Goal: Task Accomplishment & Management: Manage account settings

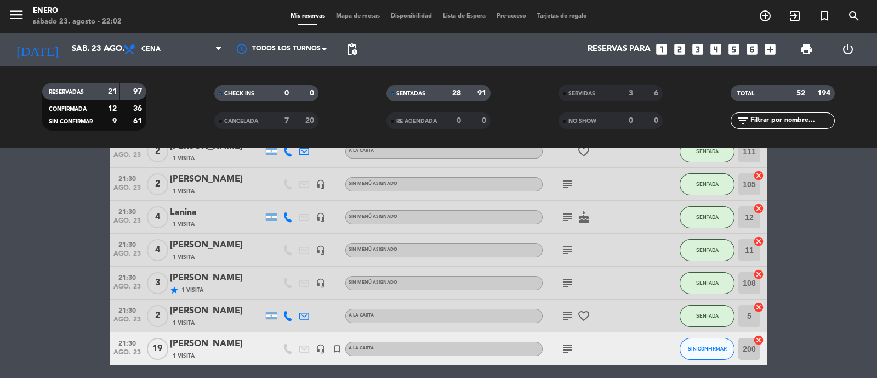
scroll to position [891, 0]
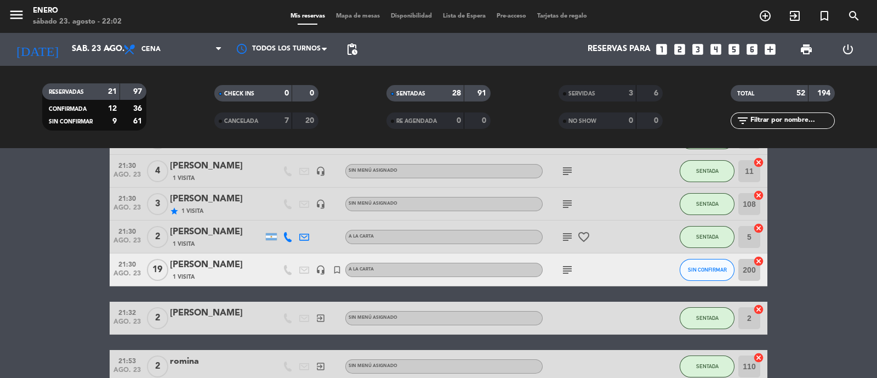
click at [809, 119] on input "text" at bounding box center [792, 121] width 85 height 12
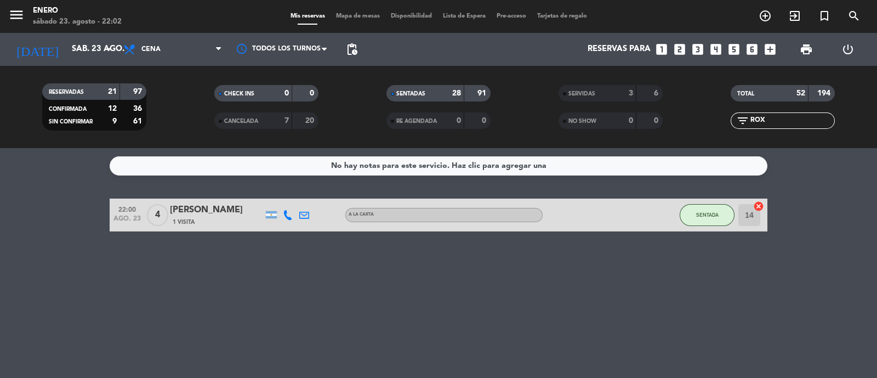
scroll to position [0, 0]
click at [631, 236] on div "No hay notas para este servicio. Haz clic para agregar una 22:00 [DATE] 4 [PERS…" at bounding box center [438, 263] width 877 height 230
drag, startPoint x: 806, startPoint y: 122, endPoint x: 767, endPoint y: 130, distance: 39.8
click at [767, 130] on div "TOTAL 52 194 filter_list ROXA" at bounding box center [783, 107] width 172 height 60
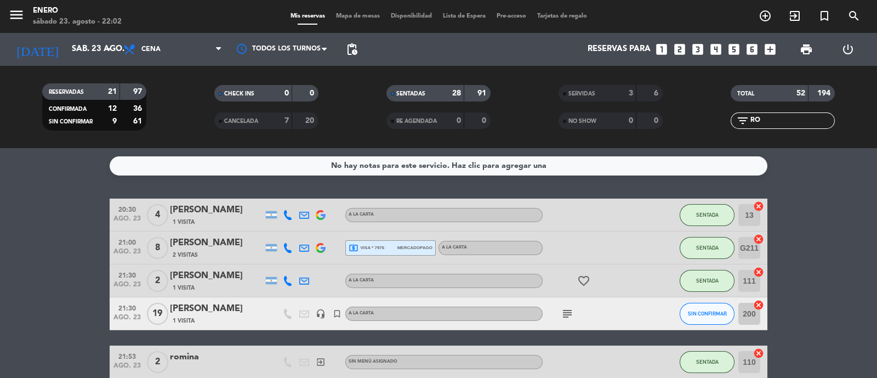
type input "R"
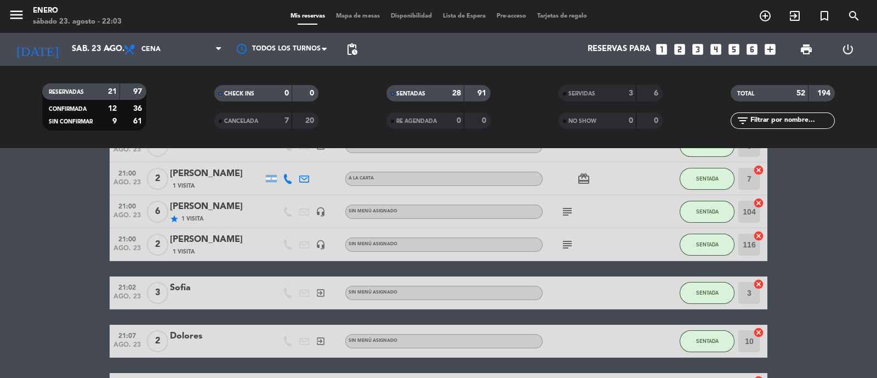
click at [620, 93] on div "3" at bounding box center [623, 93] width 22 height 13
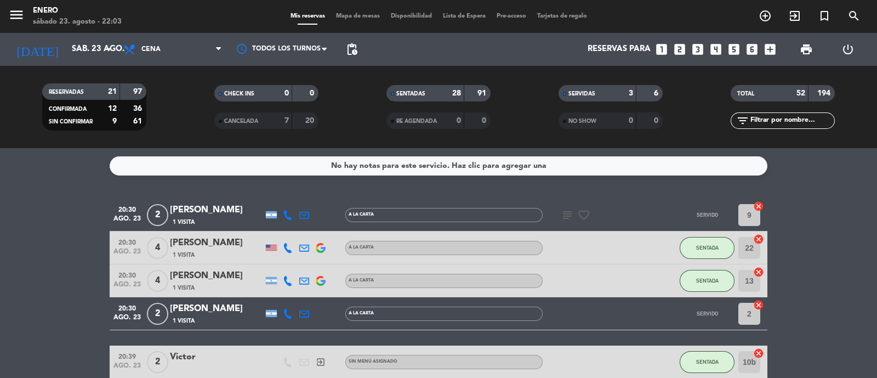
click at [788, 115] on input "text" at bounding box center [792, 121] width 85 height 12
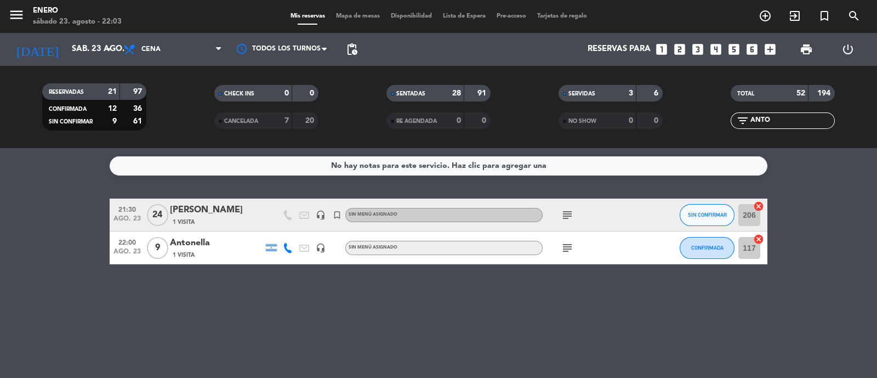
type input "ANTO"
click at [362, 13] on span "Mapa de mesas" at bounding box center [358, 16] width 55 height 6
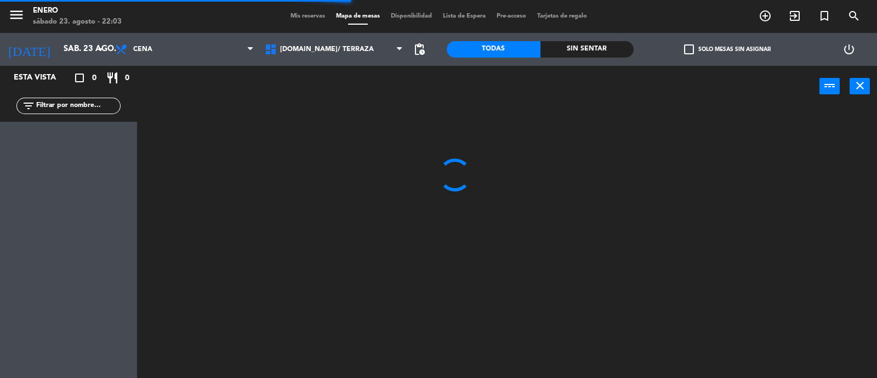
click at [312, 9] on div "menu Enero [DATE] 23. agosto - 22:03 Mis reservas Mapa de mesas Disponibilidad …" at bounding box center [438, 16] width 877 height 33
click at [309, 17] on span "Mis reservas" at bounding box center [308, 16] width 46 height 6
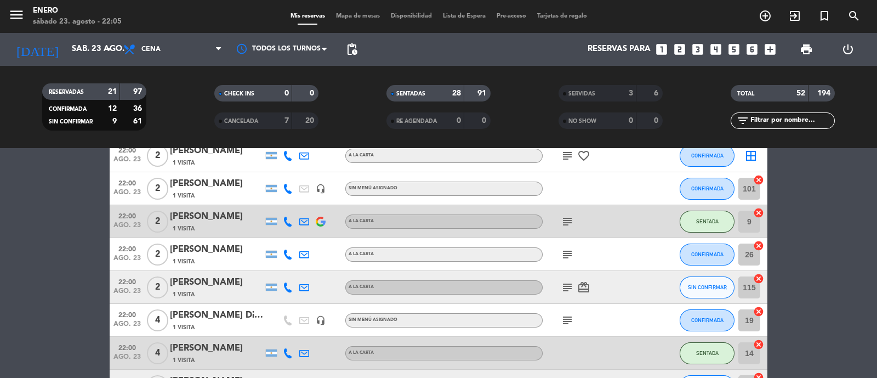
scroll to position [1344, 0]
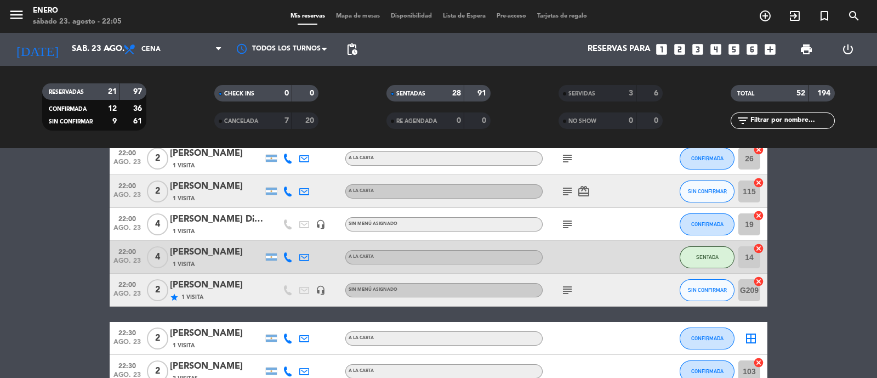
click at [357, 13] on span "Mapa de mesas" at bounding box center [358, 16] width 55 height 6
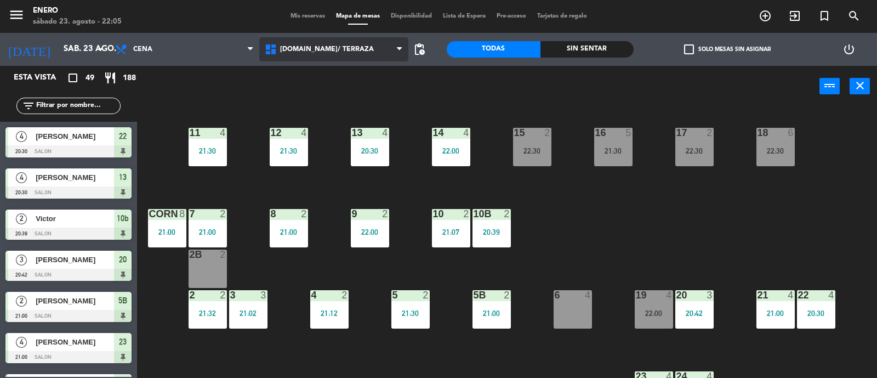
click at [298, 49] on span "[DOMAIN_NAME]/ TERRAZA" at bounding box center [327, 50] width 94 height 8
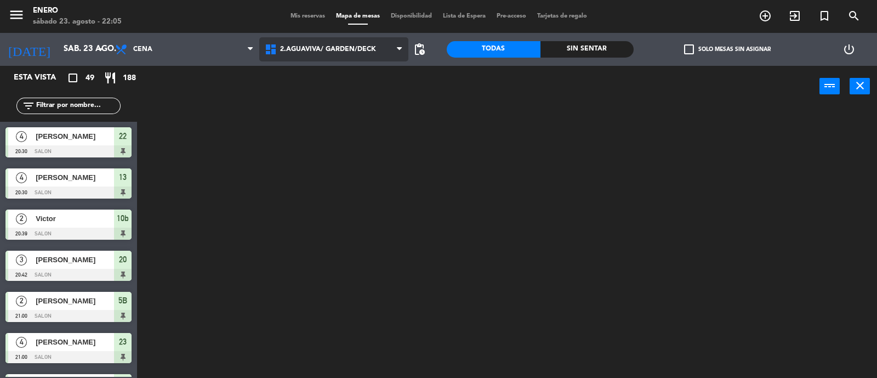
click at [366, 101] on ng-component "menu Enero [DATE] 23. agosto - 22:05 Mis reservas Mapa de mesas Disponibilidad …" at bounding box center [438, 189] width 877 height 379
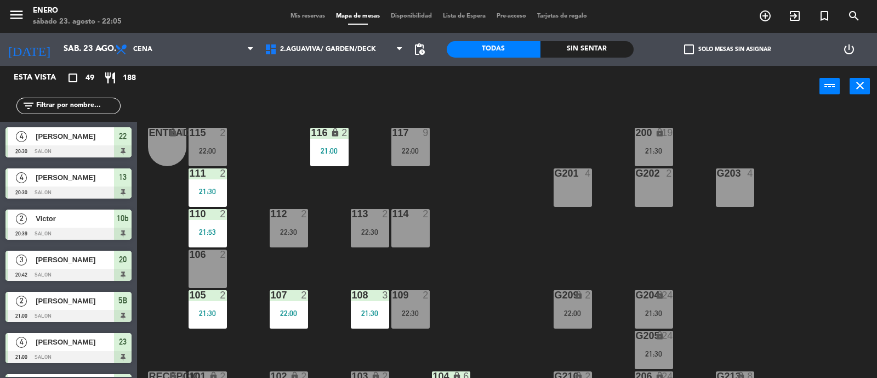
click at [55, 105] on input "text" at bounding box center [77, 106] width 85 height 12
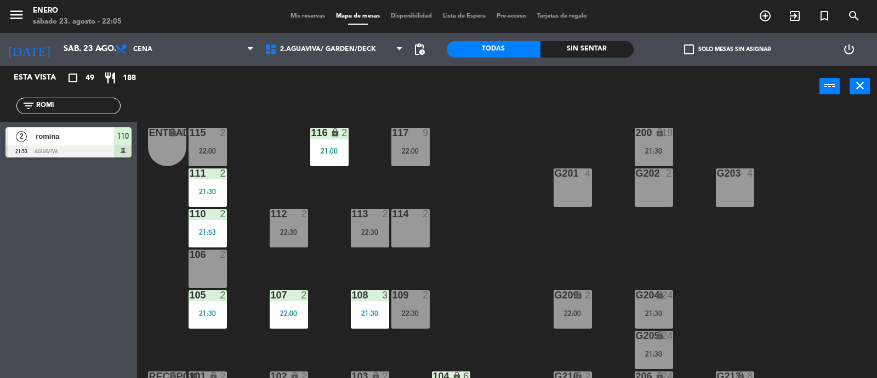
type input "ROMI"
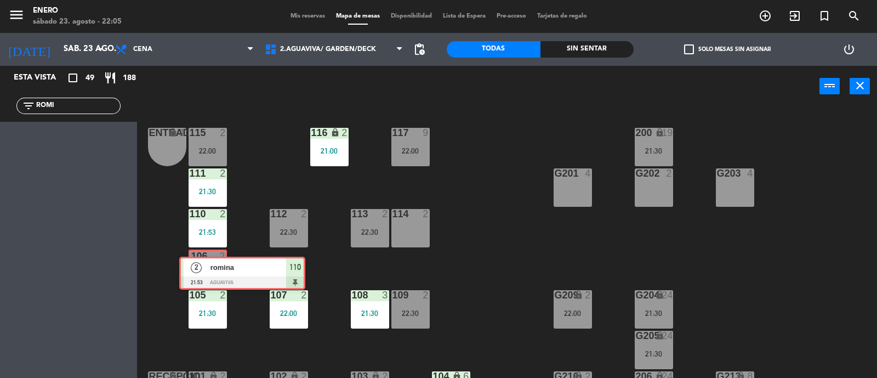
drag, startPoint x: 22, startPoint y: 141, endPoint x: 196, endPoint y: 271, distance: 216.7
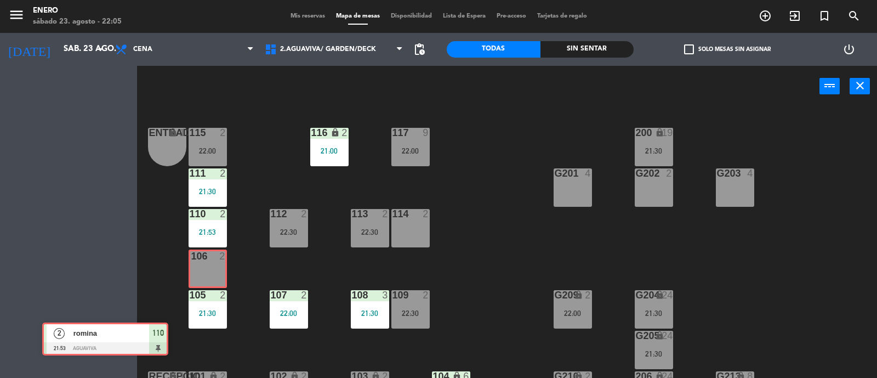
click at [196, 271] on div "Esta vista crop_square 49 restaurant 188 filter_list ROMI 2 [PERSON_NAME] 21:53…" at bounding box center [438, 222] width 877 height 313
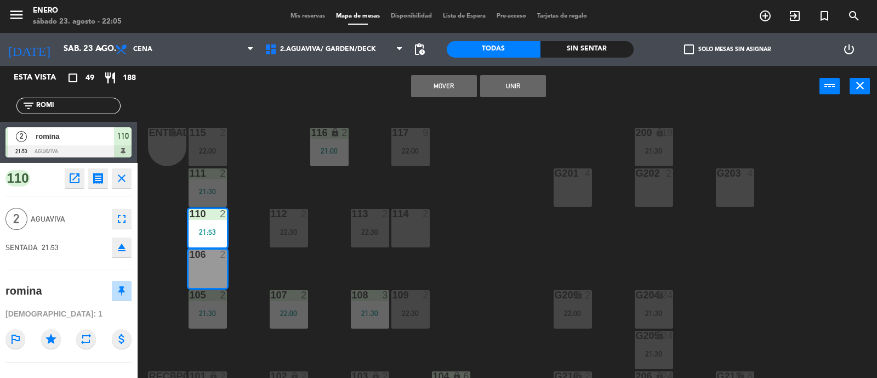
click at [201, 273] on div "106 2" at bounding box center [208, 269] width 38 height 38
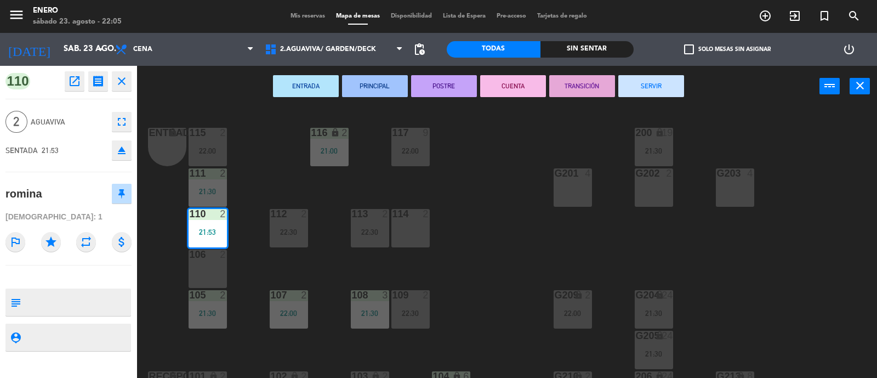
click at [238, 213] on div "Entrada lock 1 116 lock 2 21:00 117 9 22:00 115 2 22:00 200 lock 19 21:30 111 2…" at bounding box center [512, 243] width 732 height 271
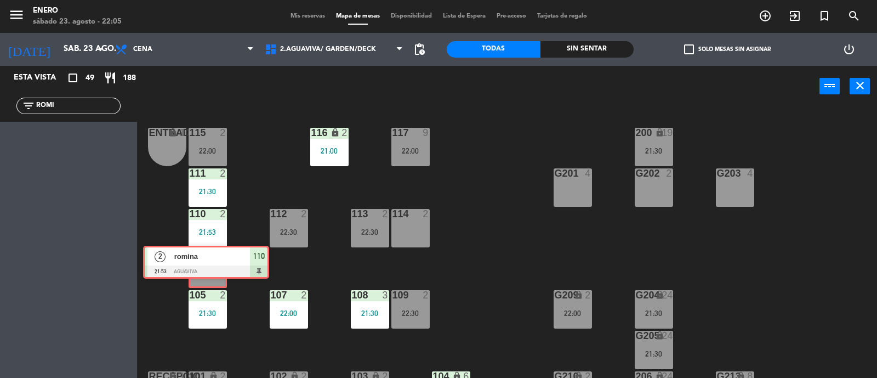
drag, startPoint x: 78, startPoint y: 146, endPoint x: 213, endPoint y: 265, distance: 179.5
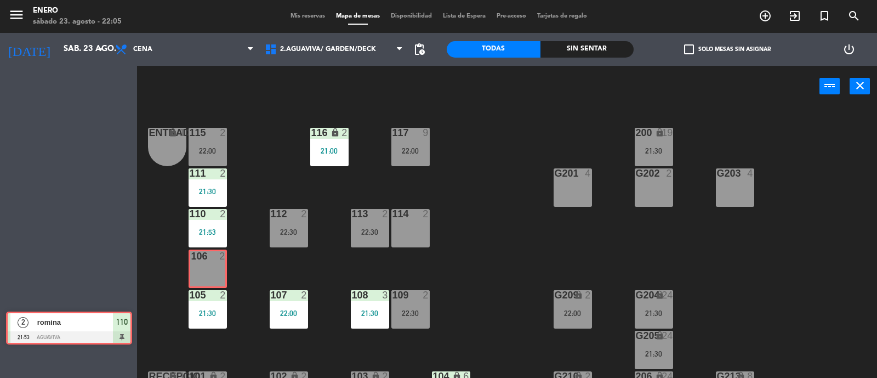
click at [213, 265] on div "Esta vista crop_square 49 restaurant 188 filter_list ROMI 2 [PERSON_NAME] 21:53…" at bounding box center [438, 222] width 877 height 313
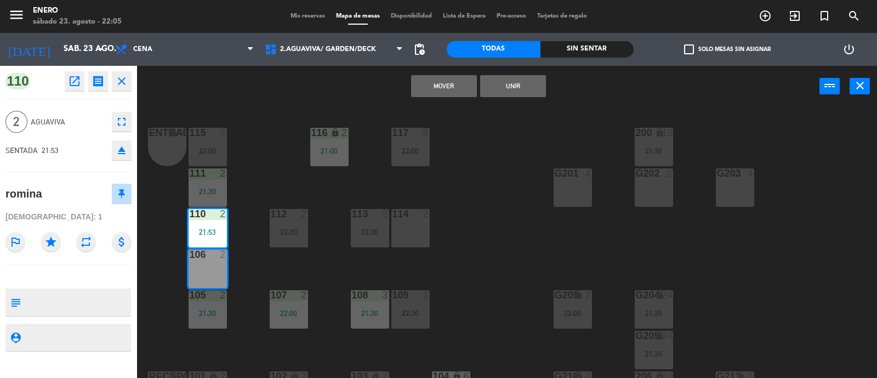
click at [269, 182] on div "Entrada lock 1 116 lock 2 21:00 117 9 22:00 115 2 22:00 200 lock 19 21:30 111 2…" at bounding box center [512, 243] width 732 height 271
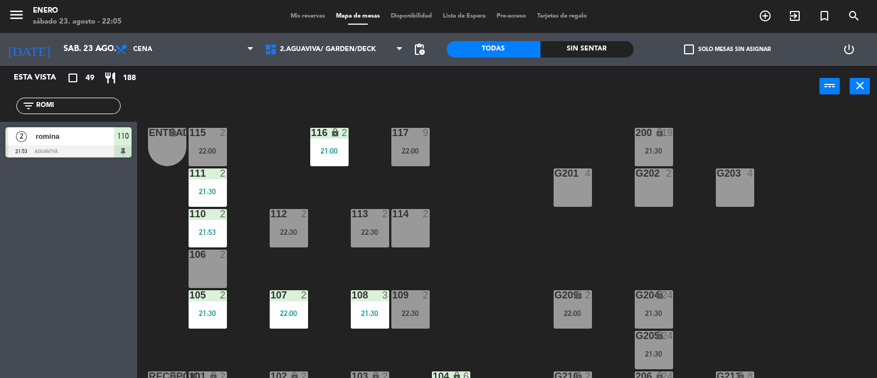
click at [222, 267] on div "106 2" at bounding box center [208, 269] width 38 height 38
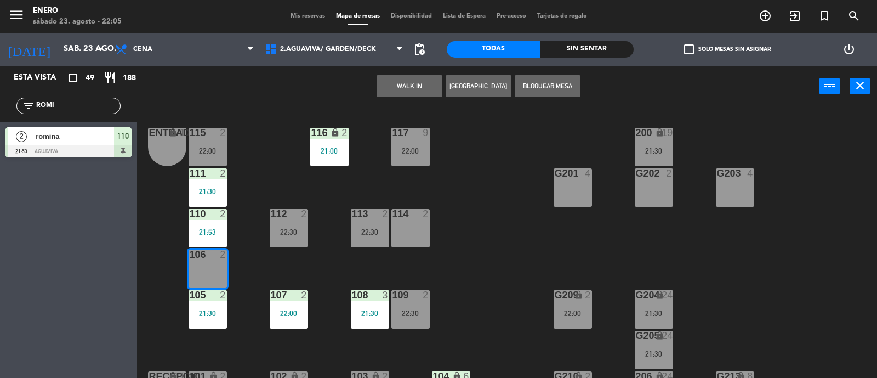
drag, startPoint x: 161, startPoint y: 230, endPoint x: 150, endPoint y: 214, distance: 19.0
click at [161, 230] on div "Entrada lock 1 116 lock 2 21:00 117 9 22:00 115 2 22:00 200 lock 19 21:30 111 2…" at bounding box center [512, 243] width 732 height 271
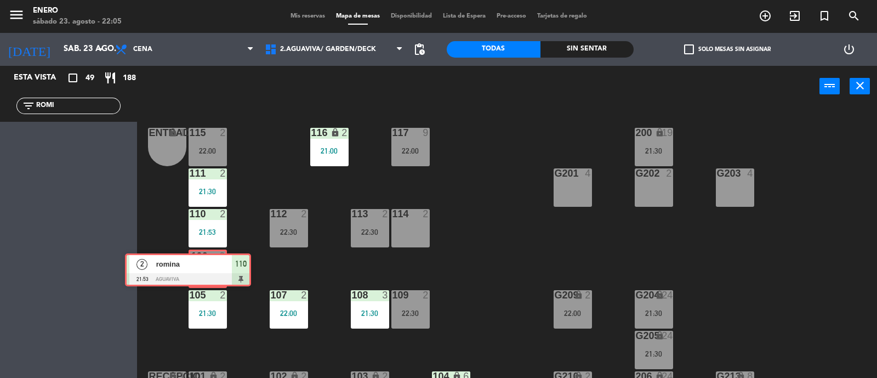
drag, startPoint x: 97, startPoint y: 148, endPoint x: 212, endPoint y: 273, distance: 170.4
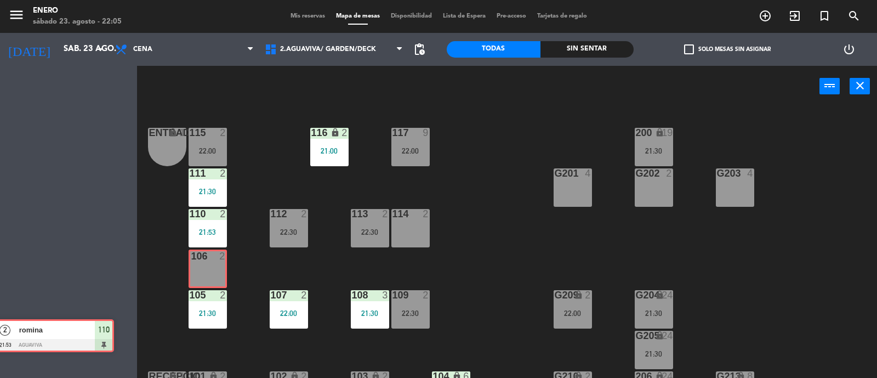
click at [212, 273] on div "Esta vista crop_square 49 restaurant 188 filter_list ROMI 2 [PERSON_NAME] 21:53…" at bounding box center [438, 222] width 877 height 313
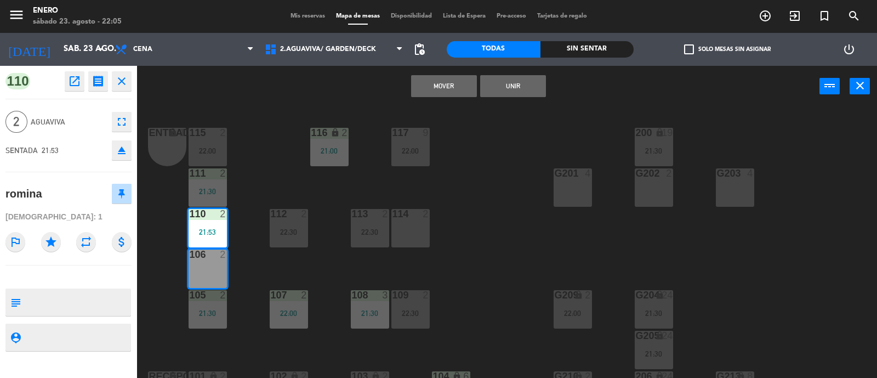
click at [316, 18] on span "Mis reservas" at bounding box center [308, 16] width 46 height 6
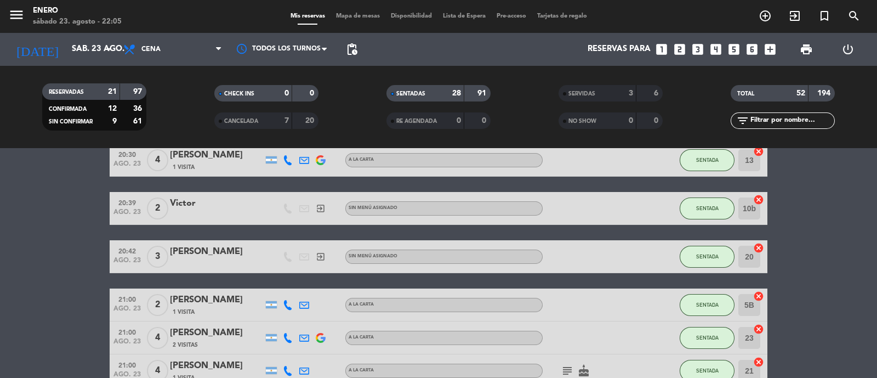
click at [141, 348] on div "21:00 ago. 23" at bounding box center [127, 337] width 35 height 32
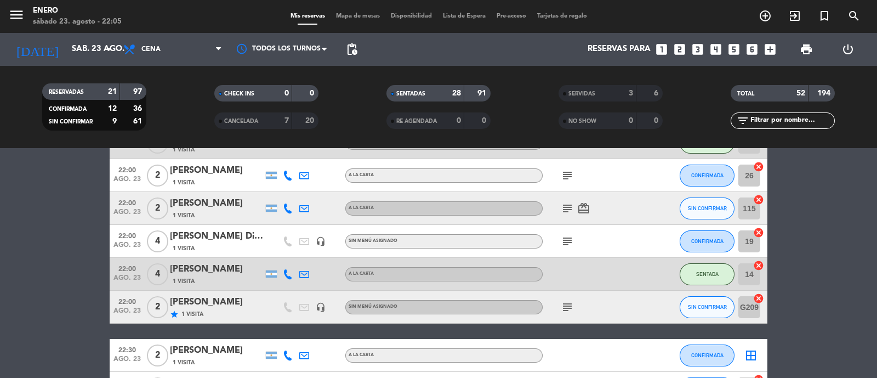
scroll to position [1316, 0]
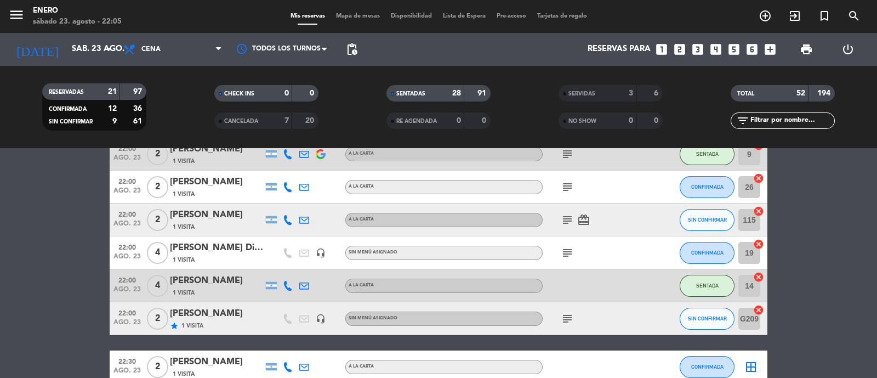
click at [788, 120] on input "text" at bounding box center [792, 121] width 85 height 12
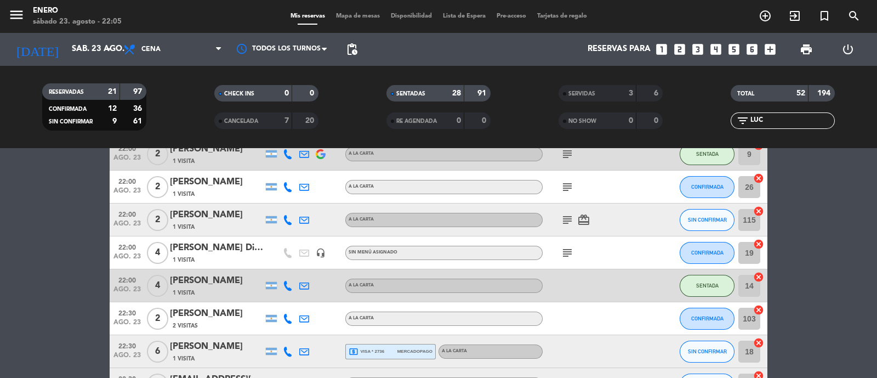
scroll to position [0, 0]
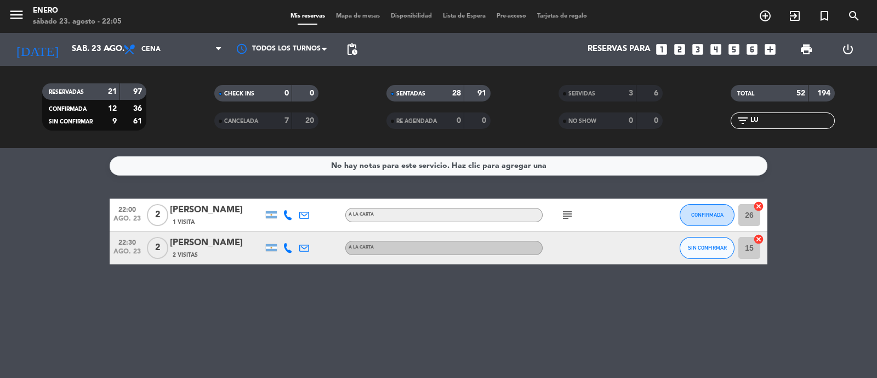
type input "L"
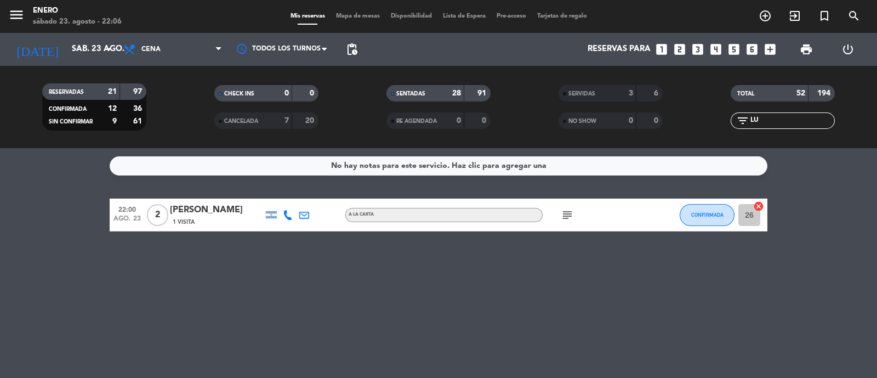
type input "L"
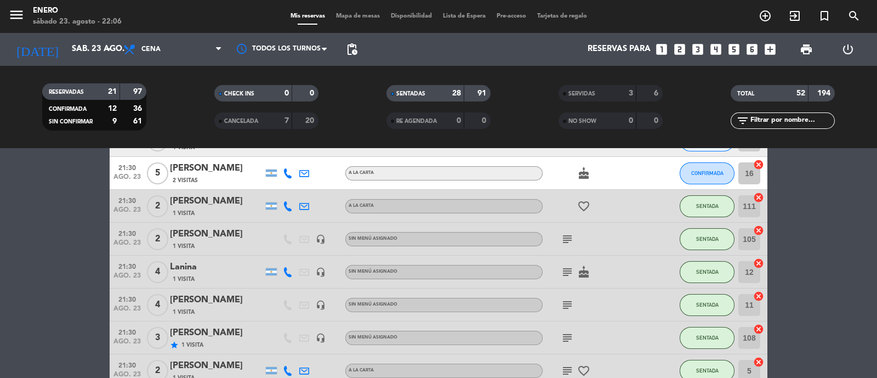
scroll to position [686, 0]
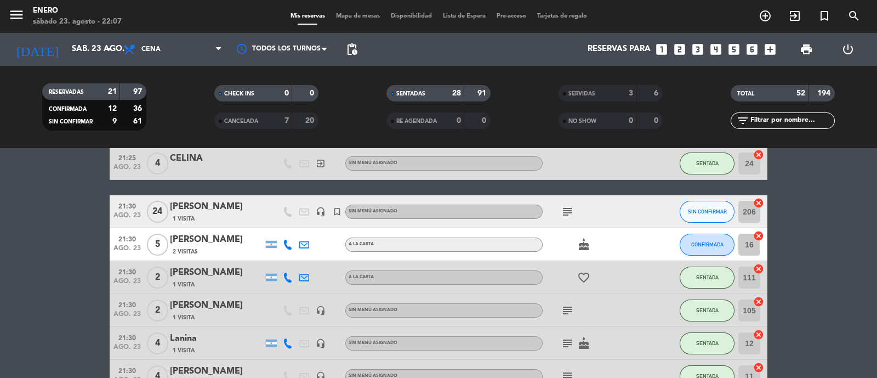
drag, startPoint x: 288, startPoint y: 245, endPoint x: 299, endPoint y: 246, distance: 10.5
click at [290, 245] on icon at bounding box center [288, 245] width 10 height 10
click at [291, 229] on span "content_paste" at bounding box center [295, 226] width 8 height 8
click at [774, 127] on div "filter_list" at bounding box center [783, 120] width 104 height 16
click at [769, 120] on input "text" at bounding box center [792, 121] width 85 height 12
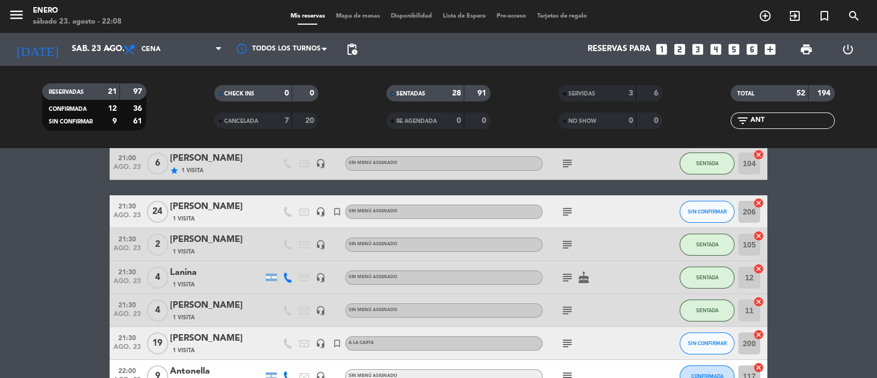
scroll to position [0, 0]
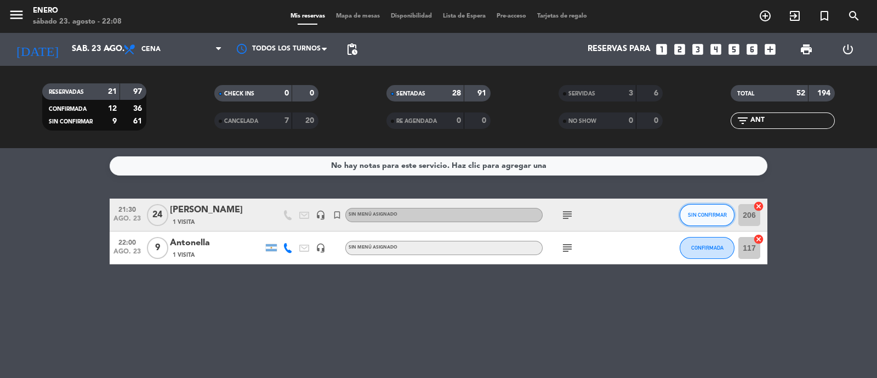
click at [707, 206] on button "SIN CONFIRMAR" at bounding box center [707, 215] width 55 height 22
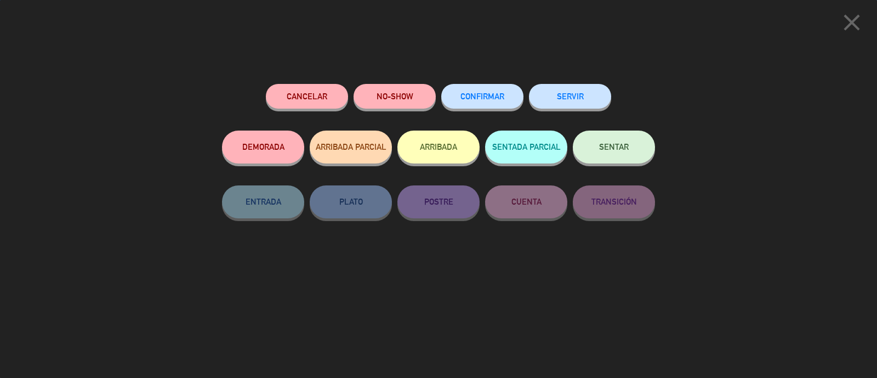
click at [639, 148] on button "SENTAR" at bounding box center [614, 147] width 82 height 33
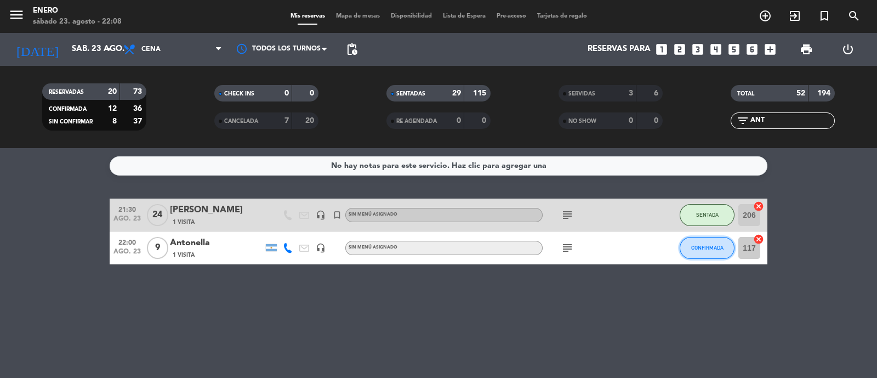
click at [707, 248] on span "CONFIRMADA" at bounding box center [708, 248] width 32 height 6
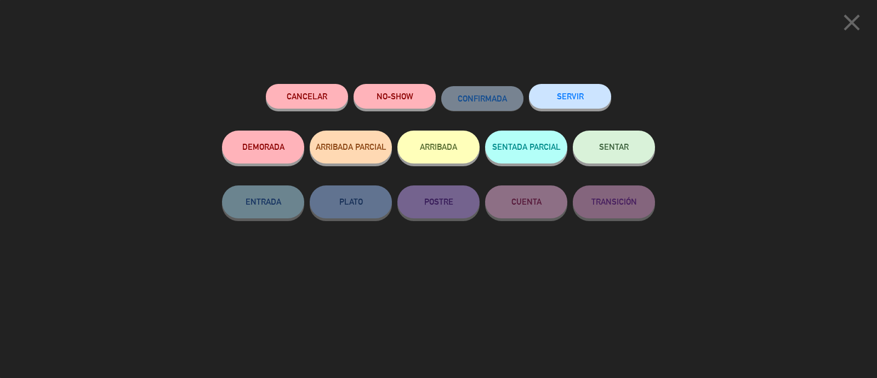
click at [607, 144] on span "SENTAR" at bounding box center [614, 146] width 30 height 9
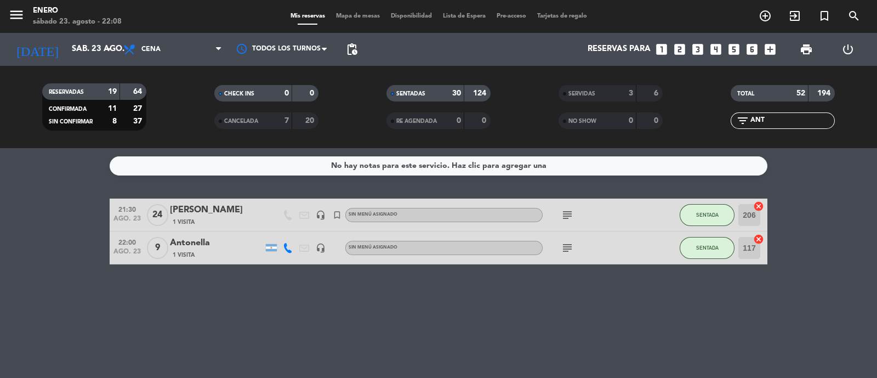
drag, startPoint x: 828, startPoint y: 212, endPoint x: 802, endPoint y: 182, distance: 39.7
click at [825, 212] on bookings-row "21:30 [DATE] [PERSON_NAME] 1 Visita headset_mic turned_in_not Sin menú asignado…" at bounding box center [438, 232] width 877 height 66
click at [787, 118] on div "filter_list ANT" at bounding box center [783, 120] width 104 height 16
drag, startPoint x: 787, startPoint y: 118, endPoint x: 675, endPoint y: 141, distance: 114.8
click at [676, 141] on div "RESERVADAS 19 64 CONFIRMADA 11 27 SIN CONFIRMAR 8 37 CHECK INS 0 0 CANCELADA 7 …" at bounding box center [438, 107] width 877 height 82
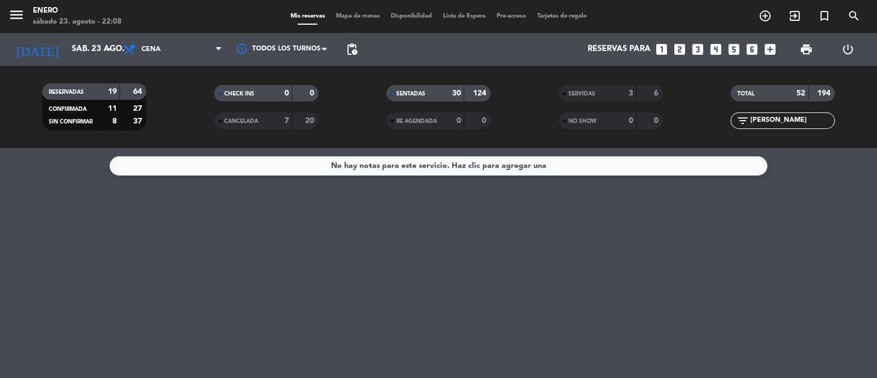
type input "[PERSON_NAME]"
click at [368, 10] on div "menu Enero [DATE] 23. agosto - 22:08 Mis reservas Mapa de mesas Disponibilidad …" at bounding box center [438, 16] width 877 height 33
click at [378, 21] on div "Mis reservas Mapa de mesas Disponibilidad Lista de Espera Pre-acceso Tarjetas d…" at bounding box center [439, 17] width 308 height 10
click at [362, 17] on span "Mapa de mesas" at bounding box center [358, 16] width 55 height 6
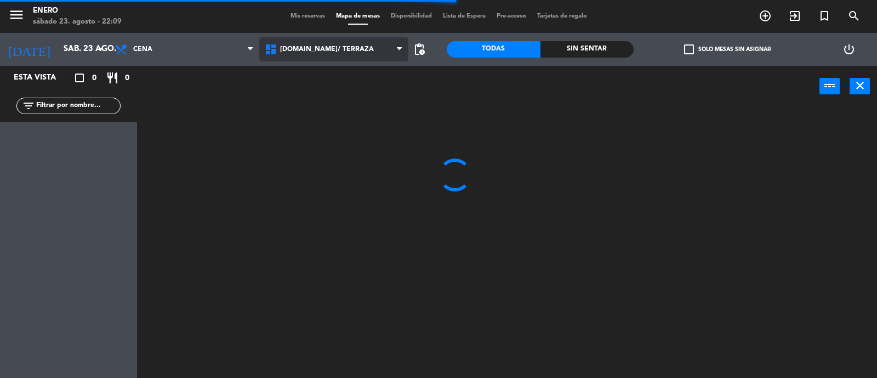
click at [331, 49] on span "[DOMAIN_NAME]/ TERRAZA" at bounding box center [327, 50] width 94 height 8
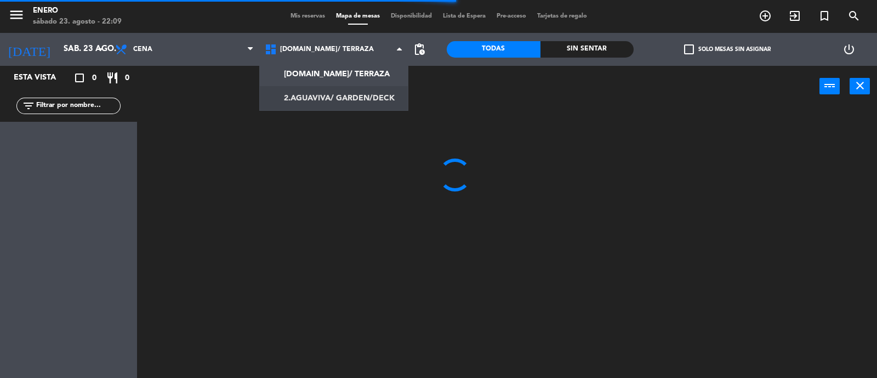
click at [339, 94] on ng-component "menu Enero [DATE] 23. agosto - 22:09 Mis reservas Mapa de mesas Disponibilidad …" at bounding box center [438, 189] width 877 height 379
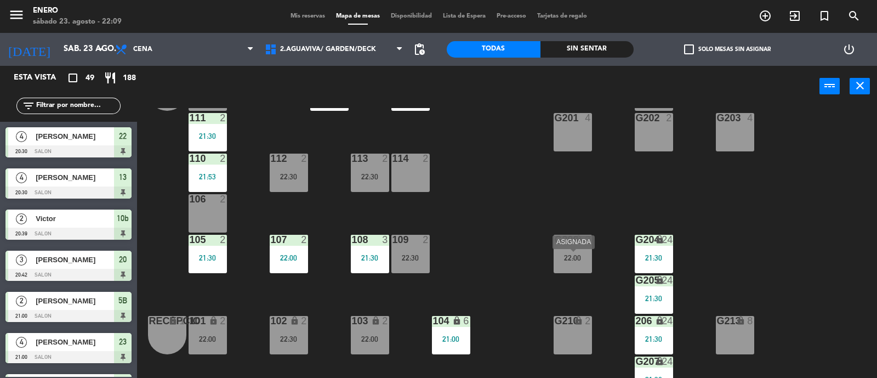
scroll to position [68, 0]
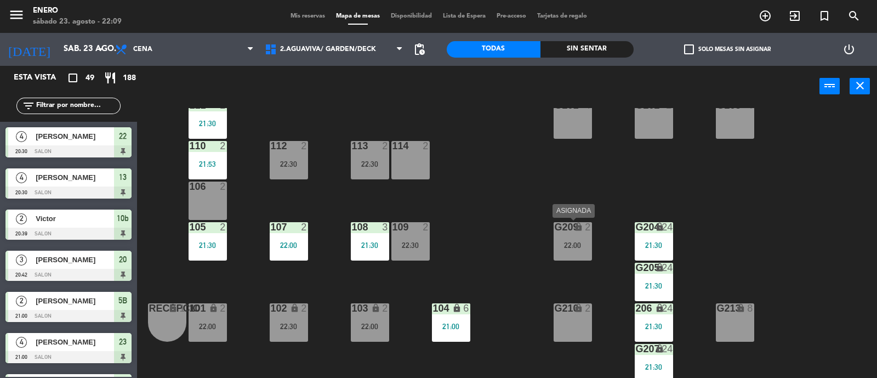
click at [589, 239] on div "G209 lock 2 22:00" at bounding box center [573, 241] width 38 height 38
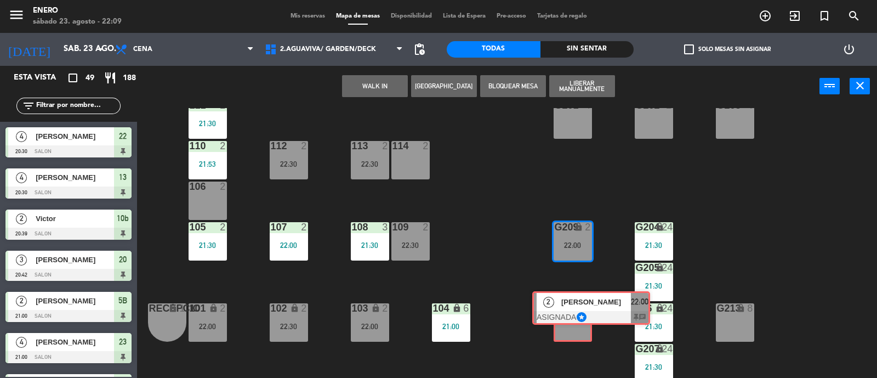
drag, startPoint x: 602, startPoint y: 283, endPoint x: 587, endPoint y: 321, distance: 40.6
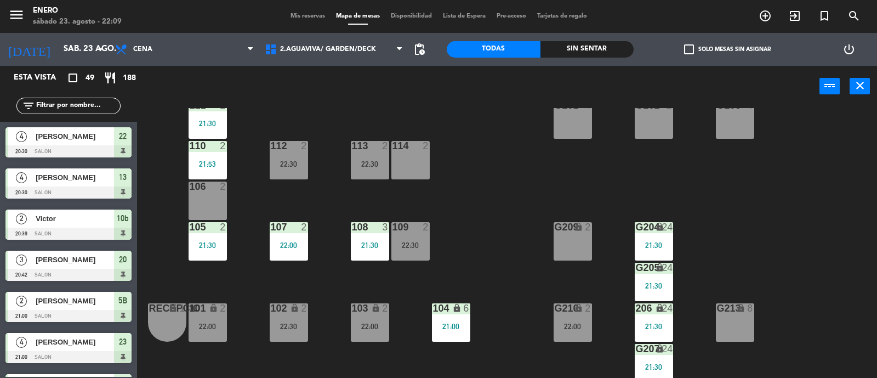
scroll to position [1349, 0]
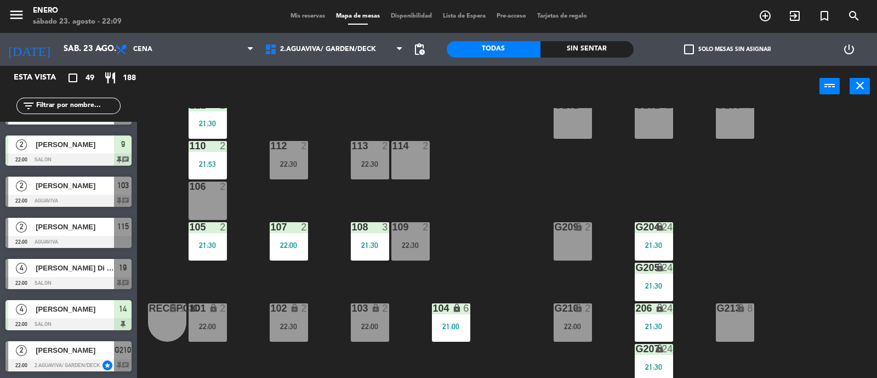
click at [570, 227] on div "lock" at bounding box center [573, 227] width 18 height 10
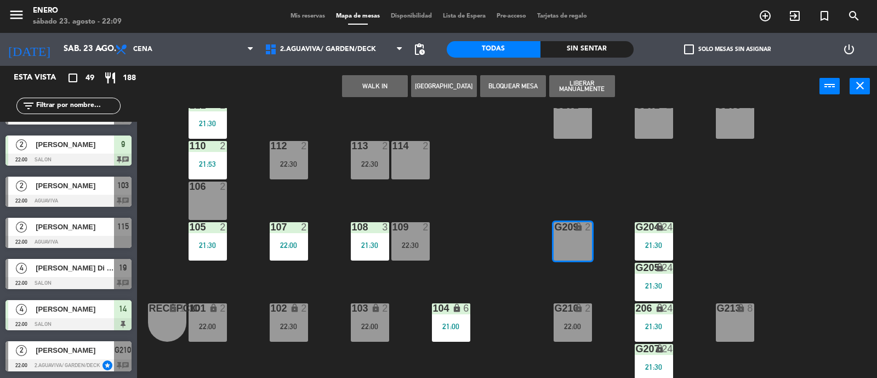
click at [371, 76] on button "WALK IN" at bounding box center [375, 86] width 66 height 22
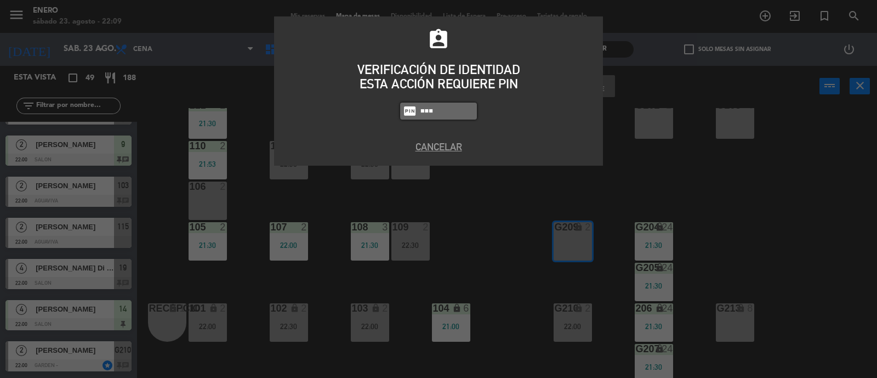
type input "6082"
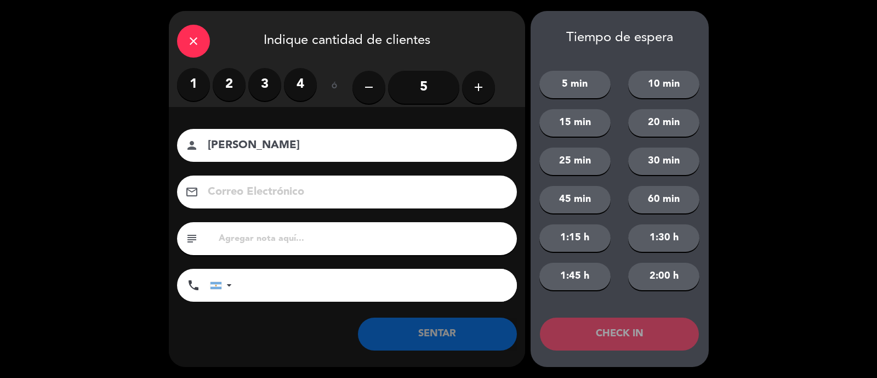
type input "[PERSON_NAME]"
click at [214, 89] on label "2" at bounding box center [229, 84] width 33 height 33
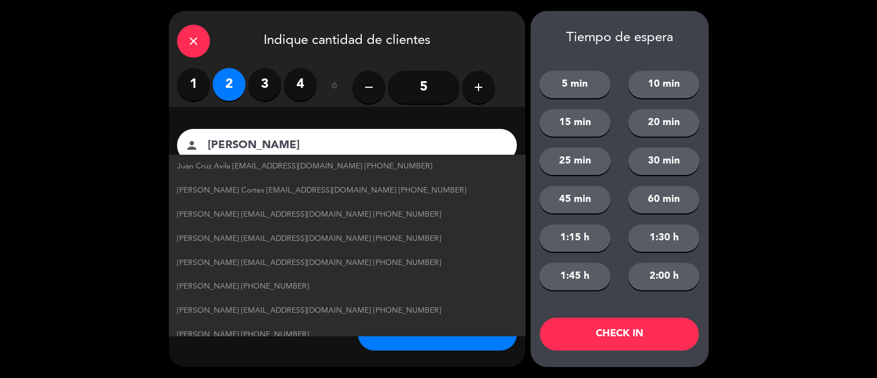
click at [423, 341] on button "SENTAR" at bounding box center [437, 334] width 159 height 33
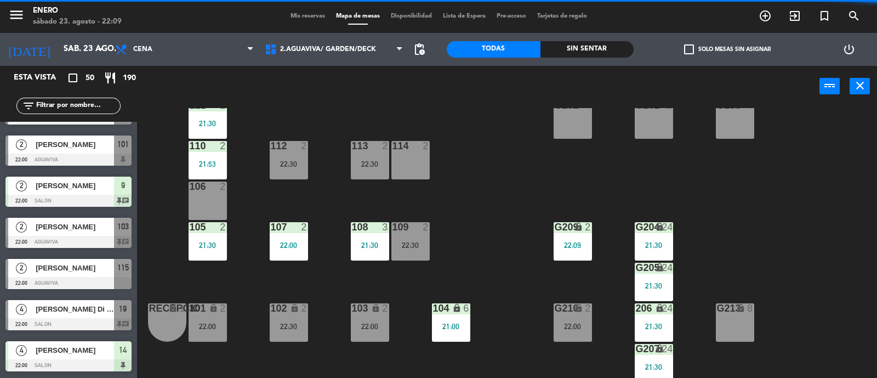
scroll to position [0, 0]
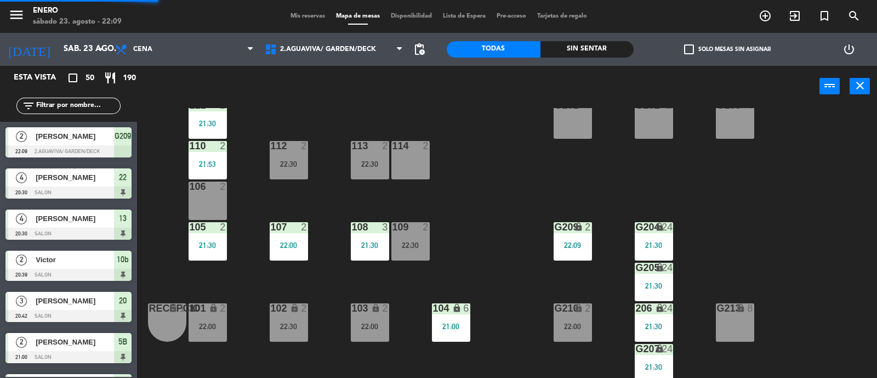
click at [459, 271] on div "Entrada lock 1 116 lock 2 21:00 117 9 22:00 115 2 22:00 200 lock 19 21:30 111 2…" at bounding box center [512, 243] width 732 height 271
click at [305, 21] on div "menu Enero [DATE] 23. agosto - 22:09 Mis reservas Mapa de mesas Disponibilidad …" at bounding box center [438, 16] width 877 height 33
click at [307, 16] on span "Mis reservas" at bounding box center [308, 16] width 46 height 6
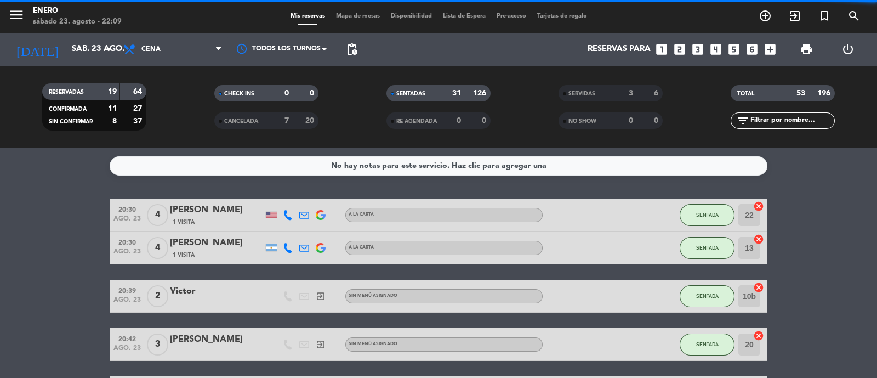
scroll to position [68, 0]
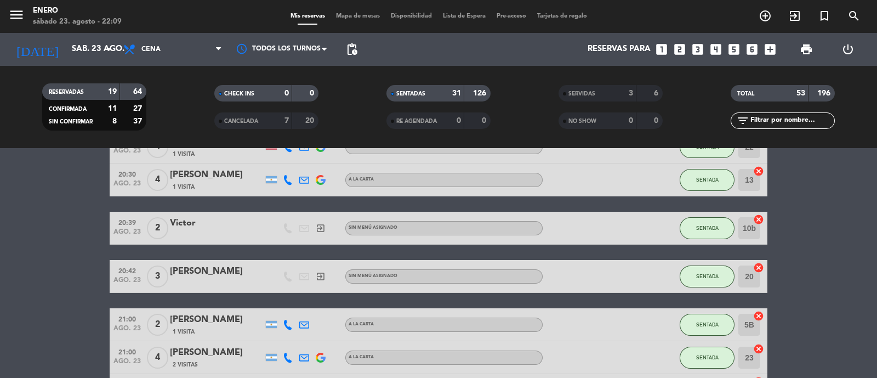
click at [364, 13] on span "Mapa de mesas" at bounding box center [358, 16] width 55 height 6
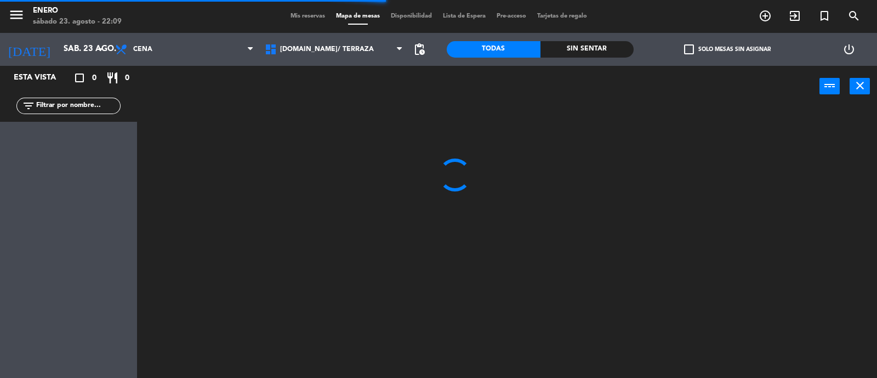
click at [302, 7] on div "menu Enero [DATE] 23. agosto - 22:09 Mis reservas Mapa de mesas Disponibilidad …" at bounding box center [438, 16] width 877 height 33
drag, startPoint x: 307, startPoint y: 8, endPoint x: 312, endPoint y: 15, distance: 8.4
click at [308, 9] on div "menu Enero [DATE] 23. agosto - 22:09 Mis reservas Mapa de mesas Disponibilidad …" at bounding box center [438, 16] width 877 height 33
click at [312, 15] on span "Mis reservas" at bounding box center [308, 16] width 46 height 6
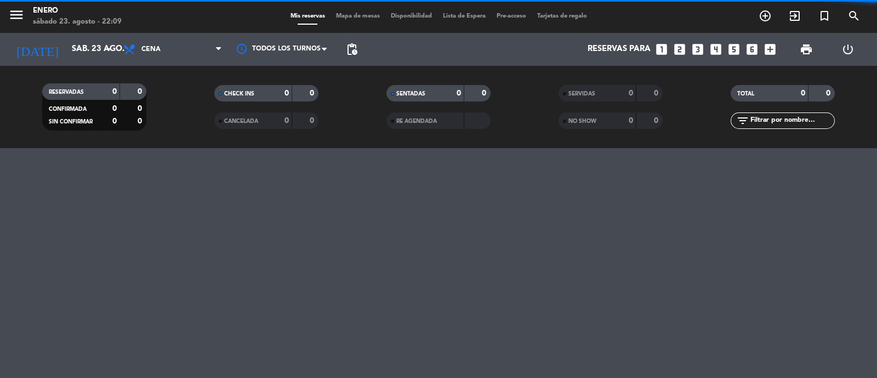
click at [772, 119] on input "text" at bounding box center [792, 121] width 85 height 12
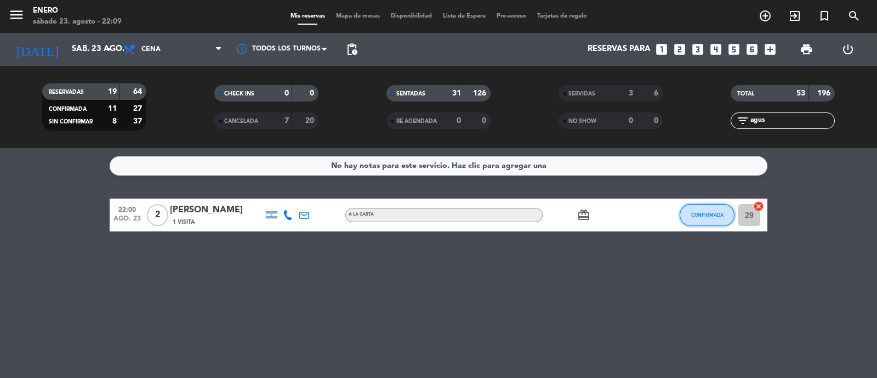
click at [713, 216] on span "CONFIRMADA" at bounding box center [708, 215] width 32 height 6
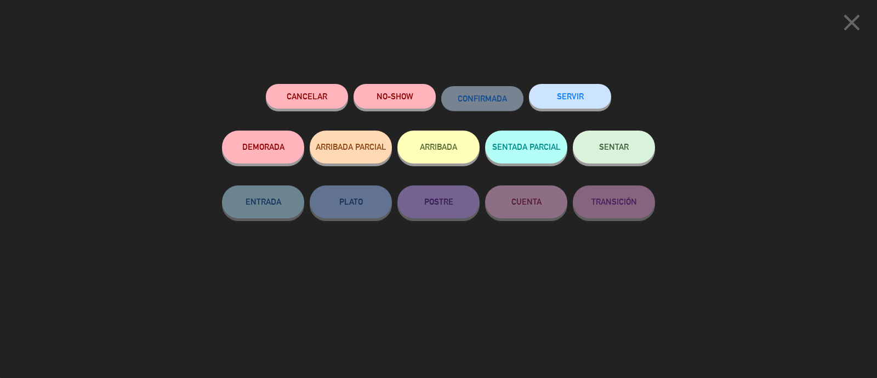
click at [628, 155] on button "SENTAR" at bounding box center [614, 147] width 82 height 33
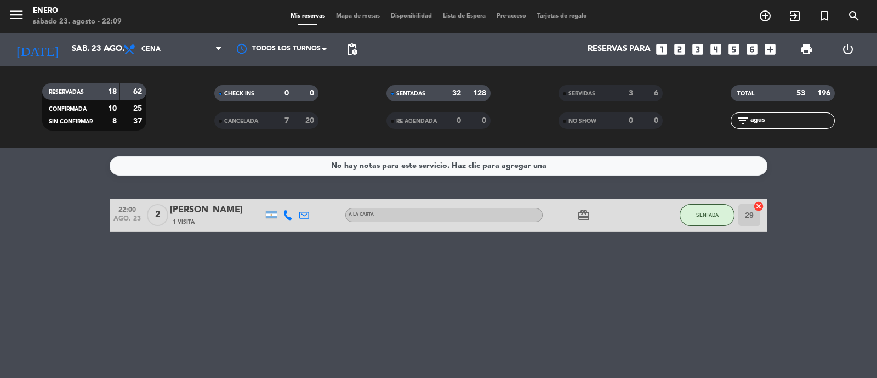
click at [777, 121] on input "agus" at bounding box center [792, 121] width 85 height 12
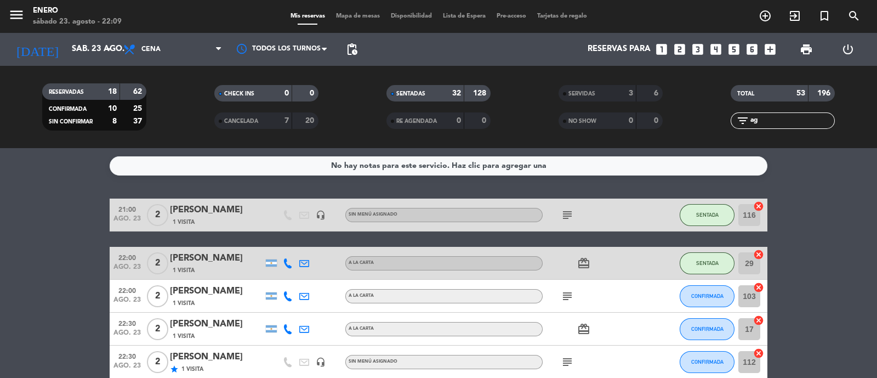
type input "a"
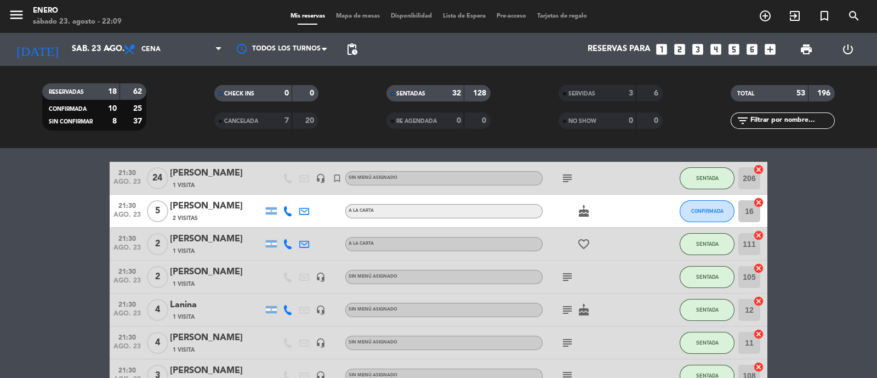
scroll to position [718, 0]
click at [287, 209] on icon at bounding box center [288, 212] width 10 height 10
click at [295, 192] on div "Copiar content_paste |" at bounding box center [292, 194] width 72 height 12
click at [293, 191] on span "content_paste" at bounding box center [295, 193] width 8 height 8
click at [680, 213] on button "CONFIRMADA" at bounding box center [707, 212] width 55 height 22
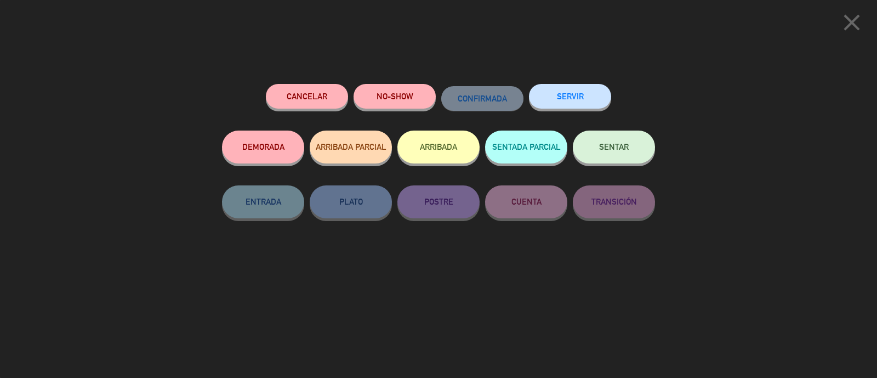
click at [302, 92] on button "Cancelar" at bounding box center [307, 96] width 82 height 25
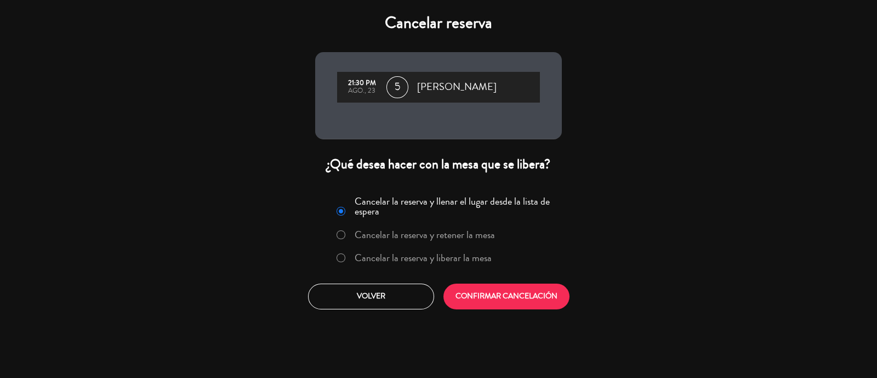
click at [450, 253] on label "Cancelar la reserva y liberar la mesa" at bounding box center [423, 258] width 137 height 10
click at [494, 295] on button "CONFIRMAR CANCELACIÓN" at bounding box center [507, 297] width 126 height 26
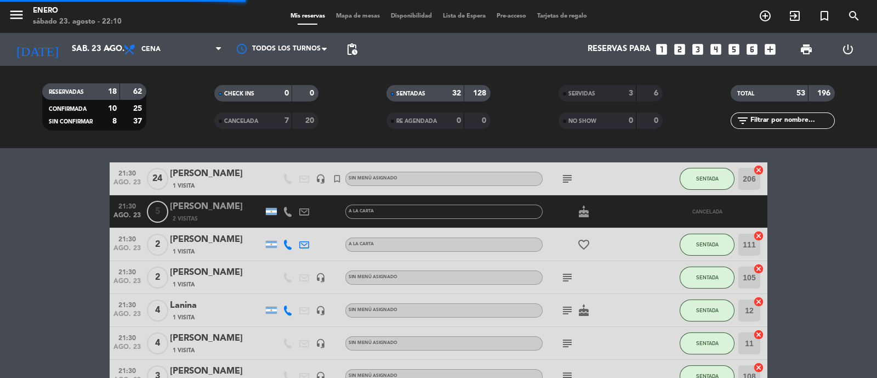
click at [267, 115] on div "CANCELADA" at bounding box center [242, 121] width 50 height 13
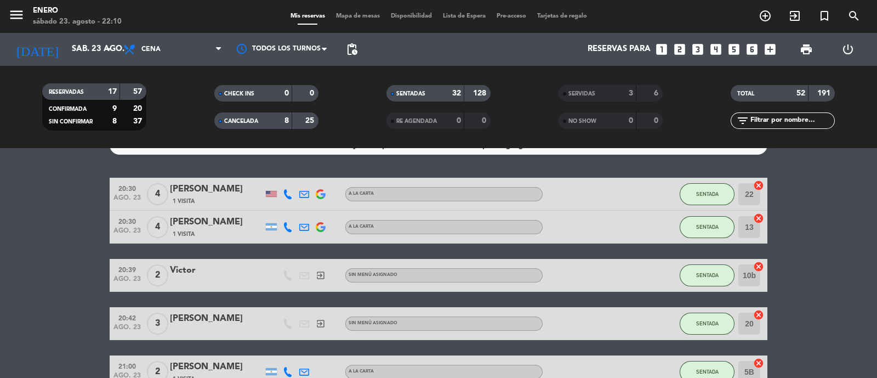
scroll to position [0, 0]
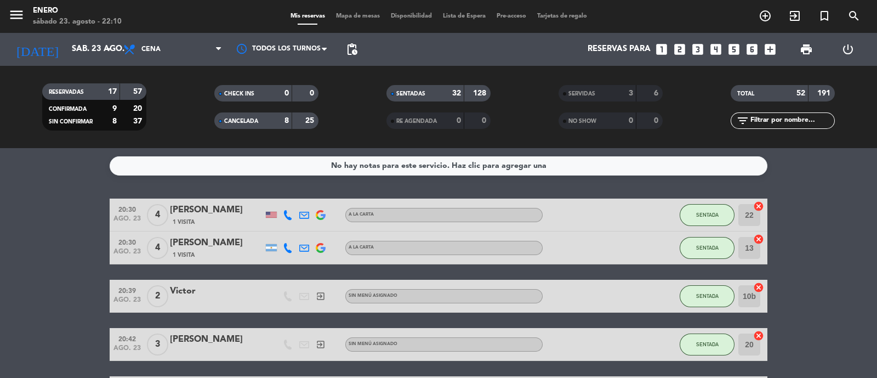
click at [296, 121] on div "25" at bounding box center [305, 121] width 21 height 13
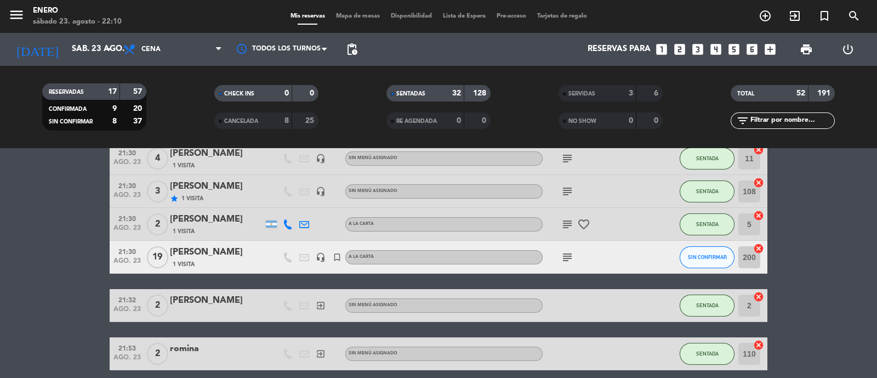
scroll to position [890, 0]
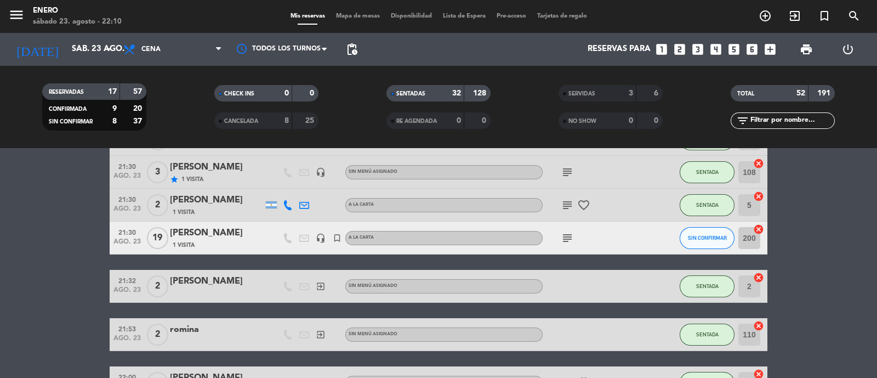
drag, startPoint x: 696, startPoint y: 254, endPoint x: 691, endPoint y: 240, distance: 15.3
click at [693, 251] on div "20:30 [DATE] 4 [PERSON_NAME] 1 Visita A LA CARTA SENTADA 22 cancel 20:30 [DATE]…" at bounding box center [439, 222] width 658 height 1827
click at [690, 233] on button "SIN CONFIRMAR" at bounding box center [707, 238] width 55 height 22
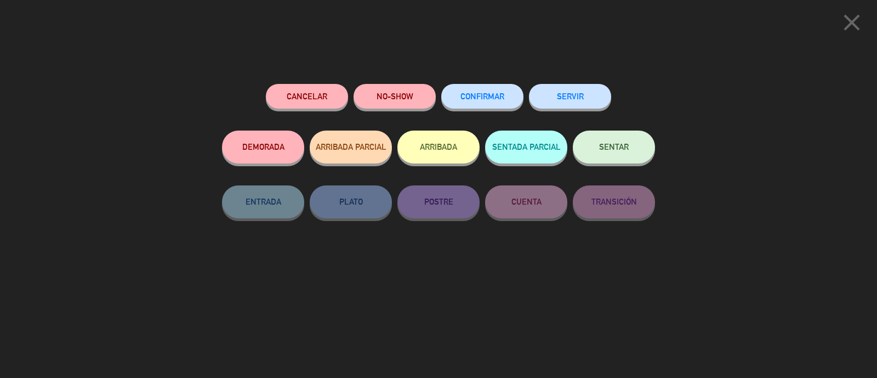
click at [626, 146] on span "SENTAR" at bounding box center [614, 146] width 30 height 9
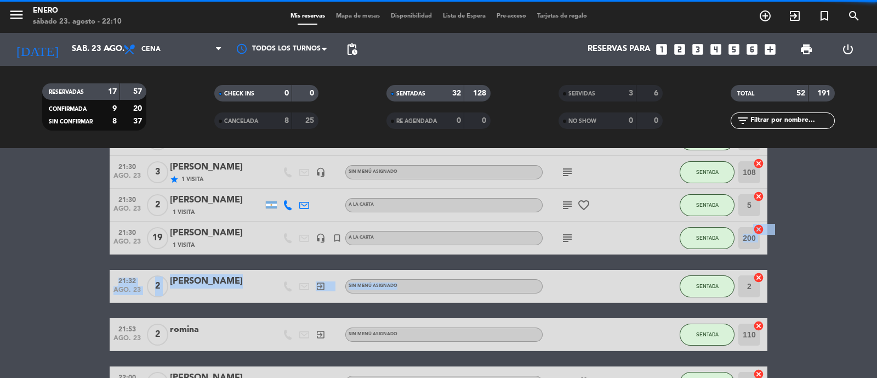
click at [745, 114] on icon "filter_list" at bounding box center [743, 120] width 13 height 13
click at [757, 116] on input "text" at bounding box center [792, 121] width 85 height 12
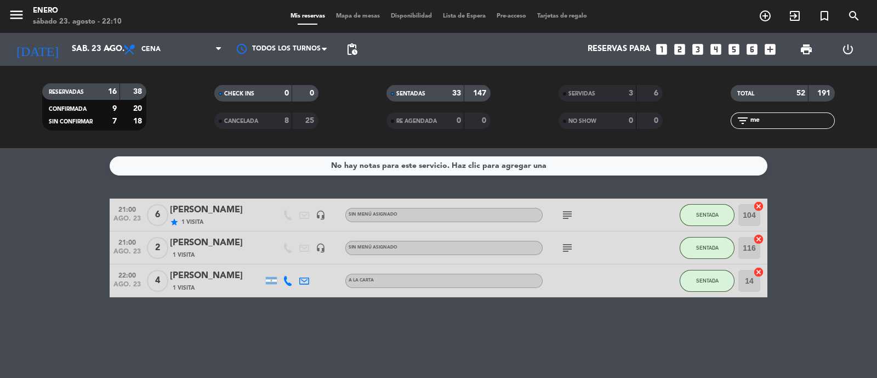
scroll to position [0, 0]
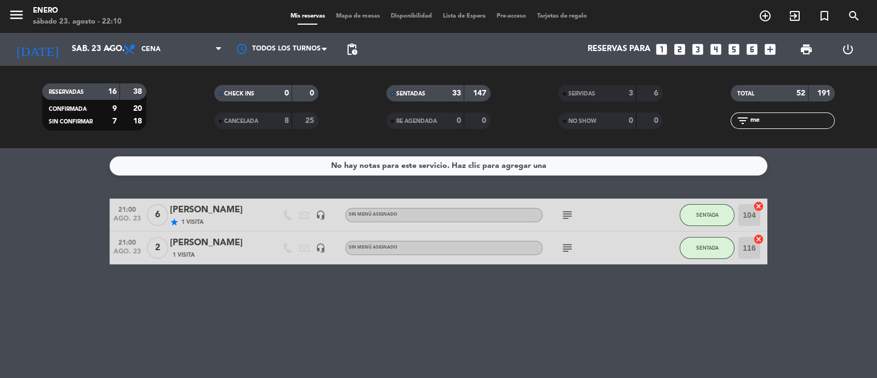
type input "m"
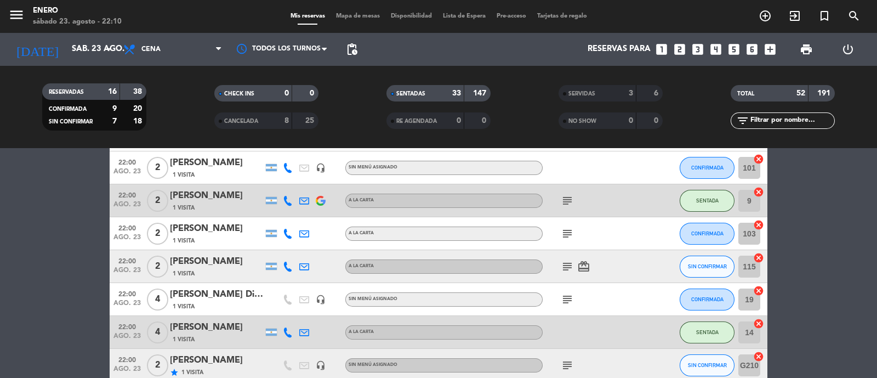
scroll to position [1165, 0]
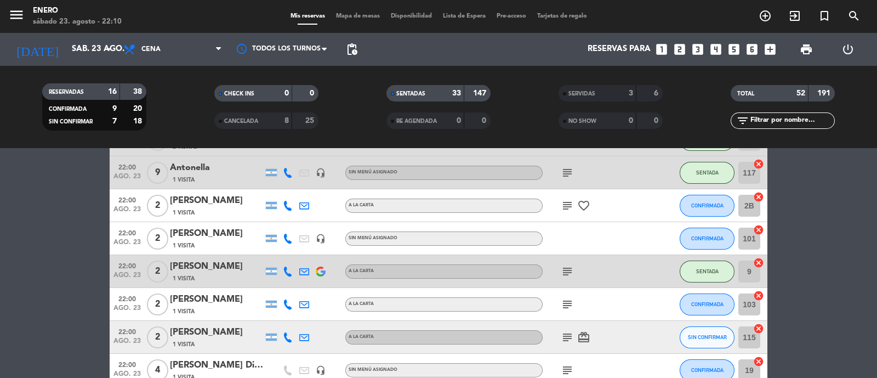
click at [353, 22] on div "menu Enero [DATE] 23. agosto - 22:10 Mis reservas Mapa de mesas Disponibilidad …" at bounding box center [438, 16] width 877 height 33
click at [713, 303] on span "CONFIRMADA" at bounding box center [708, 304] width 32 height 6
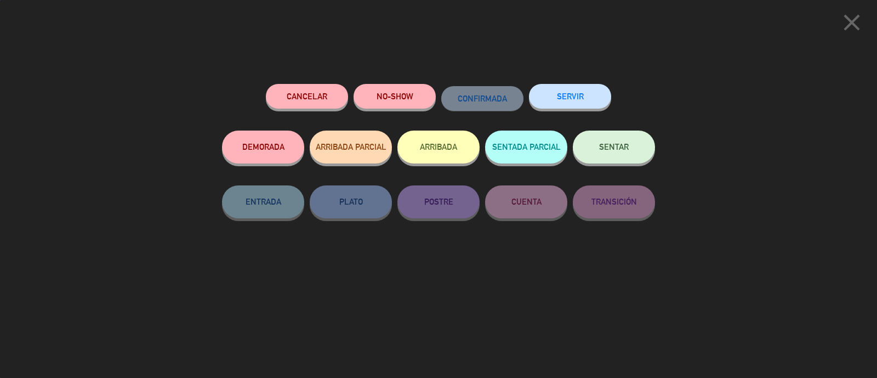
click at [608, 144] on span "SENTAR" at bounding box center [614, 146] width 30 height 9
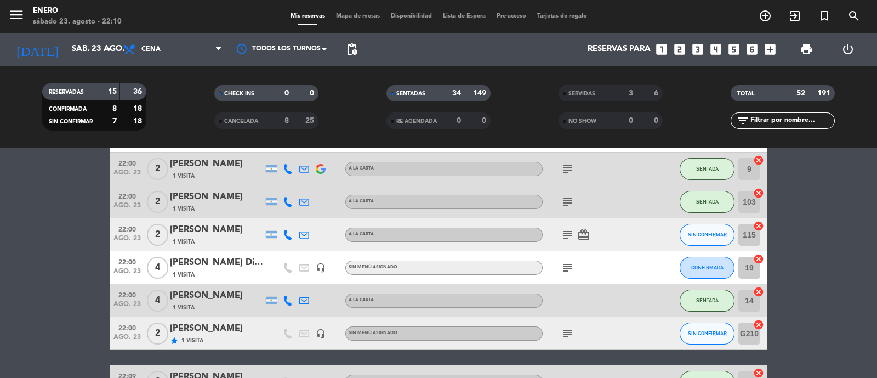
scroll to position [1270, 0]
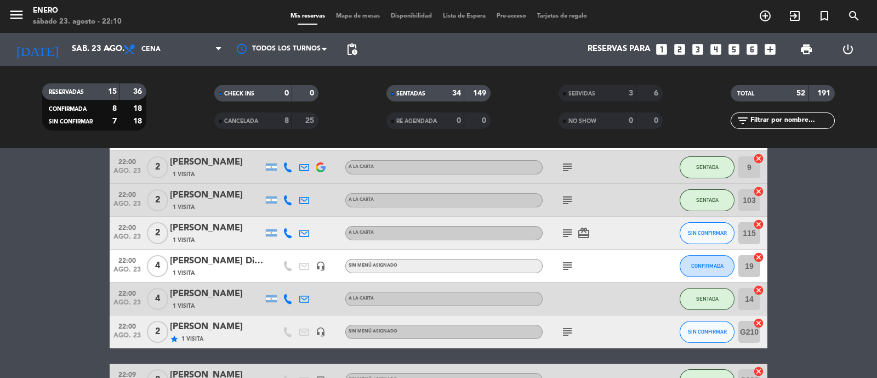
click at [569, 269] on icon "subject" at bounding box center [567, 265] width 13 height 13
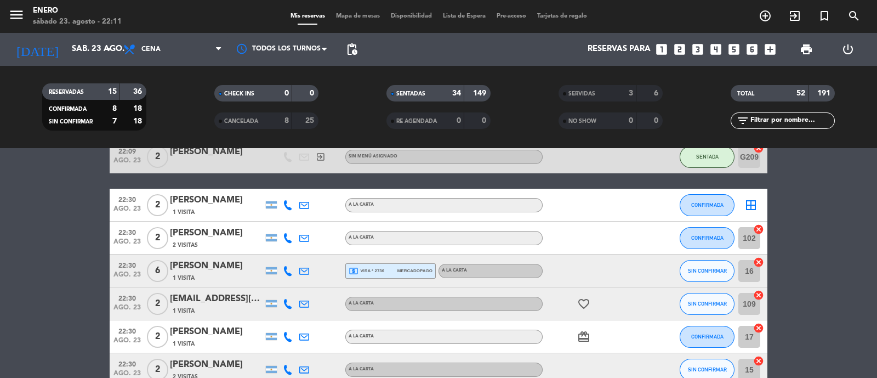
scroll to position [1518, 0]
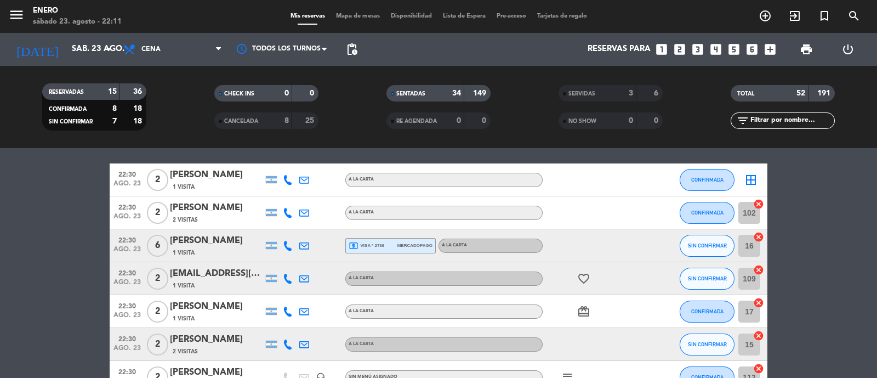
click at [785, 118] on input "text" at bounding box center [792, 121] width 85 height 12
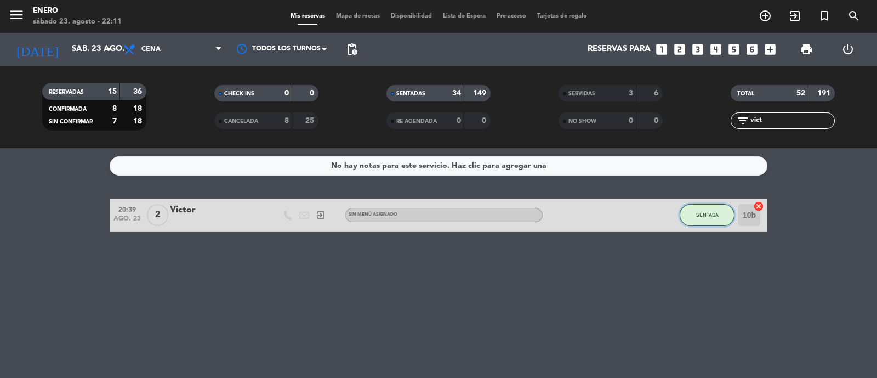
click at [711, 209] on button "SENTADA" at bounding box center [707, 215] width 55 height 22
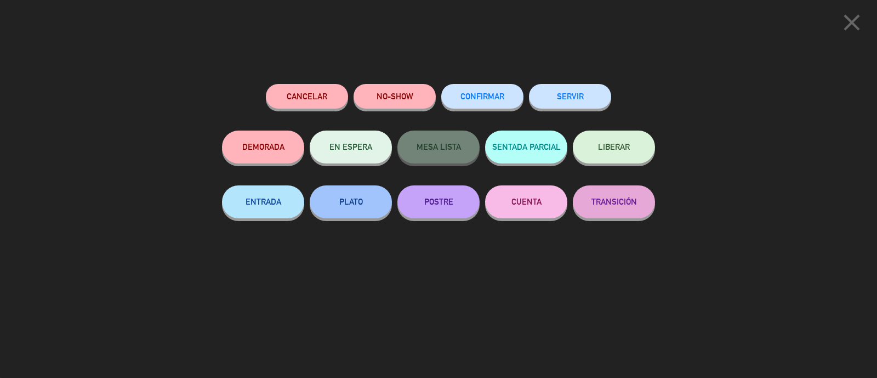
click at [579, 97] on button "SERVIR" at bounding box center [570, 96] width 82 height 25
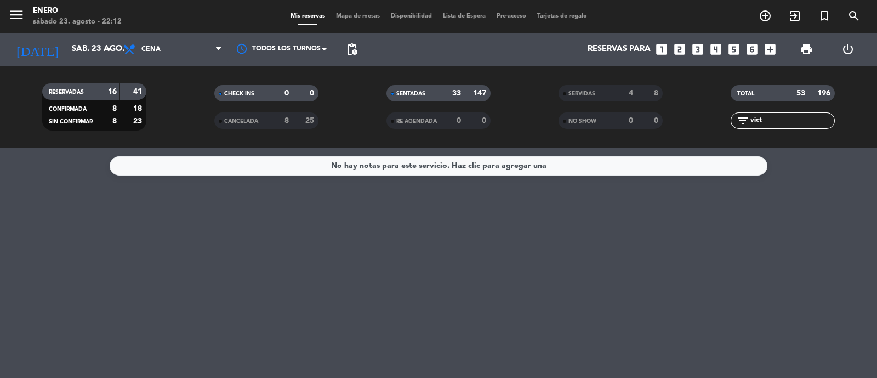
click at [783, 119] on input "vict" at bounding box center [792, 121] width 85 height 12
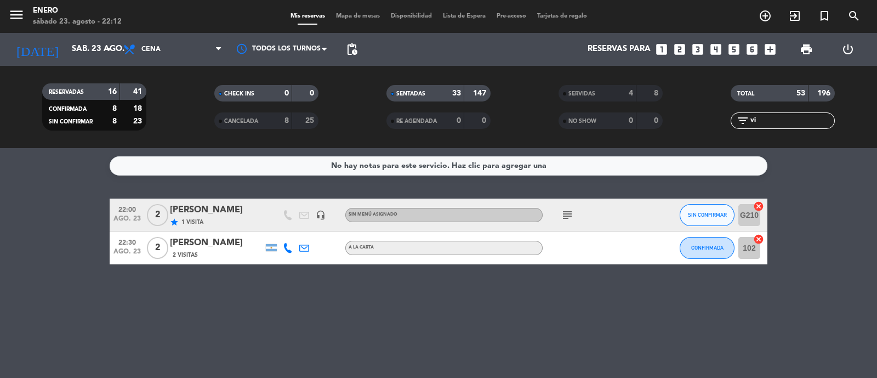
type input "v"
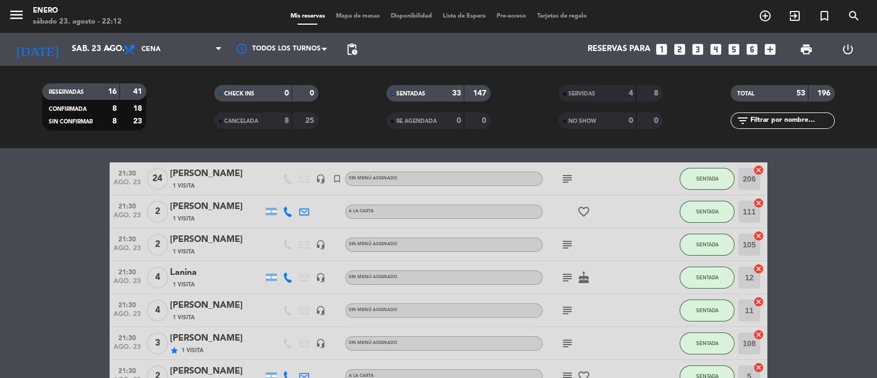
scroll to position [686, 0]
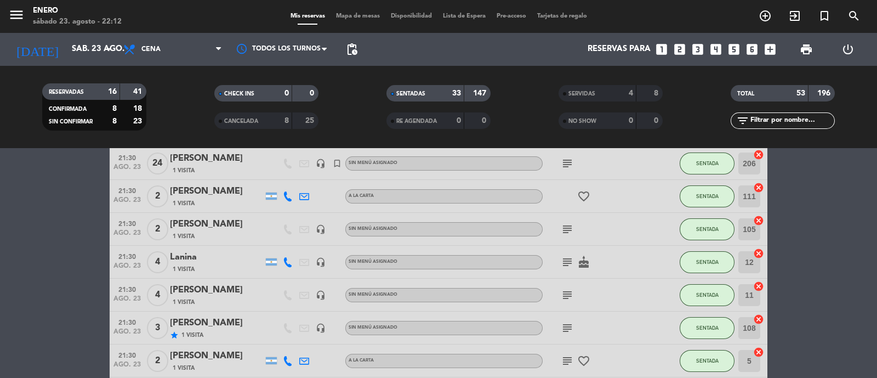
click at [350, 20] on div "Mis reservas Mapa de mesas Disponibilidad Lista de Espera Pre-acceso Tarjetas d…" at bounding box center [439, 17] width 308 height 10
click at [348, 15] on span "Mapa de mesas" at bounding box center [358, 16] width 55 height 6
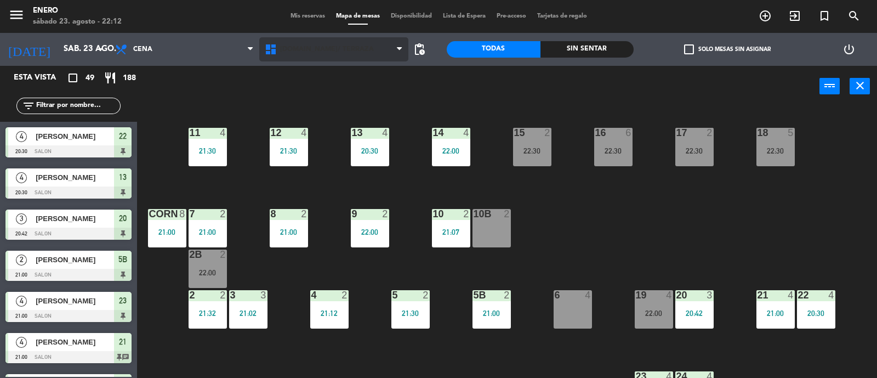
click at [355, 45] on span "[DOMAIN_NAME]/ TERRAZA" at bounding box center [334, 49] width 150 height 24
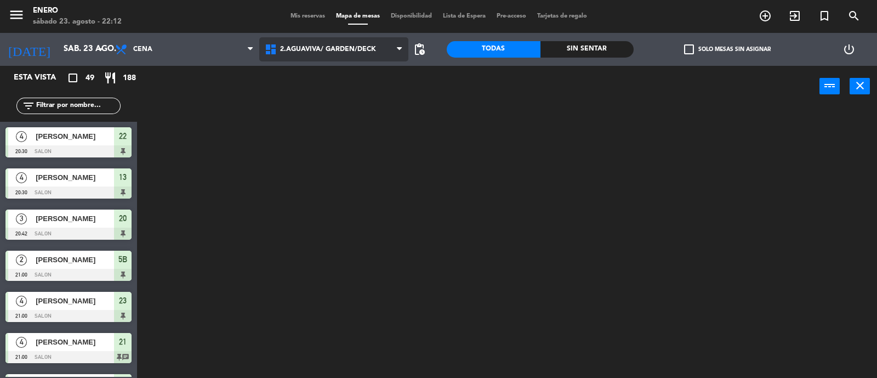
click at [375, 94] on ng-component "menu Enero [DATE] 23. agosto - 22:12 Mis reservas Mapa de mesas Disponibilidad …" at bounding box center [438, 189] width 877 height 379
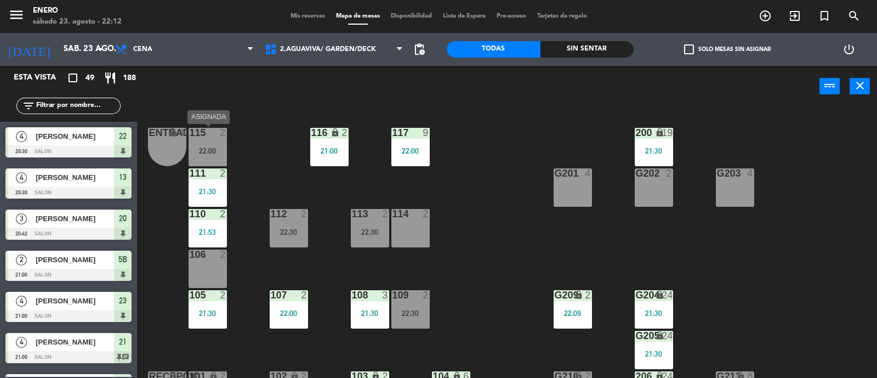
drag, startPoint x: 231, startPoint y: 158, endPoint x: 202, endPoint y: 150, distance: 29.7
click at [202, 150] on div "Entrada lock 1 116 lock 2 21:00 117 9 22:00 115 2 22:00 200 lock 19 21:30 111 2…" at bounding box center [512, 243] width 732 height 271
click at [202, 150] on div "22:00" at bounding box center [208, 151] width 38 height 8
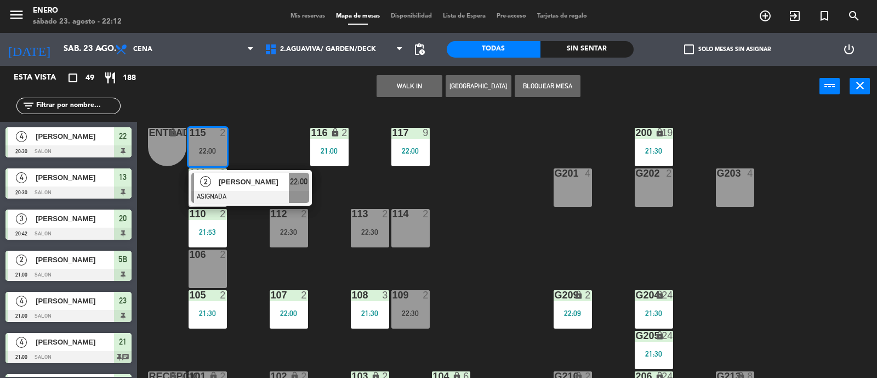
drag, startPoint x: 253, startPoint y: 133, endPoint x: 259, endPoint y: 146, distance: 14.3
click at [256, 133] on div "Entrada lock 1 116 lock 2 21:00 117 9 22:00 115 2 22:00 2 [PERSON_NAME] ASIGNAD…" at bounding box center [512, 243] width 732 height 271
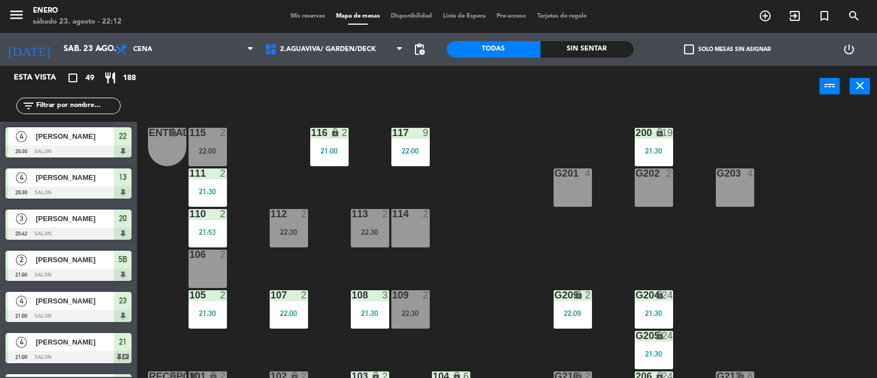
click at [198, 192] on div "21:30" at bounding box center [208, 192] width 38 height 8
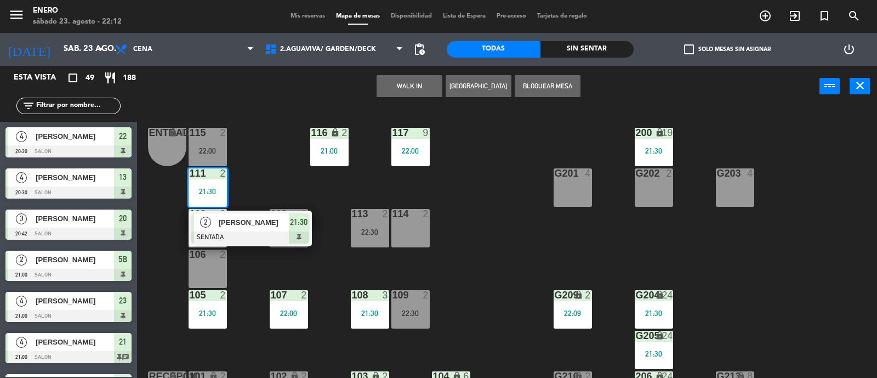
click at [284, 163] on div "Entrada lock 1 116 lock 2 21:00 117 9 22:00 115 2 22:00 200 lock 19 21:30 111 2…" at bounding box center [512, 243] width 732 height 271
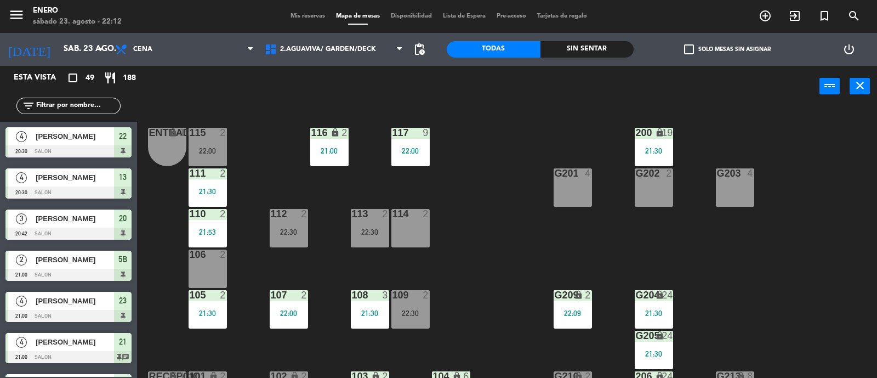
click at [208, 212] on div at bounding box center [208, 214] width 18 height 10
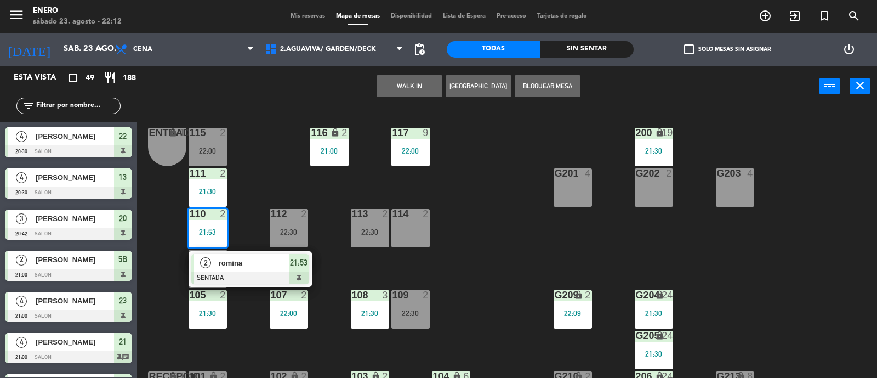
click at [208, 134] on div at bounding box center [208, 133] width 18 height 10
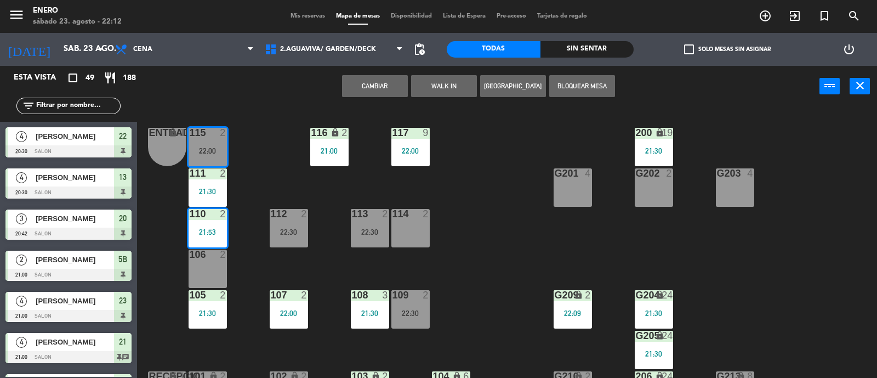
click at [356, 89] on button "Cambiar" at bounding box center [375, 86] width 66 height 22
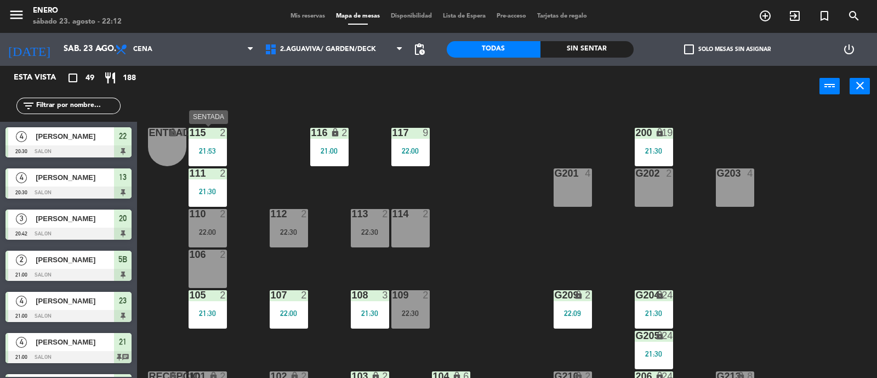
click at [202, 151] on div "21:53" at bounding box center [208, 151] width 38 height 8
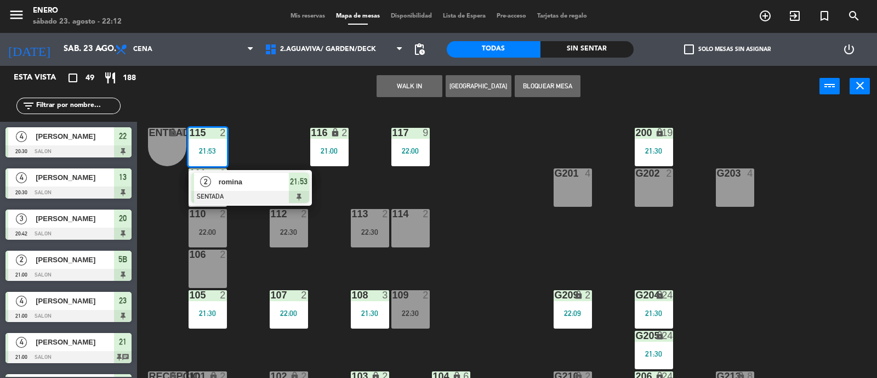
click at [252, 137] on div "Entrada lock 1 116 lock 2 21:00 117 9 22:00 115 2 21:53 2 [PERSON_NAME] SENTADA…" at bounding box center [512, 243] width 732 height 271
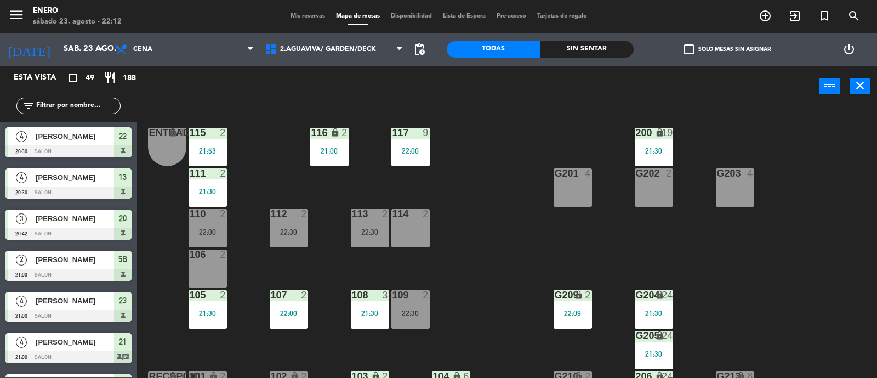
click at [214, 185] on div "111 2 21:30" at bounding box center [208, 187] width 38 height 38
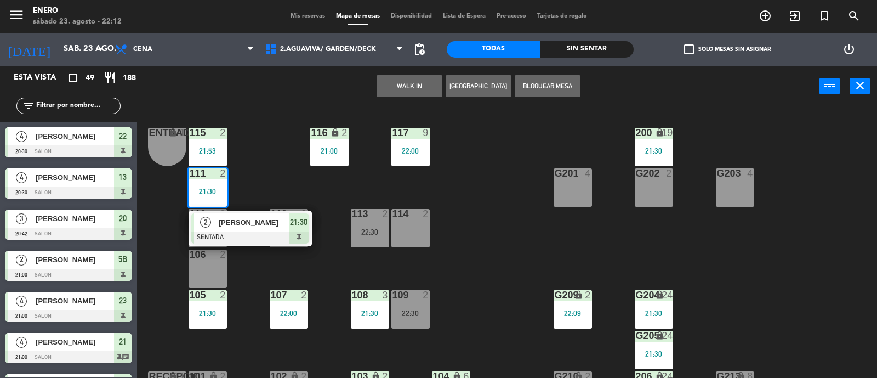
click at [243, 162] on div "Entrada lock 1 116 lock 2 21:00 117 9 22:00 115 2 21:53 200 lock 19 21:30 111 2…" at bounding box center [512, 243] width 732 height 271
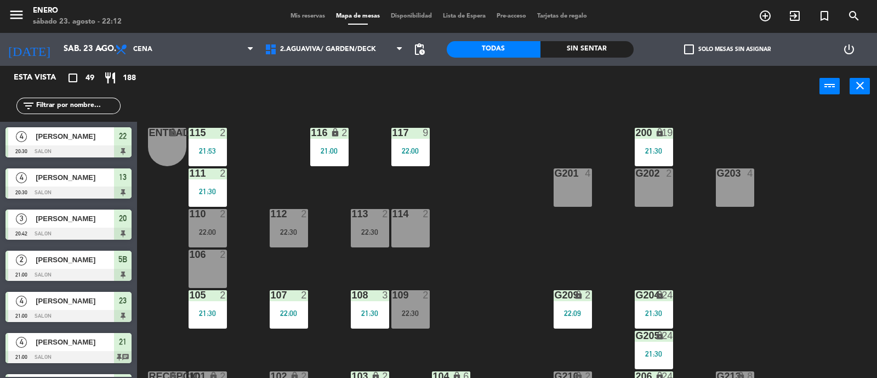
click at [208, 240] on div "110 2 22:00" at bounding box center [208, 228] width 38 height 38
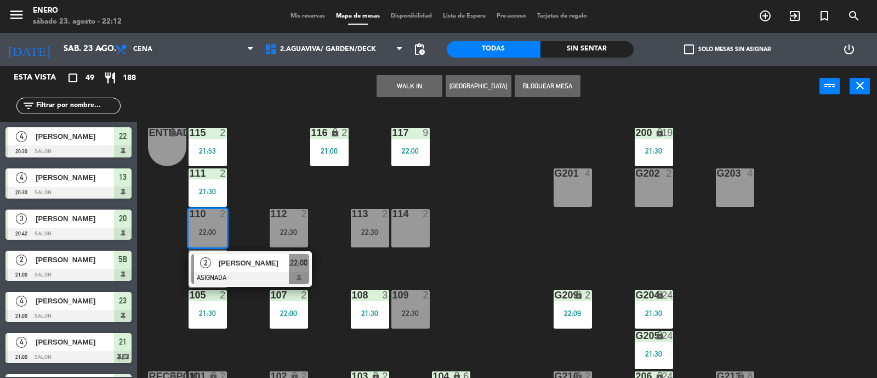
click at [252, 179] on div "Entrada lock 1 116 lock 2 21:00 117 9 22:00 115 2 21:53 200 lock 19 21:30 111 2…" at bounding box center [512, 243] width 732 height 271
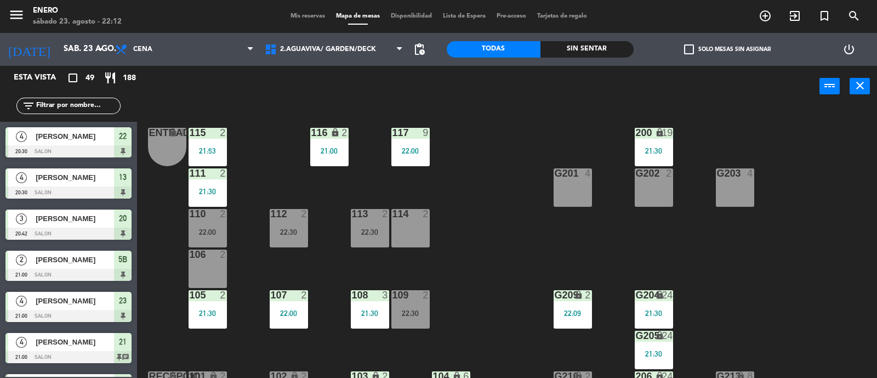
click at [76, 115] on div "filter_list" at bounding box center [68, 106] width 137 height 32
click at [211, 218] on div "110 2" at bounding box center [208, 214] width 38 height 11
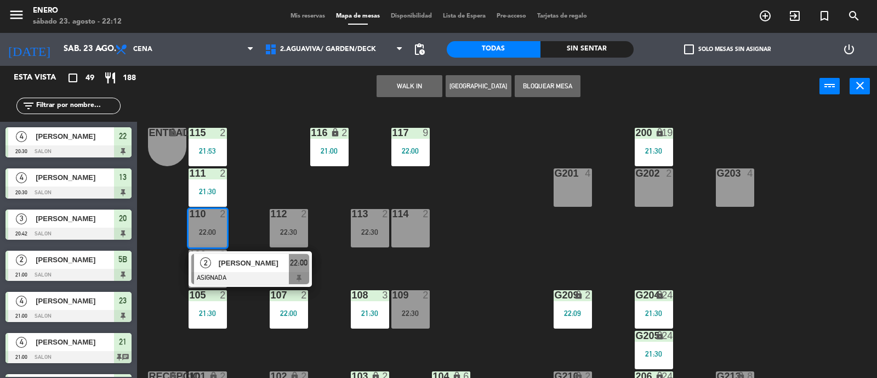
click at [177, 281] on div "Entrada lock 1 116 lock 2 21:00 117 9 22:00 115 2 21:53 200 lock 19 21:30 111 2…" at bounding box center [512, 243] width 732 height 271
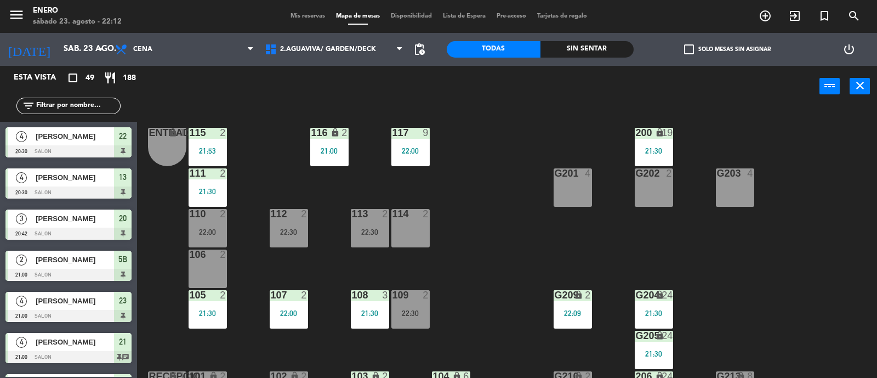
drag, startPoint x: 217, startPoint y: 275, endPoint x: 217, endPoint y: 219, distance: 56.5
click at [217, 270] on div "106 2" at bounding box center [208, 269] width 38 height 38
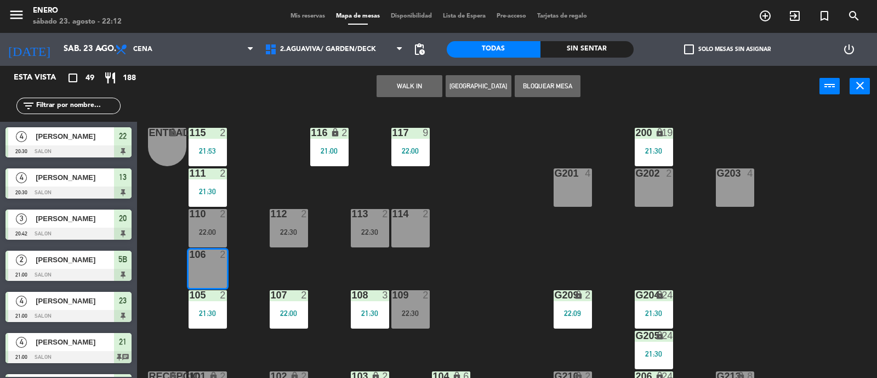
click at [217, 218] on div "110 2" at bounding box center [208, 214] width 38 height 11
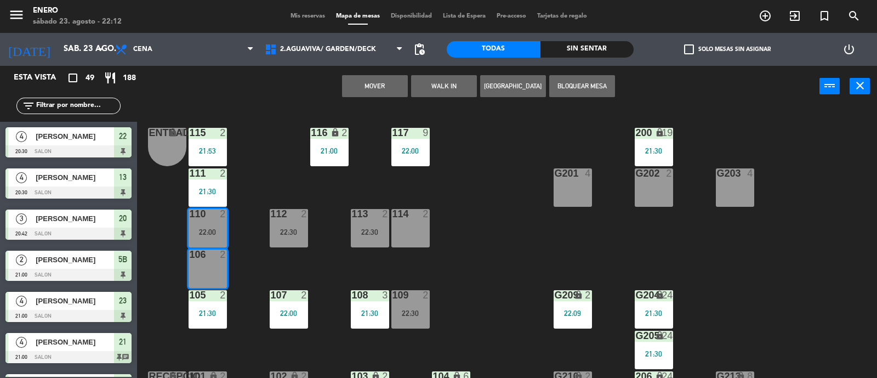
click at [384, 82] on button "Mover" at bounding box center [375, 86] width 66 height 22
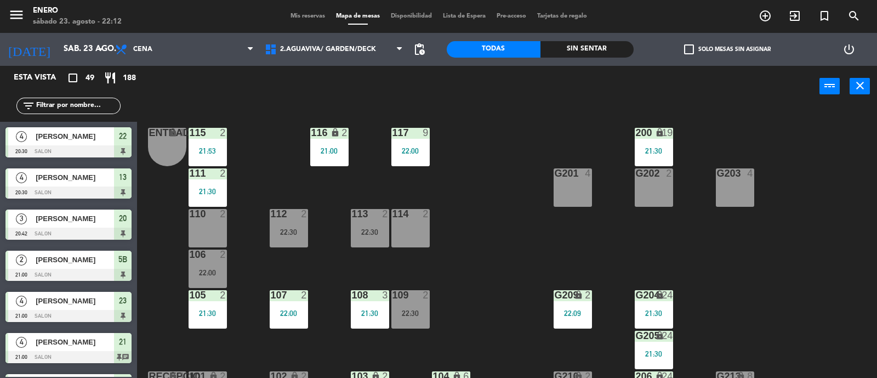
click at [85, 105] on input "text" at bounding box center [77, 106] width 85 height 12
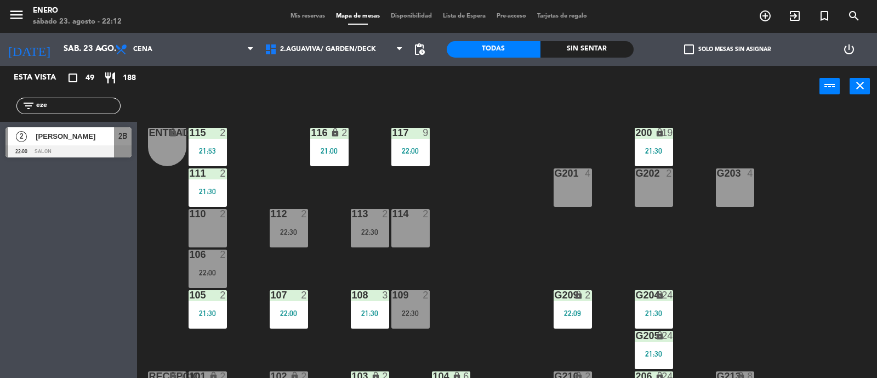
type input "eze"
click at [250, 168] on div "Entrada lock 1 116 lock 2 21:00 117 9 22:00 115 2 21:53 200 lock 19 21:30 111 2…" at bounding box center [512, 243] width 732 height 271
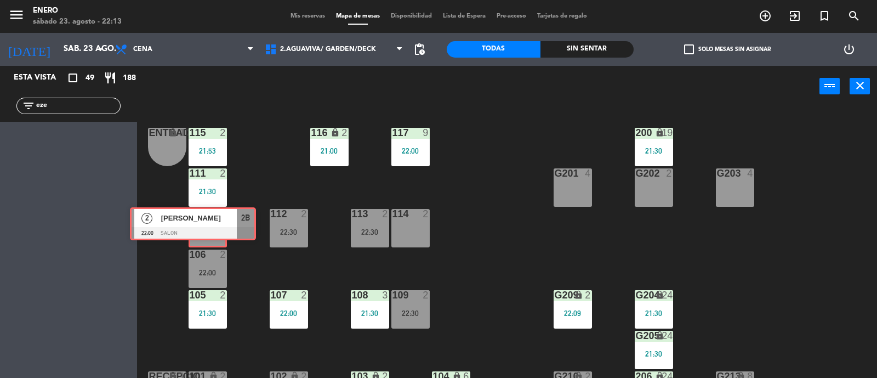
drag, startPoint x: 96, startPoint y: 145, endPoint x: 217, endPoint y: 226, distance: 145.6
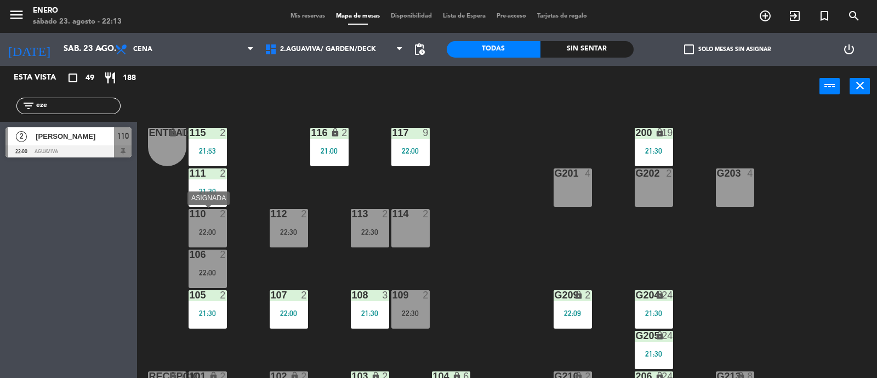
click at [216, 233] on div "22:00" at bounding box center [208, 232] width 38 height 8
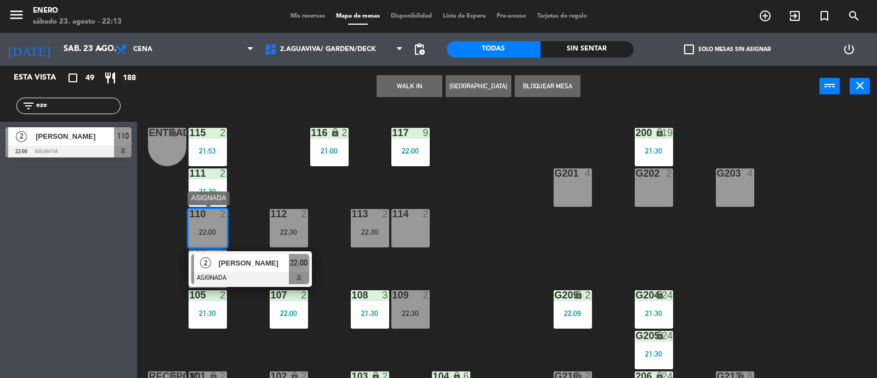
click at [241, 264] on span "[PERSON_NAME]" at bounding box center [254, 263] width 70 height 12
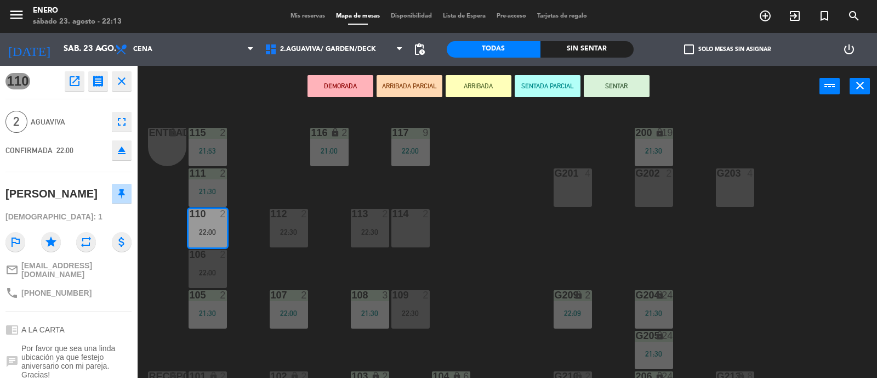
click at [625, 82] on button "SENTAR" at bounding box center [617, 86] width 66 height 22
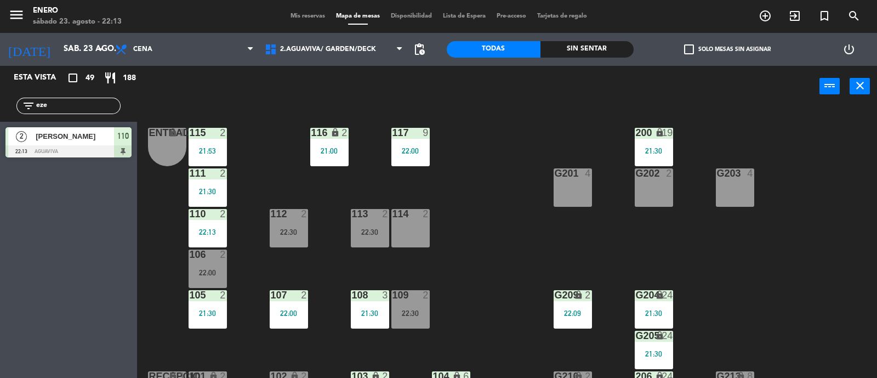
click at [200, 271] on div "22:00" at bounding box center [208, 273] width 38 height 8
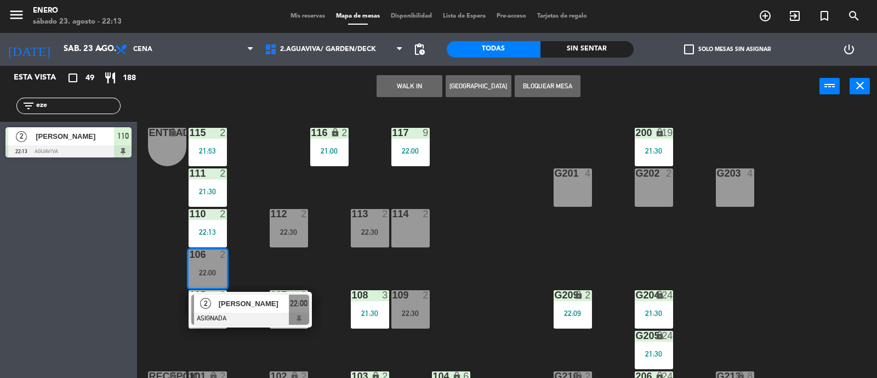
click at [292, 163] on div "Entrada lock 1 116 lock 2 21:00 117 9 22:00 115 2 21:53 200 lock 19 21:30 111 2…" at bounding box center [512, 243] width 732 height 271
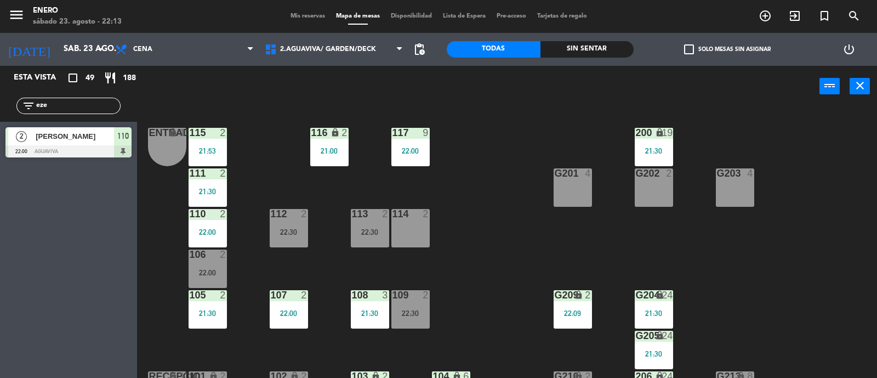
click at [72, 111] on input "eze" at bounding box center [77, 106] width 85 height 12
type input "e"
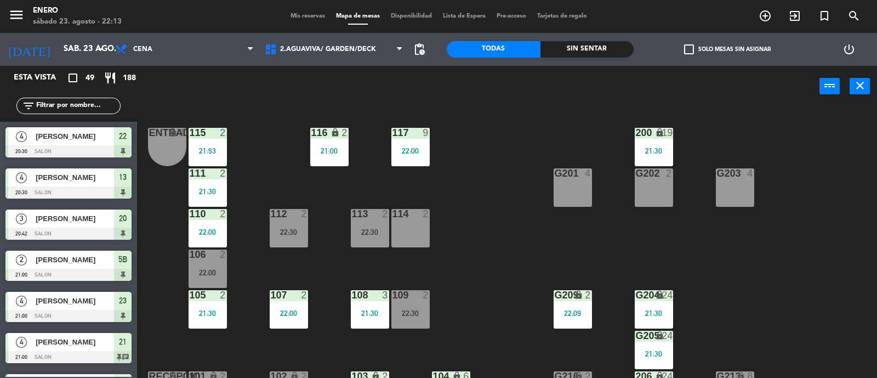
click at [288, 15] on span "Mis reservas" at bounding box center [308, 16] width 46 height 6
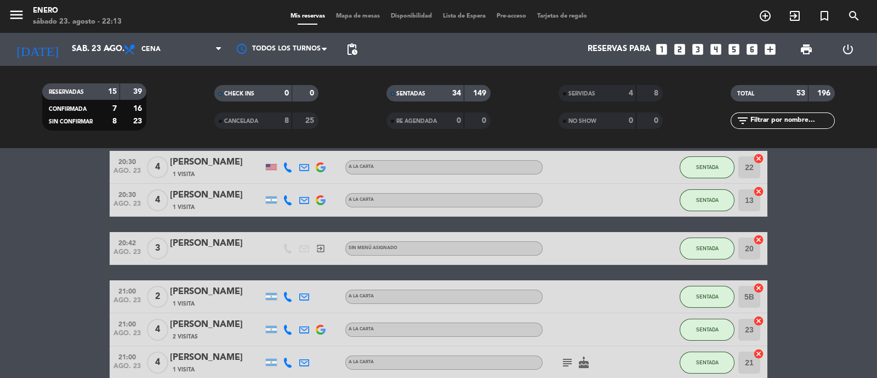
scroll to position [68, 0]
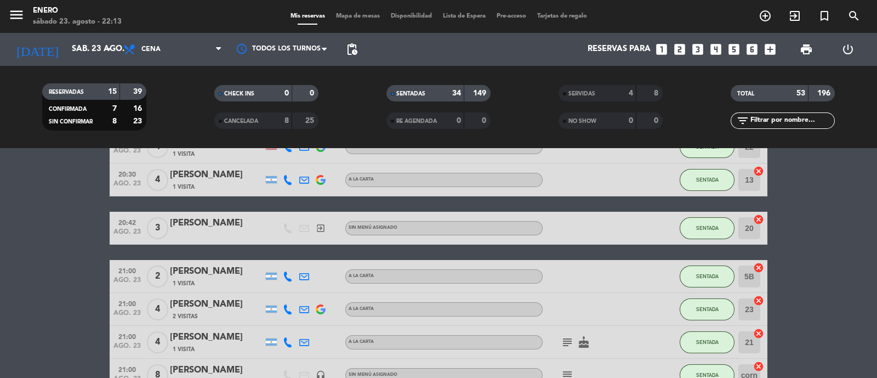
click at [577, 98] on div "SERVIDAS" at bounding box center [587, 93] width 50 height 13
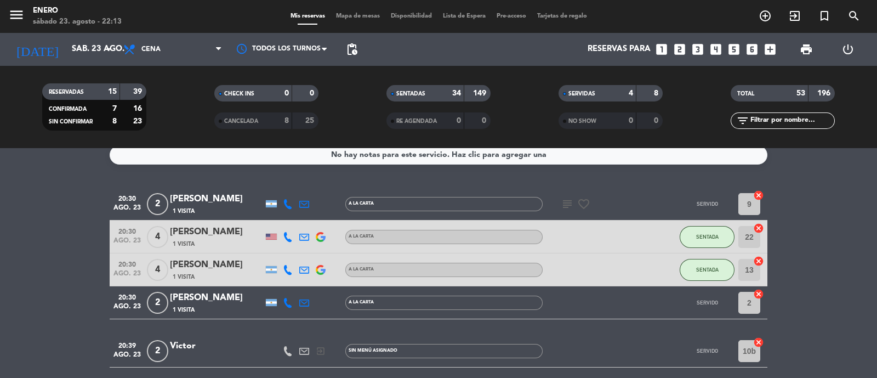
scroll to position [0, 0]
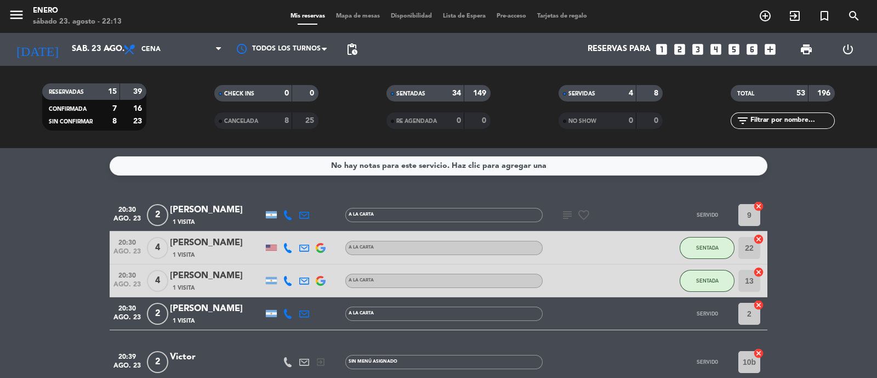
click at [809, 127] on div "filter_list" at bounding box center [783, 120] width 104 height 16
click at [801, 124] on input "text" at bounding box center [792, 121] width 85 height 12
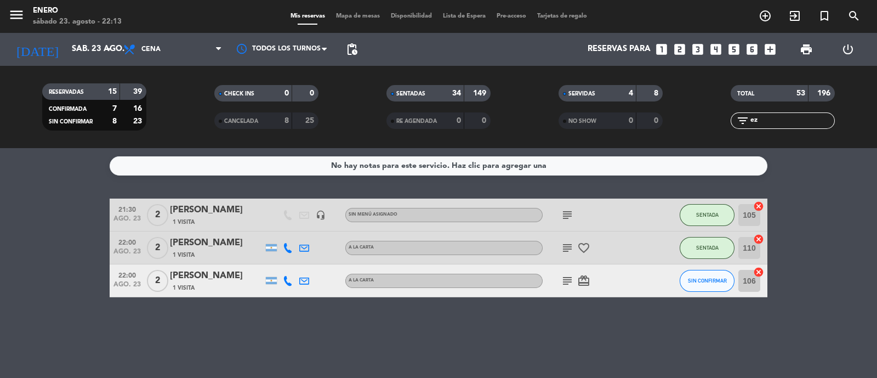
type input "e"
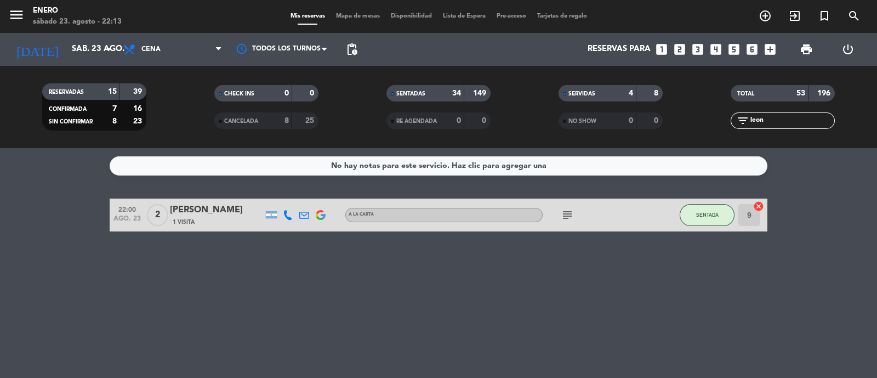
click at [695, 342] on div "No hay notas para este servicio. Haz clic para agregar una 22:00 [DATE] 2 [PERS…" at bounding box center [438, 263] width 877 height 230
click at [768, 112] on div "filter_list leon" at bounding box center [783, 120] width 104 height 16
click at [776, 116] on input "leon" at bounding box center [792, 121] width 85 height 12
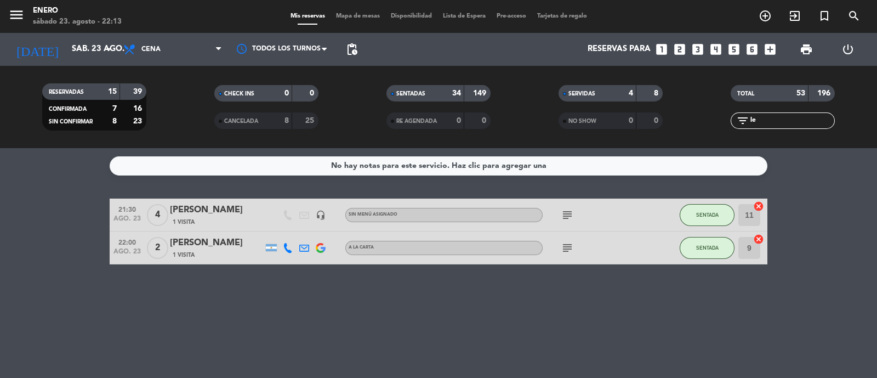
type input "l"
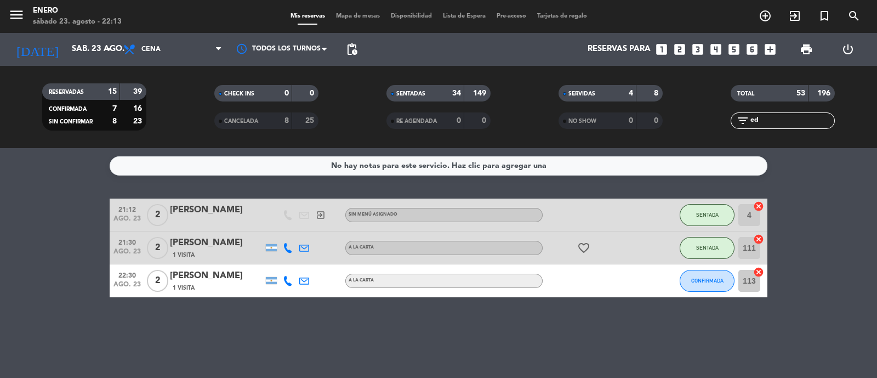
type input "e"
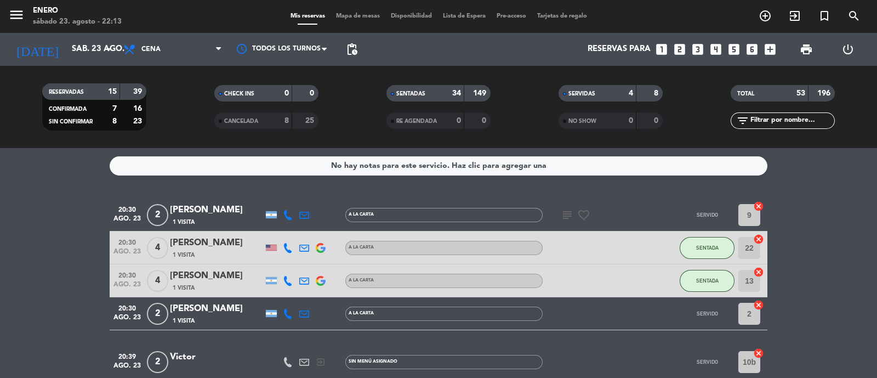
click at [347, 20] on div "Mis reservas Mapa de mesas Disponibilidad Lista de Espera Pre-acceso Tarjetas d…" at bounding box center [439, 17] width 308 height 10
click at [335, 15] on span "Mapa de mesas" at bounding box center [358, 16] width 55 height 6
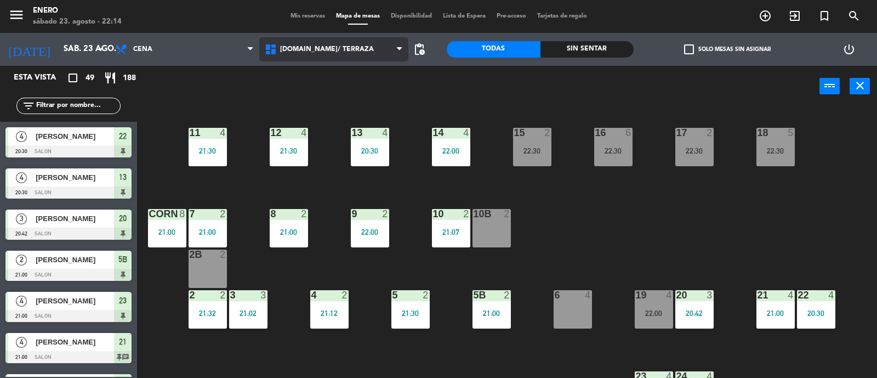
drag, startPoint x: 370, startPoint y: 41, endPoint x: 349, endPoint y: 70, distance: 35.4
click at [369, 41] on span "[DOMAIN_NAME]/ TERRAZA" at bounding box center [334, 49] width 150 height 24
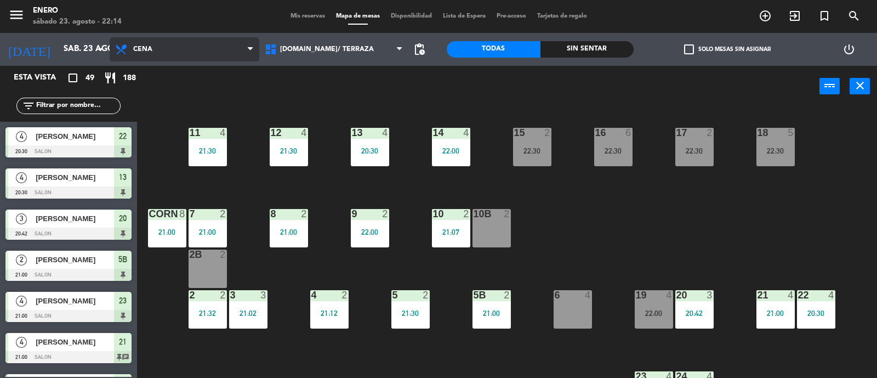
click at [190, 41] on span "Cena" at bounding box center [185, 49] width 150 height 24
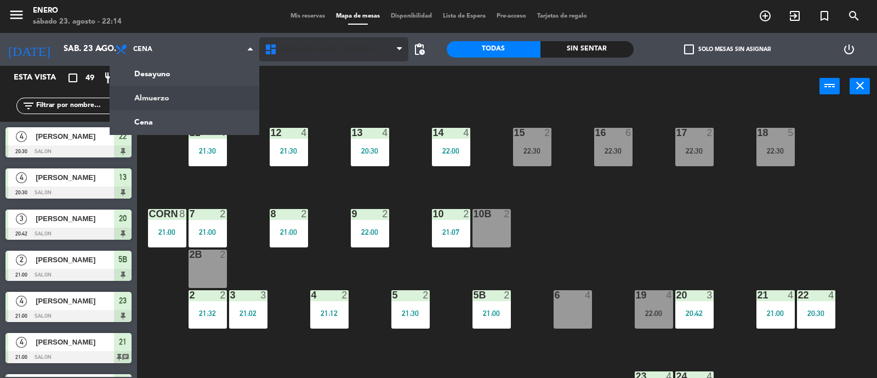
click at [319, 56] on span "[DOMAIN_NAME]/ TERRAZA" at bounding box center [334, 49] width 150 height 24
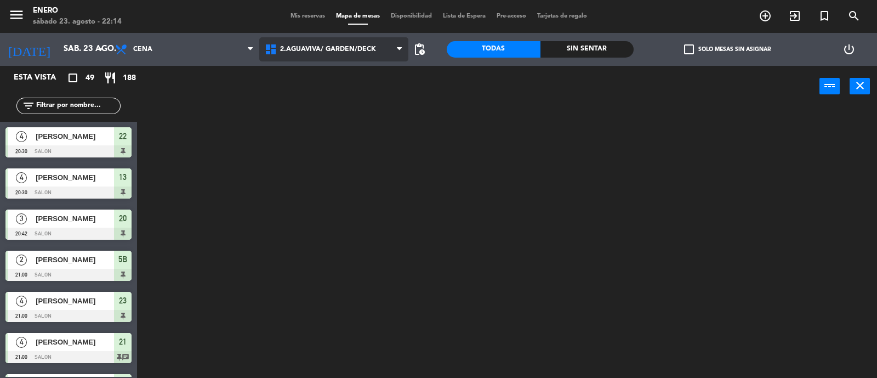
click at [354, 97] on ng-component "menu Enero [DATE] 23. agosto - 22:14 Mis reservas Mapa de mesas Disponibilidad …" at bounding box center [438, 189] width 877 height 379
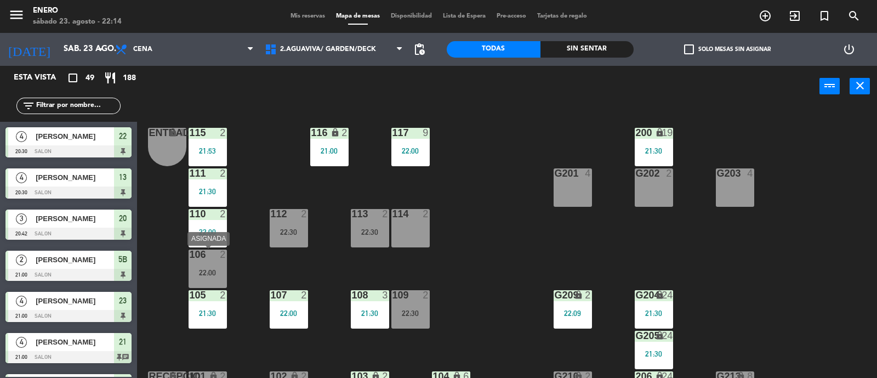
click at [222, 257] on div "2" at bounding box center [223, 255] width 7 height 10
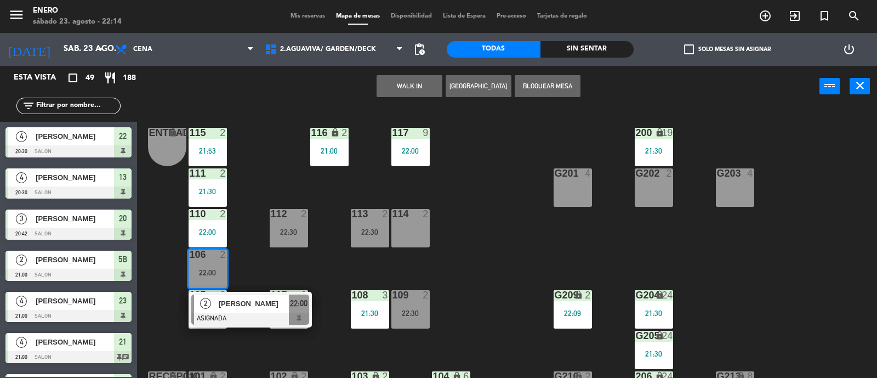
click at [258, 185] on div "Entrada lock 1 116 lock 2 21:00 117 9 22:00 115 2 21:53 200 lock 19 21:30 111 2…" at bounding box center [512, 243] width 732 height 271
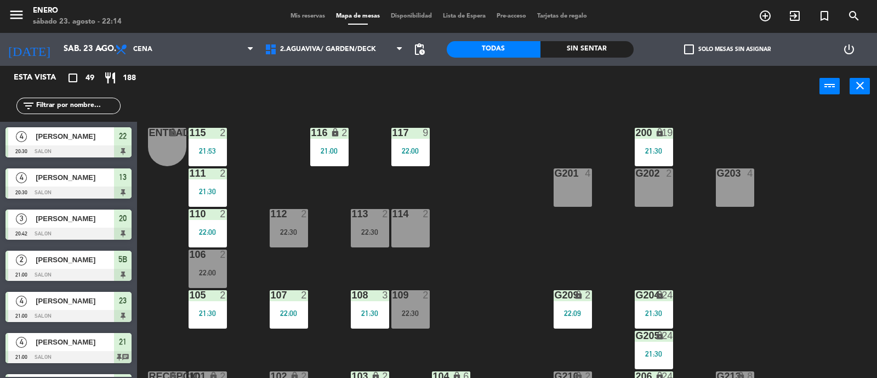
drag, startPoint x: 233, startPoint y: 309, endPoint x: 201, endPoint y: 299, distance: 33.0
click at [229, 308] on div "Entrada lock 1 116 lock 2 21:00 117 9 22:00 115 2 21:53 200 lock 19 21:30 111 2…" at bounding box center [512, 243] width 732 height 271
click at [201, 299] on div at bounding box center [208, 295] width 18 height 10
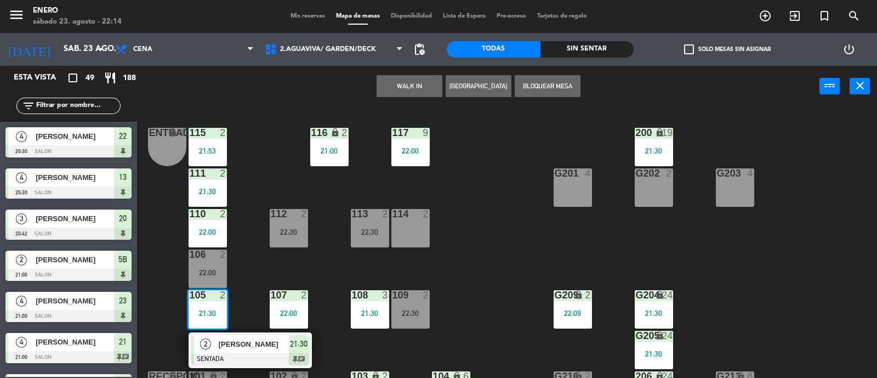
drag, startPoint x: 270, startPoint y: 276, endPoint x: 313, endPoint y: 284, distance: 43.9
click at [270, 275] on div "Entrada lock 1 116 lock 2 21:00 117 9 22:00 115 2 21:53 200 lock 19 21:30 111 2…" at bounding box center [512, 243] width 732 height 271
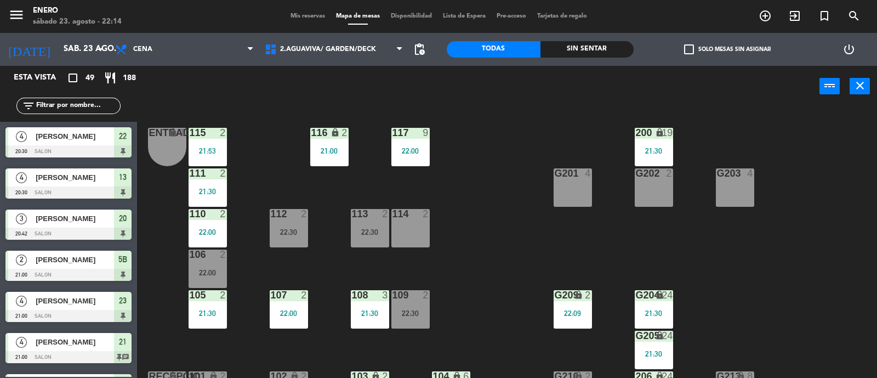
click at [376, 307] on div "108 3 21:30" at bounding box center [370, 309] width 38 height 38
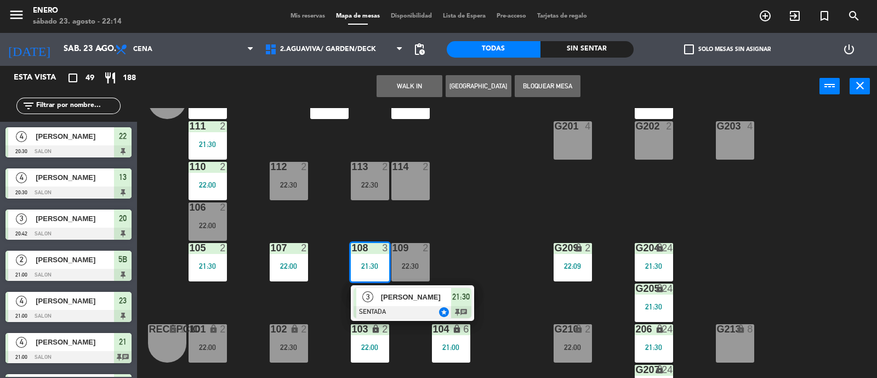
scroll to position [68, 0]
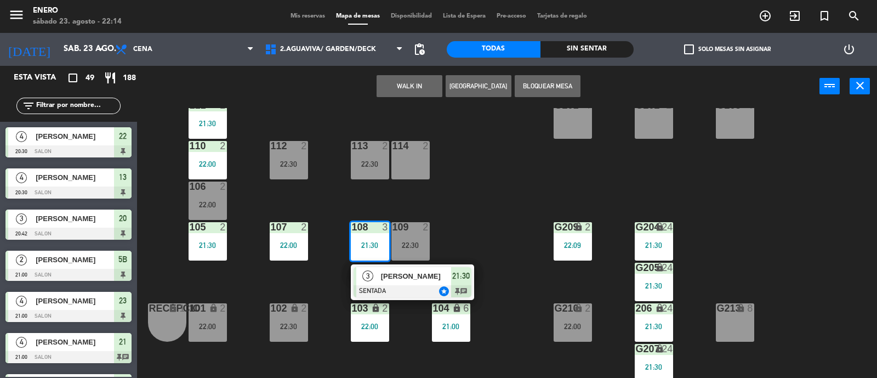
click at [471, 242] on div "Entrada lock 1 116 lock 2 21:00 117 9 22:00 115 2 21:53 200 lock 19 21:30 111 2…" at bounding box center [512, 243] width 732 height 271
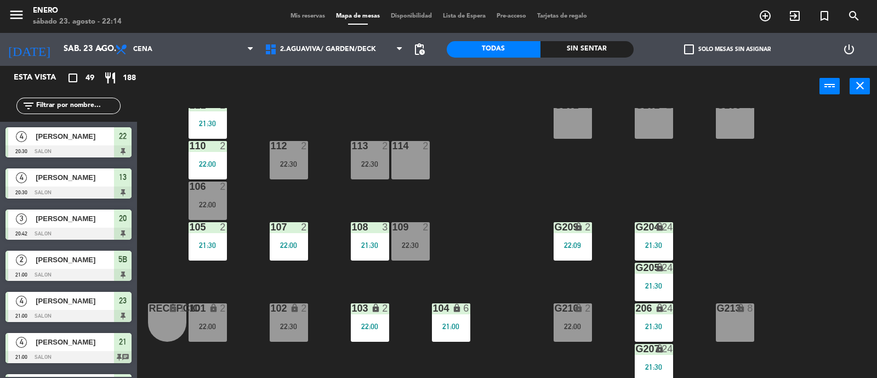
click at [368, 322] on div "22:00" at bounding box center [370, 326] width 38 height 8
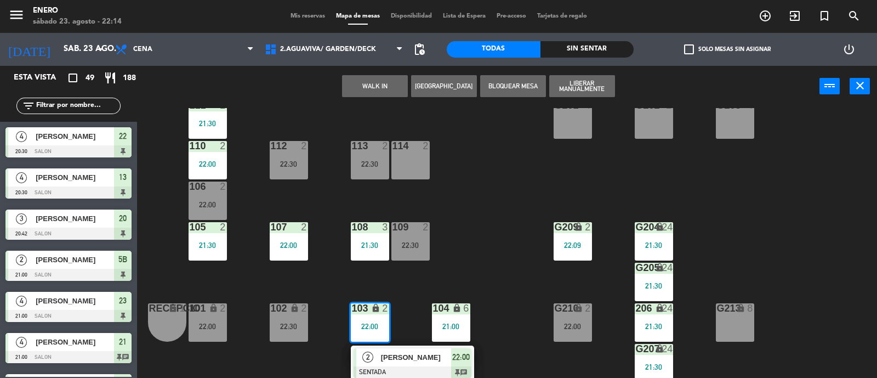
click at [439, 251] on div "Entrada lock 1 116 lock 2 21:00 117 9 22:00 115 2 21:53 200 lock 19 21:30 111 2…" at bounding box center [512, 243] width 732 height 271
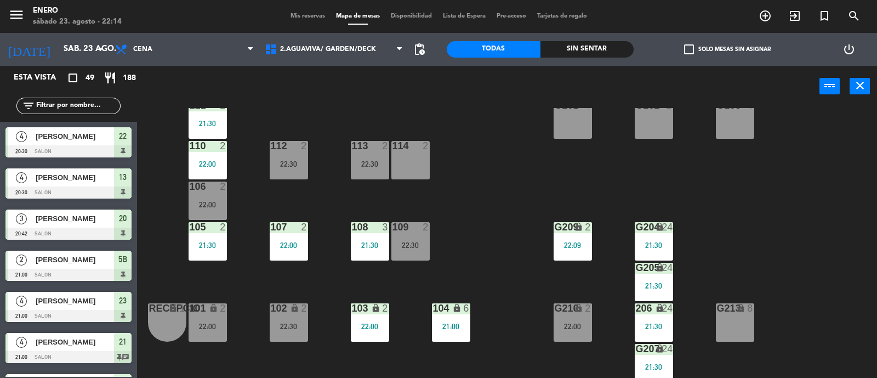
click at [454, 316] on div "104 lock 6 21:00" at bounding box center [451, 322] width 38 height 38
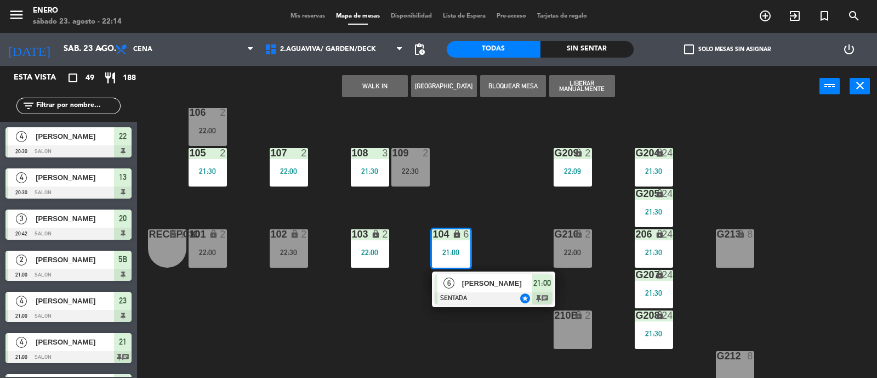
scroll to position [206, 0]
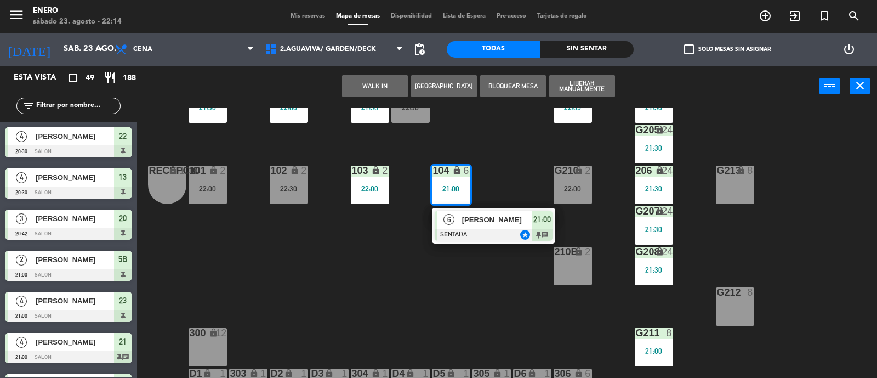
click at [389, 314] on div "Entrada lock 1 116 lock 2 21:00 117 9 22:00 115 2 21:53 200 lock 19 21:30 111 2…" at bounding box center [512, 243] width 732 height 271
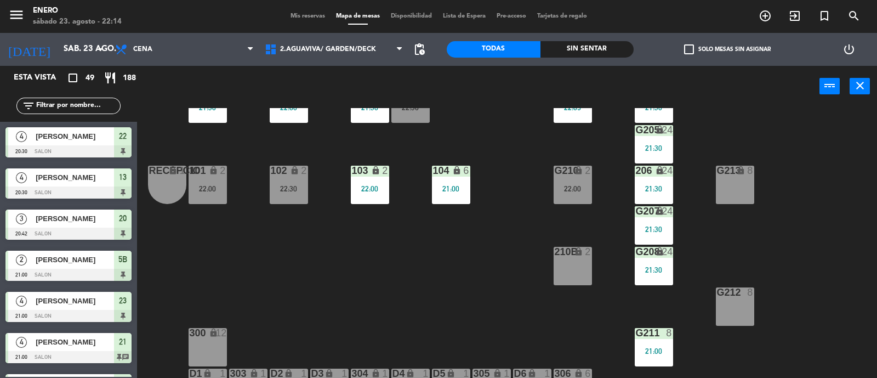
scroll to position [0, 0]
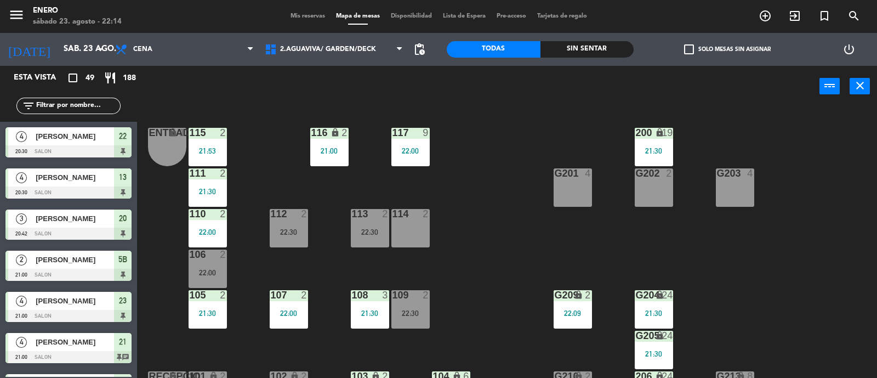
click at [641, 146] on div "21:30" at bounding box center [654, 150] width 38 height 8
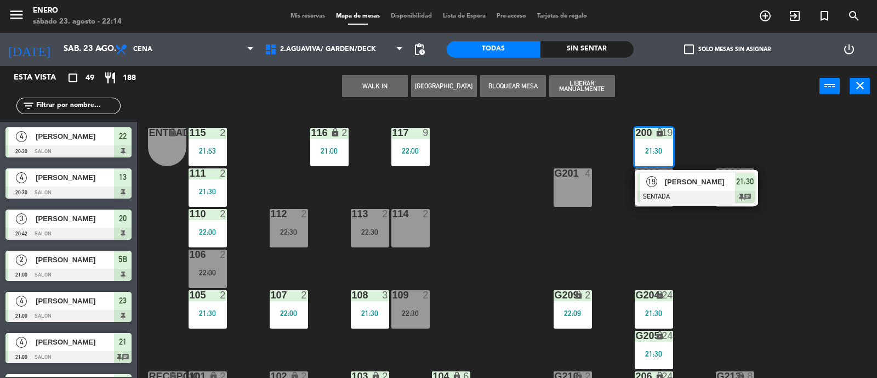
click at [519, 245] on div "Entrada lock 1 116 lock 2 21:00 117 9 22:00 115 2 21:53 200 lock 19 21:30 19 [P…" at bounding box center [512, 243] width 732 height 271
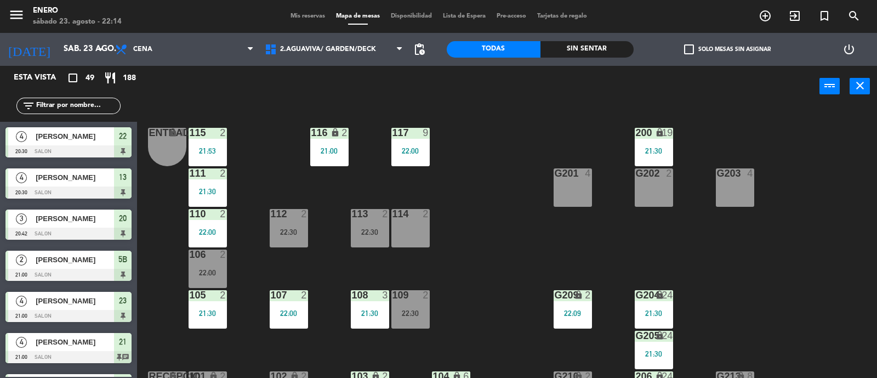
scroll to position [68, 0]
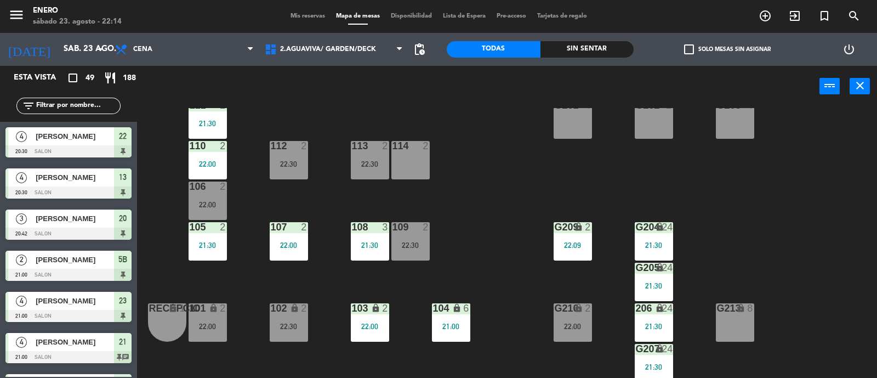
click at [642, 289] on div "G205 lock 24 21:30" at bounding box center [654, 282] width 38 height 38
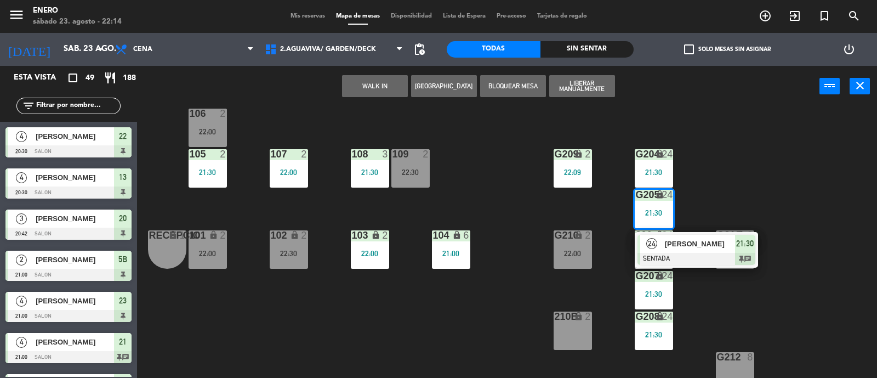
scroll to position [206, 0]
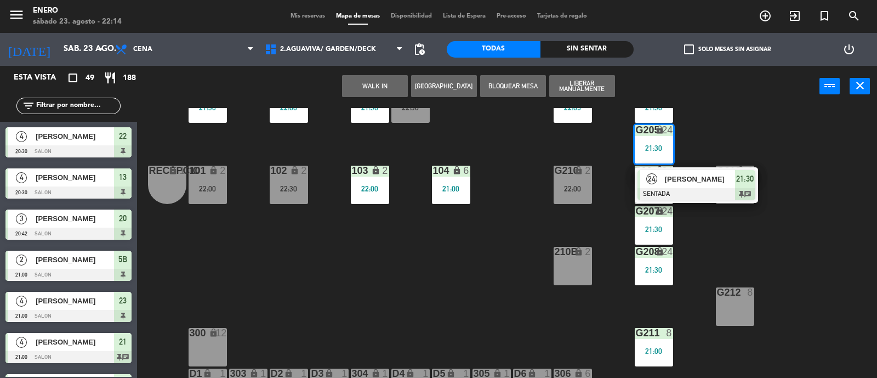
click at [491, 281] on div "Entrada lock 1 116 lock 2 21:00 117 9 22:00 115 2 21:53 200 lock 19 21:30 111 2…" at bounding box center [512, 243] width 732 height 271
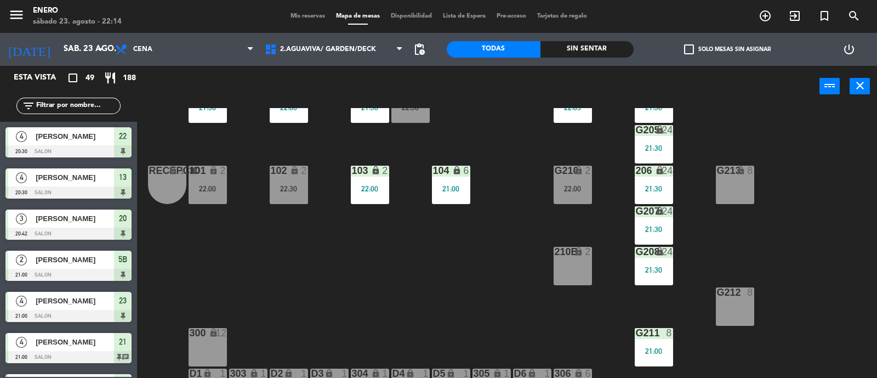
click at [669, 354] on div "21:00" at bounding box center [654, 351] width 38 height 8
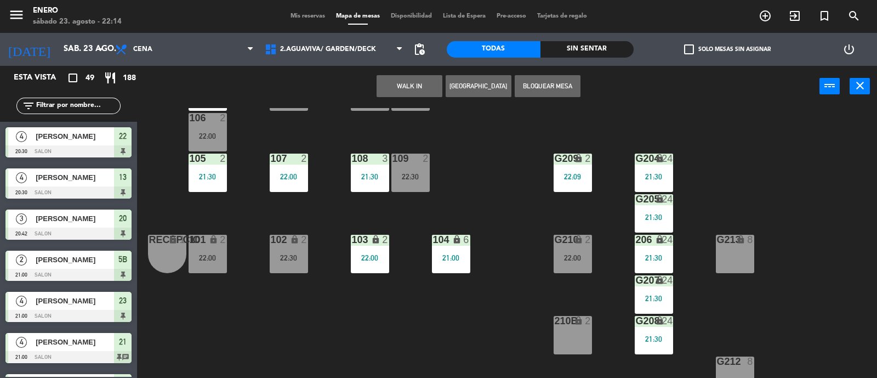
scroll to position [68, 0]
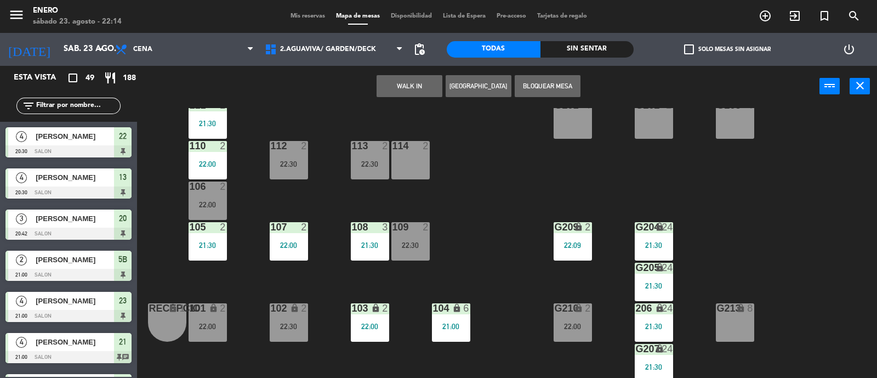
click at [546, 243] on div "Entrada lock 1 116 lock 2 21:00 117 9 22:00 115 2 21:53 200 lock 19 21:30 111 2…" at bounding box center [512, 243] width 732 height 271
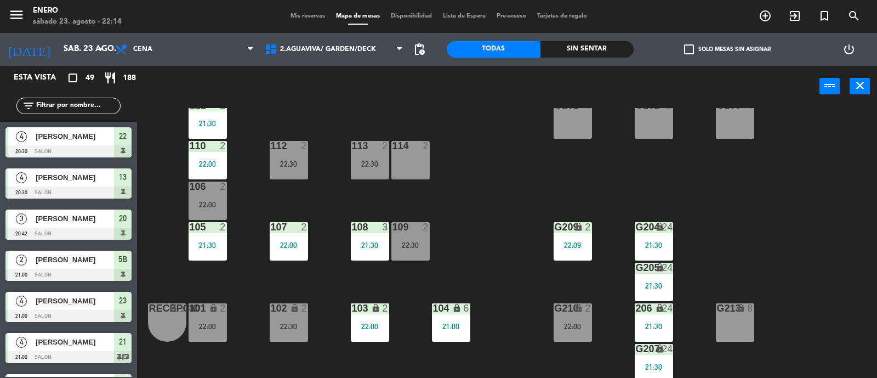
click at [576, 245] on div "22:09" at bounding box center [573, 245] width 38 height 8
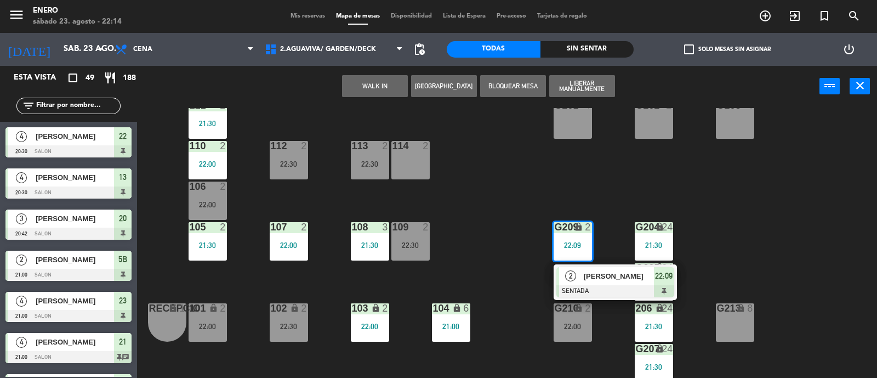
click at [517, 186] on div "Entrada lock 1 116 lock 2 21:00 117 9 22:00 115 2 21:53 200 lock 19 21:30 111 2…" at bounding box center [512, 243] width 732 height 271
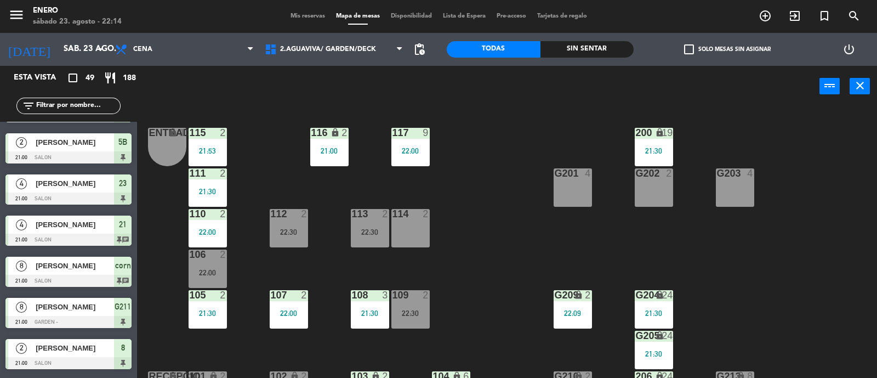
scroll to position [137, 0]
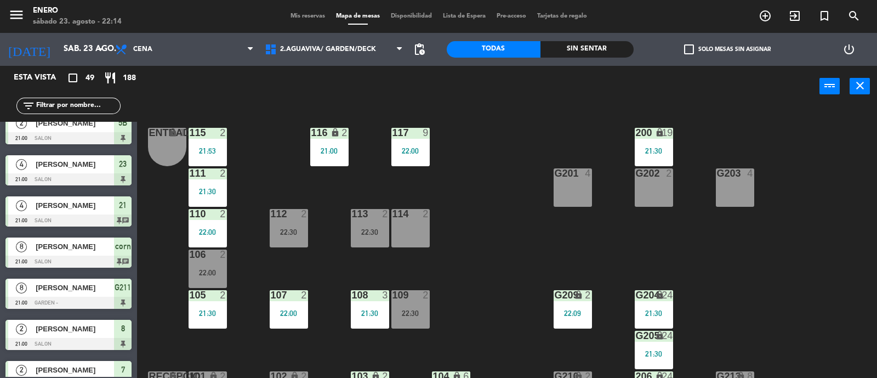
click at [309, 15] on span "Mis reservas" at bounding box center [308, 16] width 46 height 6
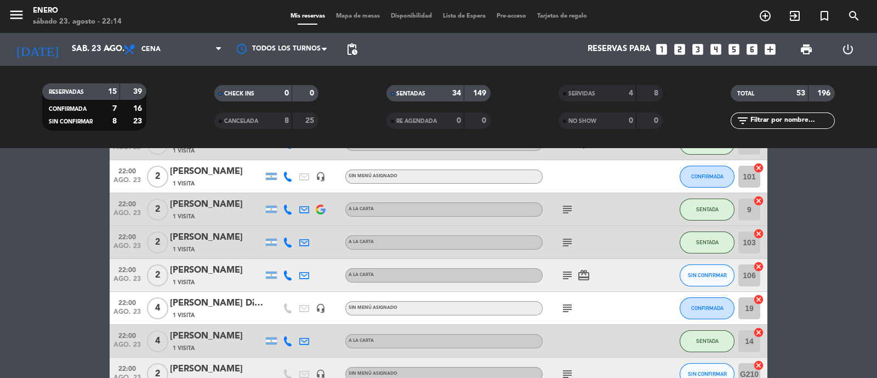
scroll to position [1111, 0]
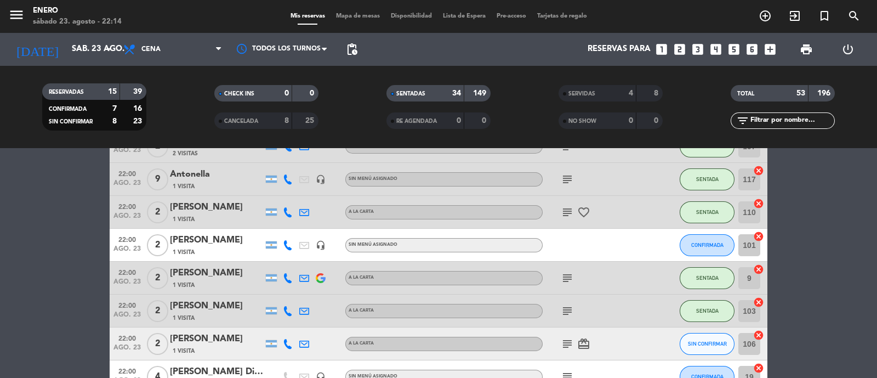
click at [287, 248] on icon at bounding box center [288, 245] width 10 height 10
click at [291, 223] on span "content_paste" at bounding box center [295, 227] width 8 height 8
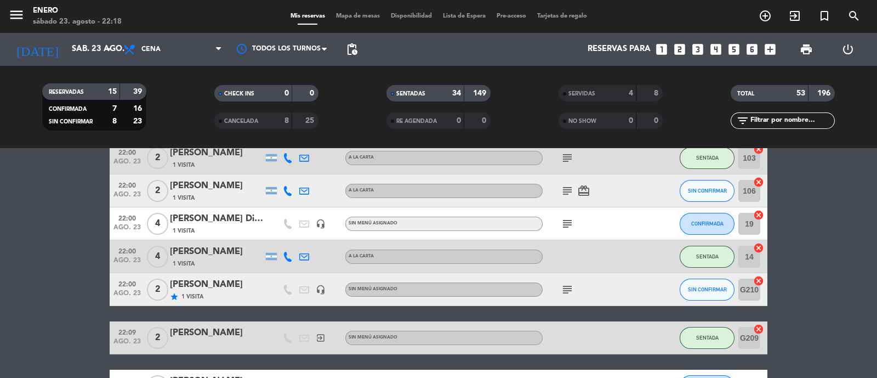
scroll to position [1243, 0]
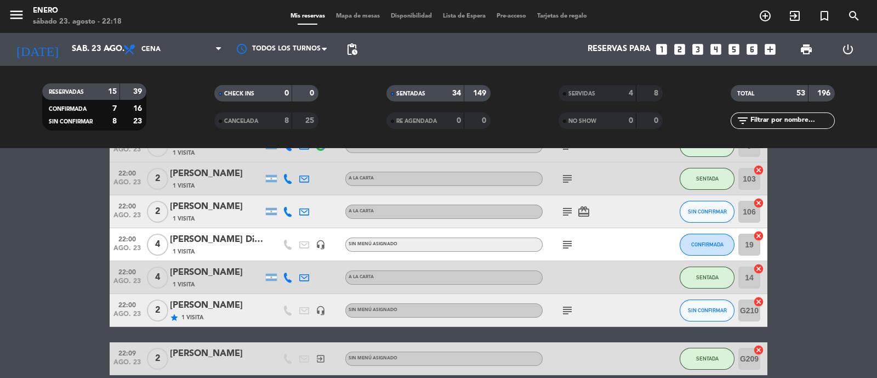
click at [361, 18] on span "Mapa de mesas" at bounding box center [358, 16] width 55 height 6
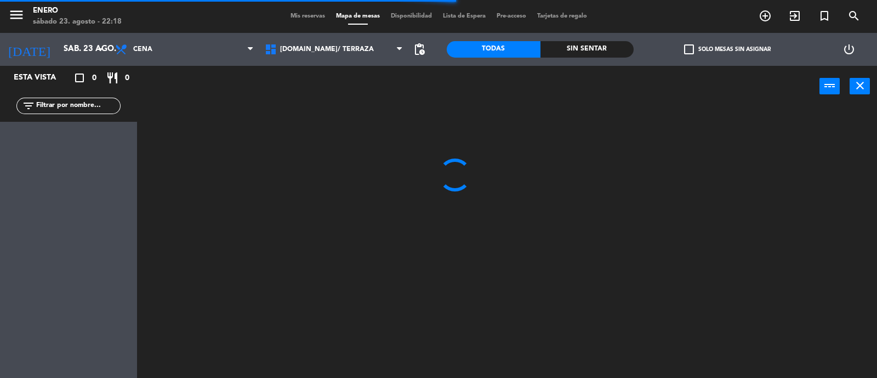
drag, startPoint x: 82, startPoint y: 111, endPoint x: 192, endPoint y: 126, distance: 110.7
click at [82, 111] on input "text" at bounding box center [77, 106] width 85 height 12
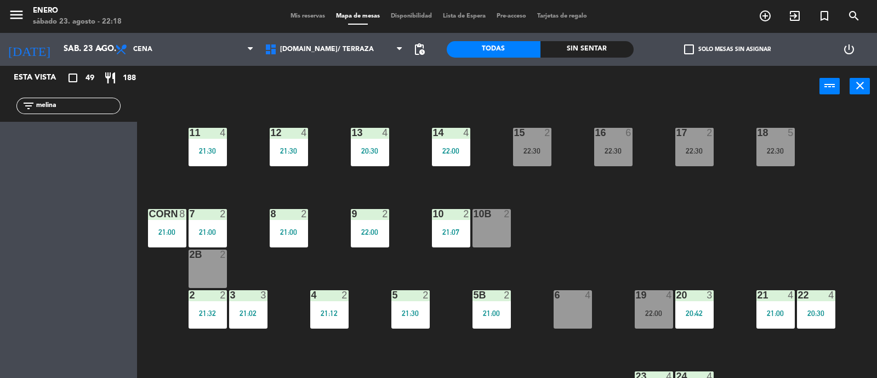
drag, startPoint x: 107, startPoint y: 111, endPoint x: 50, endPoint y: 119, distance: 57.6
click at [50, 119] on div "filter_list [PERSON_NAME]" at bounding box center [68, 106] width 137 height 32
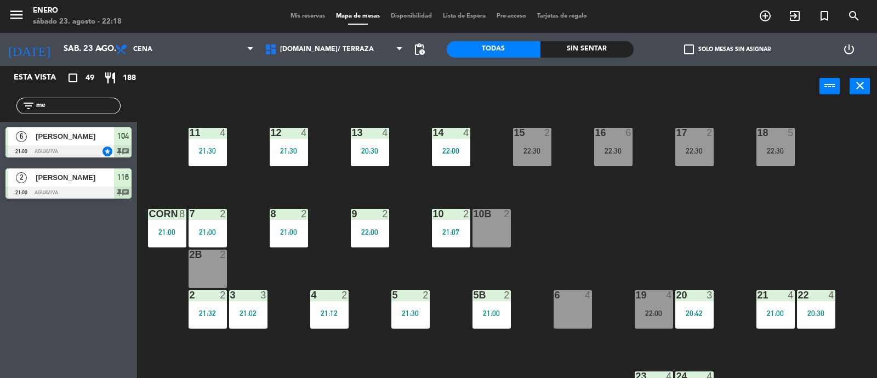
type input "m"
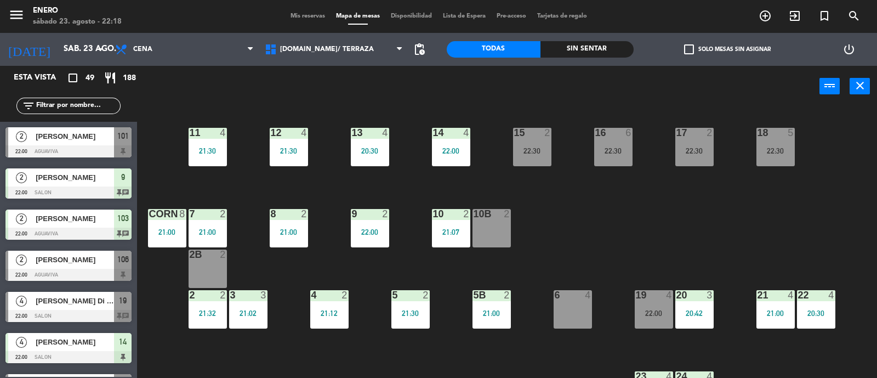
scroll to position [1165, 0]
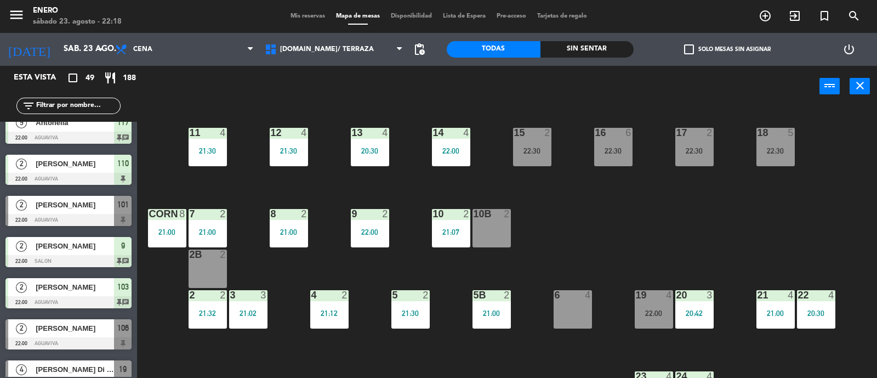
click at [82, 212] on div "[PERSON_NAME]" at bounding box center [75, 205] width 80 height 18
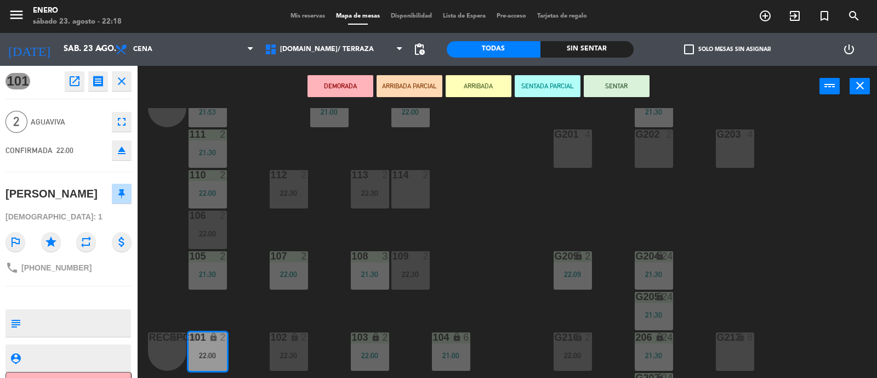
scroll to position [68, 0]
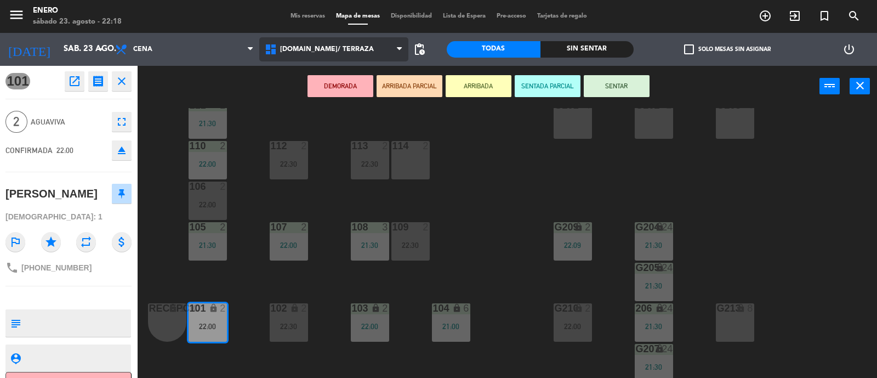
click at [329, 43] on span "[DOMAIN_NAME]/ TERRAZA" at bounding box center [334, 49] width 150 height 24
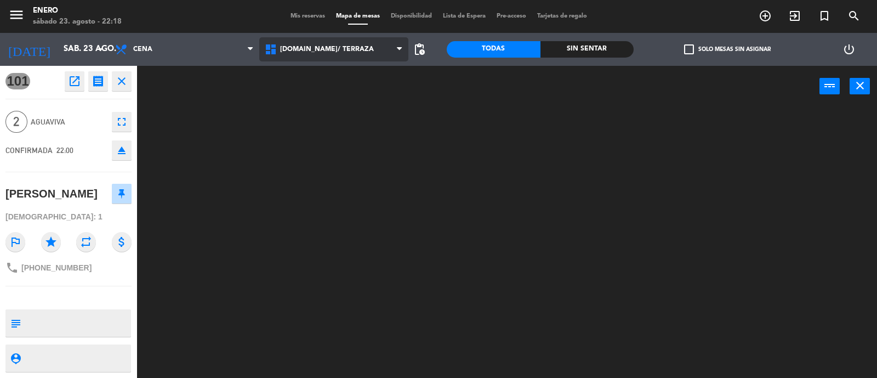
scroll to position [0, 0]
click at [336, 72] on ng-component "menu Enero [DATE] 23. agosto - 22:18 Mis reservas Mapa de mesas Disponibilidad …" at bounding box center [438, 189] width 877 height 379
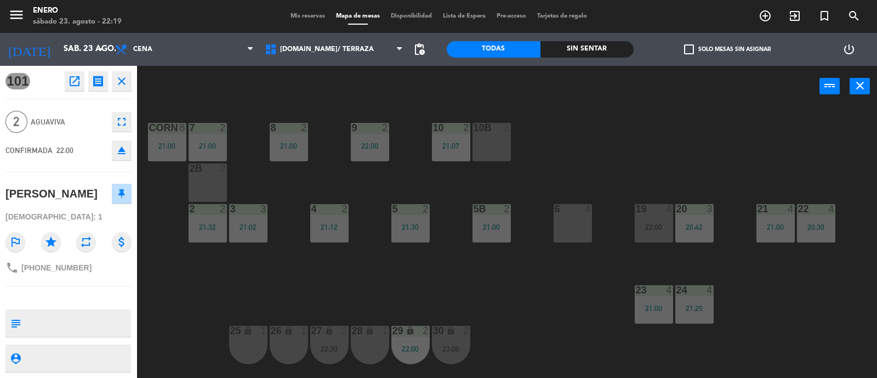
scroll to position [68, 0]
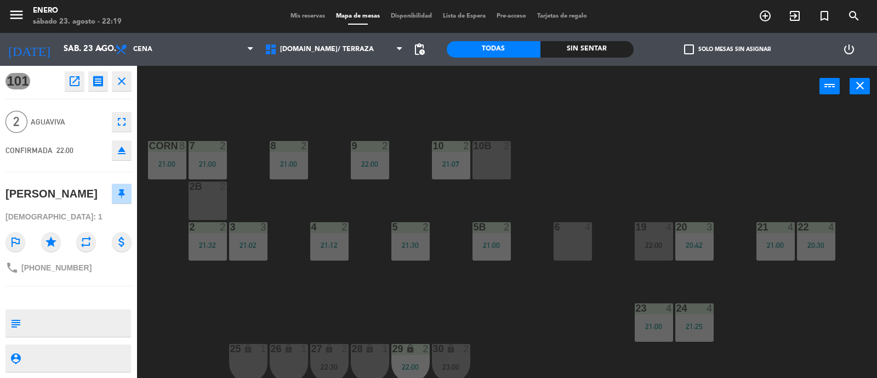
drag, startPoint x: 164, startPoint y: 109, endPoint x: 159, endPoint y: 112, distance: 5.9
click at [165, 108] on div "14 4 22:00 12 4 21:30 11 4 21:30 17 2 22:30 15 2 22:30 16 6 22:30 13 4 20:30 18…" at bounding box center [512, 243] width 732 height 271
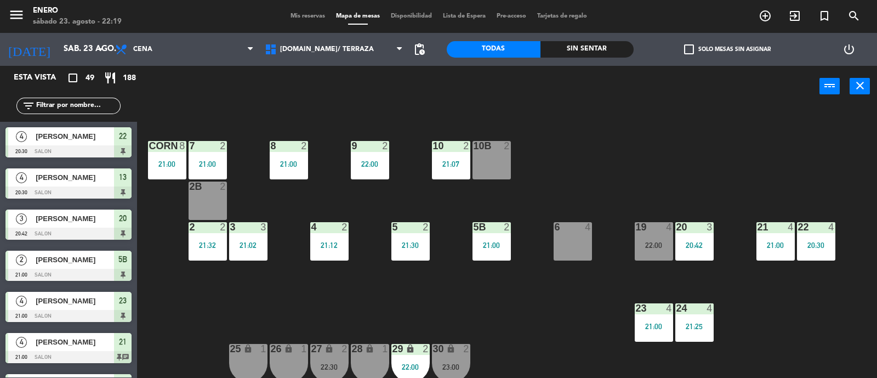
scroll to position [1, 0]
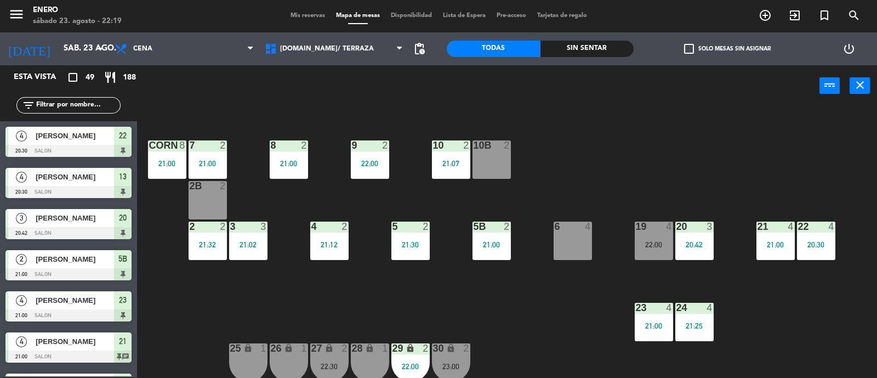
click at [84, 105] on input "text" at bounding box center [77, 105] width 85 height 12
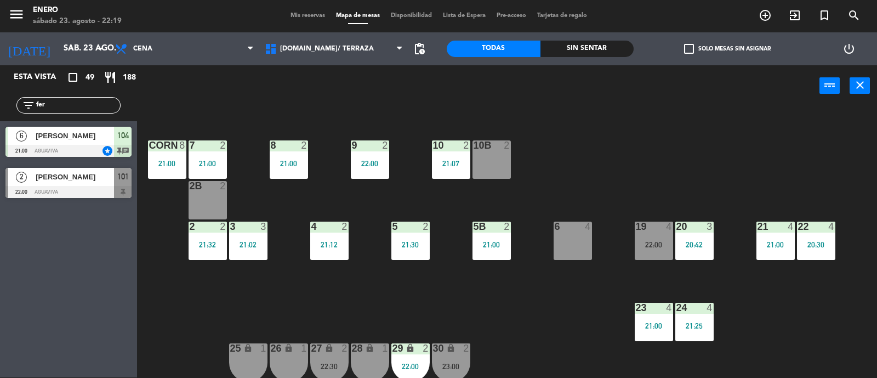
type input "fer"
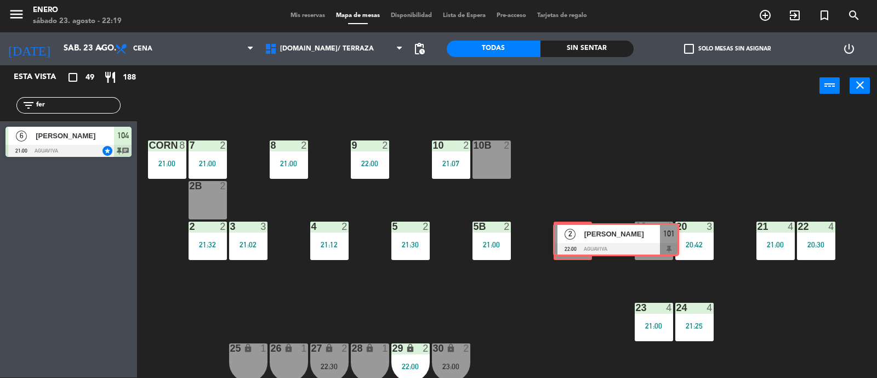
drag, startPoint x: 29, startPoint y: 193, endPoint x: 577, endPoint y: 249, distance: 550.7
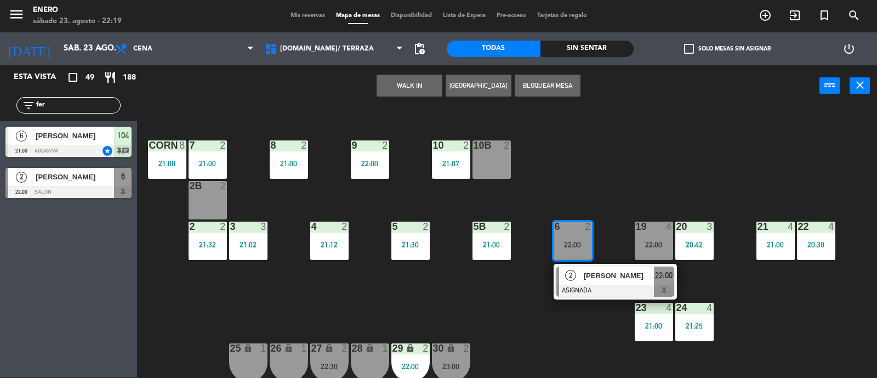
click at [593, 276] on span "[PERSON_NAME]" at bounding box center [619, 276] width 70 height 12
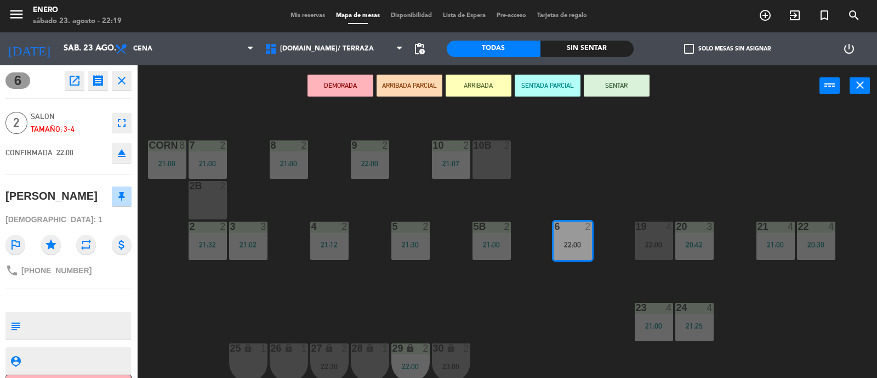
click at [677, 124] on div "14 4 22:00 12 4 21:30 11 4 21:30 17 2 22:30 15 2 22:30 16 6 22:30 13 4 20:30 18…" at bounding box center [512, 242] width 732 height 271
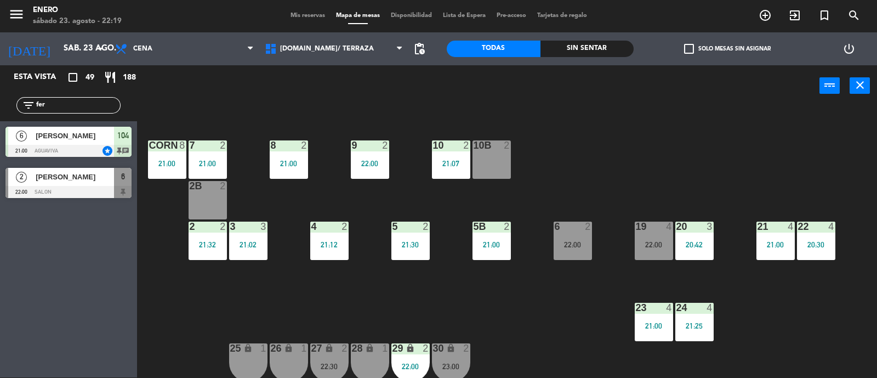
click at [670, 237] on div "19 4 22:00" at bounding box center [654, 241] width 38 height 38
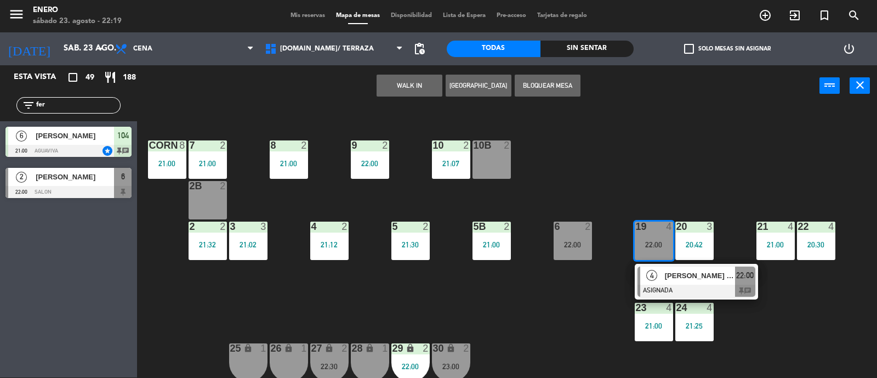
click at [696, 276] on span "[PERSON_NAME] Di [PERSON_NAME]" at bounding box center [700, 276] width 70 height 12
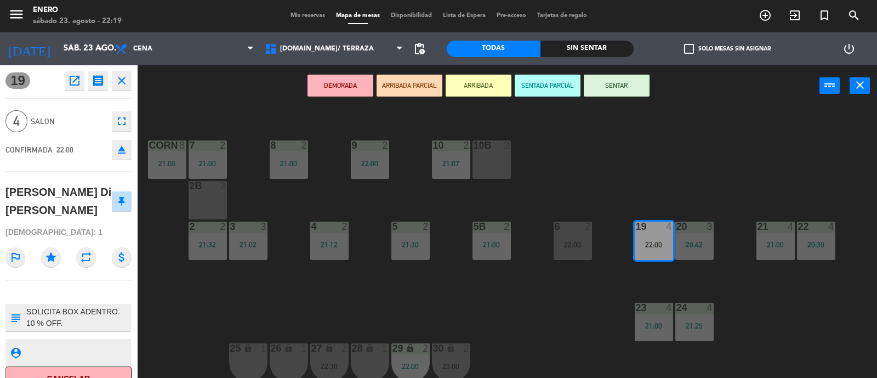
click at [625, 86] on button "SENTAR" at bounding box center [617, 86] width 66 height 22
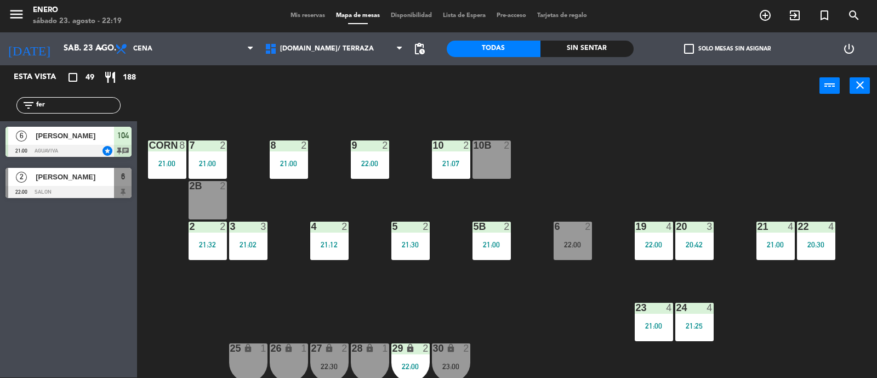
click at [52, 106] on input "fer" at bounding box center [77, 105] width 85 height 12
type input "f"
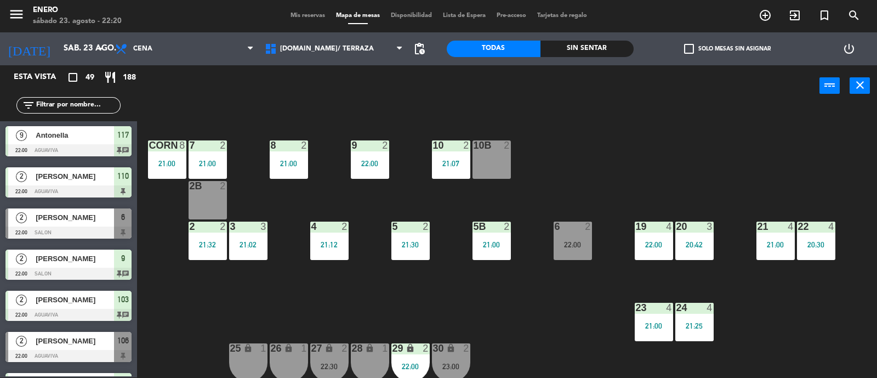
scroll to position [1165, 0]
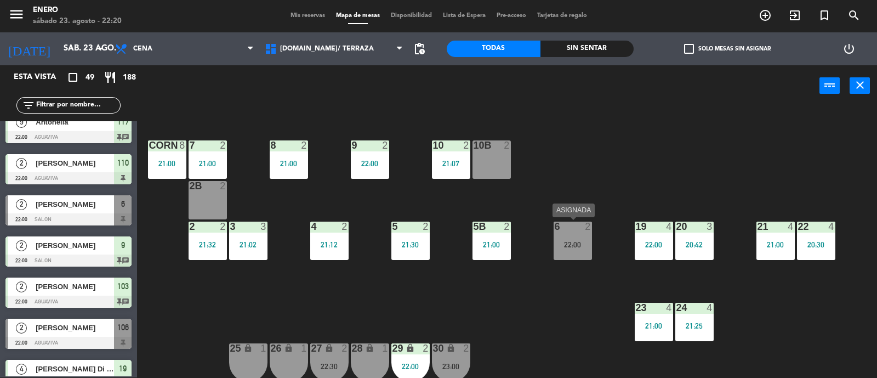
click at [580, 251] on div "6 2 22:00" at bounding box center [573, 241] width 38 height 38
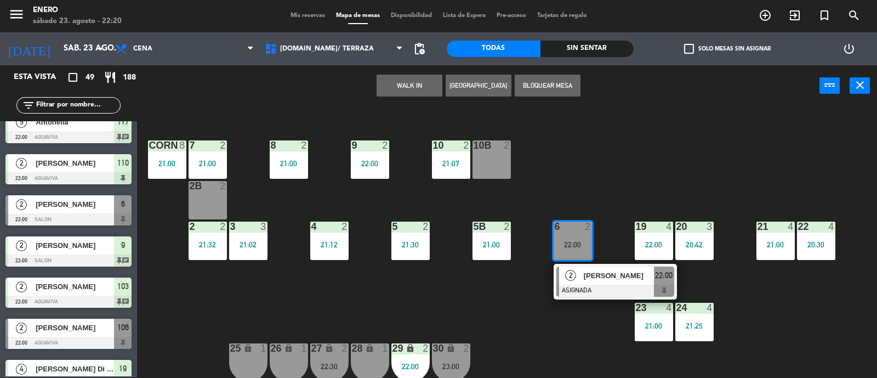
click at [584, 270] on span "[PERSON_NAME]" at bounding box center [619, 276] width 70 height 12
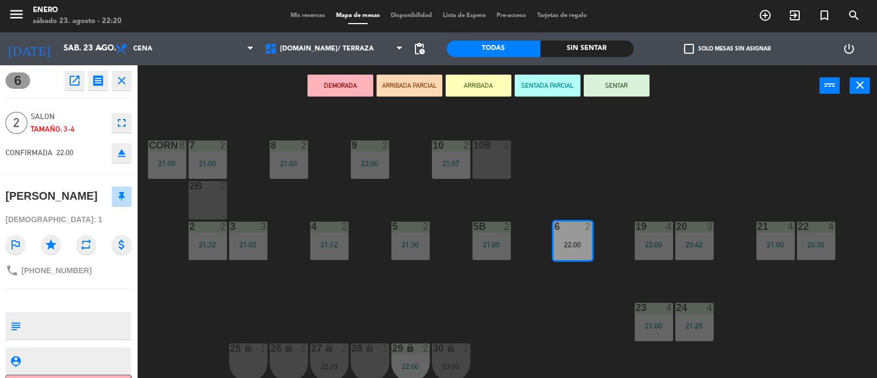
click at [606, 82] on button "SENTAR" at bounding box center [617, 86] width 66 height 22
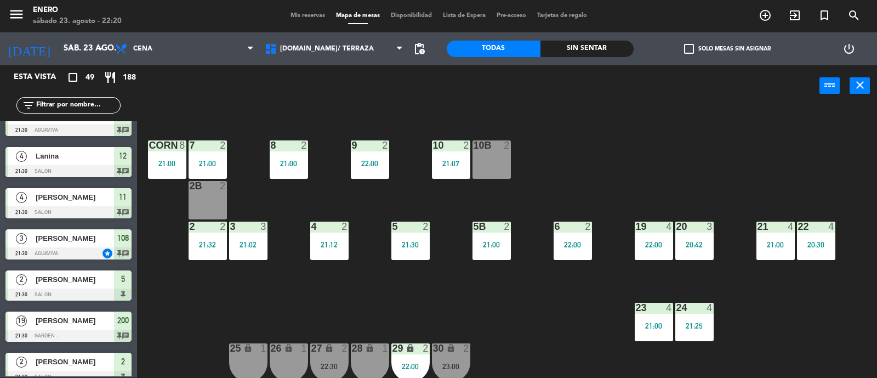
scroll to position [772, 0]
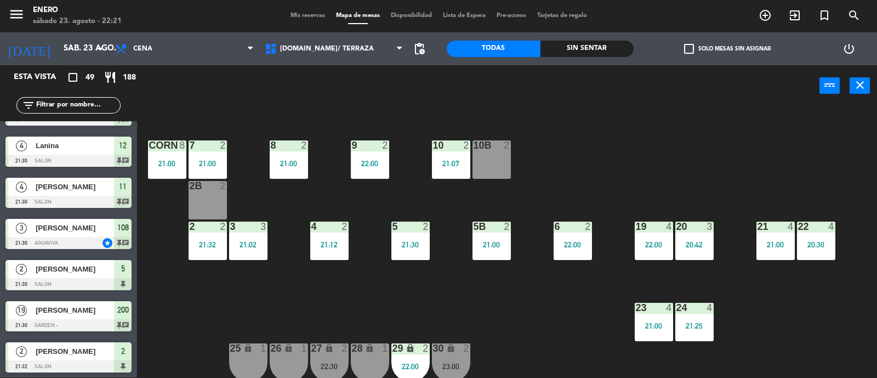
click at [286, 15] on span "Mis reservas" at bounding box center [308, 16] width 46 height 6
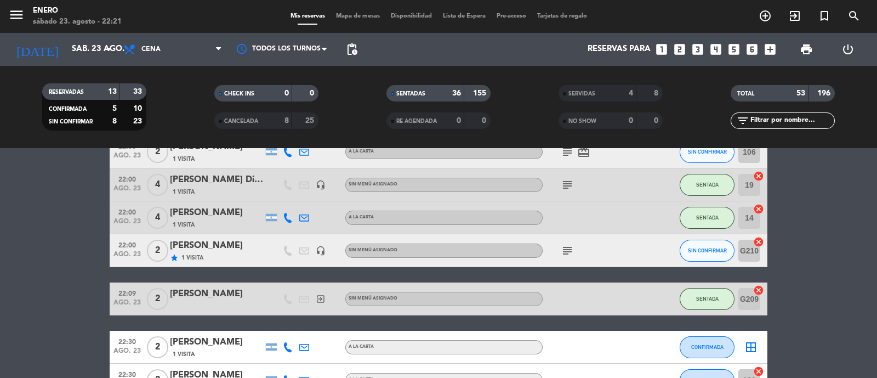
scroll to position [1234, 0]
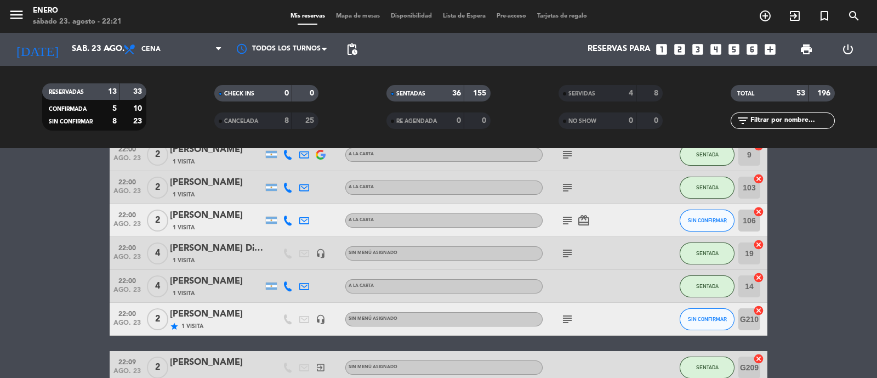
click at [564, 226] on div "subject card_giftcard" at bounding box center [592, 220] width 99 height 32
click at [565, 220] on icon "subject" at bounding box center [567, 220] width 13 height 13
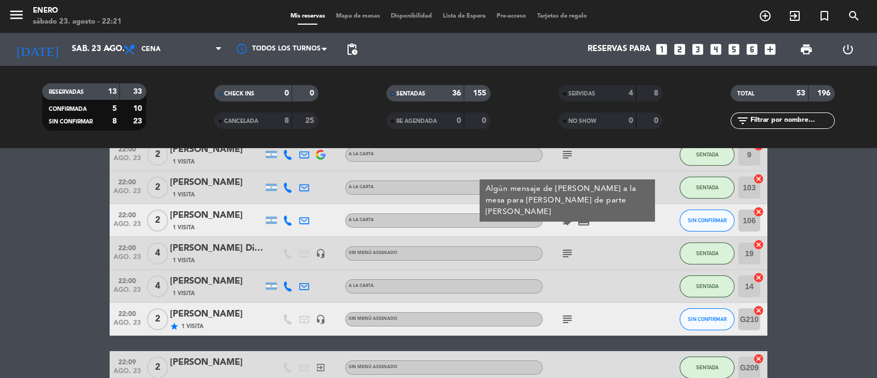
click at [565, 219] on icon "subject" at bounding box center [567, 220] width 13 height 13
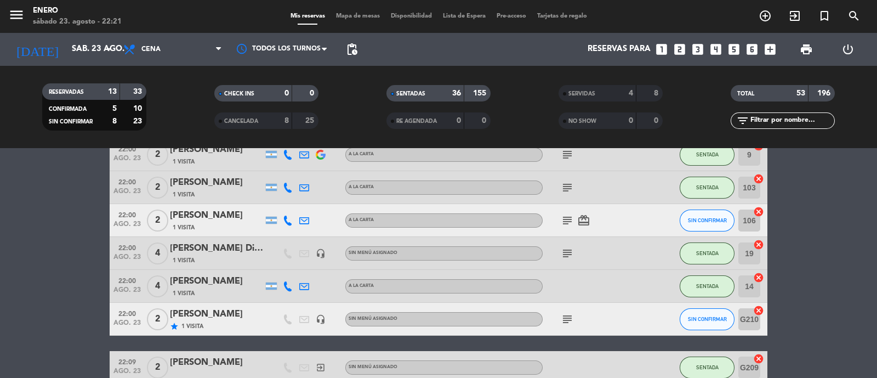
click at [773, 123] on input "text" at bounding box center [792, 121] width 85 height 12
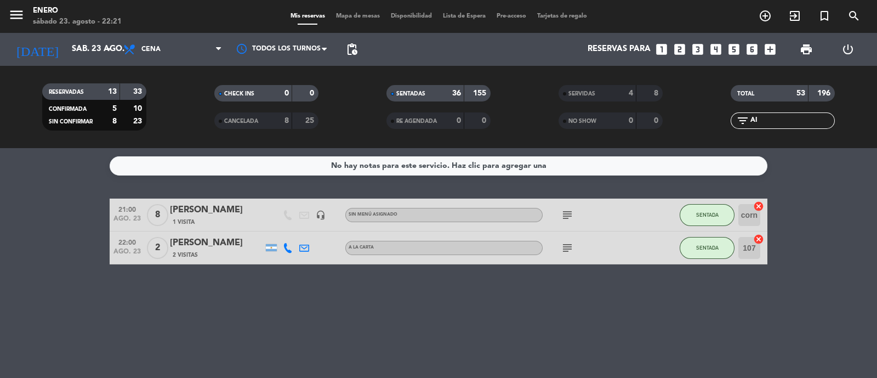
scroll to position [0, 0]
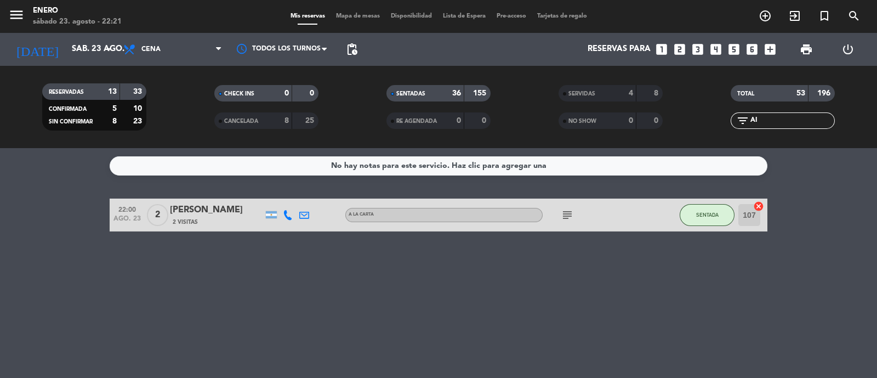
type input "A"
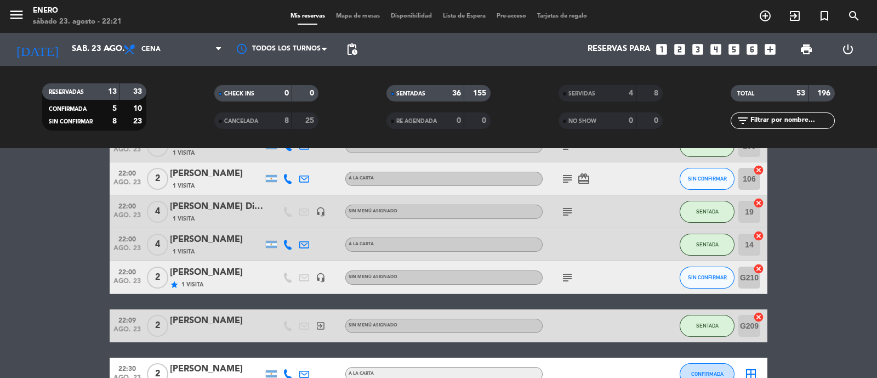
scroll to position [1207, 0]
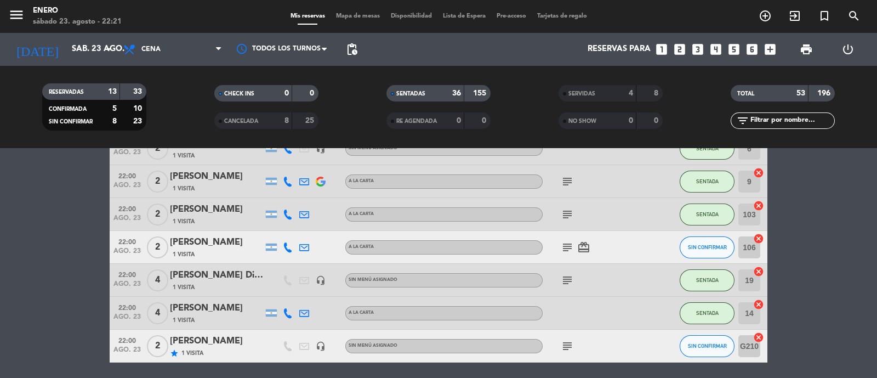
click at [287, 246] on icon at bounding box center [288, 247] width 10 height 10
click at [294, 231] on span "content_paste" at bounding box center [297, 229] width 8 height 8
click at [243, 240] on div "[PERSON_NAME]" at bounding box center [216, 242] width 93 height 14
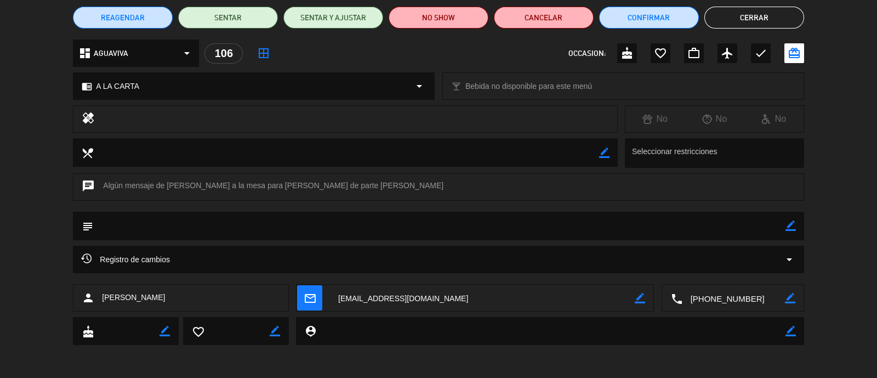
scroll to position [24, 0]
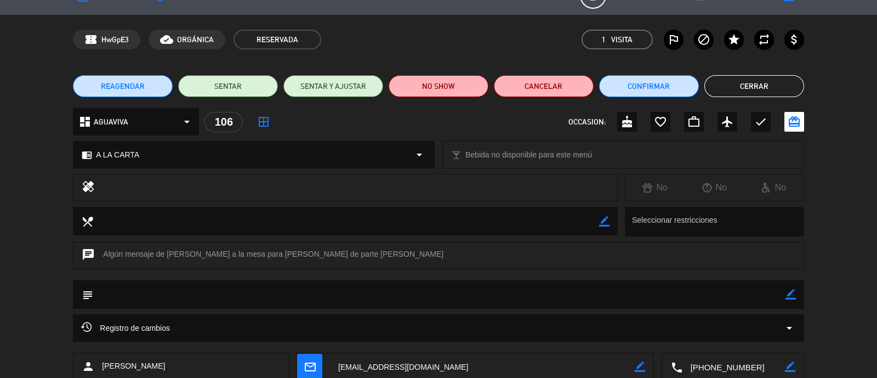
click at [140, 327] on span "Registro de cambios" at bounding box center [125, 327] width 89 height 13
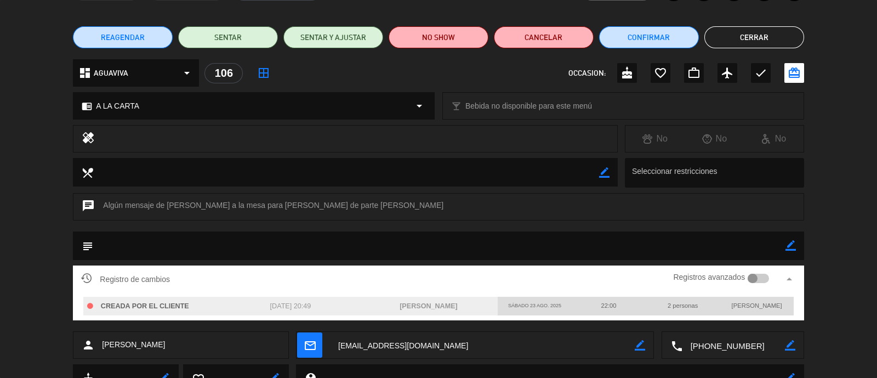
scroll to position [92, 0]
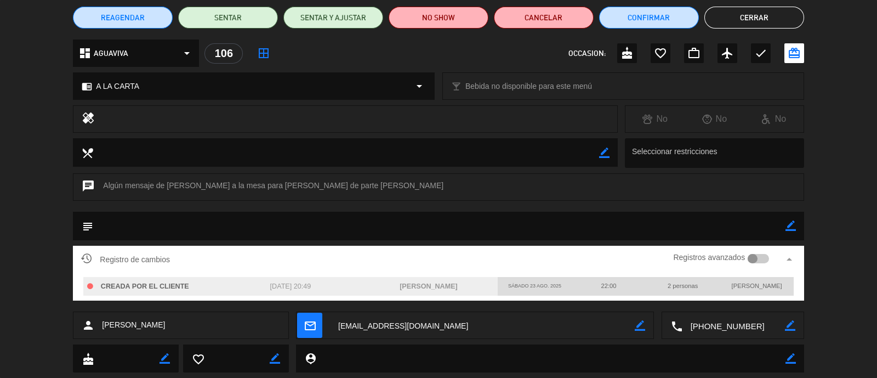
click at [856, 253] on div "Registro de cambios Registros avanzados arrow_drop_up CREADA POR EL CLIENTE [DA…" at bounding box center [438, 279] width 877 height 66
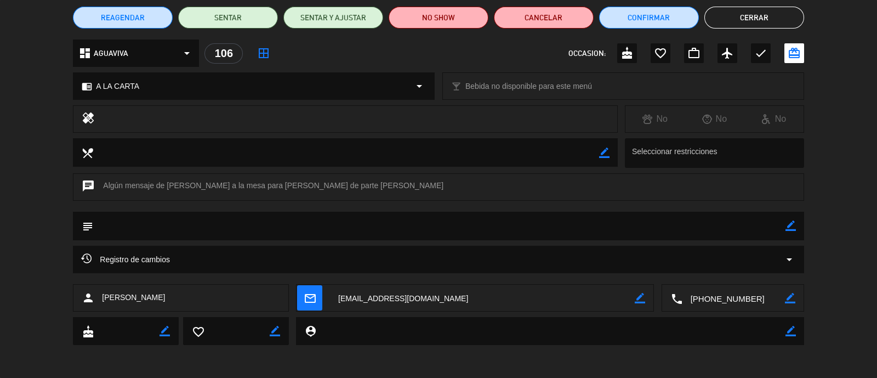
click at [749, 19] on button "Cerrar" at bounding box center [755, 18] width 100 height 22
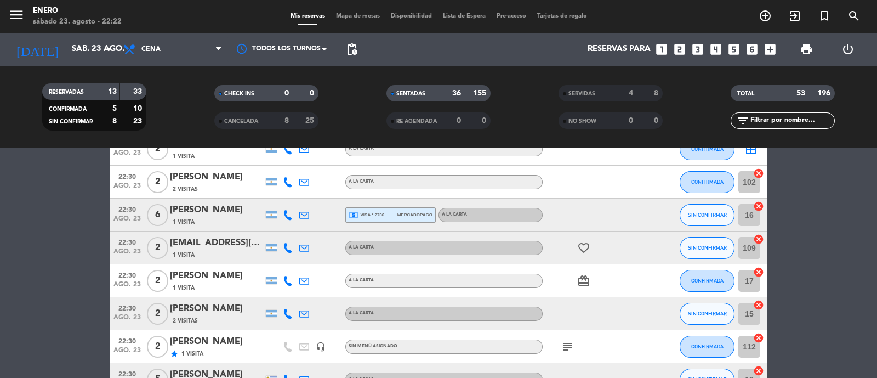
scroll to position [1481, 0]
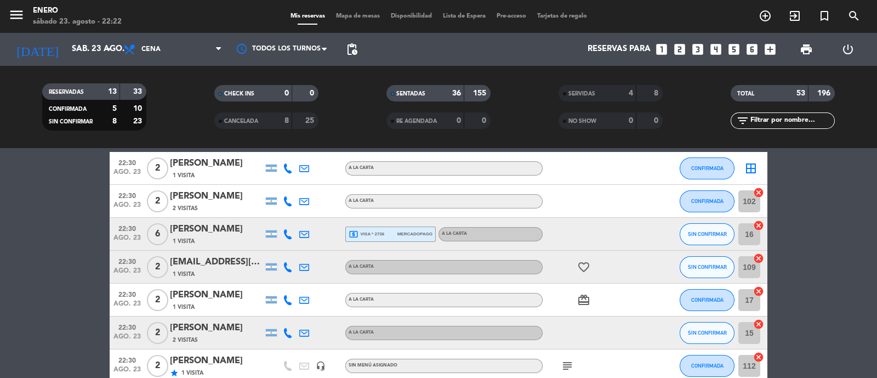
click at [798, 122] on input "text" at bounding box center [792, 121] width 85 height 12
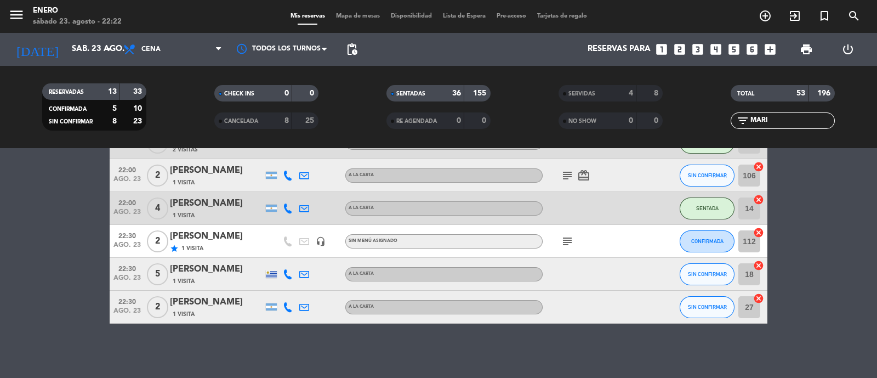
scroll to position [0, 0]
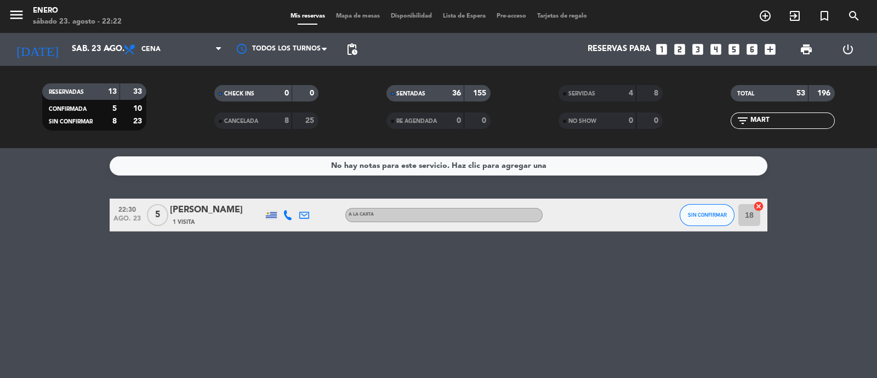
type input "MART"
click at [550, 247] on div "No hay notas para este servicio. Haz clic para agregar una 22:30 [DATE] 5 [PERS…" at bounding box center [438, 263] width 877 height 230
click at [341, 20] on div "Mis reservas Mapa de mesas Disponibilidad Lista de Espera Pre-acceso Tarjetas d…" at bounding box center [439, 17] width 308 height 10
click at [346, 19] on span "Mapa de mesas" at bounding box center [358, 16] width 55 height 6
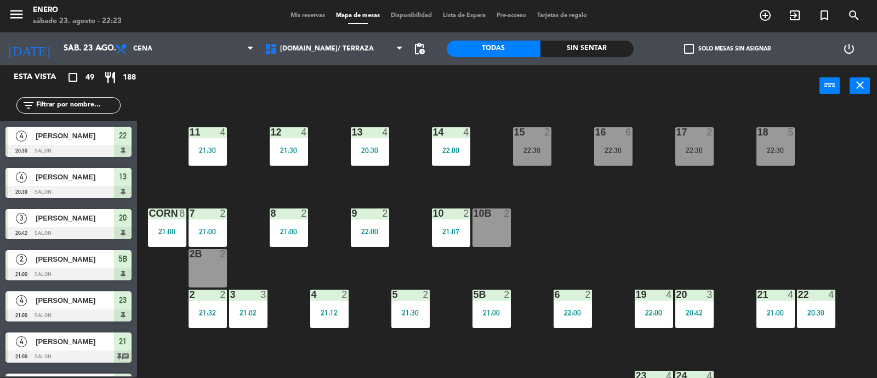
click at [110, 102] on input "text" at bounding box center [77, 105] width 85 height 12
click at [537, 132] on div at bounding box center [532, 132] width 18 height 10
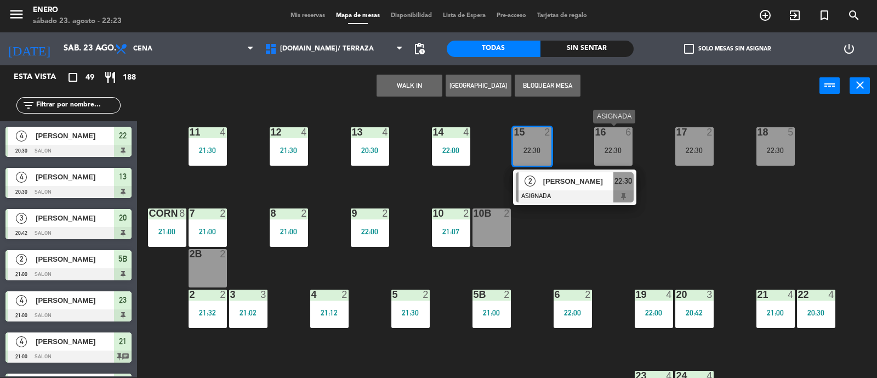
click at [610, 144] on div "16 6 22:30" at bounding box center [613, 146] width 38 height 38
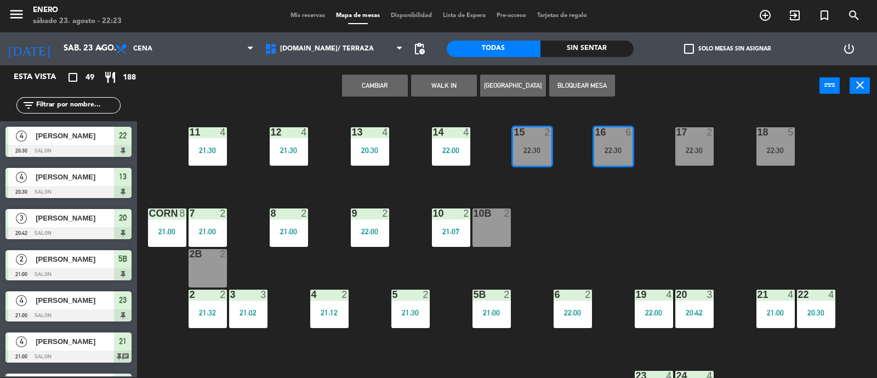
click at [589, 142] on div "14 4 22:00 12 4 21:30 11 4 21:30 17 2 22:30 15 2 22:30 16 6 22:30 13 4 20:30 18…" at bounding box center [512, 242] width 732 height 271
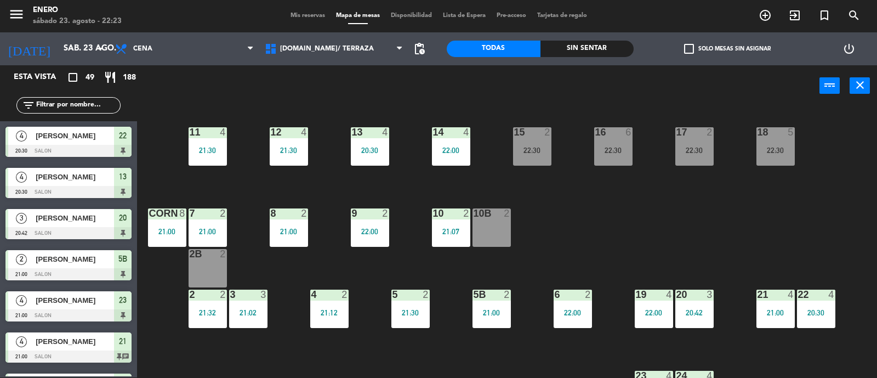
click at [624, 144] on div "16 6 22:30" at bounding box center [613, 146] width 38 height 38
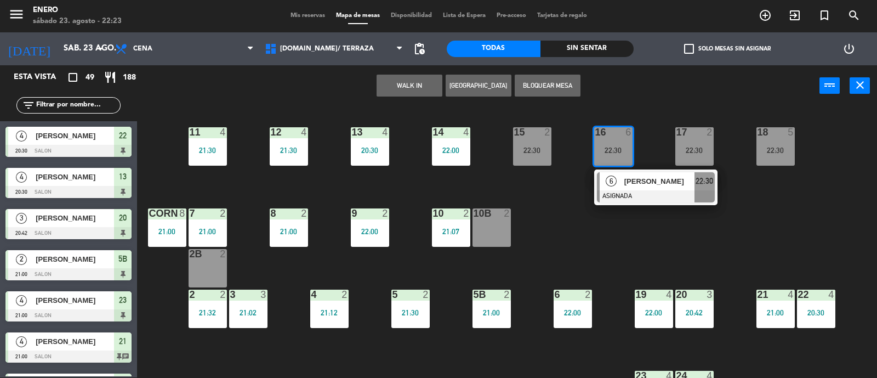
click at [624, 144] on div "16 6 22:30" at bounding box center [613, 146] width 38 height 38
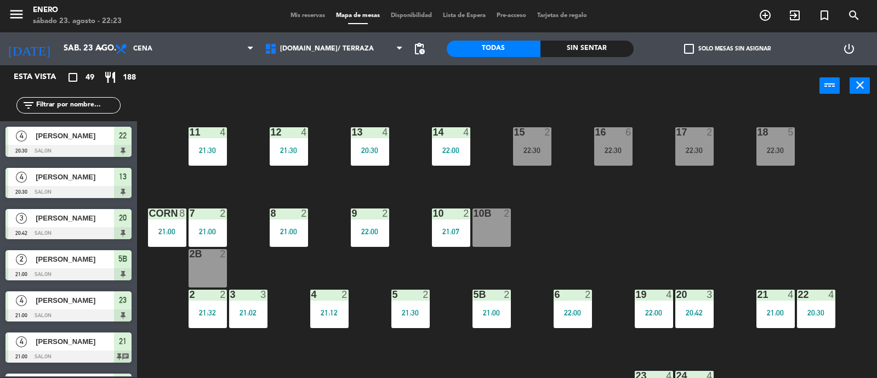
click at [683, 143] on div "17 2 22:30" at bounding box center [695, 146] width 38 height 38
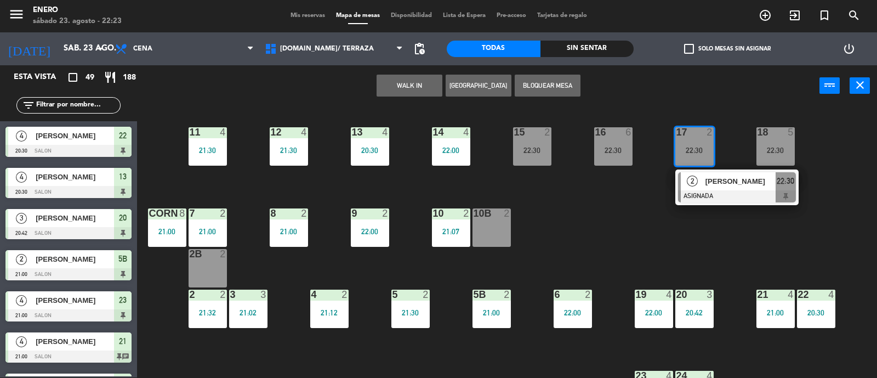
click at [683, 143] on div "17 2 22:30" at bounding box center [695, 146] width 38 height 38
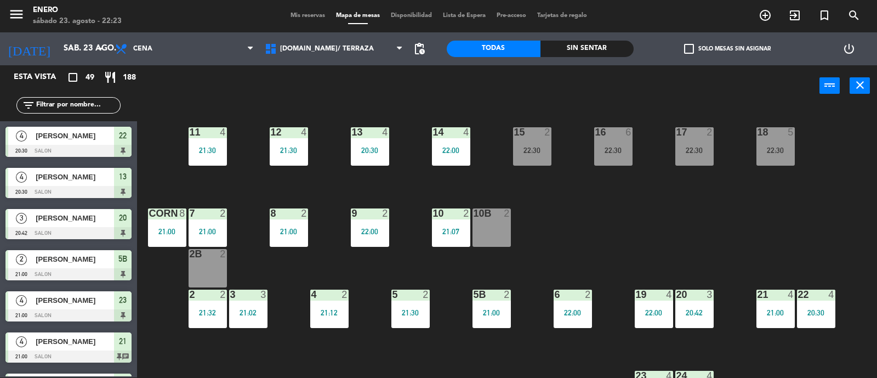
click at [773, 150] on div "22:30" at bounding box center [776, 150] width 38 height 8
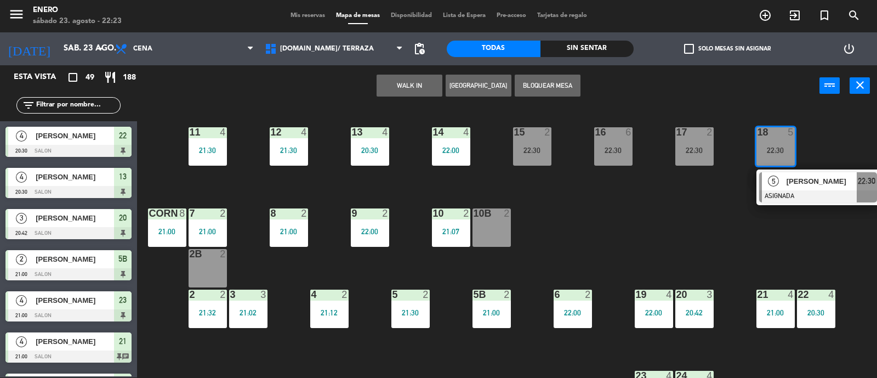
click at [773, 150] on div "22:30" at bounding box center [776, 150] width 38 height 8
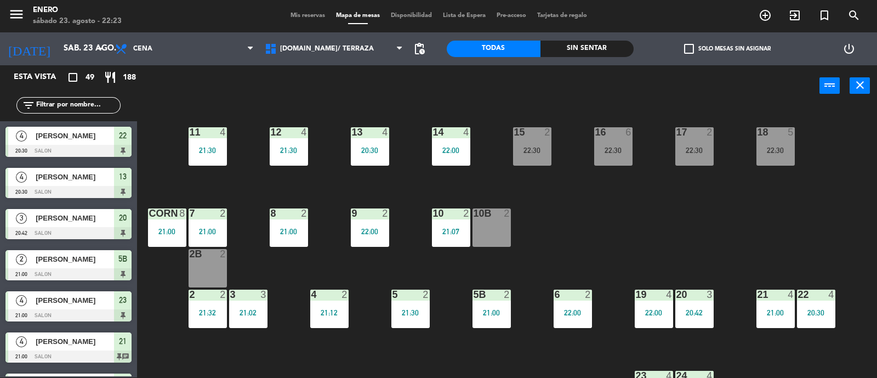
drag, startPoint x: 774, startPoint y: 148, endPoint x: 756, endPoint y: 152, distance: 18.2
click at [757, 152] on div "18 5 22:30" at bounding box center [776, 146] width 38 height 38
drag, startPoint x: 765, startPoint y: 150, endPoint x: 745, endPoint y: 149, distance: 20.3
click at [764, 149] on div "22:30" at bounding box center [776, 150] width 38 height 8
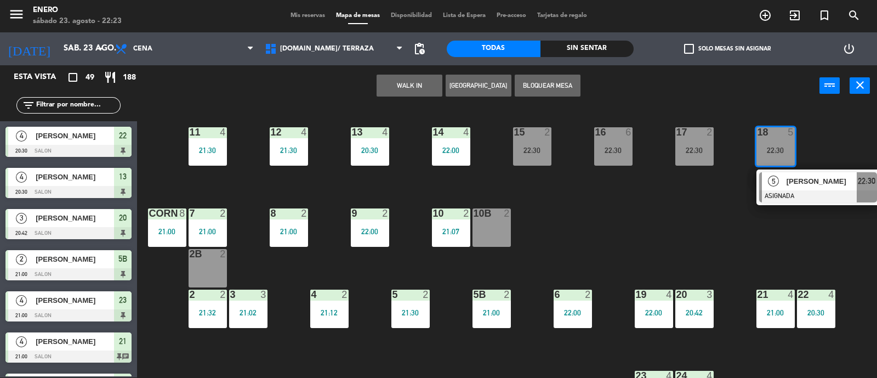
click at [536, 140] on div "15 2 22:30" at bounding box center [532, 146] width 38 height 38
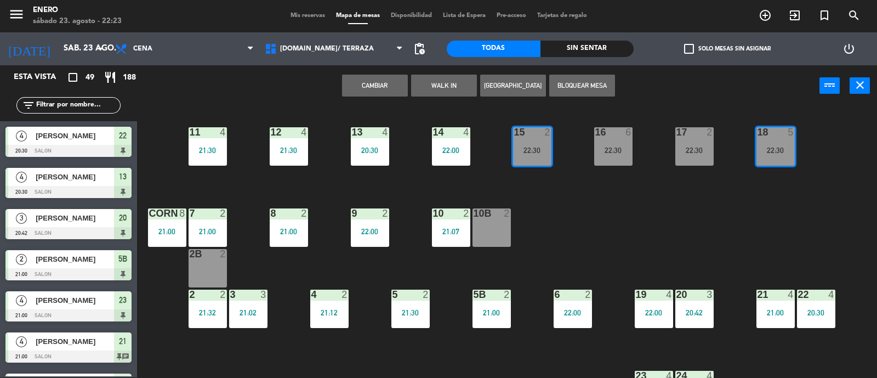
click at [379, 81] on button "Cambiar" at bounding box center [375, 86] width 66 height 22
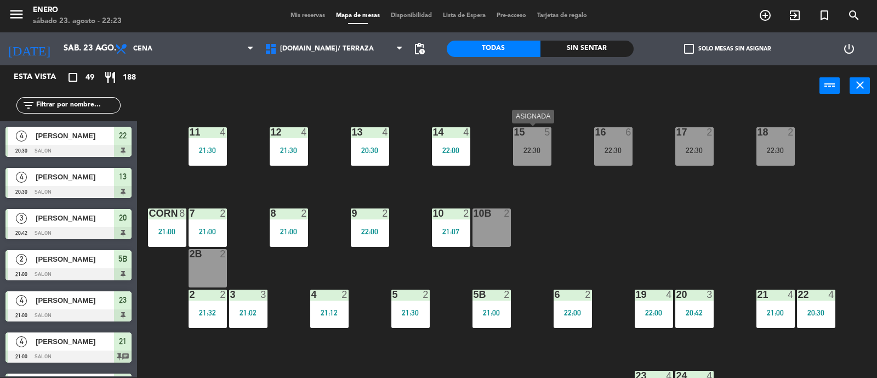
click at [534, 141] on div "15 5 22:30" at bounding box center [532, 146] width 38 height 38
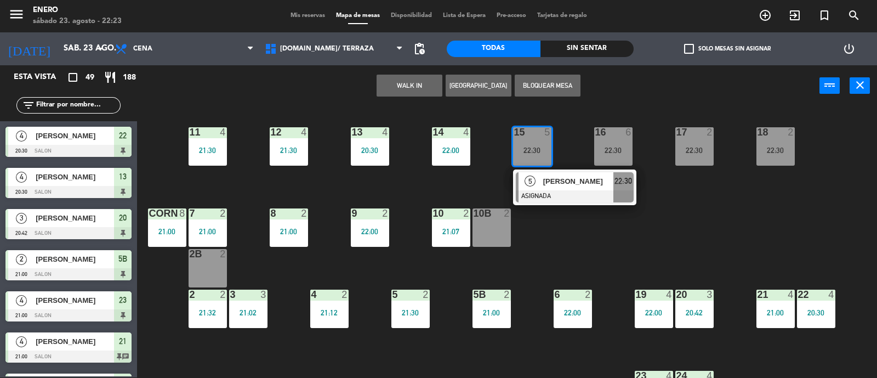
click at [550, 185] on span "[PERSON_NAME]" at bounding box center [578, 181] width 70 height 12
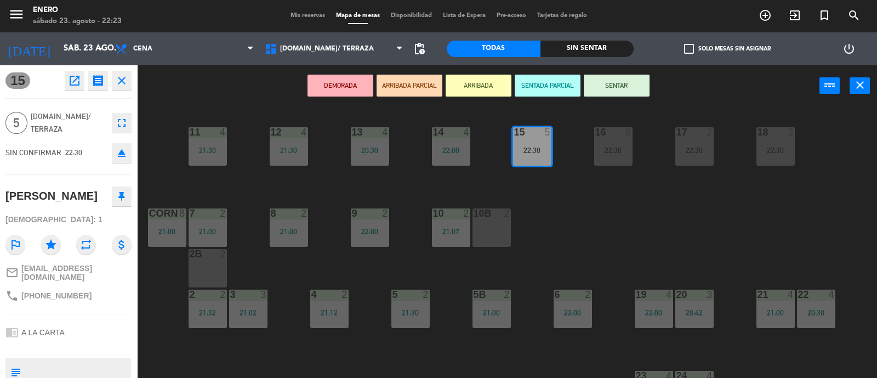
click at [622, 87] on button "SENTAR" at bounding box center [617, 86] width 66 height 22
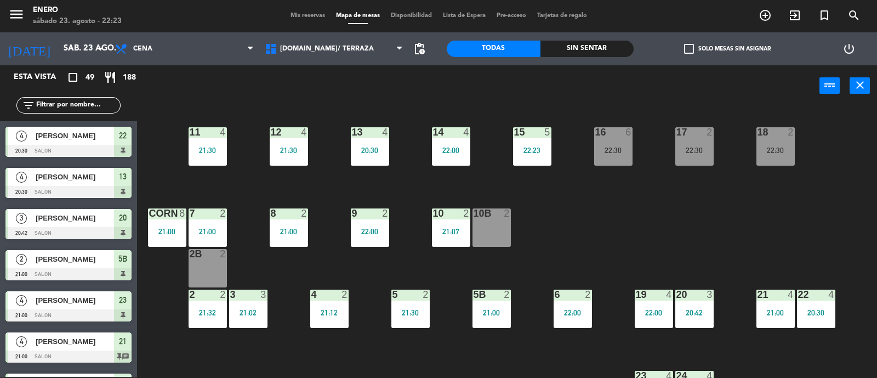
scroll to position [545, 0]
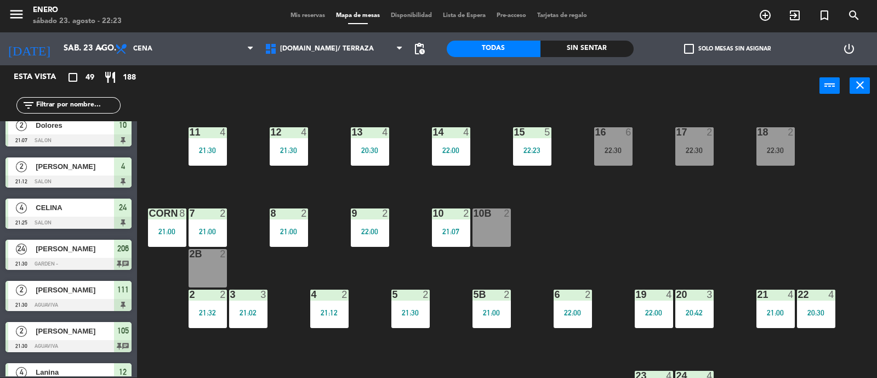
click at [581, 206] on div "14 4 22:00 12 4 21:30 11 4 21:30 17 2 22:30 15 5 22:23 16 6 22:30 13 4 20:30 18…" at bounding box center [512, 242] width 732 height 271
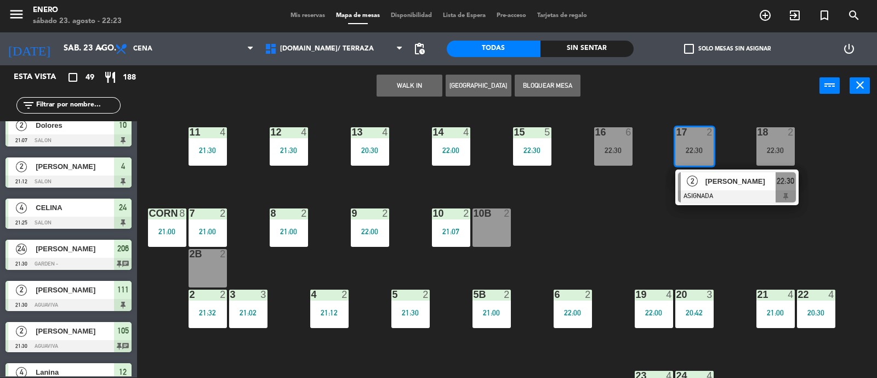
drag, startPoint x: 686, startPoint y: 234, endPoint x: 660, endPoint y: 214, distance: 32.5
click at [684, 234] on div "14 4 22:00 12 4 21:30 11 4 21:30 17 2 22:30 2 [PERSON_NAME] ASIGNADA 22:30 15 5…" at bounding box center [512, 242] width 732 height 271
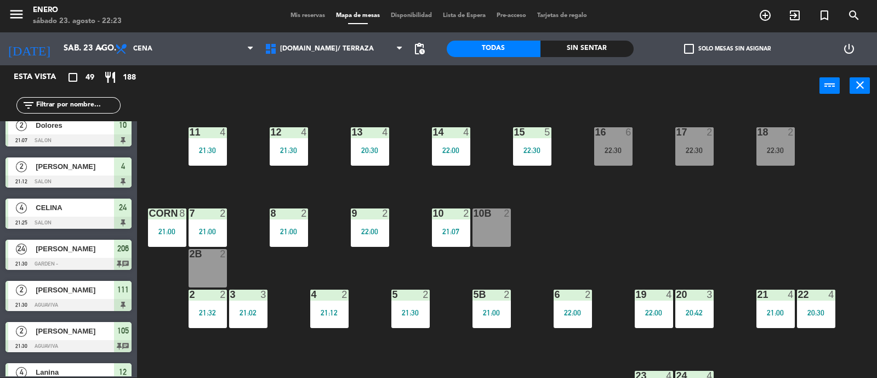
click at [625, 158] on div "16 6 22:30" at bounding box center [613, 146] width 38 height 38
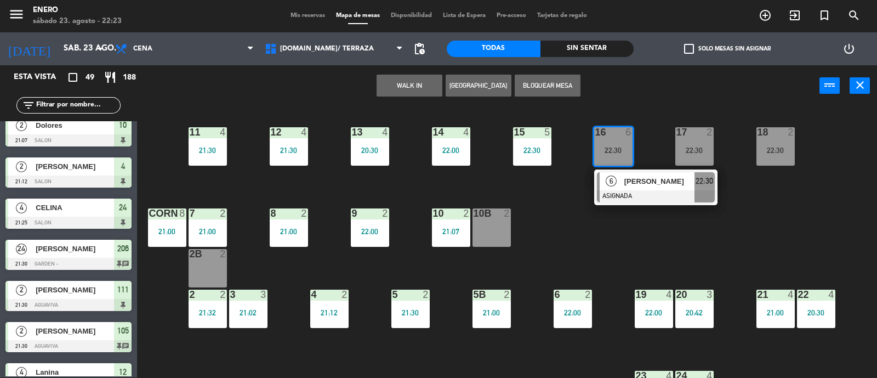
click at [693, 142] on div "17 2 22:30" at bounding box center [695, 146] width 38 height 38
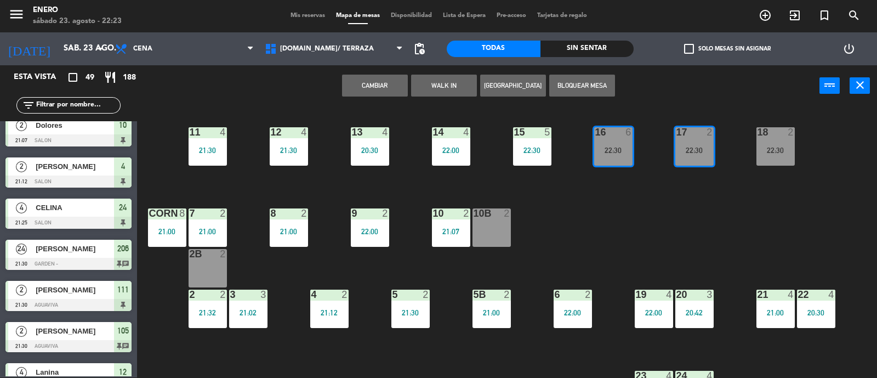
click at [383, 82] on button "Cambiar" at bounding box center [375, 86] width 66 height 22
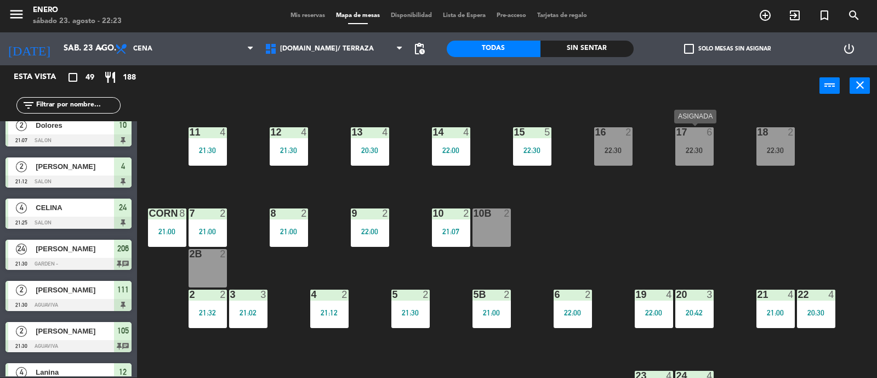
click at [689, 138] on div "17 6 22:30" at bounding box center [695, 146] width 38 height 38
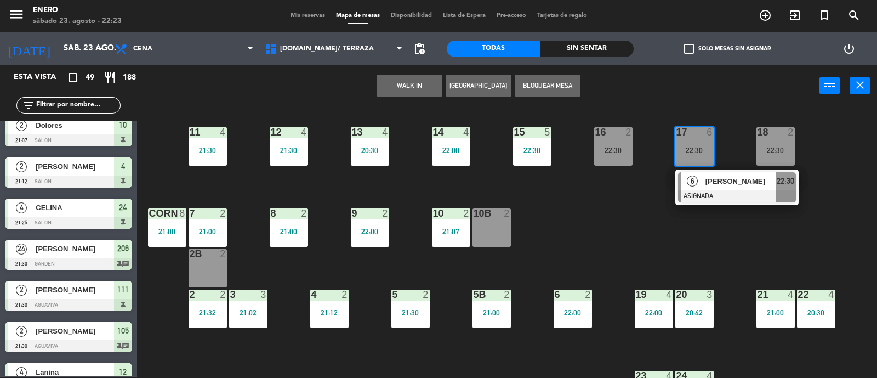
click at [688, 229] on div "14 4 22:00 12 4 21:30 11 4 21:30 17 6 22:30 6 [PERSON_NAME] ASIGNADA 22:30 15 5…" at bounding box center [512, 242] width 732 height 271
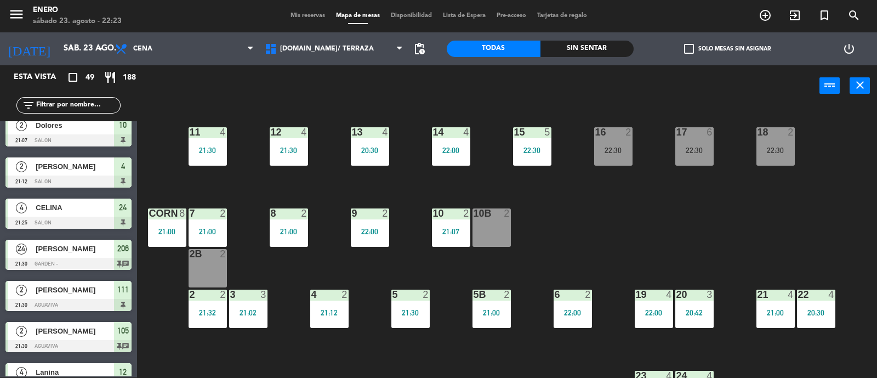
click at [84, 103] on input "text" at bounding box center [77, 105] width 85 height 12
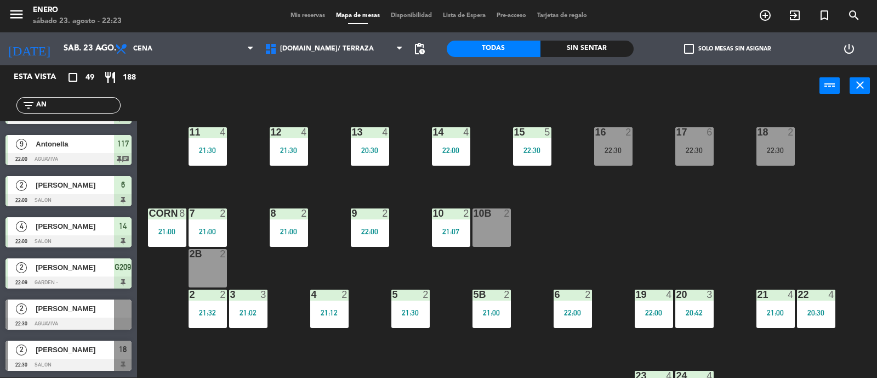
scroll to position [0, 0]
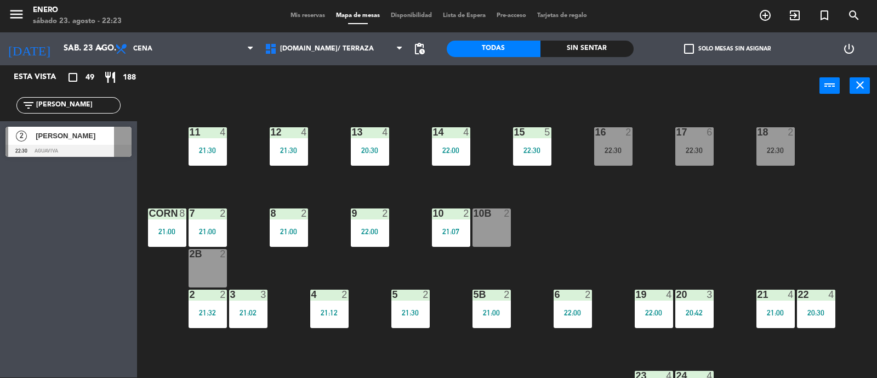
type input "[PERSON_NAME]"
click at [94, 169] on div "Esta vista crop_square 49 restaurant 188 filter_list [PERSON_NAME] 2 [PERSON_NA…" at bounding box center [68, 221] width 137 height 312
click at [302, 20] on div "Mis reservas Mapa de mesas Disponibilidad Lista de Espera Pre-acceso Tarjetas d…" at bounding box center [439, 16] width 308 height 10
click at [307, 13] on span "Mis reservas" at bounding box center [308, 16] width 46 height 6
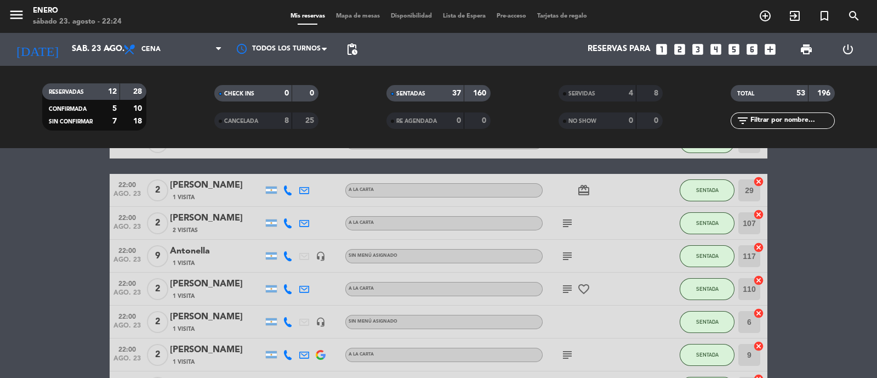
scroll to position [1042, 0]
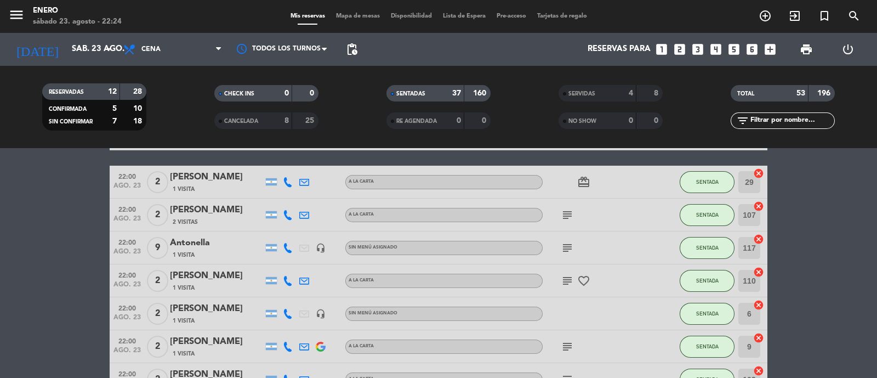
click at [365, 17] on span "Mapa de mesas" at bounding box center [358, 16] width 55 height 6
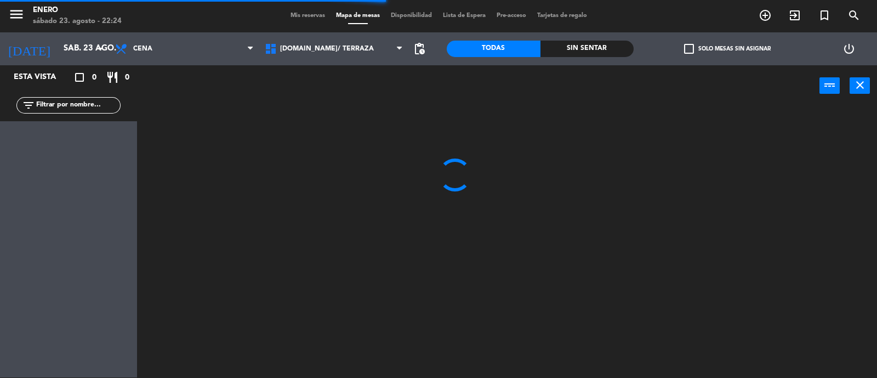
click at [93, 103] on input "text" at bounding box center [77, 105] width 85 height 12
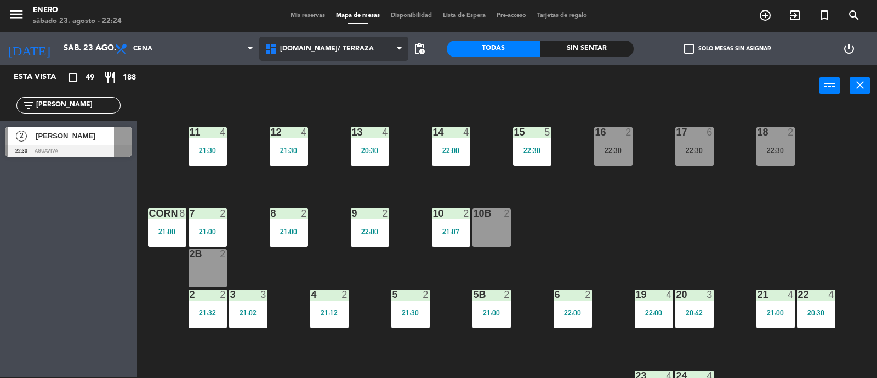
type input "[PERSON_NAME]"
drag, startPoint x: 326, startPoint y: 42, endPoint x: 336, endPoint y: 48, distance: 12.0
click at [326, 42] on span "[DOMAIN_NAME]/ TERRAZA" at bounding box center [334, 49] width 150 height 24
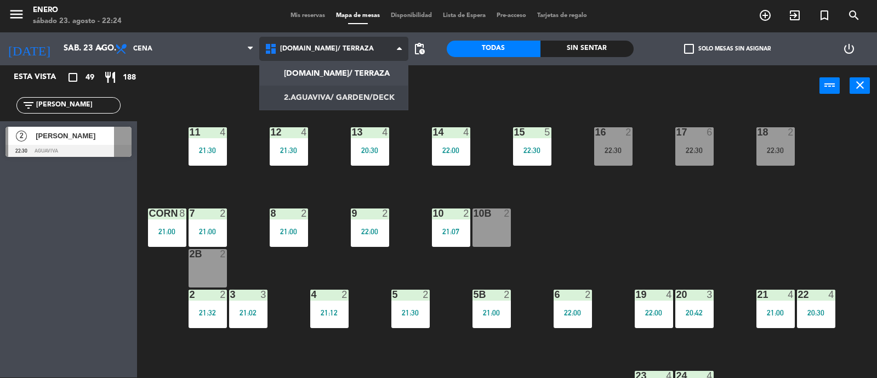
click at [346, 100] on ng-component "menu Enero [DATE] 23. agosto - 22:24 Mis reservas Mapa de mesas Disponibilidad …" at bounding box center [438, 188] width 877 height 379
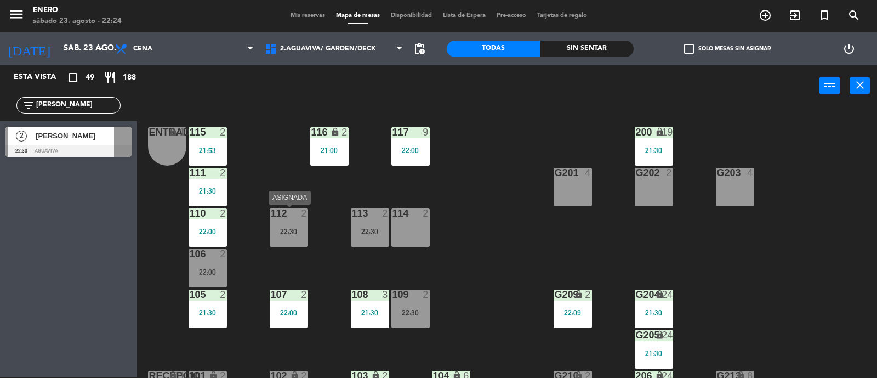
click at [301, 228] on div "22:30" at bounding box center [289, 232] width 38 height 8
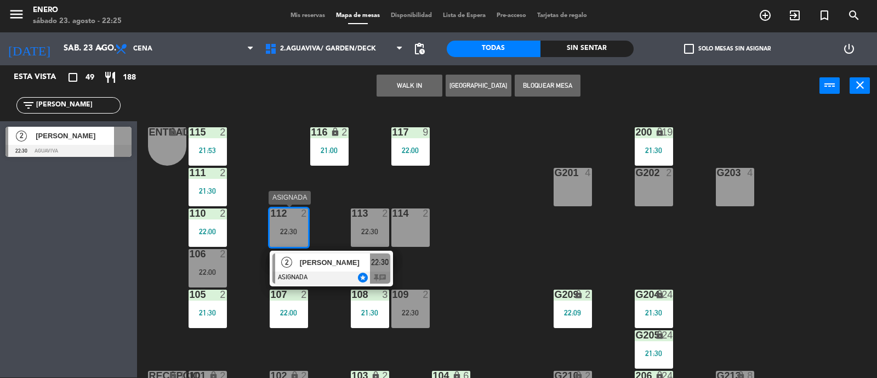
click at [333, 264] on span "[PERSON_NAME]" at bounding box center [335, 263] width 70 height 12
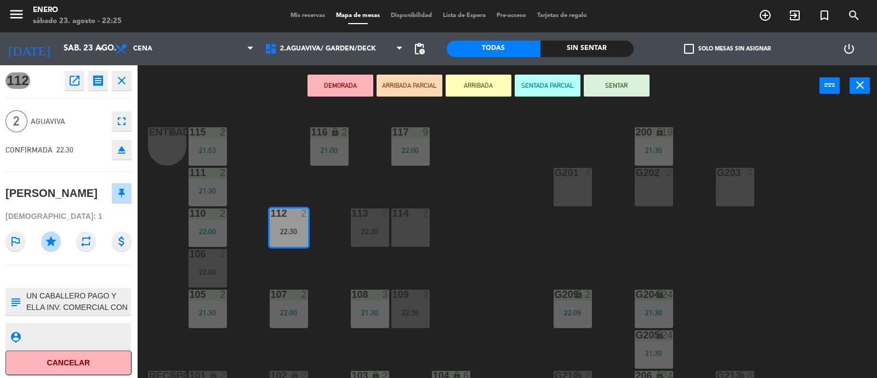
click at [122, 143] on icon "eject" at bounding box center [121, 149] width 13 height 13
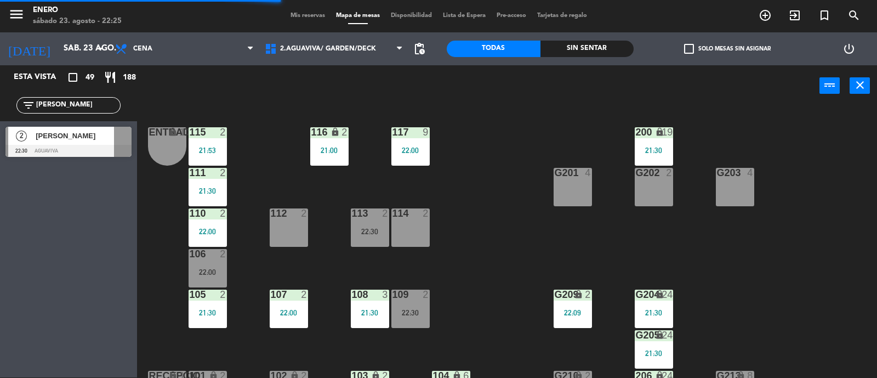
click at [75, 142] on div "[PERSON_NAME]" at bounding box center [75, 136] width 80 height 18
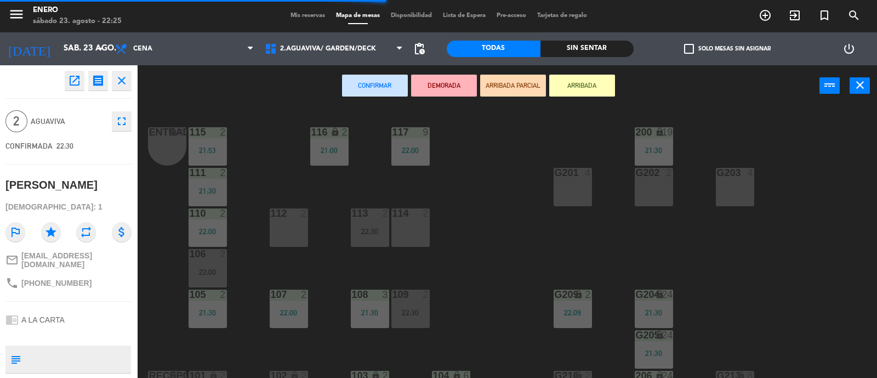
drag, startPoint x: 279, startPoint y: 220, endPoint x: 290, endPoint y: 218, distance: 10.8
click at [290, 218] on div "112 2" at bounding box center [289, 227] width 38 height 38
click at [300, 235] on div "112 2" at bounding box center [289, 227] width 38 height 38
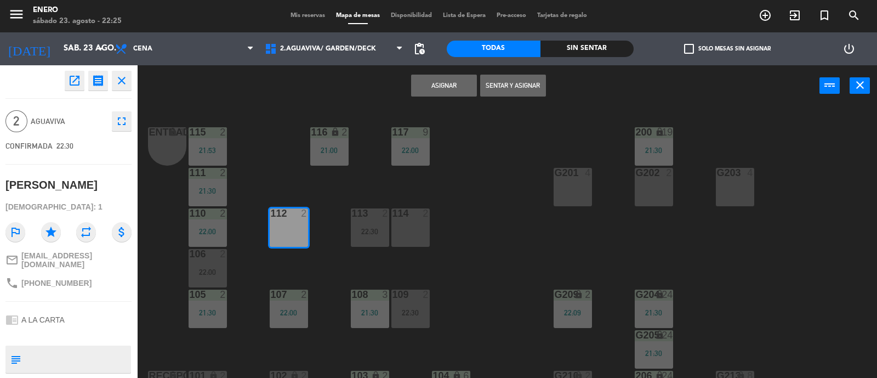
click at [511, 86] on button "Sentar y Asignar" at bounding box center [513, 86] width 66 height 22
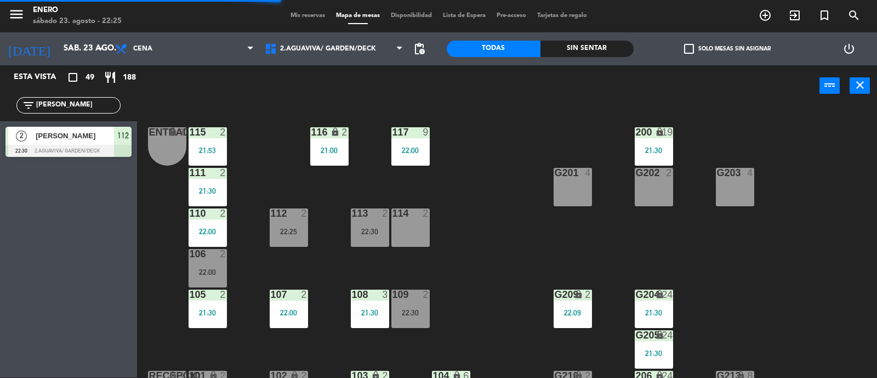
drag, startPoint x: 109, startPoint y: 108, endPoint x: 168, endPoint y: 100, distance: 59.7
click at [109, 108] on input "[PERSON_NAME]" at bounding box center [77, 105] width 85 height 12
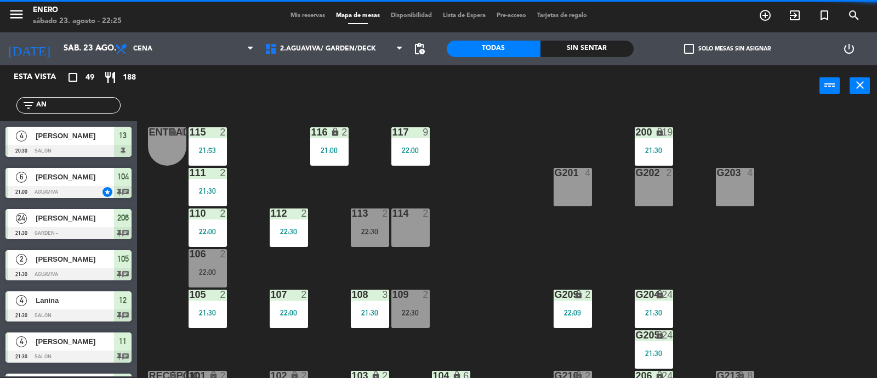
type input "A"
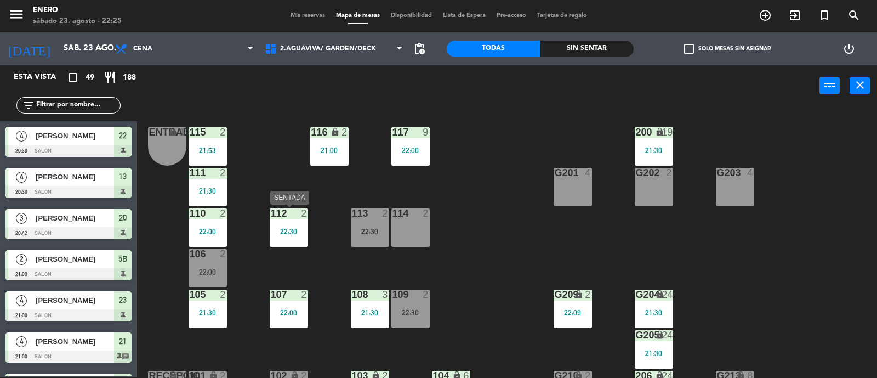
click at [286, 240] on div "112 2 22:30" at bounding box center [289, 227] width 38 height 38
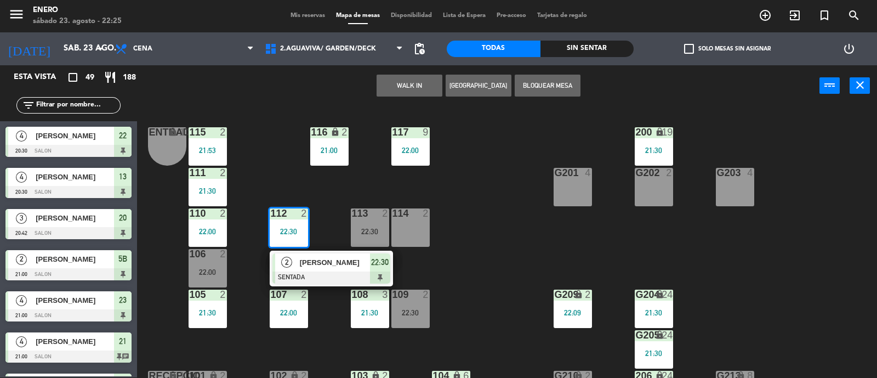
click at [486, 248] on div "Entrada lock 1 116 lock 2 21:00 117 9 22:00 115 2 21:53 200 lock 19 21:30 111 2…" at bounding box center [512, 242] width 732 height 271
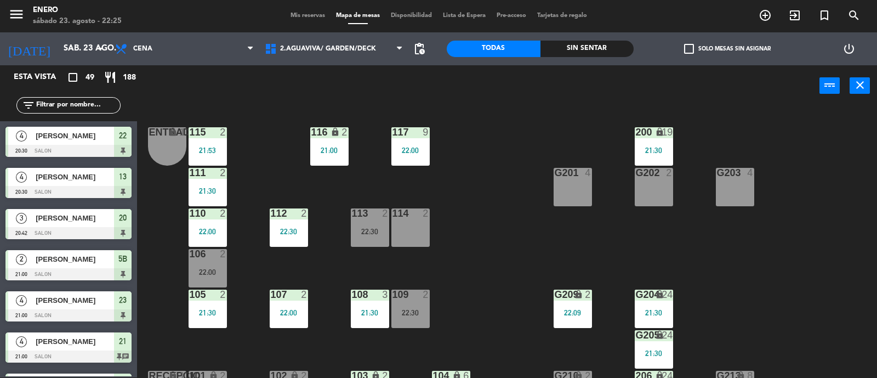
click at [83, 101] on input "text" at bounding box center [77, 105] width 85 height 12
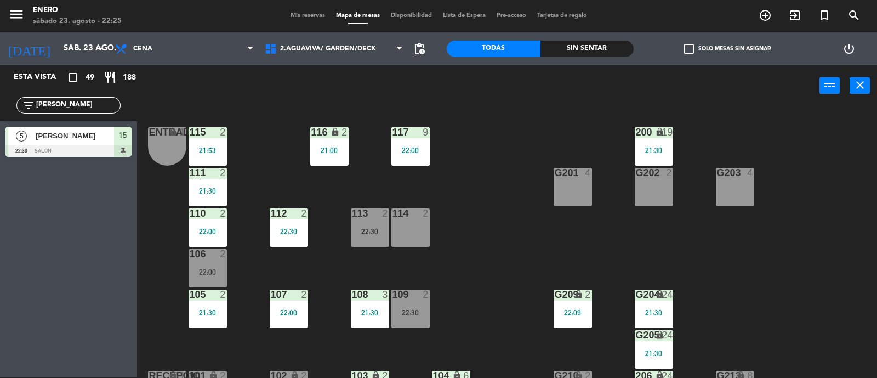
click at [30, 200] on div "Esta vista crop_square 49 restaurant 188 filter_list [PERSON_NAME] 5 [PERSON_NA…" at bounding box center [68, 221] width 137 height 312
click at [94, 103] on input "[PERSON_NAME]" at bounding box center [77, 105] width 85 height 12
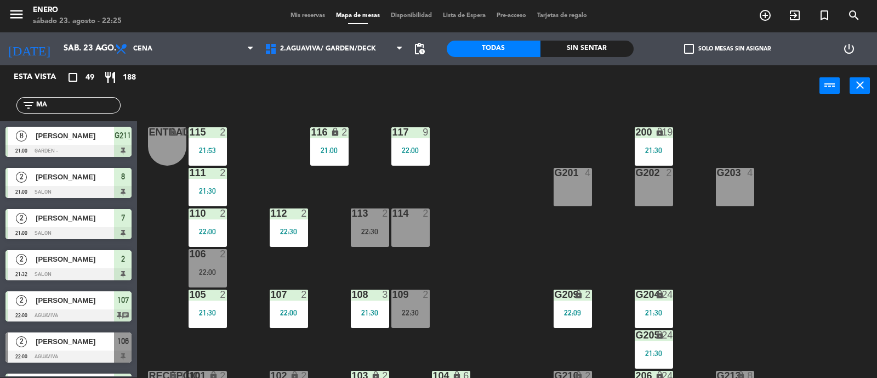
type input "M"
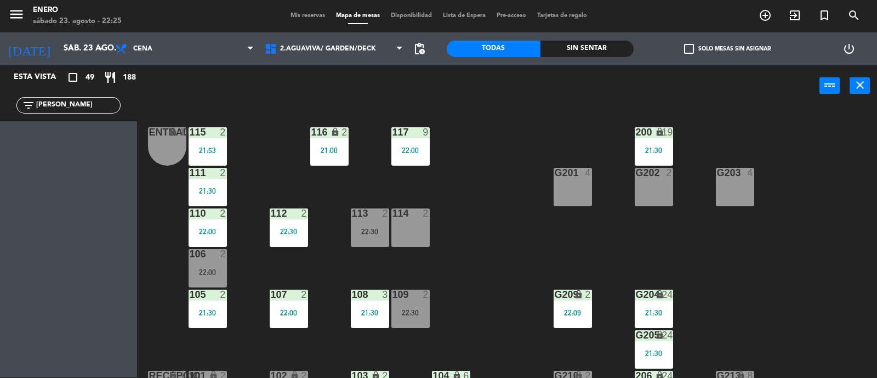
click at [37, 247] on div "Esta vista crop_square 49 restaurant 188 filter_list [PERSON_NAME]" at bounding box center [68, 221] width 137 height 312
drag, startPoint x: 75, startPoint y: 109, endPoint x: 7, endPoint y: 100, distance: 69.1
click at [7, 100] on div "filter_list [PERSON_NAME]" at bounding box center [68, 105] width 137 height 32
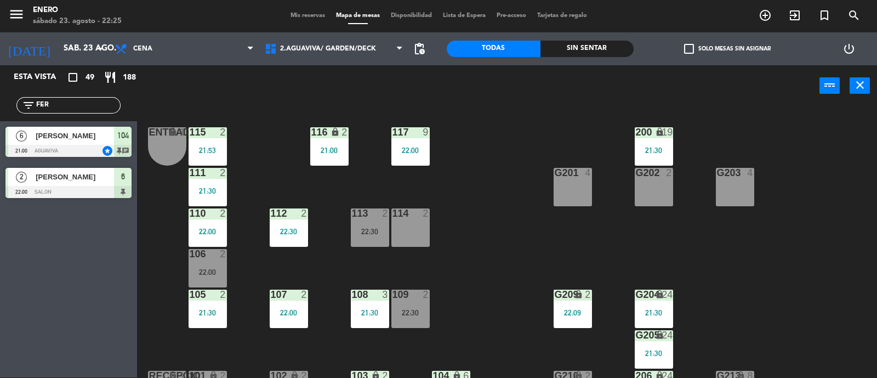
type input "FER"
click at [32, 224] on div "Esta vista crop_square 49 restaurant 188 filter_list FER 6 [PERSON_NAME] 21:00 …" at bounding box center [68, 221] width 137 height 312
click at [476, 157] on div "Entrada lock 1 116 lock 2 21:00 117 9 22:00 115 2 21:53 200 lock 19 21:30 111 2…" at bounding box center [512, 242] width 732 height 271
click at [300, 11] on div "Mis reservas Mapa de mesas Disponibilidad Lista de Espera Pre-acceso Tarjetas d…" at bounding box center [439, 16] width 308 height 10
click at [302, 13] on span "Mis reservas" at bounding box center [308, 16] width 46 height 6
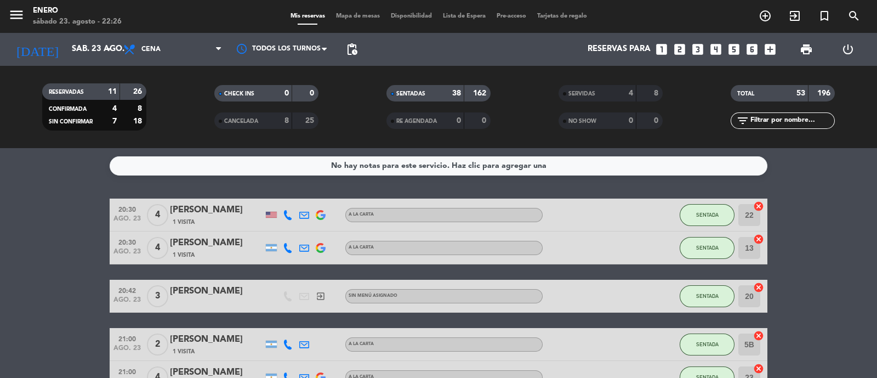
click at [877, 148] on div "No hay notas para este servicio. Haz clic para agregar una 20:30 [DATE] 4 [PERS…" at bounding box center [438, 263] width 877 height 230
click at [333, 13] on span "Mapa de mesas" at bounding box center [358, 16] width 55 height 6
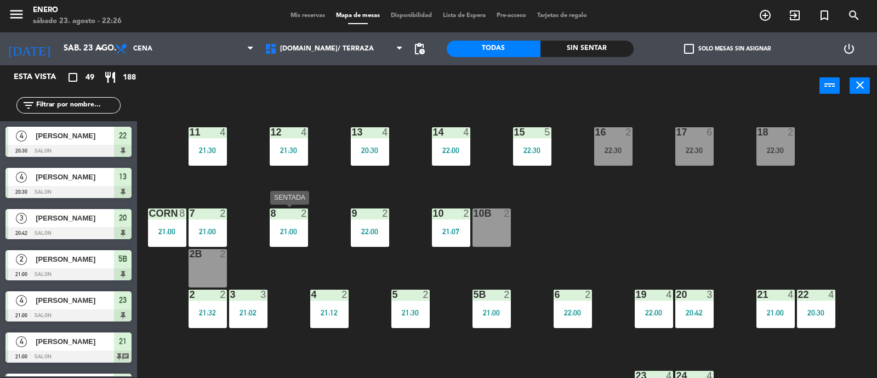
click at [282, 231] on div "21:00" at bounding box center [289, 232] width 38 height 8
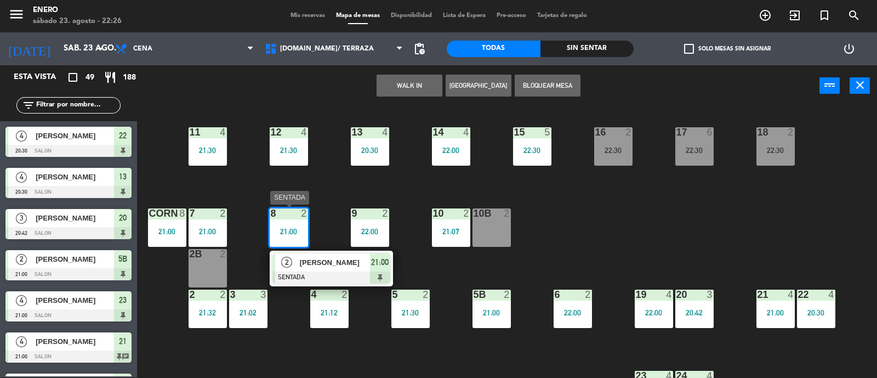
click at [374, 264] on span "21:00" at bounding box center [380, 262] width 18 height 13
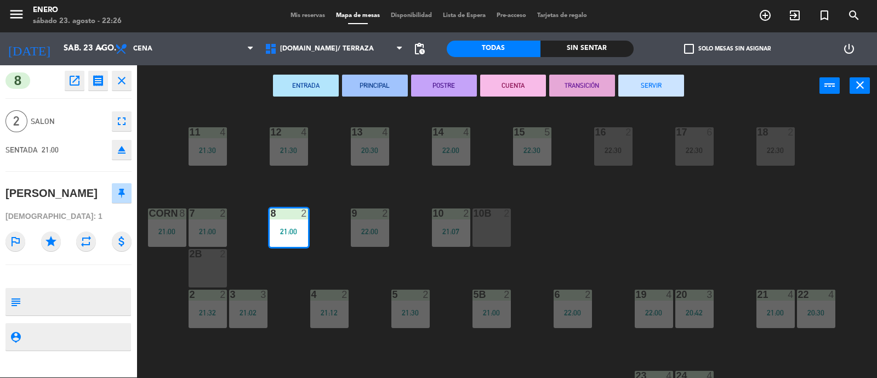
click at [637, 90] on button "SERVIR" at bounding box center [652, 86] width 66 height 22
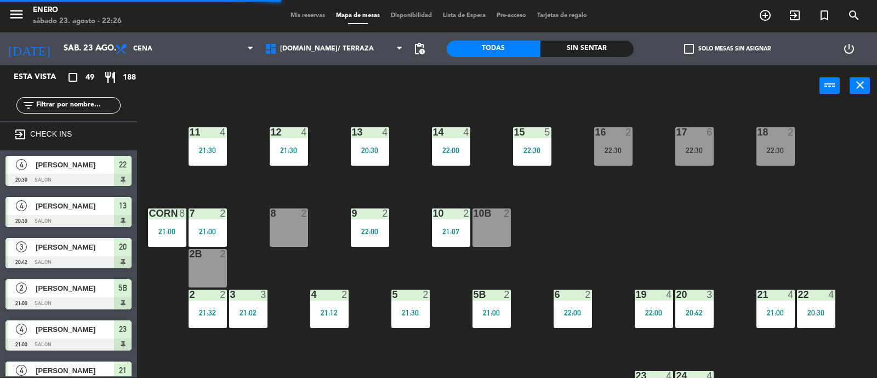
click at [76, 108] on input "text" at bounding box center [77, 105] width 85 height 12
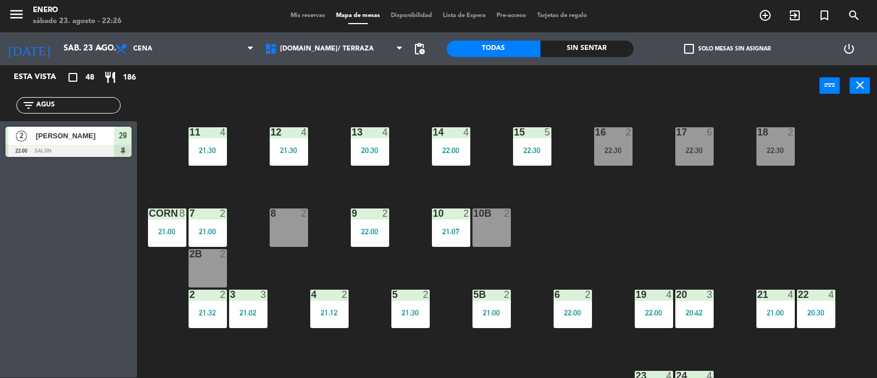
click at [38, 190] on div "Esta vista crop_square 48 restaurant 186 filter_list AGUS 2 [PERSON_NAME] 22:00…" at bounding box center [68, 221] width 137 height 312
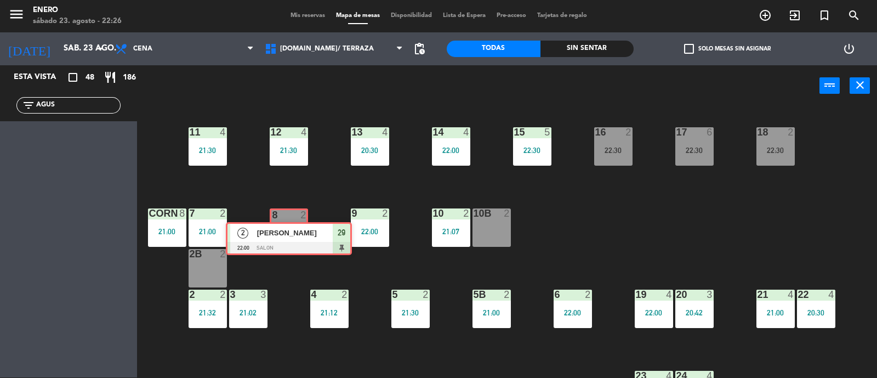
drag, startPoint x: 78, startPoint y: 133, endPoint x: 298, endPoint y: 229, distance: 240.4
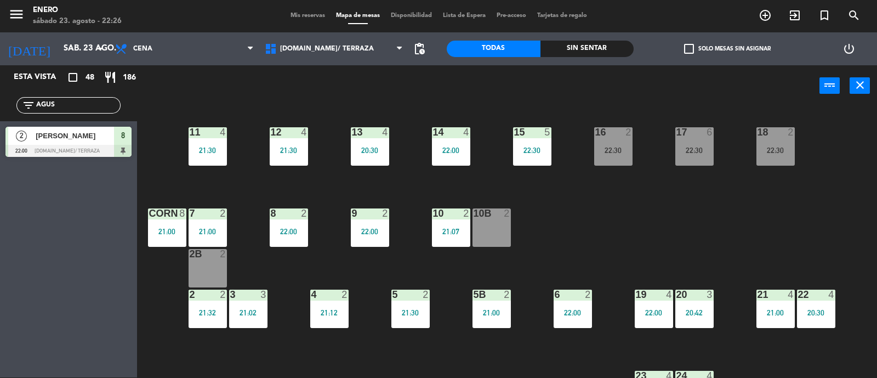
click at [295, 239] on div "8 2 22:00" at bounding box center [289, 227] width 38 height 38
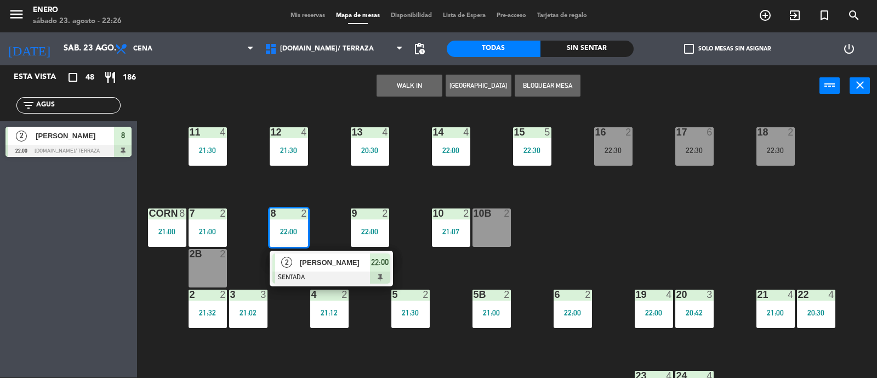
click at [527, 272] on div "14 4 22:00 12 4 21:30 11 4 21:30 17 6 22:30 15 5 22:30 16 2 22:30 13 4 20:30 18…" at bounding box center [512, 242] width 732 height 271
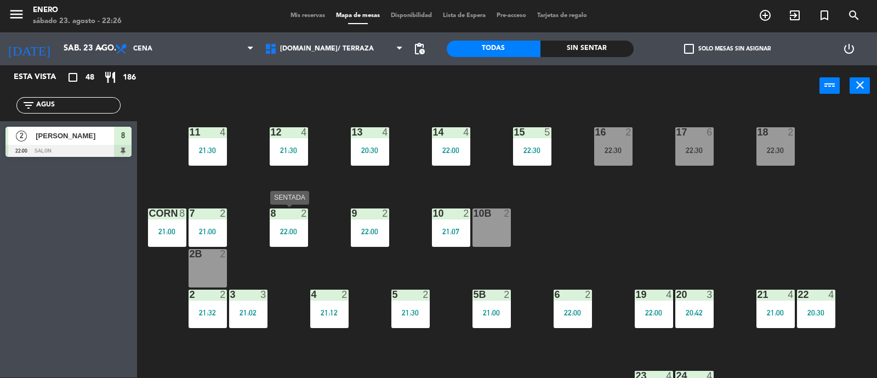
click at [304, 220] on div "8 2 22:00" at bounding box center [289, 227] width 38 height 38
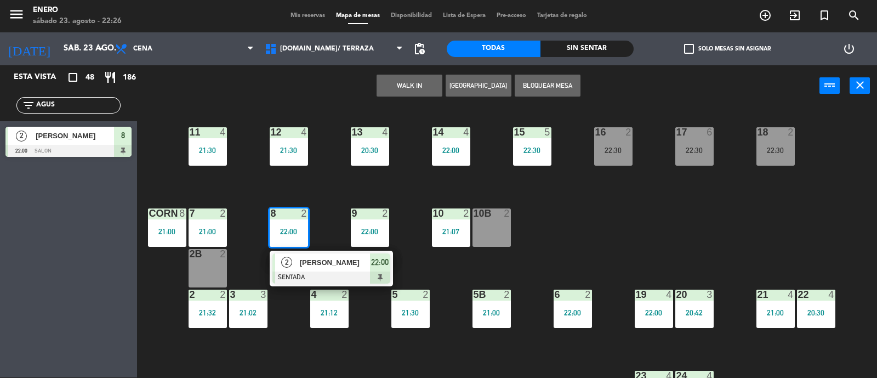
click at [611, 231] on div "14 4 22:00 12 4 21:30 11 4 21:30 17 6 22:30 15 5 22:30 16 2 22:30 13 4 20:30 18…" at bounding box center [512, 242] width 732 height 271
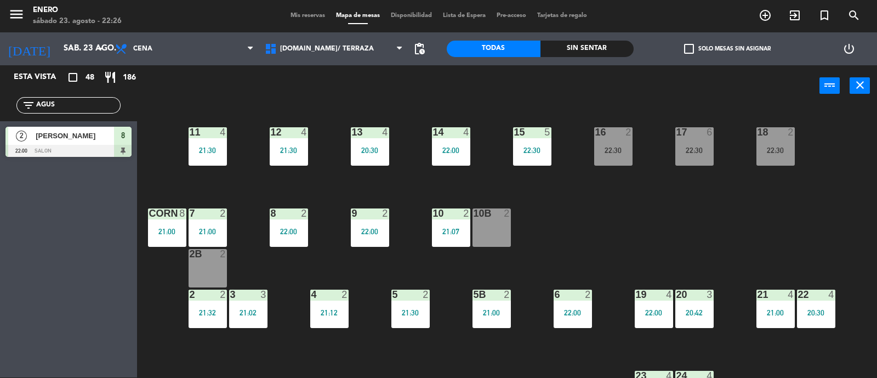
click at [67, 110] on input "AGUS" at bounding box center [77, 105] width 85 height 12
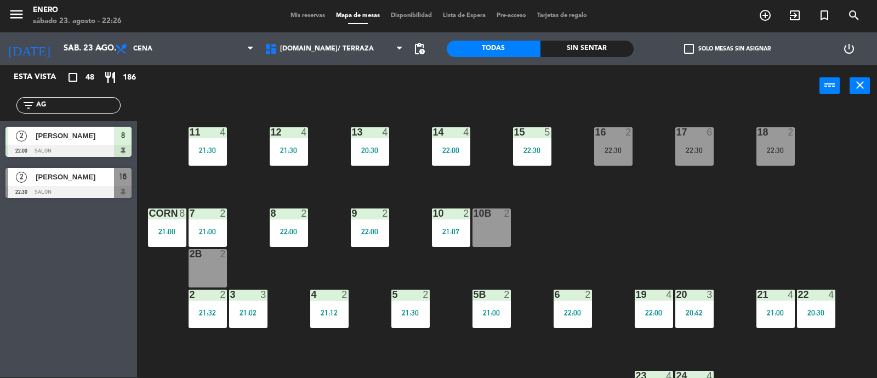
type input "A"
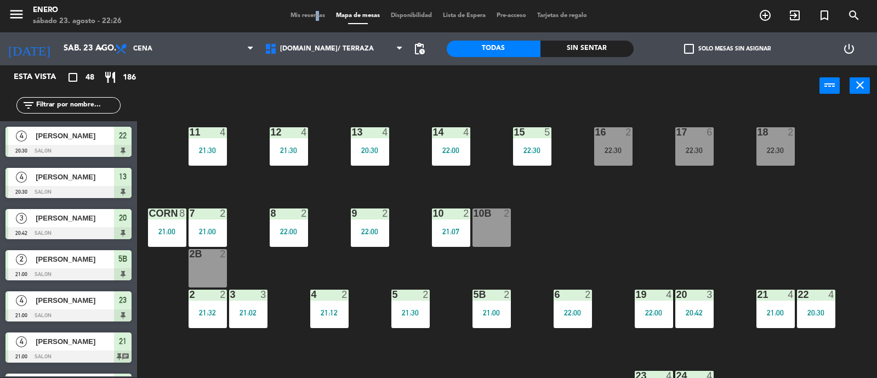
click at [308, 16] on span "Mis reservas" at bounding box center [308, 16] width 46 height 6
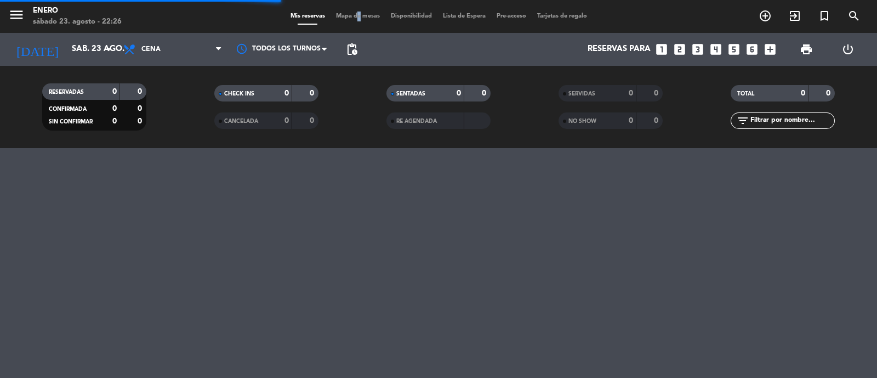
drag, startPoint x: 352, startPoint y: 24, endPoint x: 362, endPoint y: 16, distance: 12.9
click at [357, 20] on div "menu Enero [DATE] 23. agosto - 22:26 Mis reservas Mapa de mesas Disponibilidad …" at bounding box center [438, 16] width 877 height 33
click at [363, 16] on span "Mapa de mesas" at bounding box center [358, 16] width 55 height 6
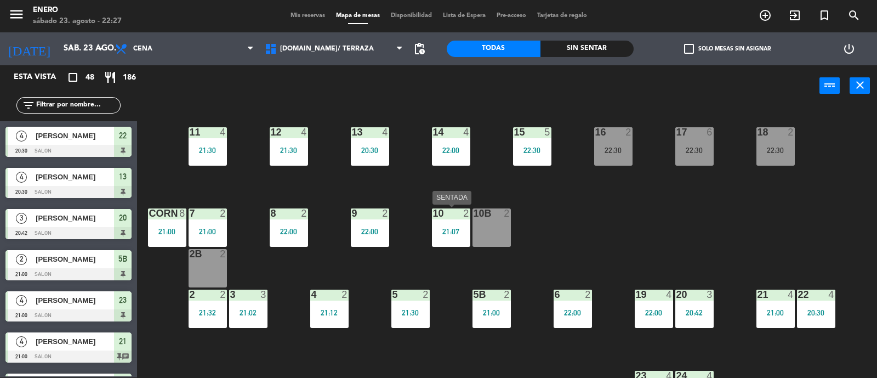
click at [458, 229] on div "21:07" at bounding box center [451, 232] width 38 height 8
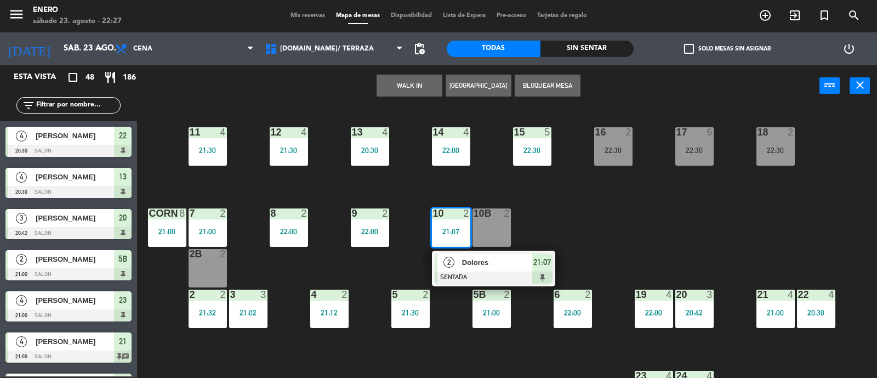
click at [564, 226] on div "14 4 22:00 12 4 21:30 11 4 21:30 17 6 22:30 15 5 22:30 16 2 22:30 13 4 20:30 18…" at bounding box center [512, 242] width 732 height 271
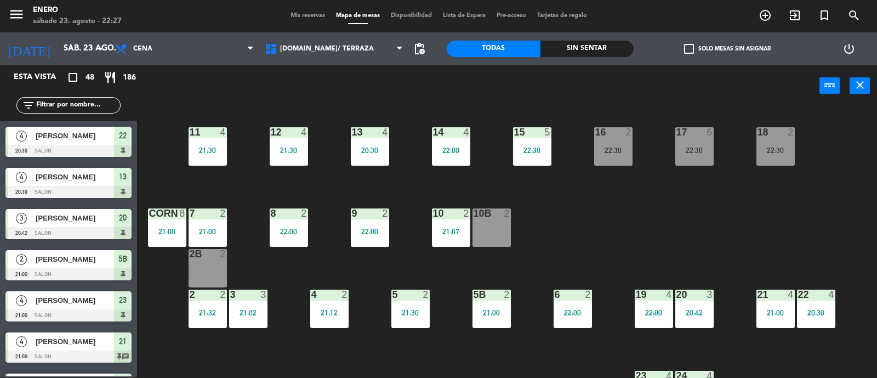
click at [551, 220] on div "14 4 22:00 12 4 21:30 11 4 21:30 17 6 22:30 15 5 22:30 16 2 22:30 13 4 20:30 18…" at bounding box center [512, 242] width 732 height 271
click at [534, 220] on div "14 4 22:00 12 4 21:30 11 4 21:30 17 6 22:30 15 5 22:30 16 2 22:30 13 4 20:30 18…" at bounding box center [512, 242] width 732 height 271
click at [443, 228] on div "21:07" at bounding box center [451, 232] width 38 height 8
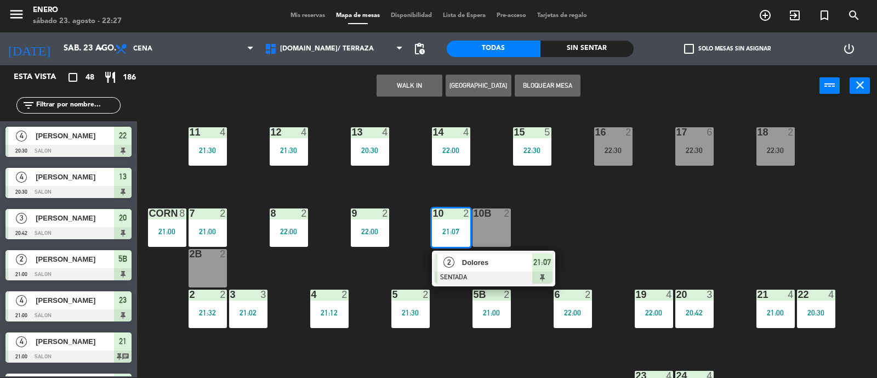
click at [568, 216] on div "14 4 22:00 12 4 21:30 11 4 21:30 17 6 22:30 15 5 22:30 16 2 22:30 13 4 20:30 18…" at bounding box center [512, 242] width 732 height 271
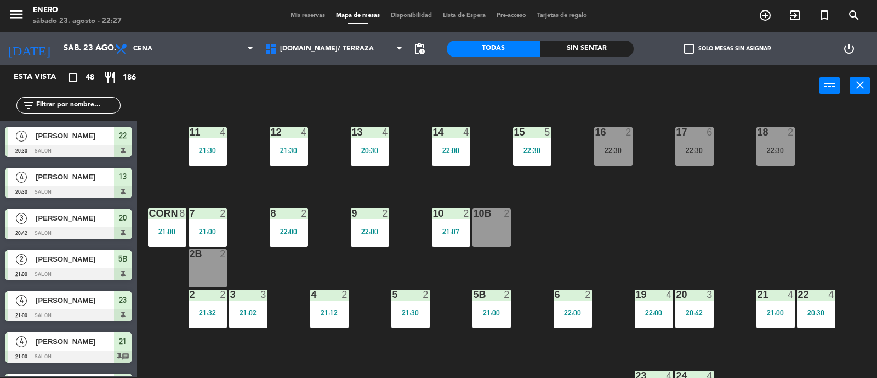
click at [828, 308] on div "20:30" at bounding box center [816, 312] width 38 height 8
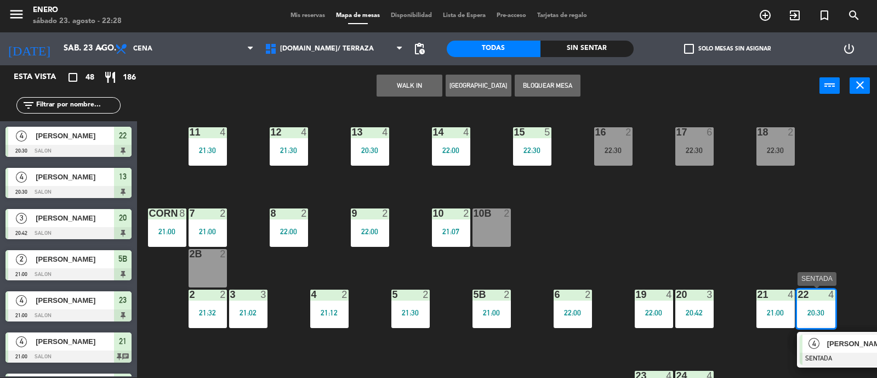
click at [852, 343] on span "[PERSON_NAME]" at bounding box center [863, 344] width 70 height 12
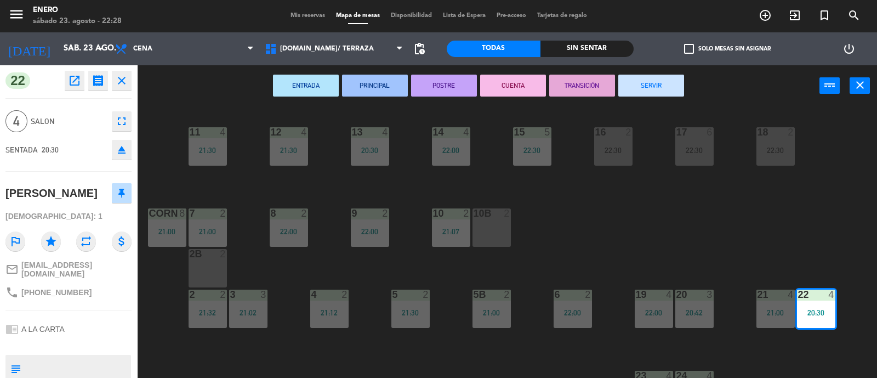
click at [663, 80] on button "SERVIR" at bounding box center [652, 86] width 66 height 22
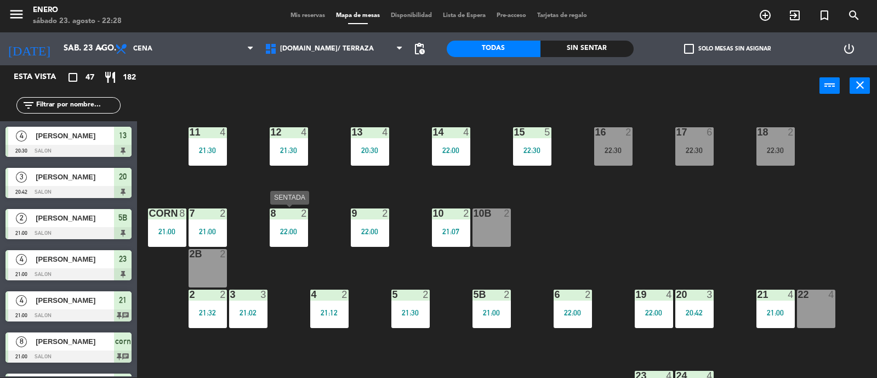
click at [277, 228] on div "22:00" at bounding box center [289, 232] width 38 height 8
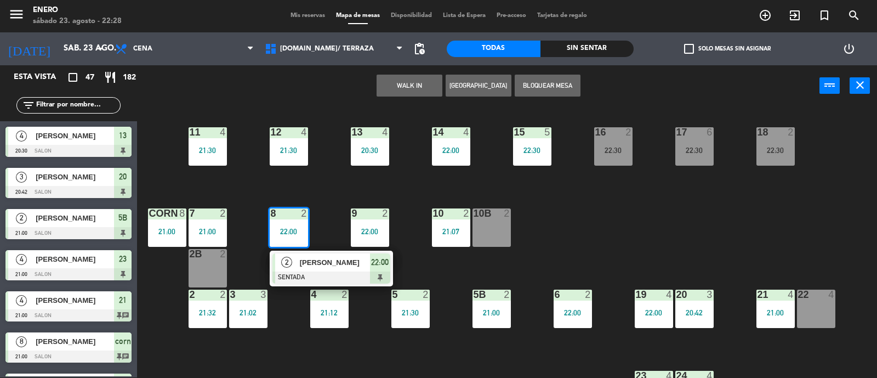
click at [489, 220] on div "10b 2" at bounding box center [492, 227] width 38 height 38
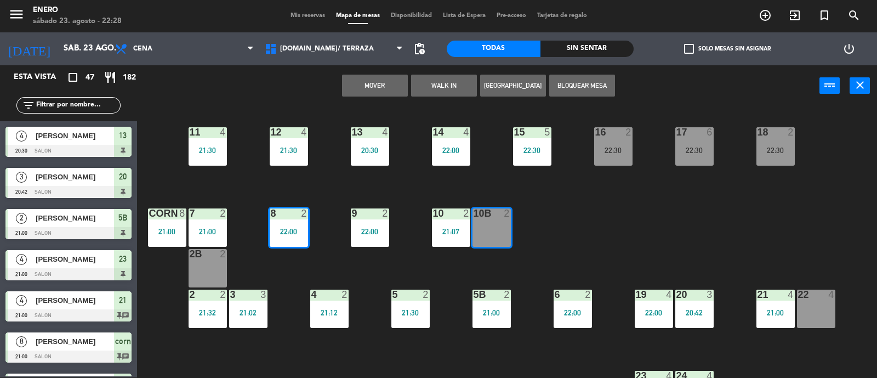
click at [375, 77] on button "Mover" at bounding box center [375, 86] width 66 height 22
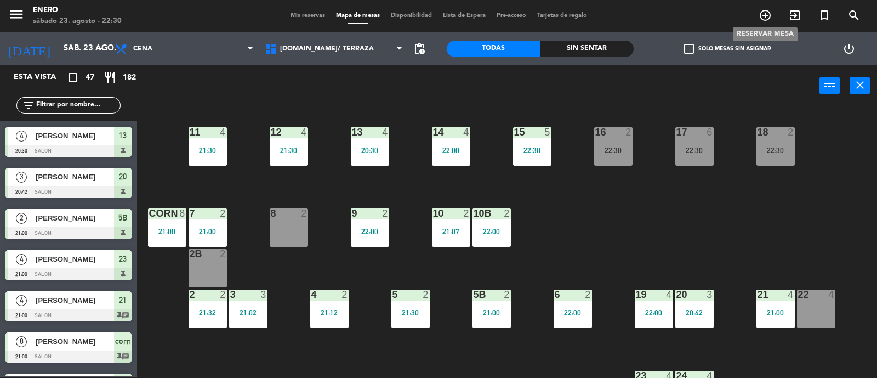
click at [762, 18] on icon "add_circle_outline" at bounding box center [765, 15] width 13 height 13
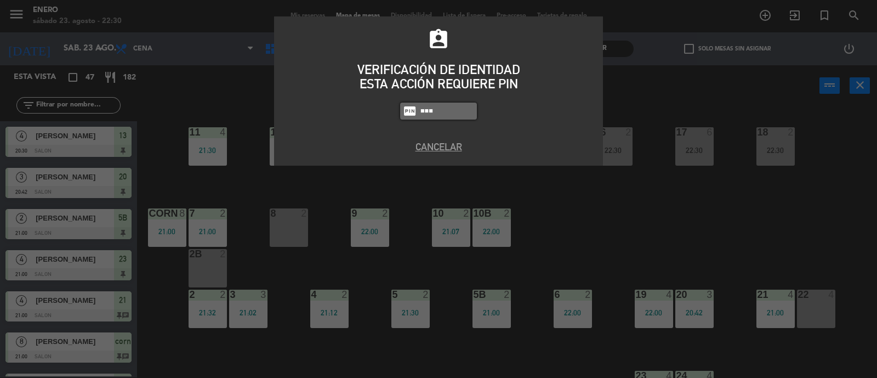
type input "6082"
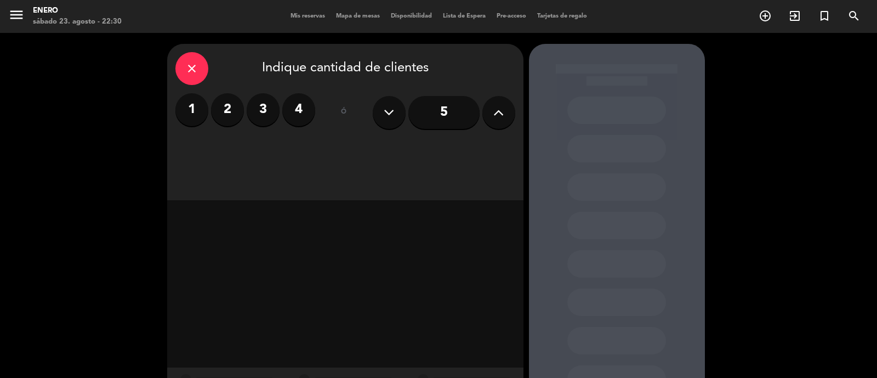
click at [231, 100] on label "2" at bounding box center [227, 109] width 33 height 33
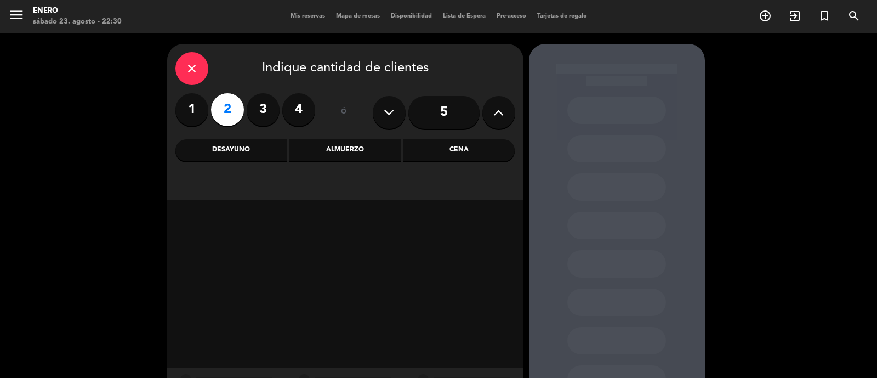
click at [415, 158] on div "Cena" at bounding box center [459, 150] width 111 height 22
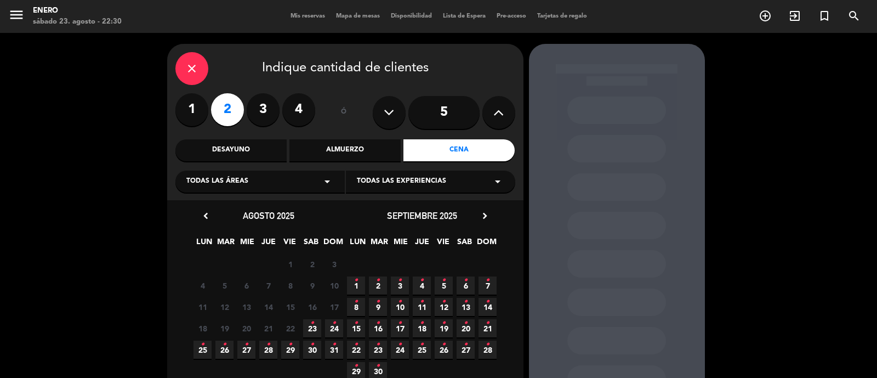
click at [308, 327] on span "23 •" at bounding box center [312, 328] width 18 height 18
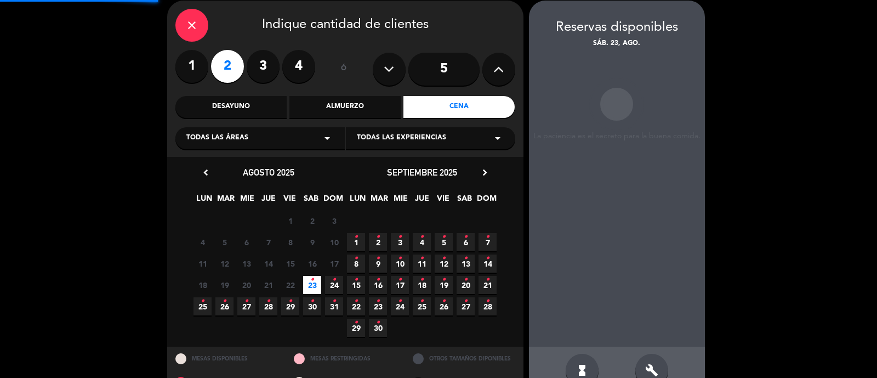
scroll to position [44, 0]
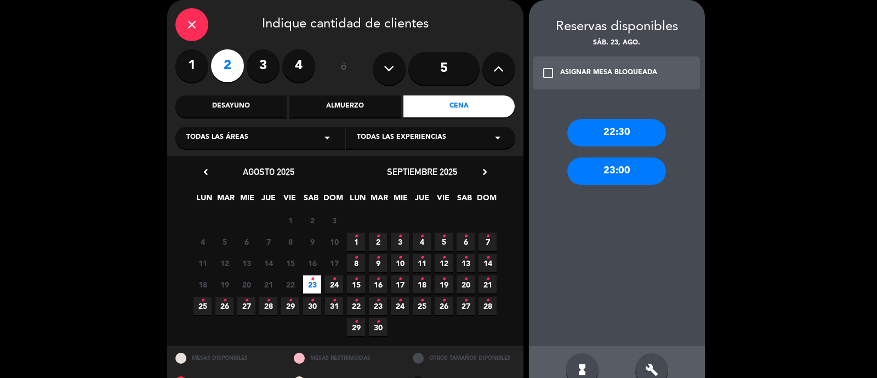
click at [650, 133] on div "22:30" at bounding box center [617, 132] width 99 height 27
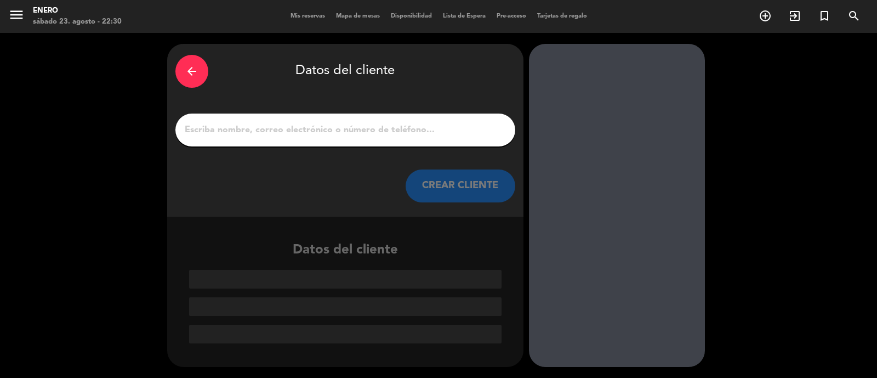
click at [371, 129] on input "1" at bounding box center [346, 129] width 324 height 15
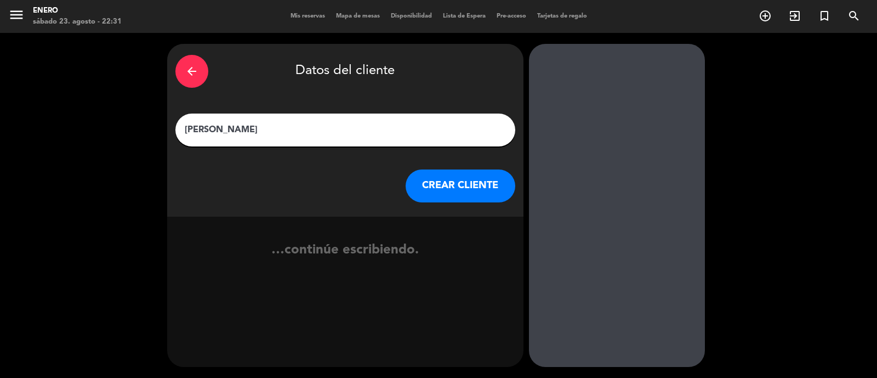
type input "[PERSON_NAME]"
click at [467, 178] on button "CREAR CLIENTE" at bounding box center [461, 185] width 110 height 33
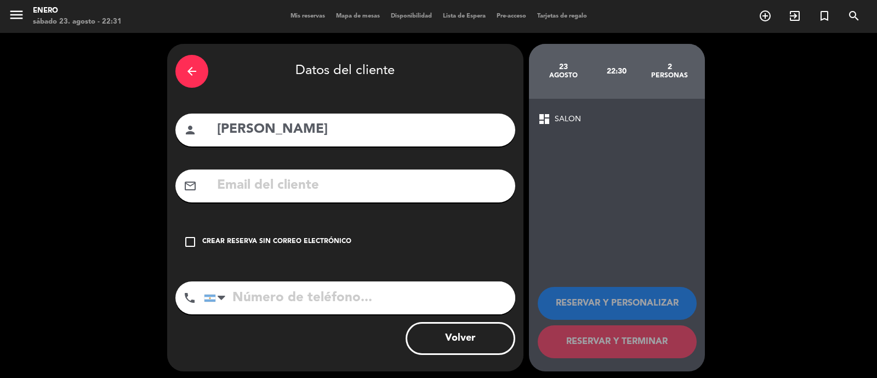
click at [257, 241] on div "Crear reserva sin correo electrónico" at bounding box center [276, 241] width 149 height 11
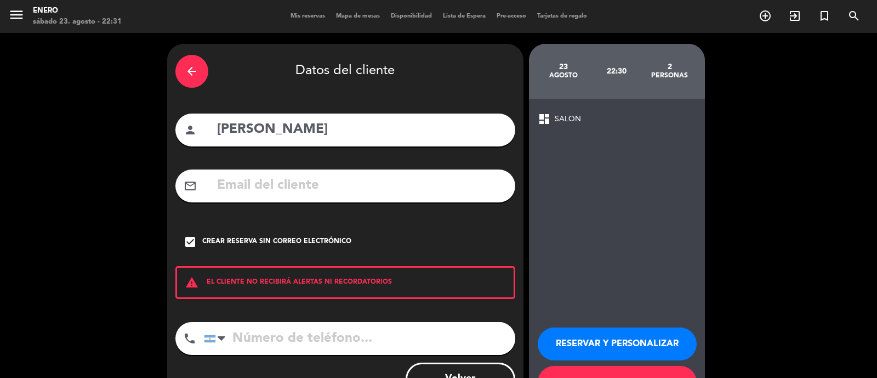
click at [644, 336] on button "RESERVAR Y PERSONALIZAR" at bounding box center [617, 343] width 159 height 33
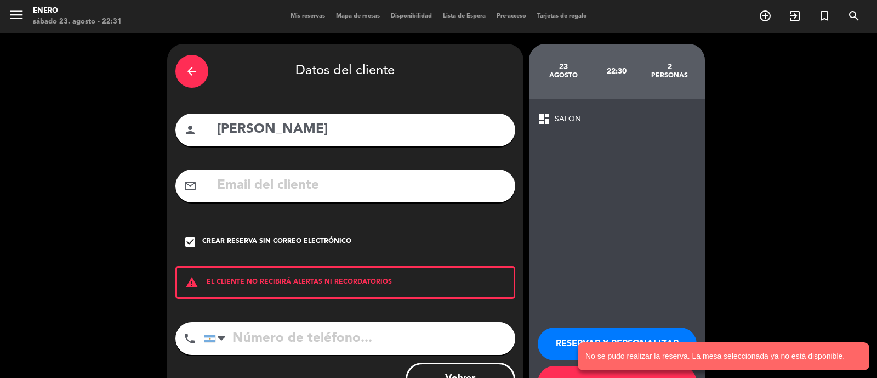
click at [593, 335] on notyf-toast-container "No se pudo realizar la reserva. La mesa seleccionada ya no está disponible." at bounding box center [723, 356] width 307 height 43
click at [622, 335] on notyf-toast-container "No se pudo realizar la reserva. La mesa seleccionada ya no está disponible." at bounding box center [723, 356] width 307 height 43
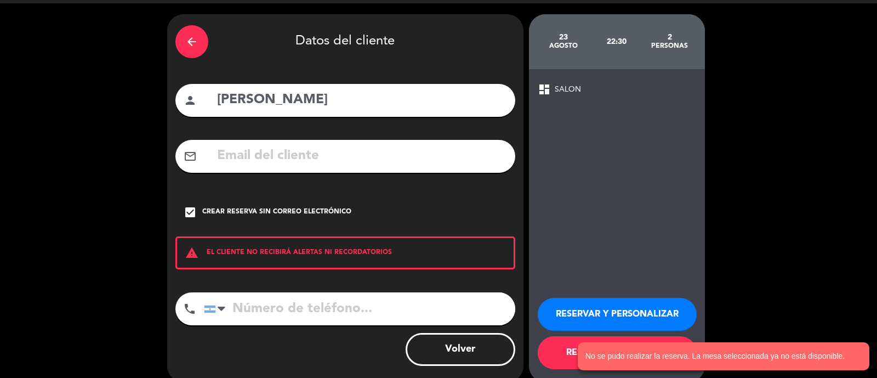
scroll to position [44, 0]
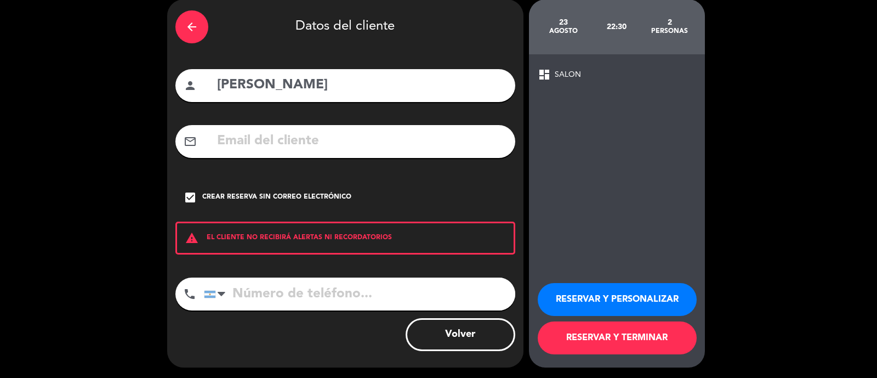
click at [621, 297] on button "RESERVAR Y PERSONALIZAR" at bounding box center [617, 299] width 159 height 33
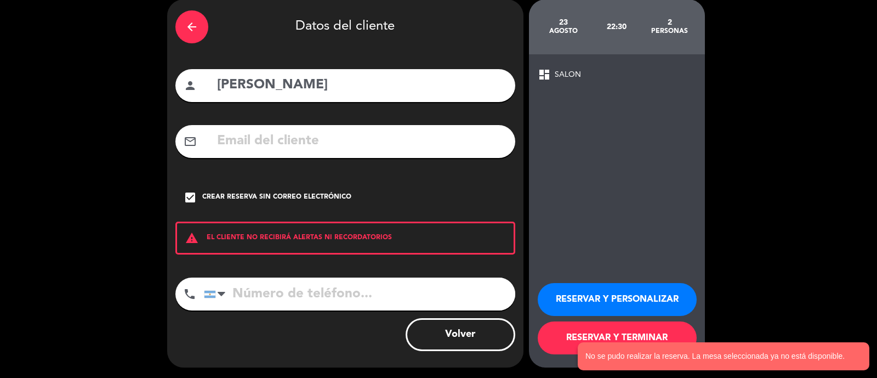
click at [203, 29] on div "arrow_back" at bounding box center [191, 26] width 33 height 33
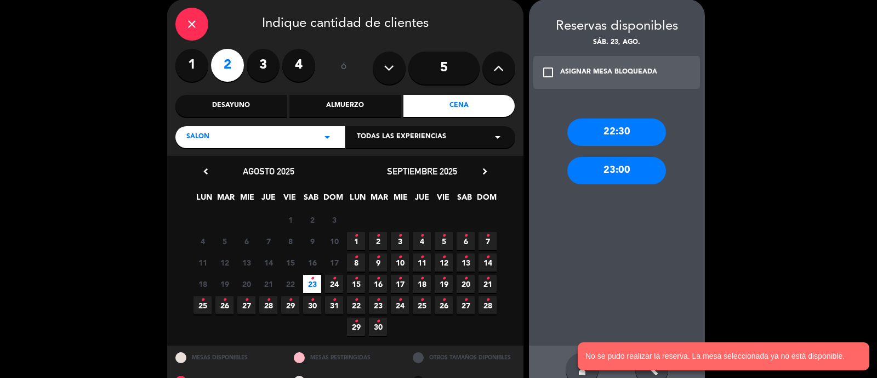
click at [598, 131] on div "22:30" at bounding box center [617, 131] width 99 height 27
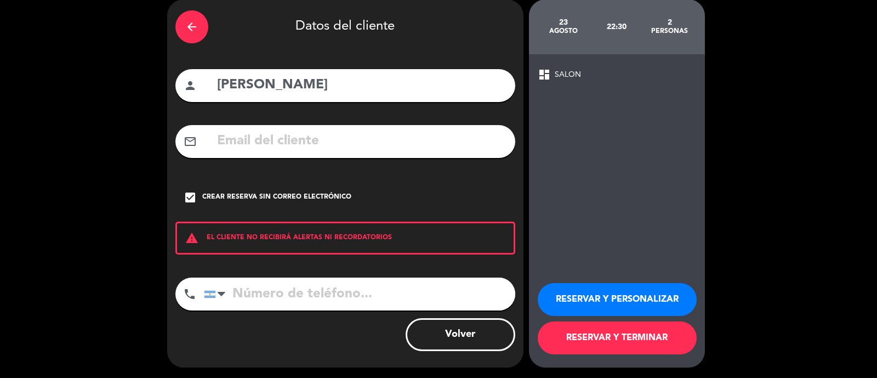
click at [609, 305] on button "RESERVAR Y PERSONALIZAR" at bounding box center [617, 299] width 159 height 33
click at [628, 290] on button "RESERVAR Y PERSONALIZAR" at bounding box center [617, 299] width 159 height 33
click at [195, 20] on icon "arrow_back" at bounding box center [191, 26] width 13 height 13
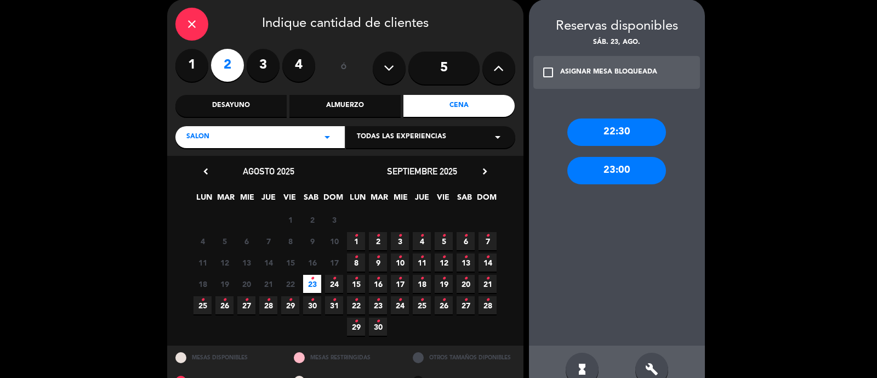
click at [186, 26] on icon "close" at bounding box center [191, 24] width 13 height 13
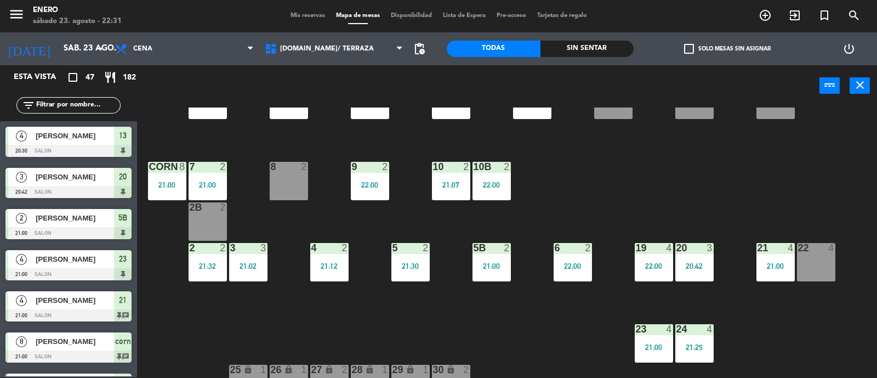
scroll to position [68, 0]
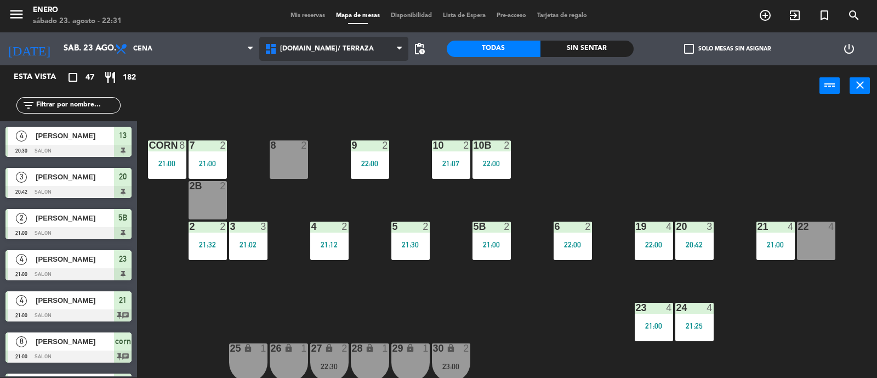
click at [348, 46] on span "[DOMAIN_NAME]/ TERRAZA" at bounding box center [334, 49] width 150 height 24
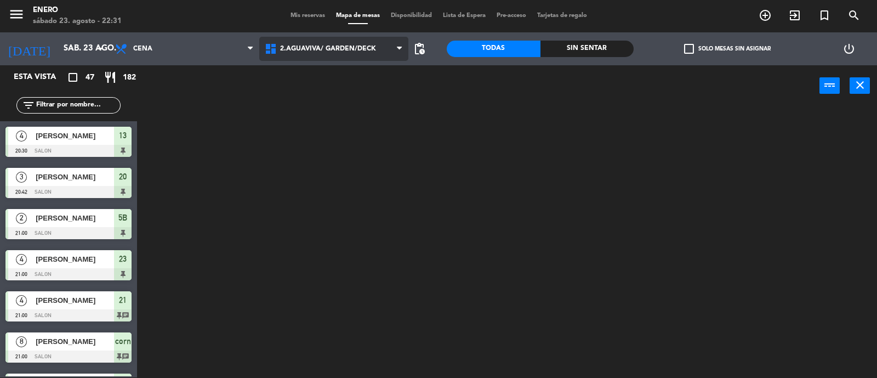
click at [361, 92] on ng-component "menu Enero [DATE] 23. agosto - 22:31 Mis reservas Mapa de mesas Disponibilidad …" at bounding box center [438, 188] width 877 height 379
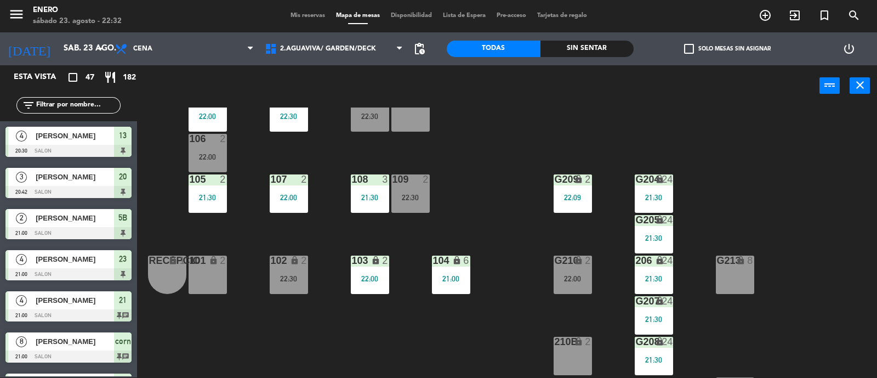
scroll to position [137, 0]
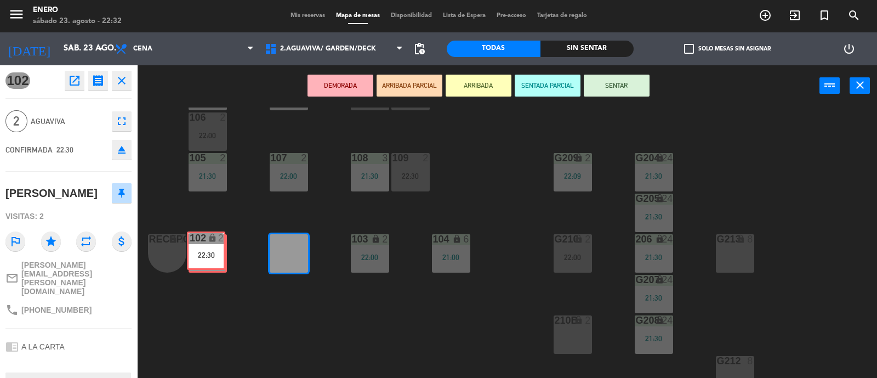
drag, startPoint x: 282, startPoint y: 251, endPoint x: 242, endPoint y: 243, distance: 40.7
click at [202, 250] on div "Entrada lock 1 116 lock 2 21:00 117 9 22:00 115 2 21:53 200 lock 19 21:30 111 2…" at bounding box center [512, 242] width 732 height 271
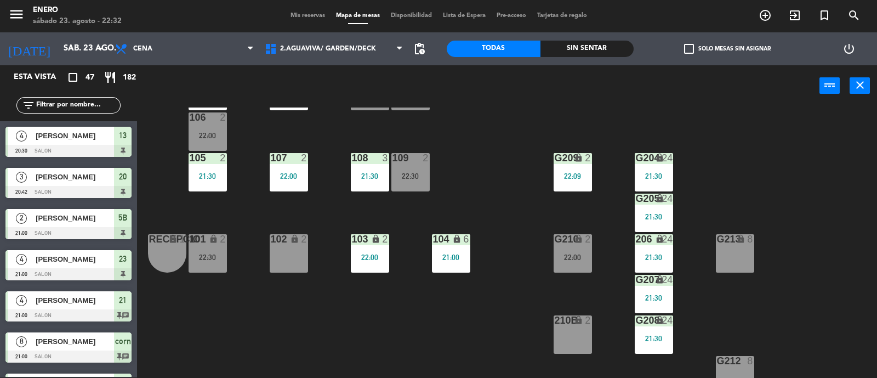
scroll to position [270, 0]
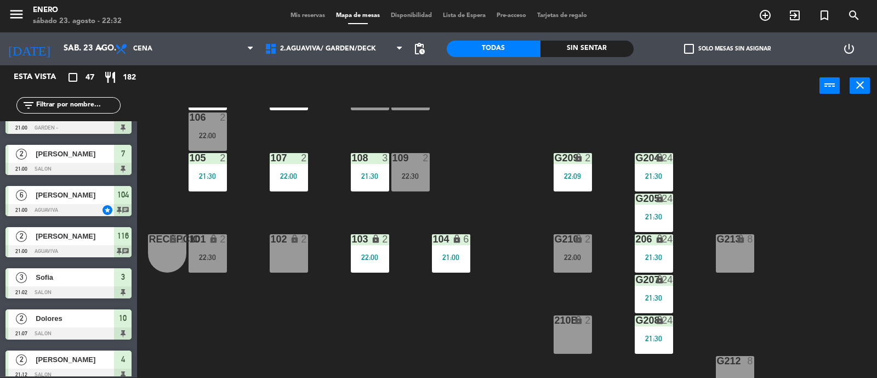
click at [291, 253] on div "102 lock 2" at bounding box center [289, 253] width 38 height 38
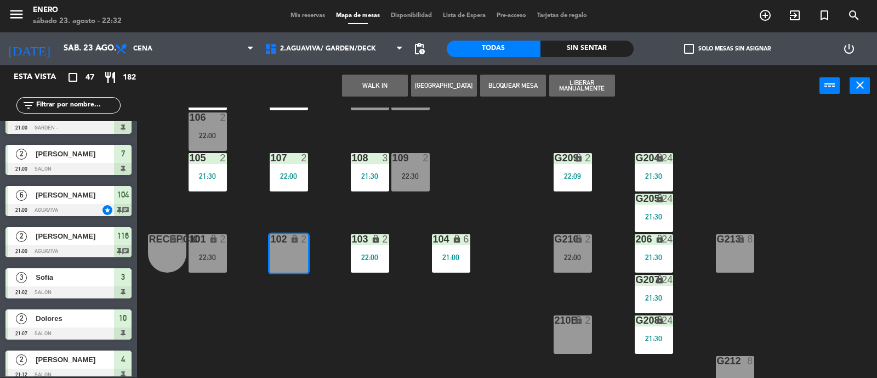
click at [384, 81] on button "WALK IN" at bounding box center [375, 86] width 66 height 22
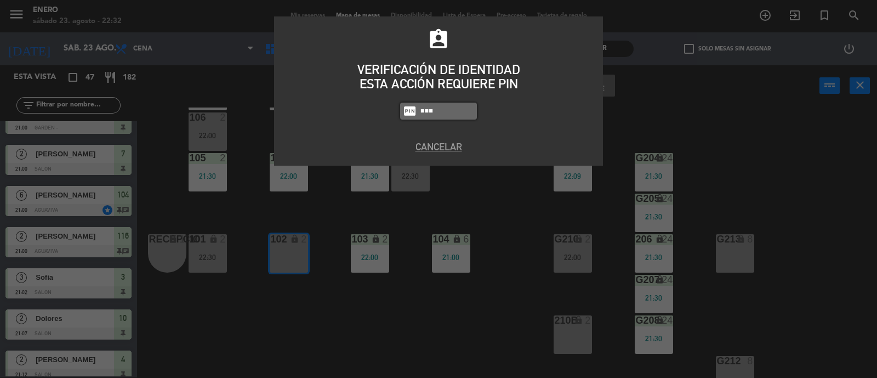
type input "6082"
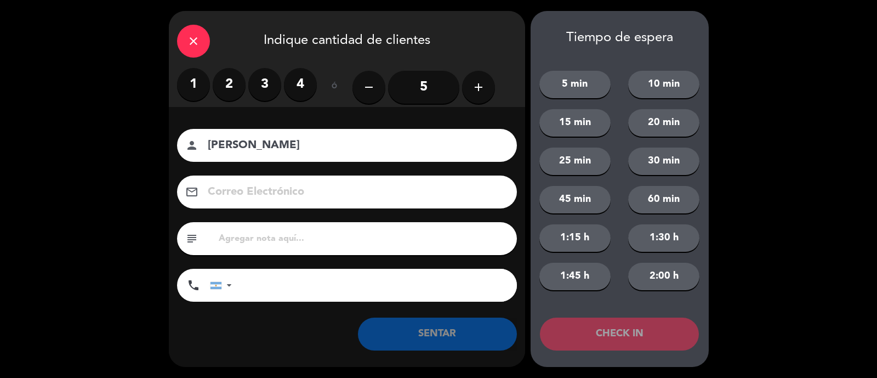
type input "[PERSON_NAME]"
click at [225, 82] on label "2" at bounding box center [229, 84] width 33 height 33
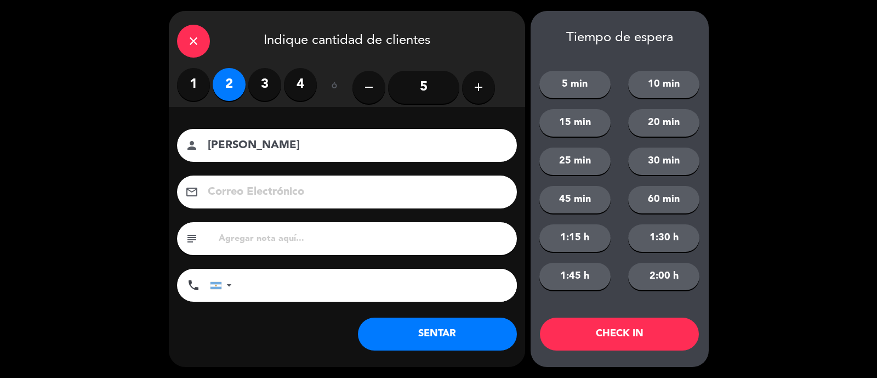
click at [404, 331] on button "SENTAR" at bounding box center [437, 334] width 159 height 33
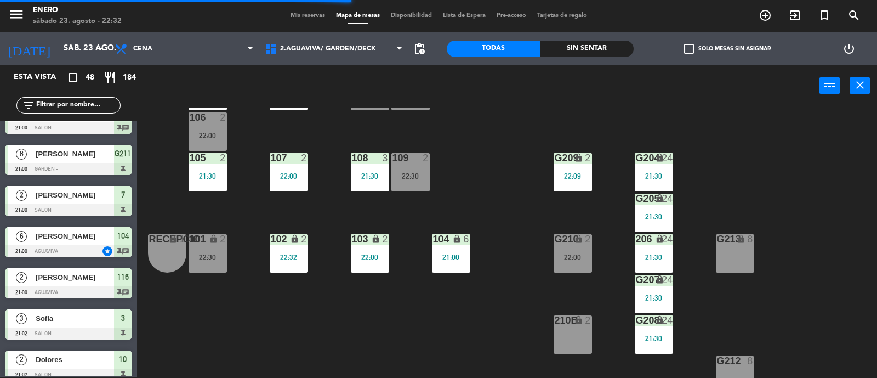
scroll to position [0, 0]
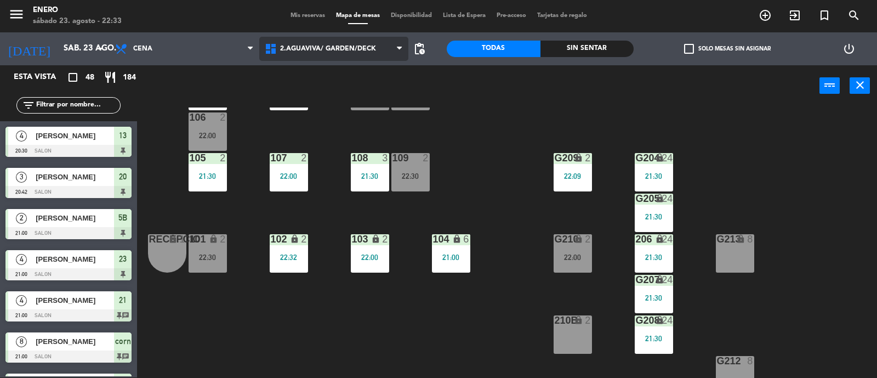
click at [361, 55] on span "2.AGUAVIVA/ GARDEN/DECK" at bounding box center [334, 49] width 150 height 24
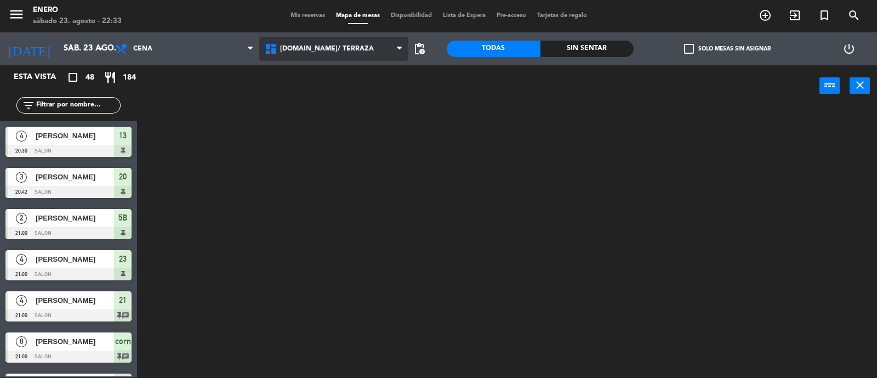
click at [355, 67] on ng-component "menu Enero [DATE] 23. agosto - 22:33 Mis reservas Mapa de mesas Disponibilidad …" at bounding box center [438, 188] width 877 height 379
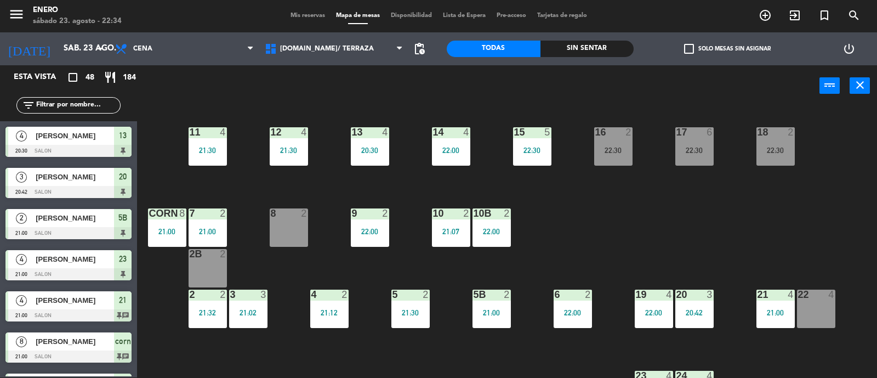
click at [322, 13] on span "Mis reservas" at bounding box center [308, 16] width 46 height 6
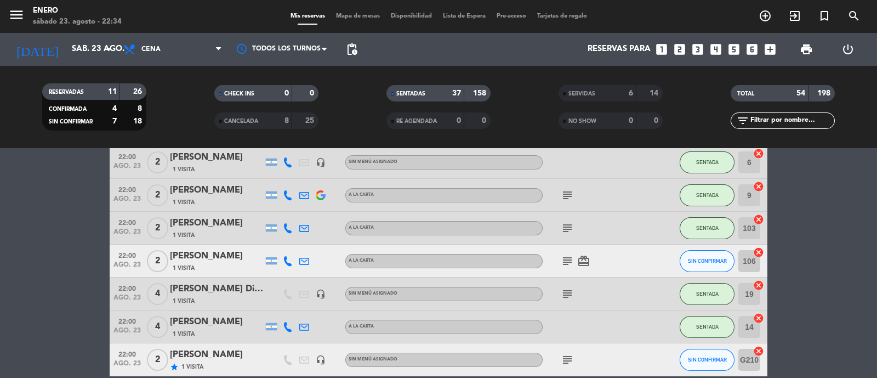
scroll to position [1096, 0]
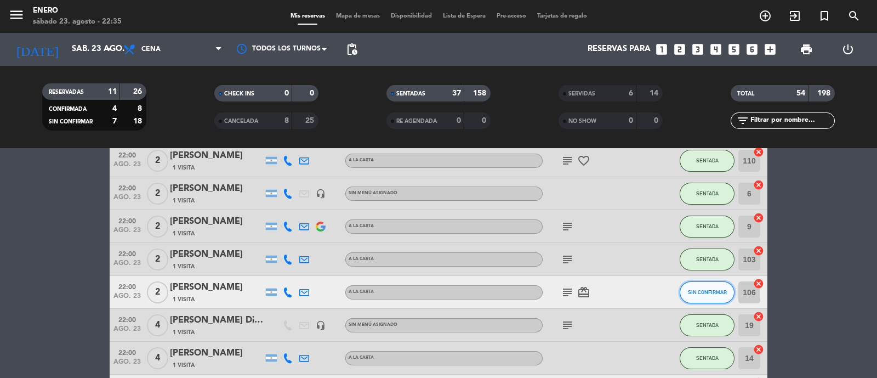
click at [693, 291] on span "SIN CONFIRMAR" at bounding box center [707, 292] width 39 height 6
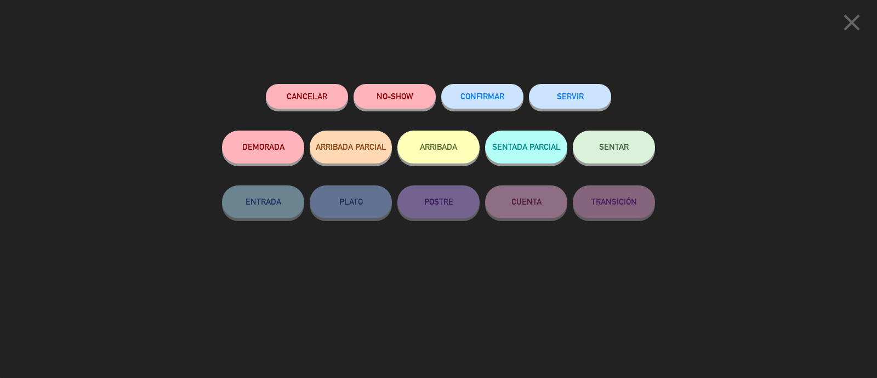
click at [635, 153] on button "SENTAR" at bounding box center [614, 147] width 82 height 33
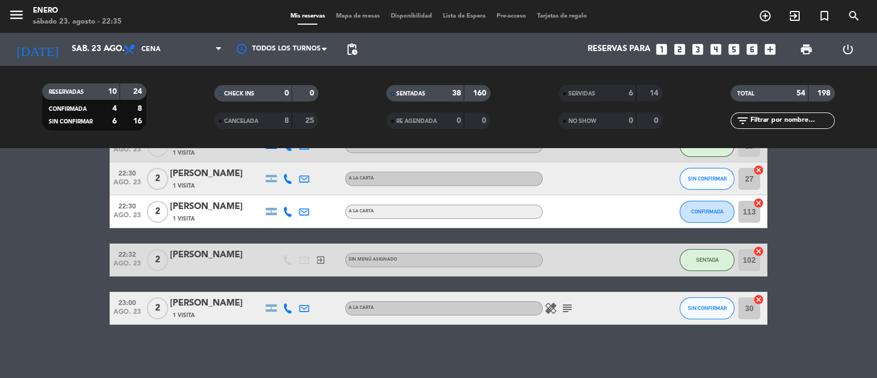
scroll to position [1670, 0]
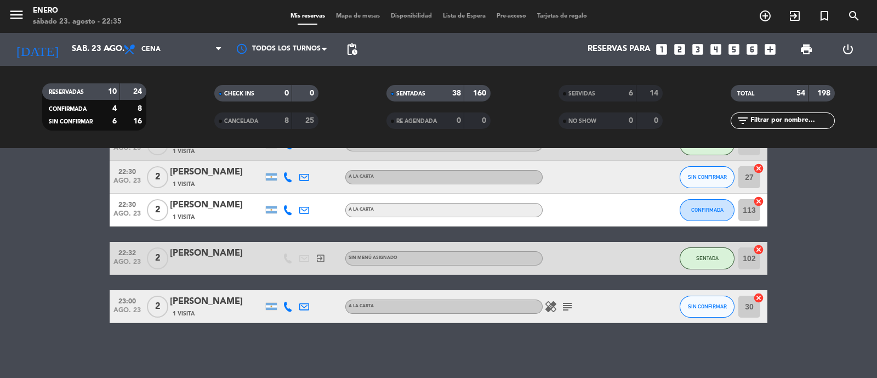
click at [573, 304] on icon "subject" at bounding box center [567, 306] width 13 height 13
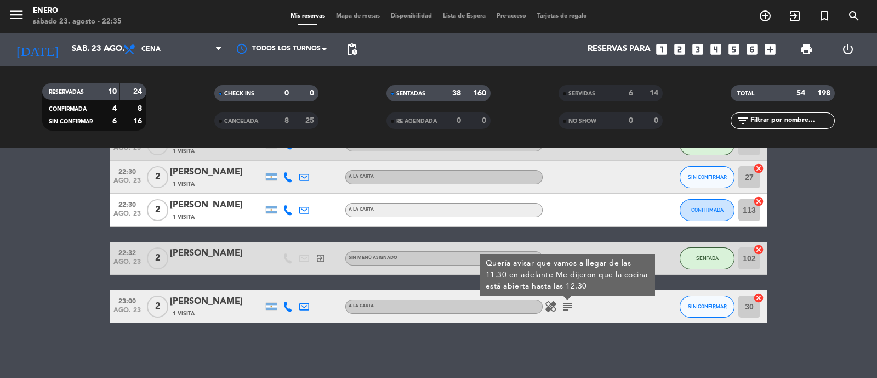
click at [573, 304] on icon "subject" at bounding box center [567, 306] width 13 height 13
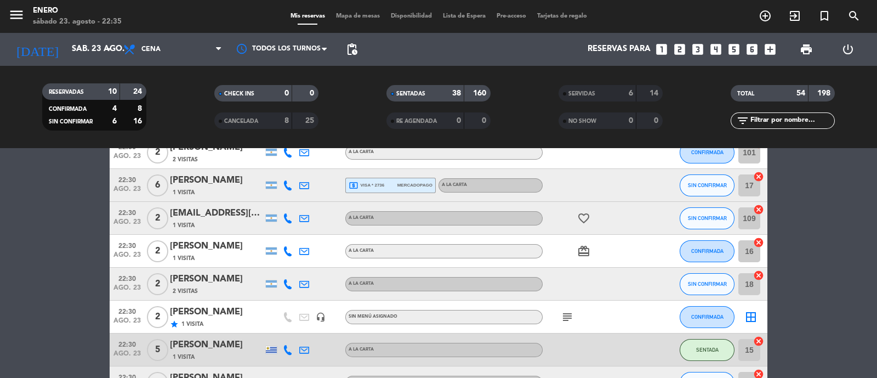
scroll to position [1396, 0]
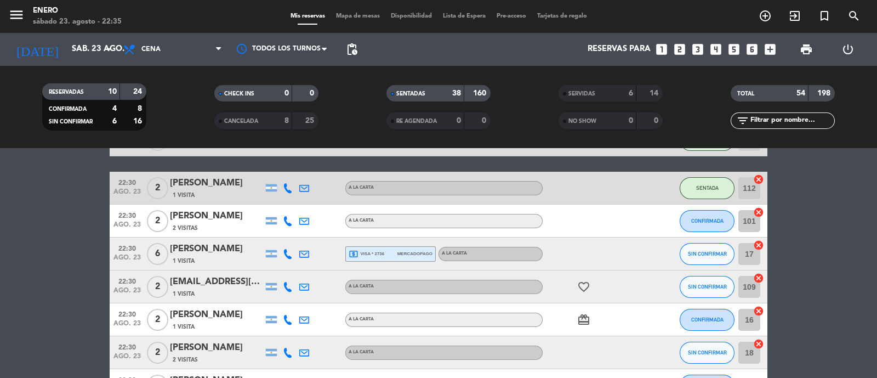
click at [289, 219] on icon at bounding box center [288, 221] width 10 height 10
click at [288, 257] on icon at bounding box center [288, 254] width 10 height 10
click at [290, 282] on icon at bounding box center [288, 287] width 10 height 10
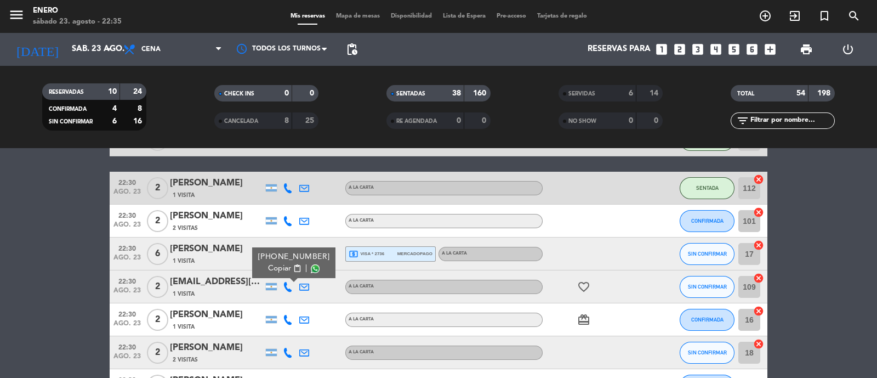
click at [290, 282] on div at bounding box center [294, 281] width 8 height 4
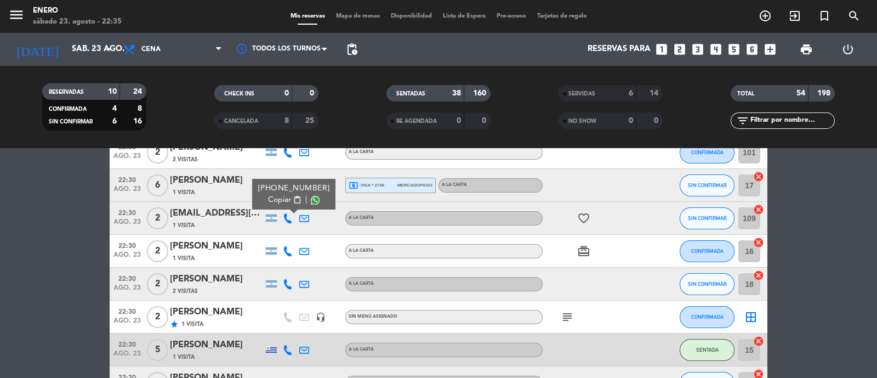
click at [624, 277] on div at bounding box center [592, 284] width 99 height 32
click at [585, 248] on icon "card_giftcard" at bounding box center [583, 251] width 13 height 13
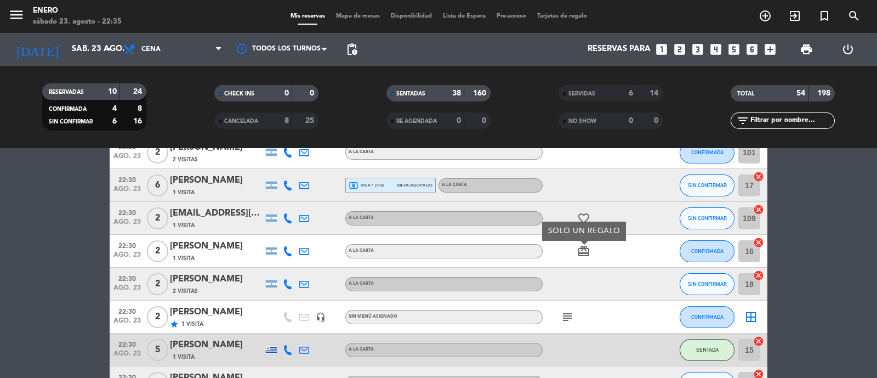
click at [585, 248] on icon "card_giftcard" at bounding box center [583, 251] width 13 height 13
click at [798, 10] on icon "exit_to_app" at bounding box center [795, 15] width 13 height 13
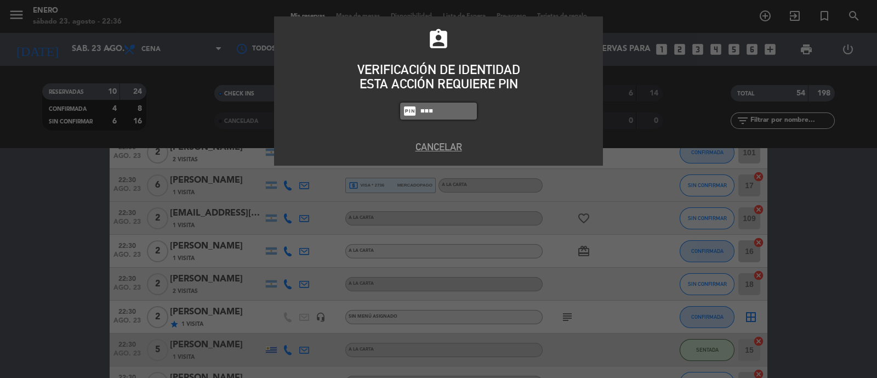
type input "Maga"
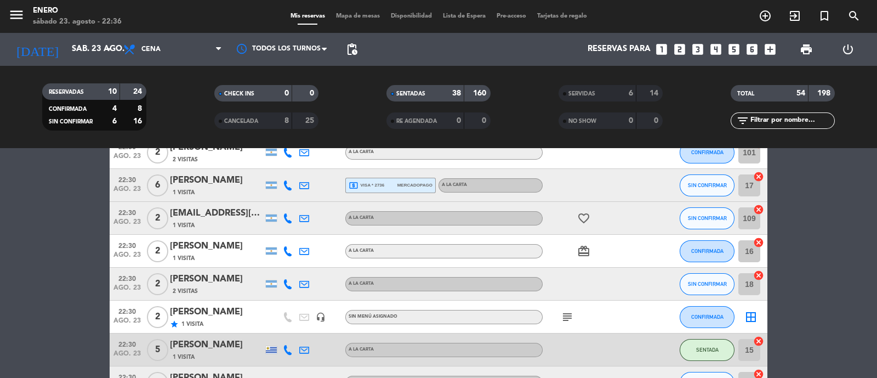
drag, startPoint x: 750, startPoint y: 114, endPoint x: 744, endPoint y: 117, distance: 7.4
click at [750, 116] on input "text" at bounding box center [792, 121] width 85 height 12
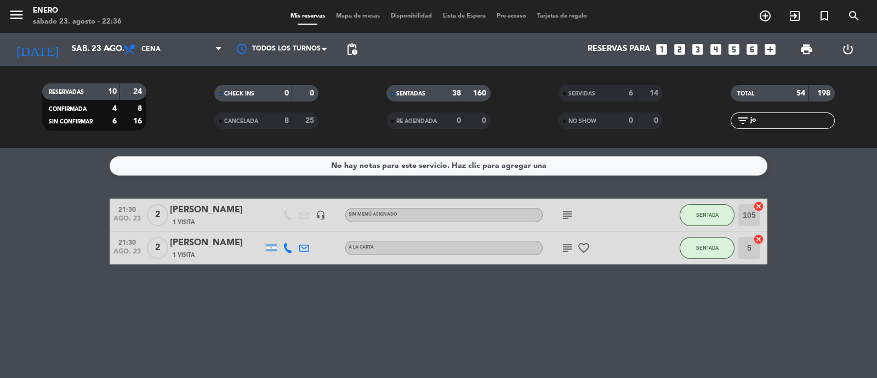
type input "j"
type input "J"
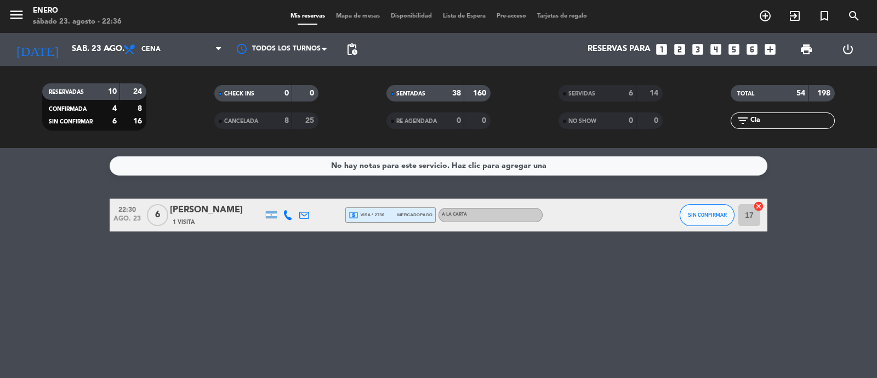
click at [378, 347] on div "No hay notas para este servicio. Haz clic para agregar una 22:30 [DATE] 6 [PERS…" at bounding box center [438, 263] width 877 height 230
click at [771, 119] on input "Cla" at bounding box center [792, 121] width 85 height 12
type input "C"
drag, startPoint x: 444, startPoint y: 287, endPoint x: 682, endPoint y: 246, distance: 241.5
click at [444, 287] on div "No hay notas para este servicio. Haz clic para agregar una 22:30 [DATE] 2 [PERS…" at bounding box center [438, 263] width 877 height 230
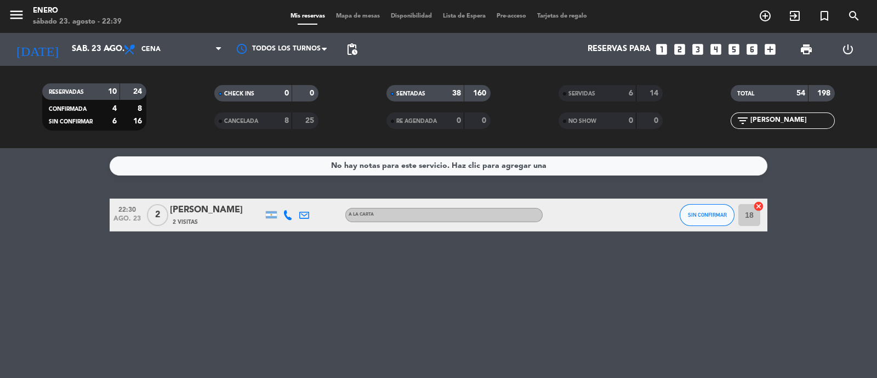
drag, startPoint x: 800, startPoint y: 117, endPoint x: 586, endPoint y: 151, distance: 217.1
click at [586, 151] on ng-component "menu Enero [DATE] 23. agosto - 22:39 Mis reservas Mapa de mesas Disponibilidad …" at bounding box center [438, 189] width 877 height 378
click at [782, 129] on div "TOTAL 54 198 filter_list [PERSON_NAME]" at bounding box center [783, 107] width 172 height 60
click at [778, 124] on input "[PERSON_NAME]" at bounding box center [792, 121] width 85 height 12
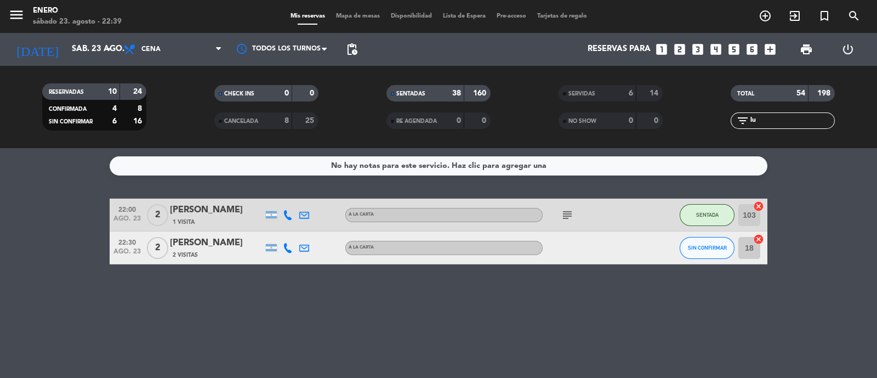
type input "l"
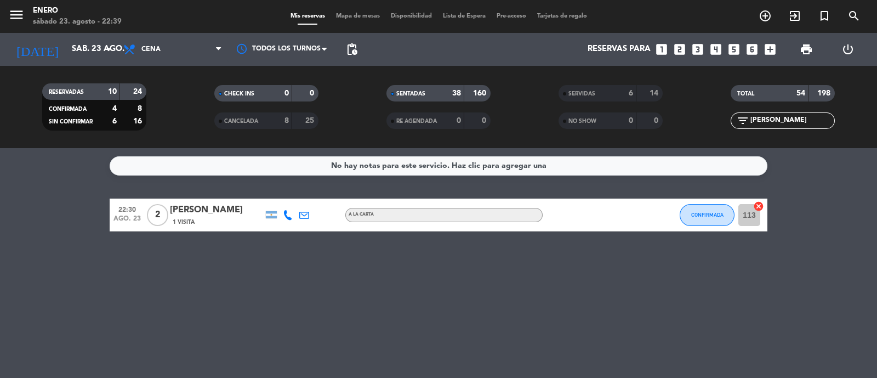
type input "[PERSON_NAME]"
click at [626, 322] on div "No hay notas para este servicio. Haz clic para agregar una 22:30 [DATE] 2 [PERS…" at bounding box center [438, 263] width 877 height 230
click at [346, 15] on span "Mapa de mesas" at bounding box center [358, 16] width 55 height 6
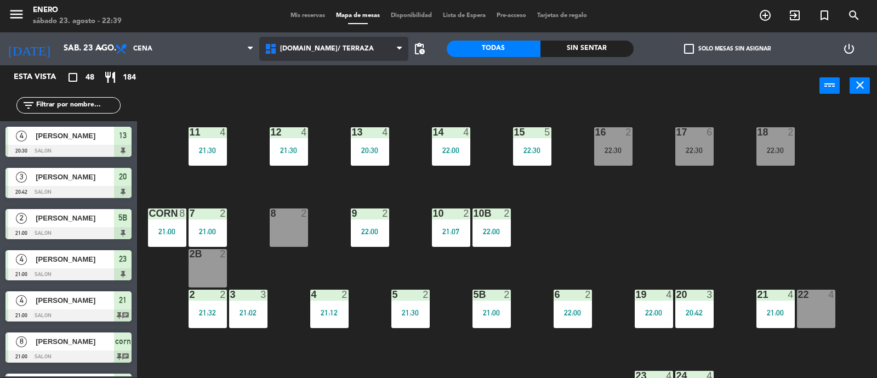
click at [349, 45] on span "[DOMAIN_NAME]/ TERRAZA" at bounding box center [334, 49] width 150 height 24
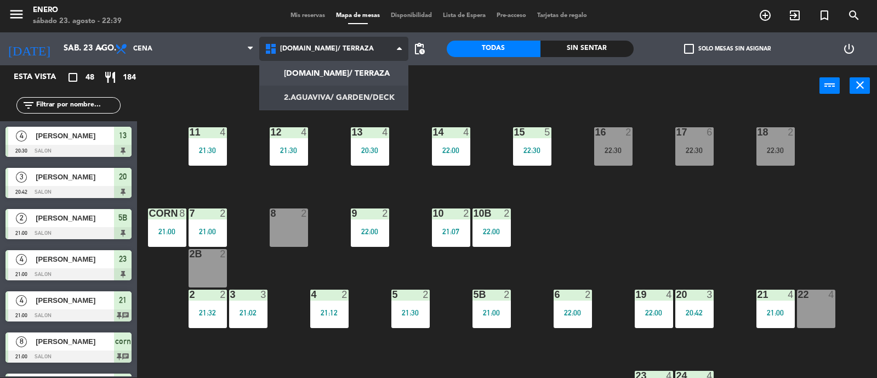
click at [354, 94] on ng-component "menu Enero [DATE] 23. agosto - 22:39 Mis reservas Mapa de mesas Disponibilidad …" at bounding box center [438, 188] width 877 height 379
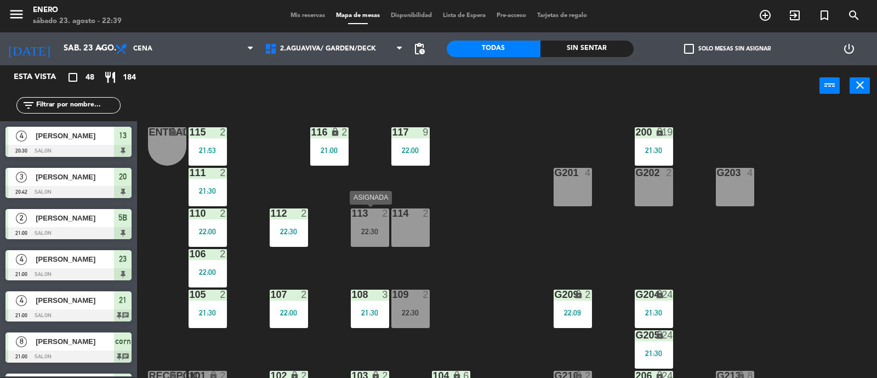
click at [375, 229] on div "22:30" at bounding box center [370, 232] width 38 height 8
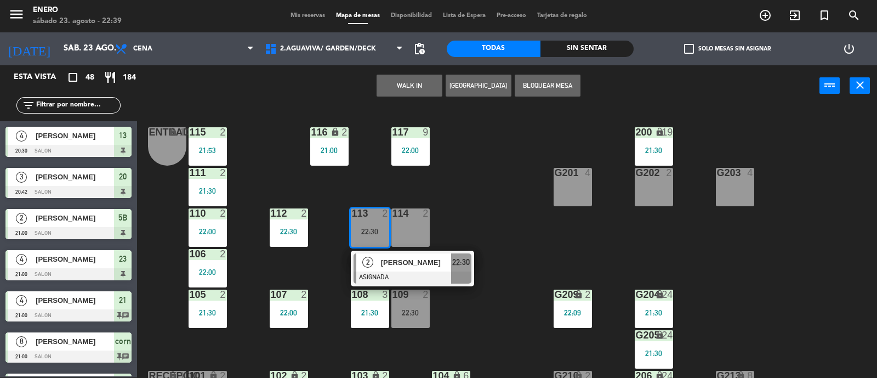
drag, startPoint x: 473, startPoint y: 188, endPoint x: 419, endPoint y: 178, distance: 54.5
click at [474, 187] on div "Entrada lock 1 116 lock 2 21:00 117 9 22:00 115 2 21:53 200 lock 19 21:30 111 2…" at bounding box center [512, 242] width 732 height 271
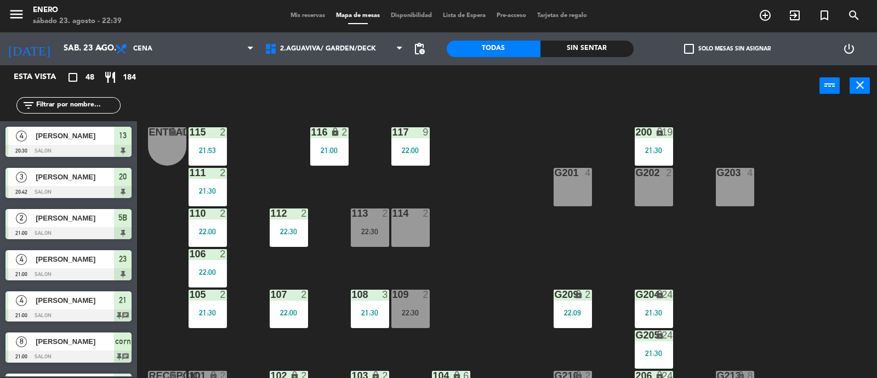
click at [82, 104] on input "text" at bounding box center [77, 105] width 85 height 12
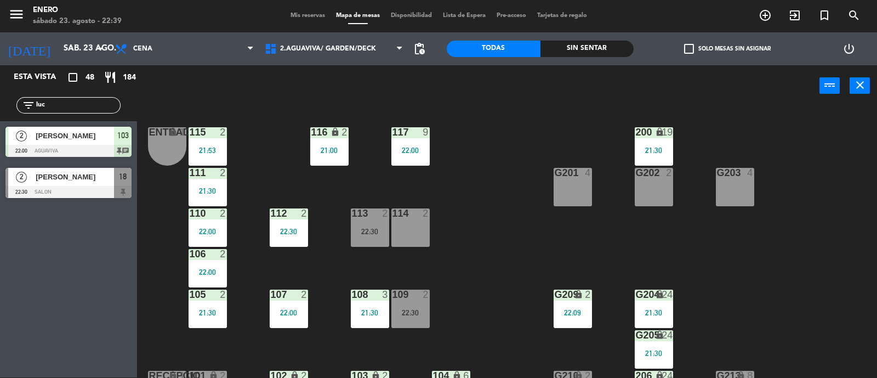
type input "luc"
drag, startPoint x: 11, startPoint y: 240, endPoint x: 26, endPoint y: 234, distance: 16.0
click at [24, 235] on div "Esta vista crop_square 48 restaurant 184 filter_list luc 2 [PERSON_NAME] 22:00 …" at bounding box center [68, 221] width 137 height 312
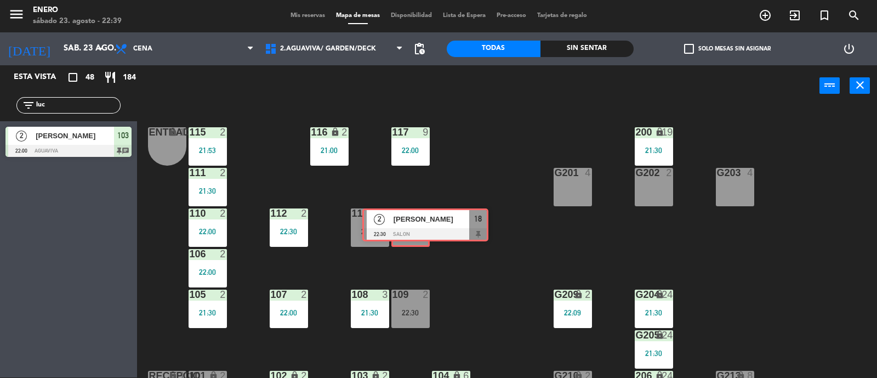
drag, startPoint x: 59, startPoint y: 177, endPoint x: 414, endPoint y: 219, distance: 357.3
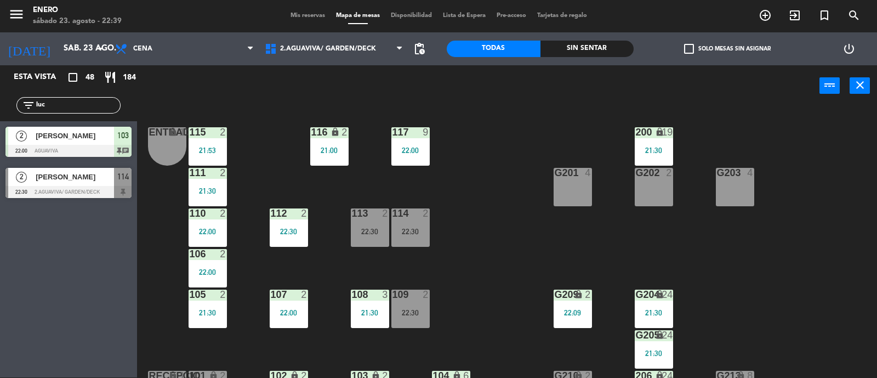
click at [427, 233] on div "22:30" at bounding box center [411, 232] width 38 height 8
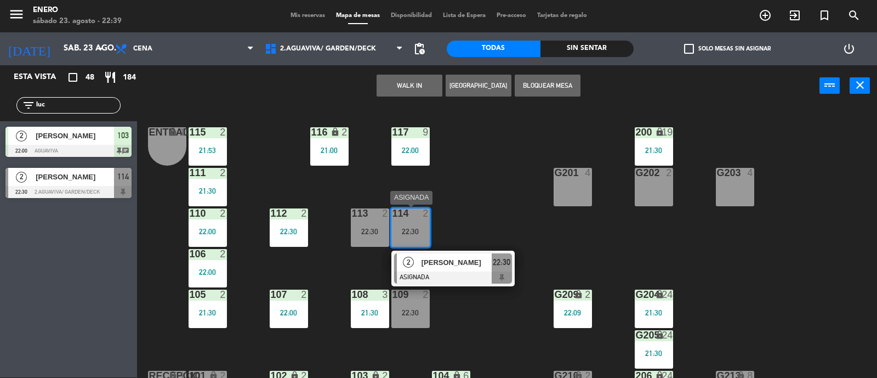
click at [432, 270] on div "[PERSON_NAME]" at bounding box center [456, 262] width 71 height 18
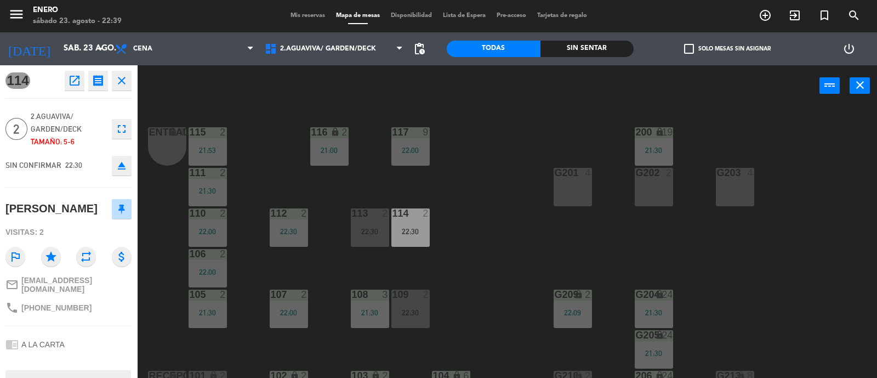
drag, startPoint x: 528, startPoint y: 171, endPoint x: 486, endPoint y: 185, distance: 44.1
click at [527, 171] on div "Entrada lock 1 116 lock 2 21:00 117 9 22:00 115 2 21:53 200 lock 19 21:30 111 2…" at bounding box center [512, 242] width 732 height 271
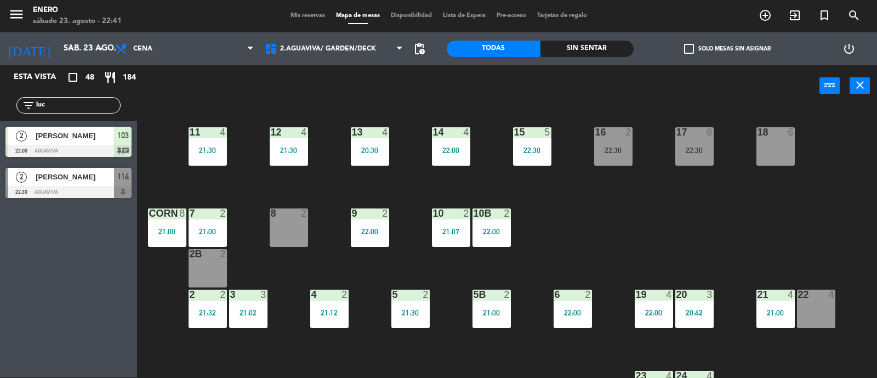
click at [620, 258] on div "14 4 22:00 12 4 21:30 11 4 21:30 17 6 22:30 15 5 22:30 16 2 22:30 13 4 20:30 18…" at bounding box center [512, 242] width 732 height 271
click at [95, 107] on input "luc" at bounding box center [77, 105] width 85 height 12
drag, startPoint x: 8, startPoint y: 250, endPoint x: 54, endPoint y: 212, distance: 60.0
click at [14, 242] on div "Esta vista crop_square 48 restaurant 184 filter_list luc 2 [PERSON_NAME] 22:00 …" at bounding box center [68, 221] width 137 height 312
click at [129, 179] on div "114" at bounding box center [123, 177] width 18 height 18
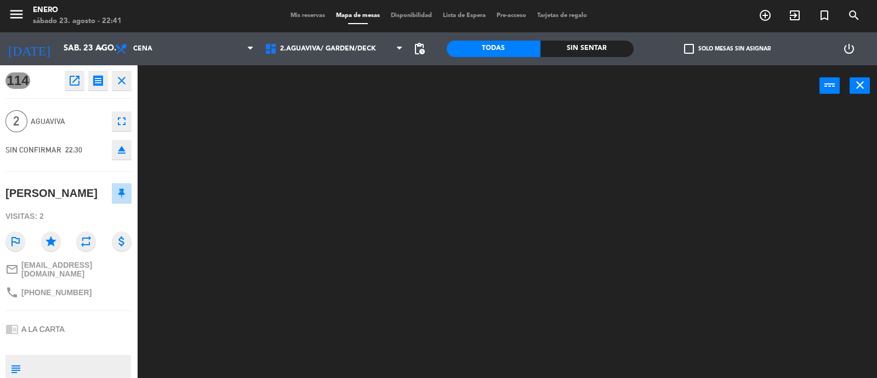
click at [302, 19] on div "Mis reservas Mapa de mesas Disponibilidad Lista de Espera Pre-acceso Tarjetas d…" at bounding box center [439, 16] width 308 height 10
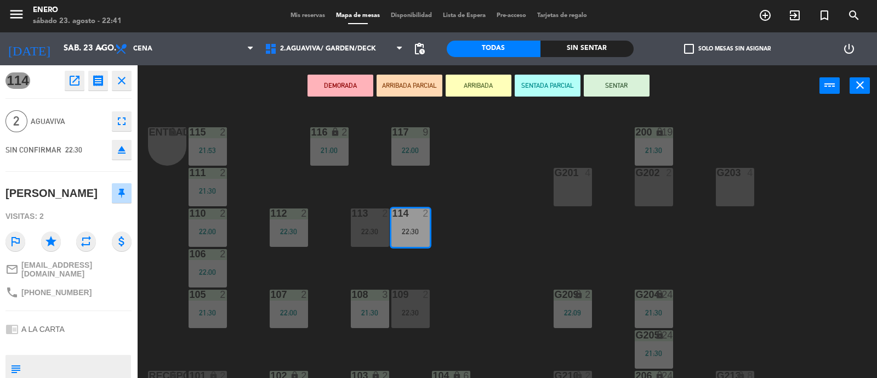
click at [299, 13] on span "Mis reservas" at bounding box center [308, 16] width 46 height 6
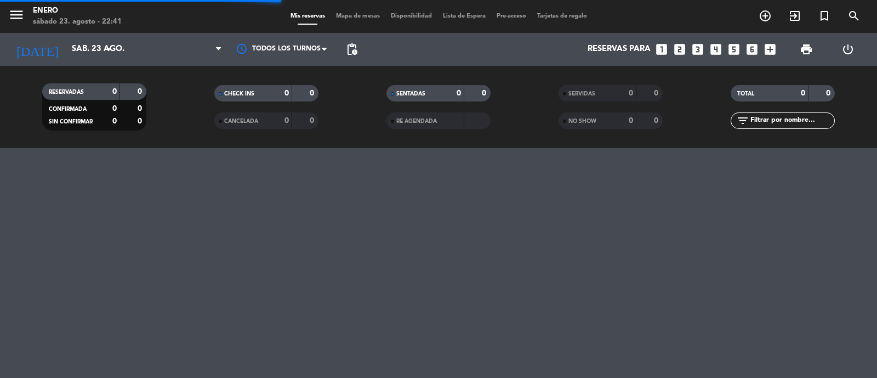
click at [763, 124] on input "text" at bounding box center [792, 121] width 85 height 12
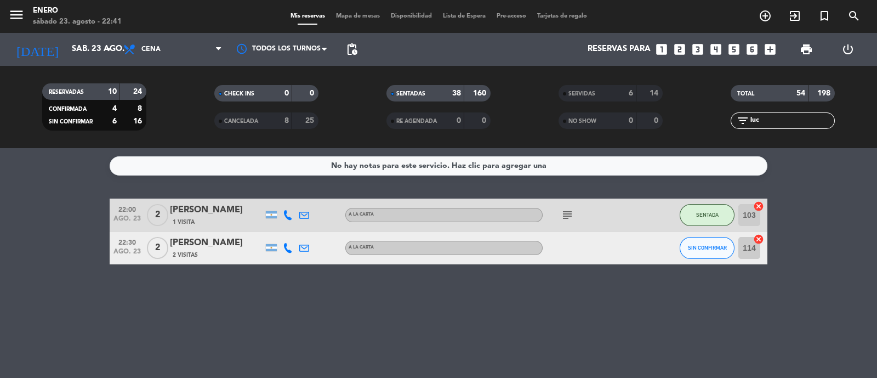
type input "luc"
click at [721, 242] on button "SIN CONFIRMAR" at bounding box center [707, 248] width 55 height 22
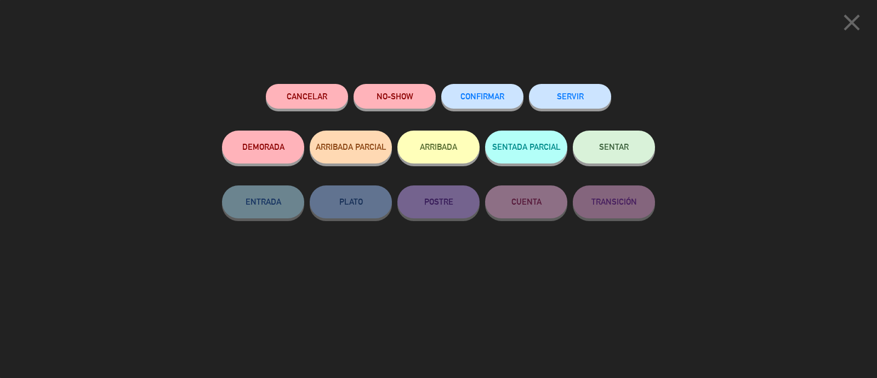
click at [615, 149] on span "SENTAR" at bounding box center [614, 146] width 30 height 9
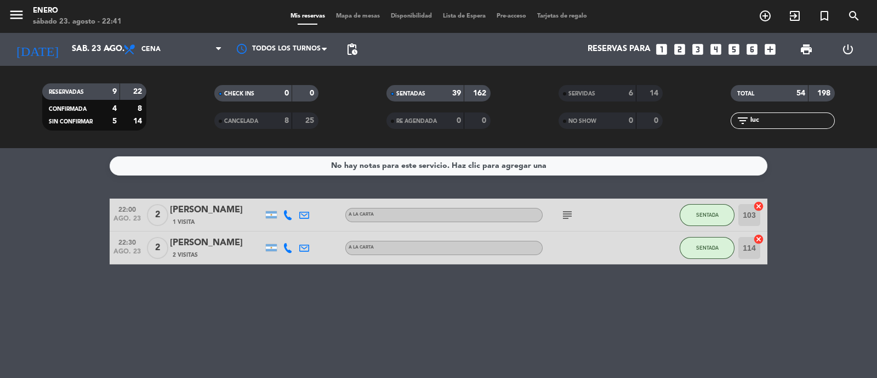
click at [366, 15] on span "Mapa de mesas" at bounding box center [358, 16] width 55 height 6
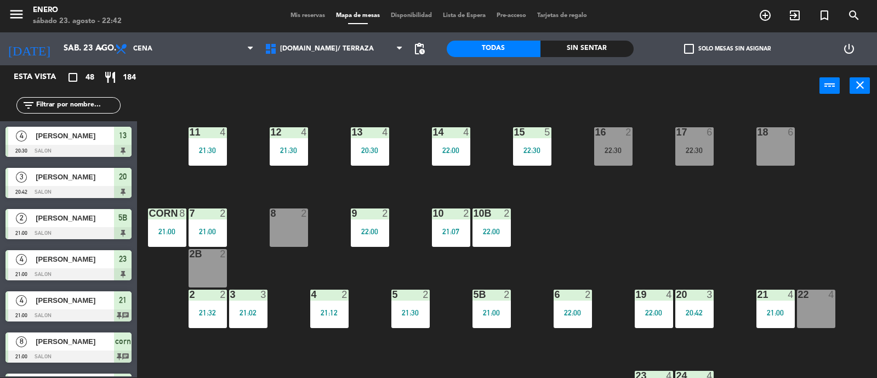
click at [289, 219] on div "8 2" at bounding box center [289, 227] width 38 height 38
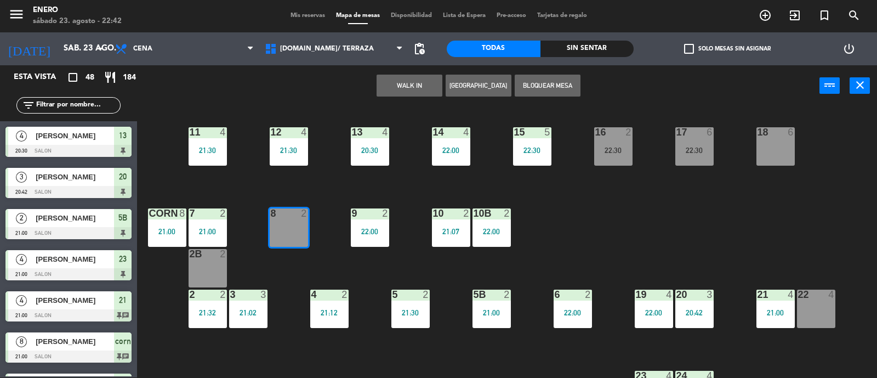
click at [286, 95] on div "WALK IN [GEOGRAPHIC_DATA] Bloquear Mesa power_input close" at bounding box center [478, 86] width 683 height 42
click at [792, 17] on icon "exit_to_app" at bounding box center [795, 15] width 13 height 13
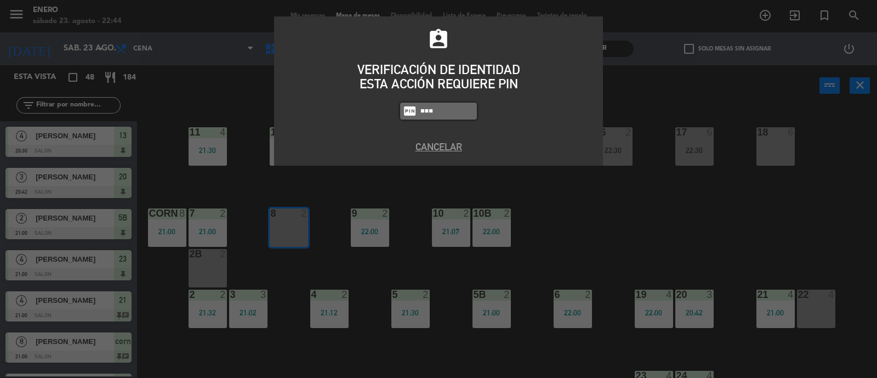
type input "6082"
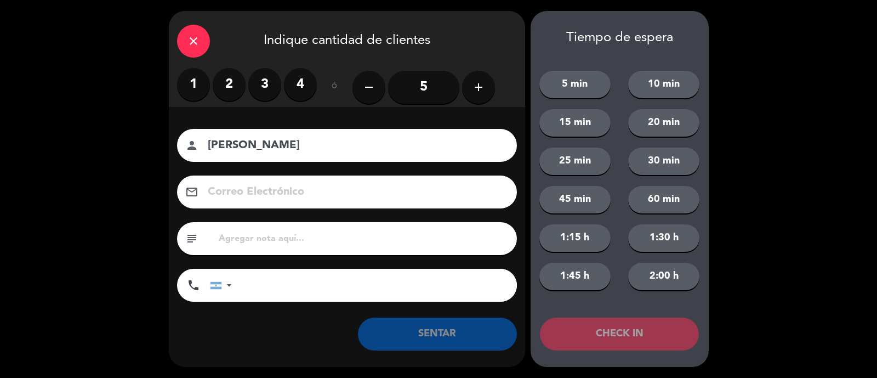
type input "[PERSON_NAME]"
click at [230, 86] on label "2" at bounding box center [229, 84] width 33 height 33
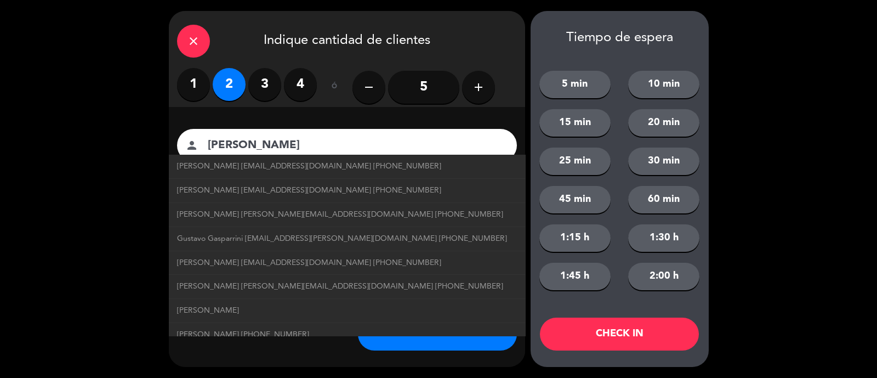
click at [285, 150] on input "[PERSON_NAME]" at bounding box center [355, 145] width 296 height 19
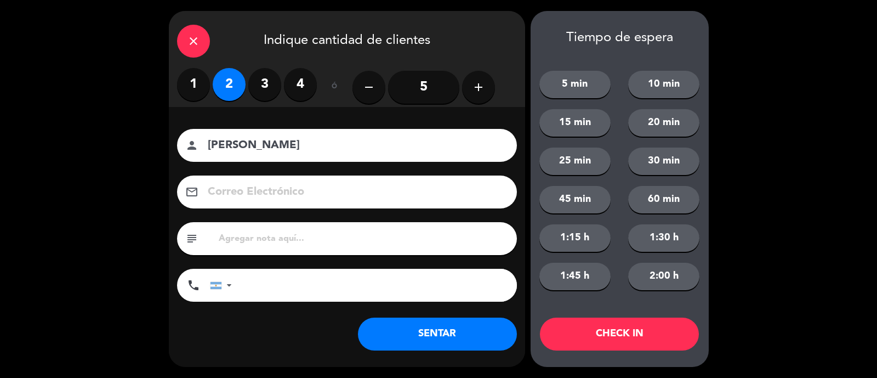
click at [444, 335] on button "SENTAR" at bounding box center [437, 334] width 159 height 33
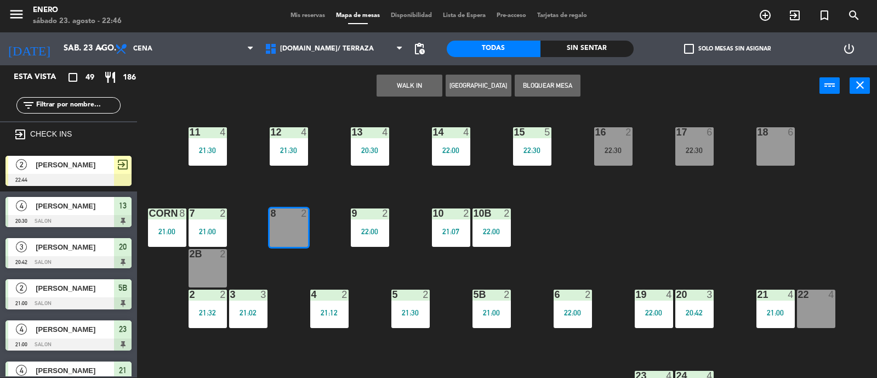
click at [820, 298] on div at bounding box center [816, 295] width 18 height 10
click at [406, 89] on button "WALK IN" at bounding box center [410, 86] width 66 height 22
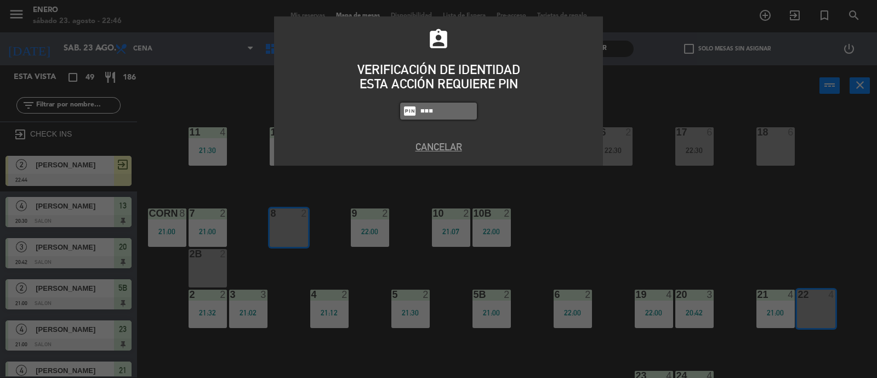
type input "6082"
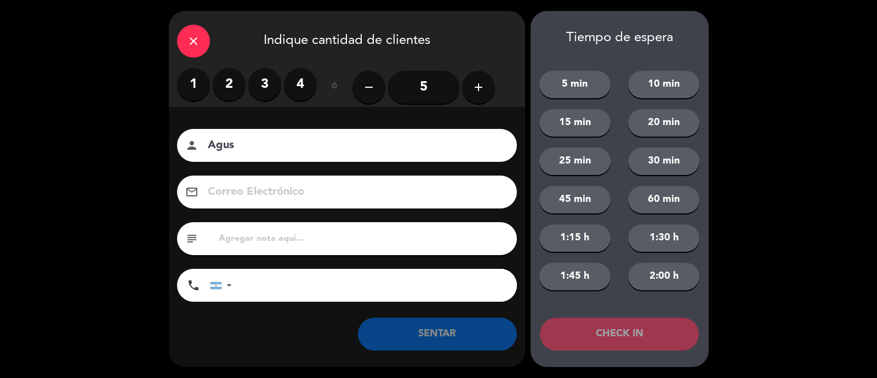
type input "Agus"
click at [265, 77] on label "3" at bounding box center [264, 84] width 33 height 33
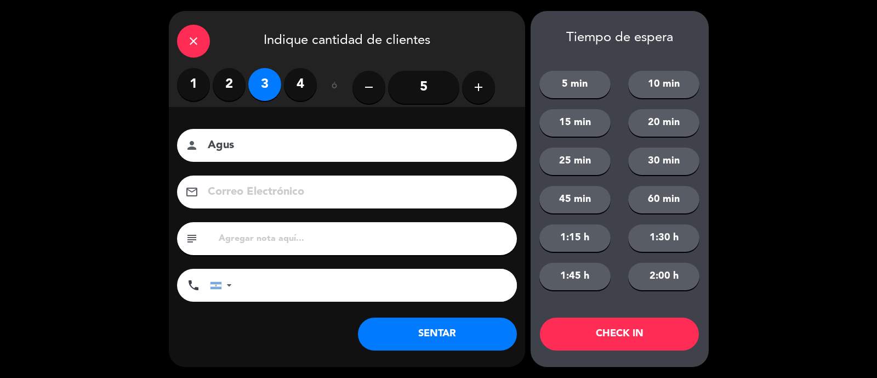
click at [425, 326] on button "SENTAR" at bounding box center [437, 334] width 159 height 33
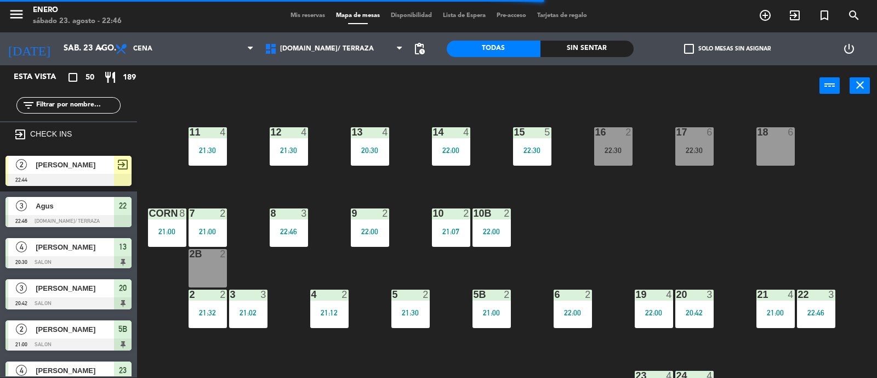
click at [619, 156] on div "16 2 22:30" at bounding box center [613, 146] width 38 height 38
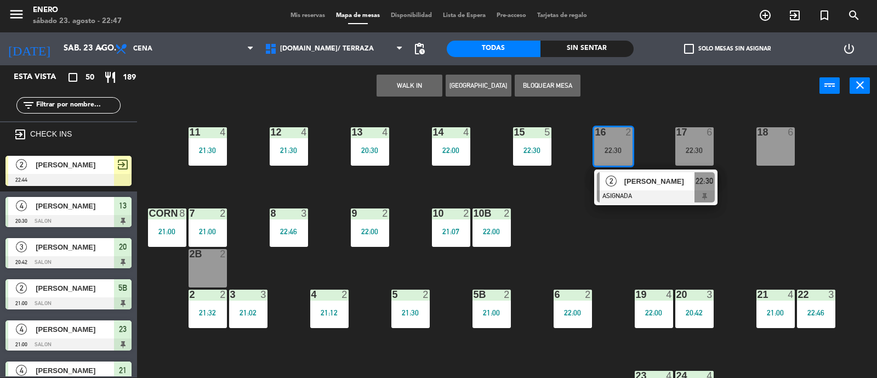
click at [767, 150] on div "18 6" at bounding box center [776, 146] width 38 height 38
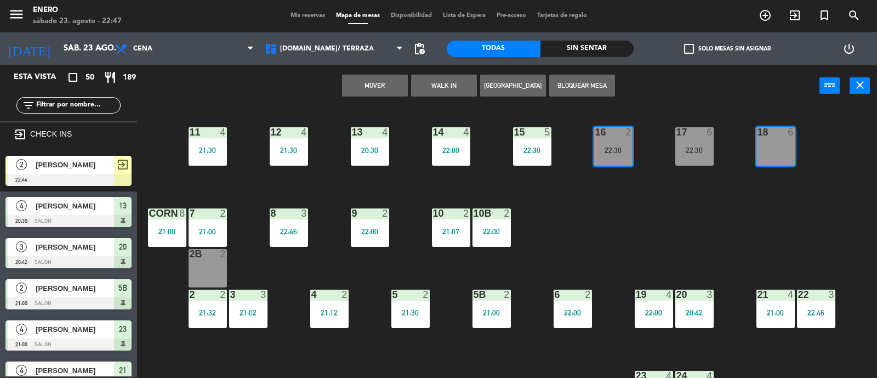
drag, startPoint x: 389, startPoint y: 85, endPoint x: 428, endPoint y: 87, distance: 38.5
click at [393, 85] on button "Mover" at bounding box center [375, 86] width 66 height 22
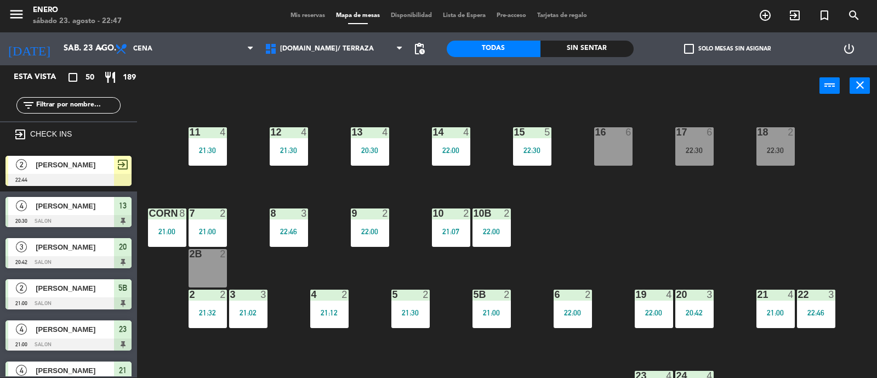
click at [621, 139] on div "16 6" at bounding box center [613, 146] width 38 height 38
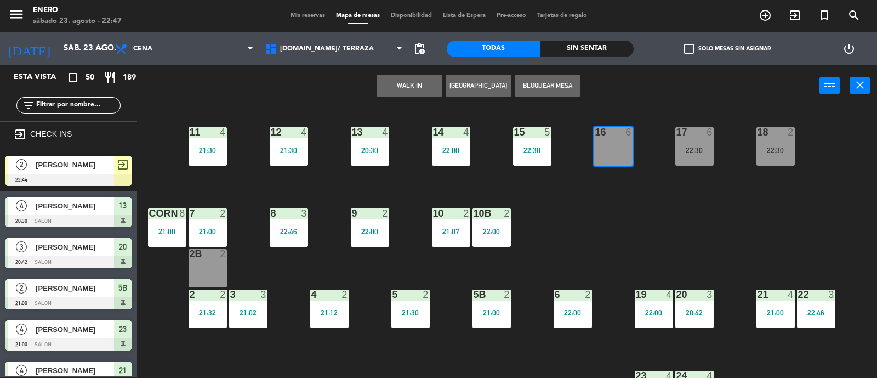
click at [401, 86] on button "WALK IN" at bounding box center [410, 86] width 66 height 22
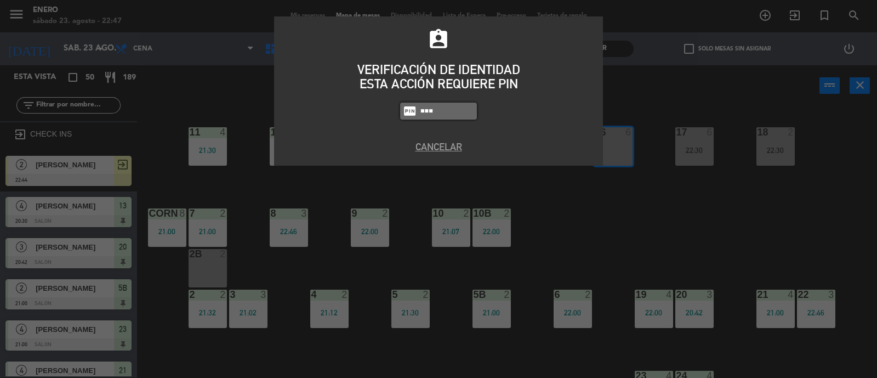
type input "Andr"
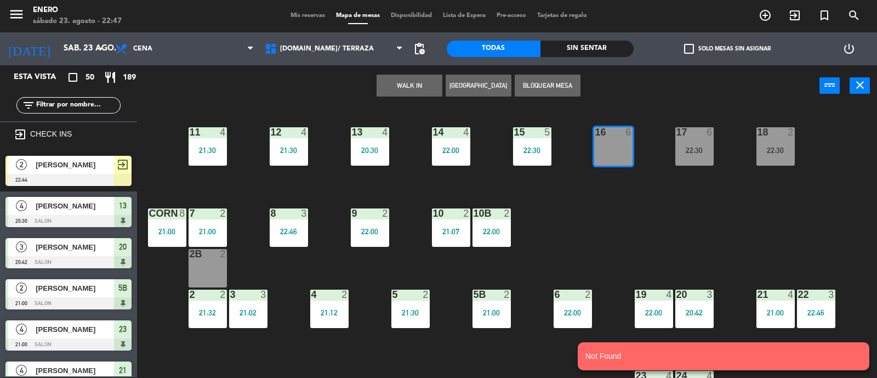
click at [416, 77] on button "WALK IN" at bounding box center [410, 86] width 66 height 22
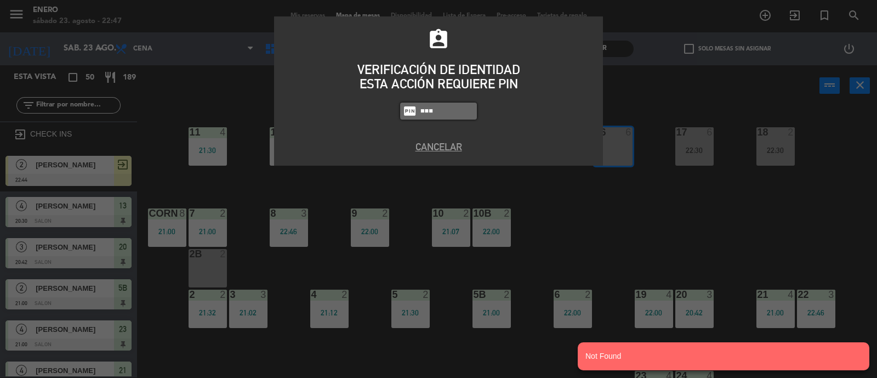
type input "6082"
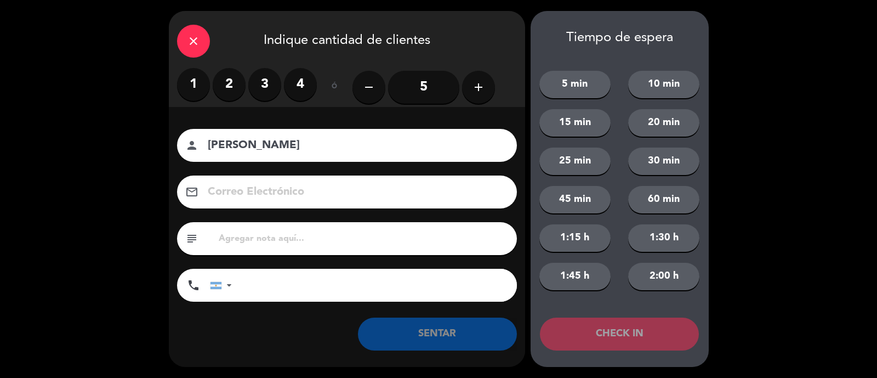
type input "[PERSON_NAME]"
click at [486, 94] on button "add" at bounding box center [478, 87] width 33 height 33
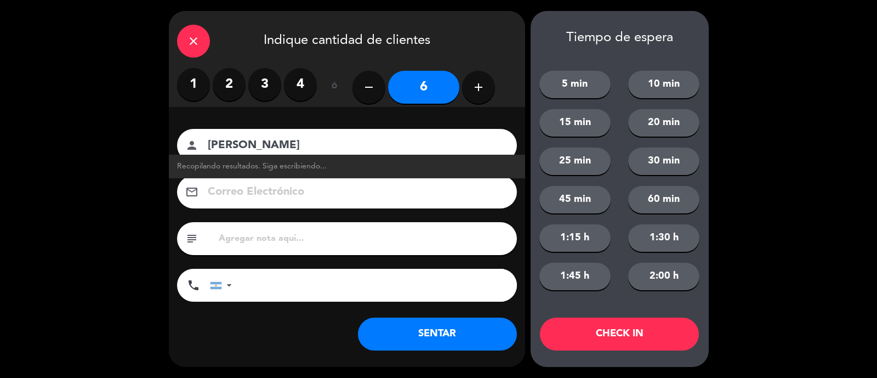
click at [473, 331] on button "SENTAR" at bounding box center [437, 334] width 159 height 33
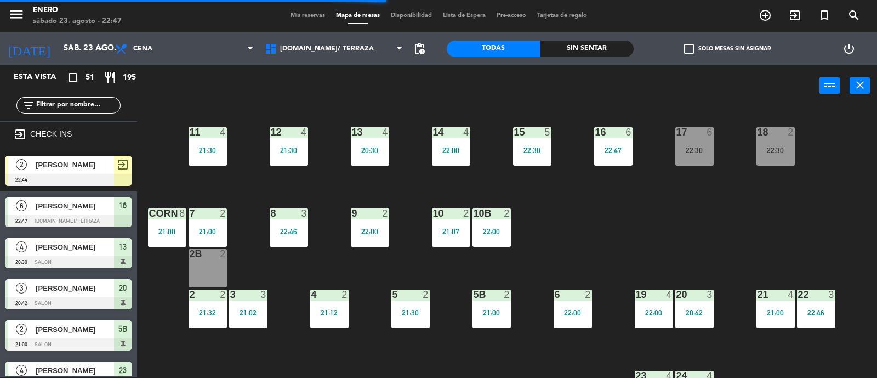
click at [64, 105] on input "text" at bounding box center [77, 105] width 85 height 12
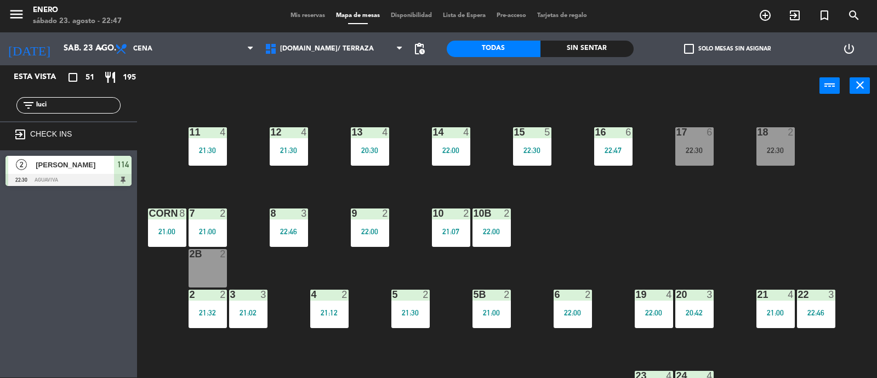
type input "luci"
click at [14, 200] on div "Esta vista crop_square 51 restaurant 195 filter_list [PERSON_NAME] exit_to_app …" at bounding box center [68, 221] width 137 height 312
drag, startPoint x: 97, startPoint y: 105, endPoint x: 0, endPoint y: 103, distance: 97.1
click at [0, 104] on div "filter_list luci" at bounding box center [68, 105] width 137 height 32
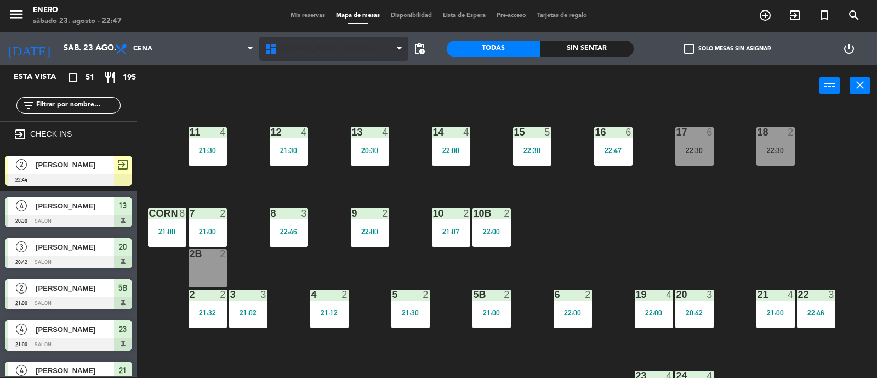
click at [363, 49] on span "[DOMAIN_NAME]/ TERRAZA" at bounding box center [334, 49] width 150 height 24
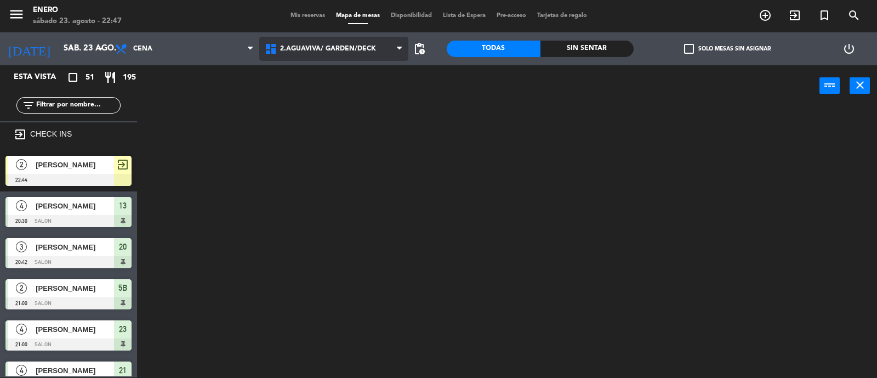
click at [365, 92] on ng-component "menu Enero [DATE] 23. agosto - 22:47 Mis reservas Mapa de mesas Disponibilidad …" at bounding box center [438, 188] width 877 height 379
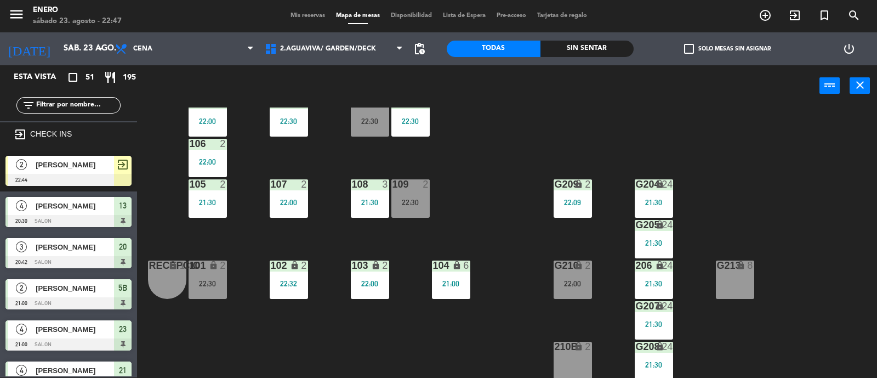
scroll to position [137, 0]
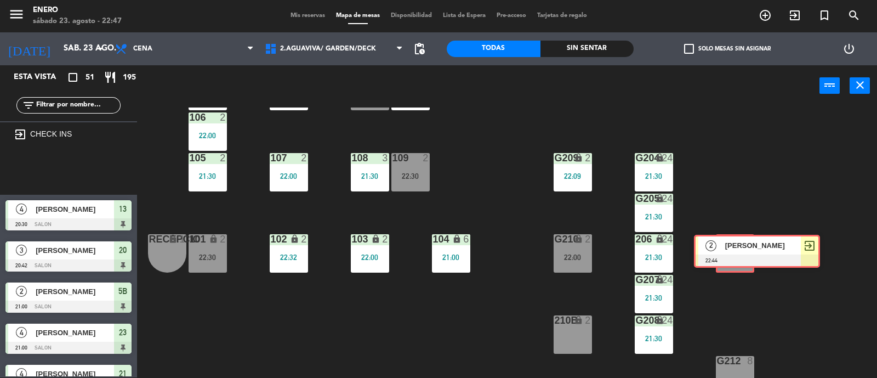
drag, startPoint x: 60, startPoint y: 175, endPoint x: 732, endPoint y: 253, distance: 676.9
click at [732, 253] on div "Esta vista crop_square 51 restaurant 195 filter_list exit_to_app CHECK INS 2 [P…" at bounding box center [438, 221] width 877 height 313
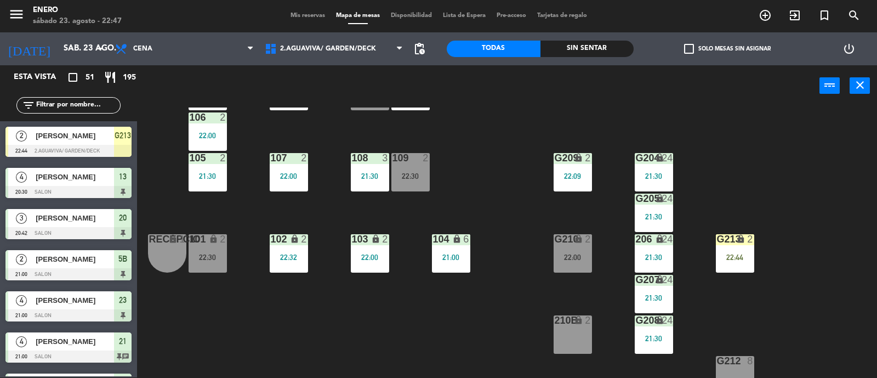
click at [741, 256] on div "22:44" at bounding box center [735, 257] width 38 height 8
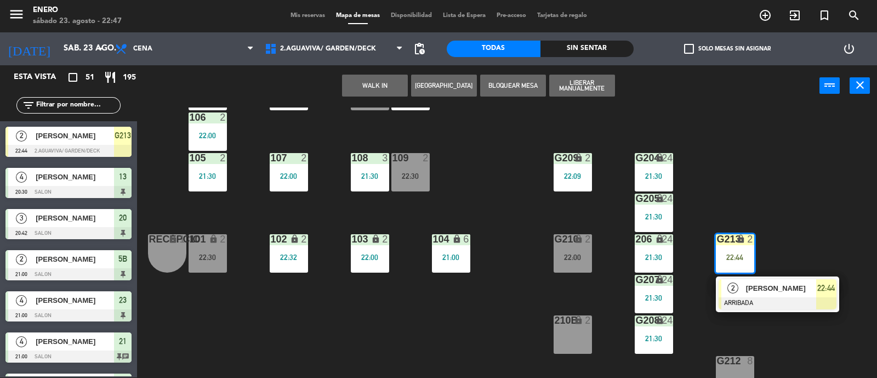
click at [751, 287] on span "[PERSON_NAME]" at bounding box center [781, 288] width 70 height 12
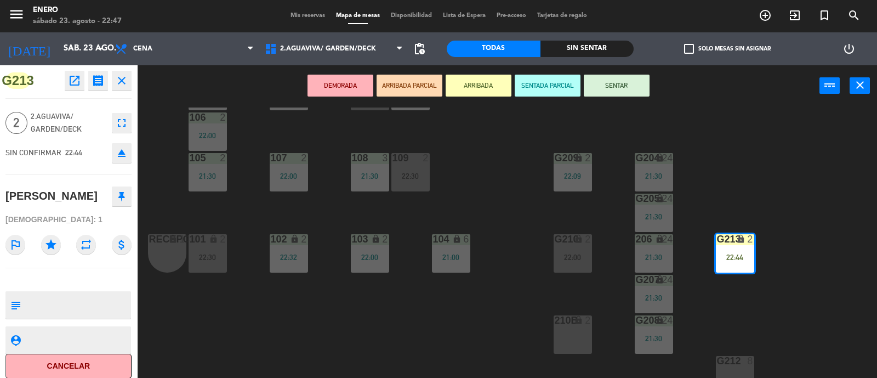
click at [628, 86] on button "SENTAR" at bounding box center [617, 86] width 66 height 22
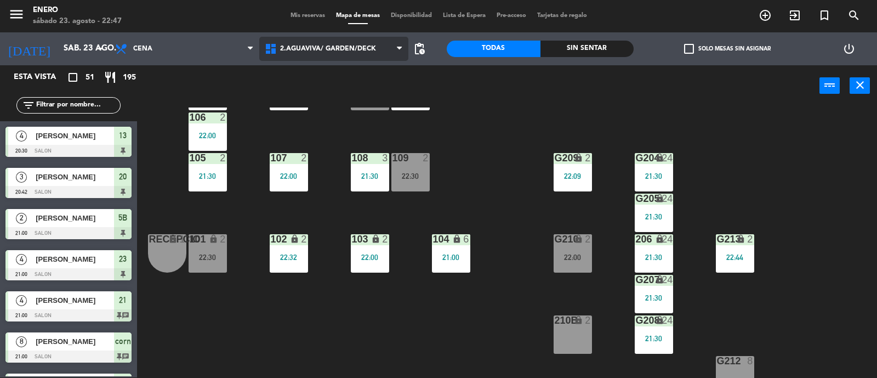
click at [290, 54] on span "2.AGUAVIVA/ GARDEN/DECK" at bounding box center [334, 49] width 150 height 24
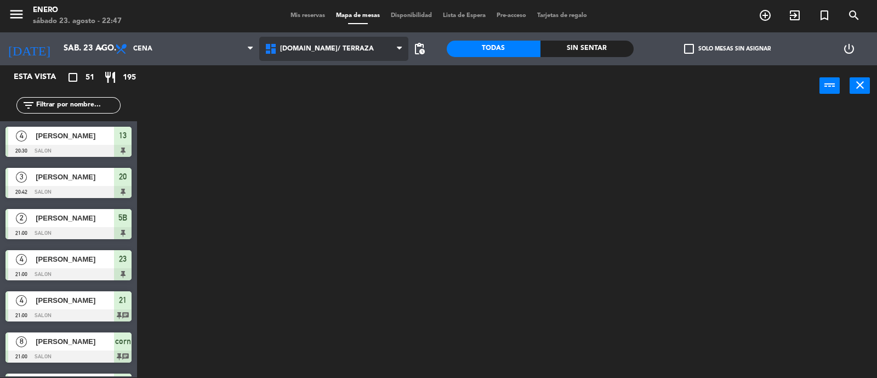
scroll to position [0, 0]
click at [297, 76] on ng-component "menu Enero [DATE] 23. agosto - 22:47 Mis reservas Mapa de mesas Disponibilidad …" at bounding box center [438, 188] width 877 height 379
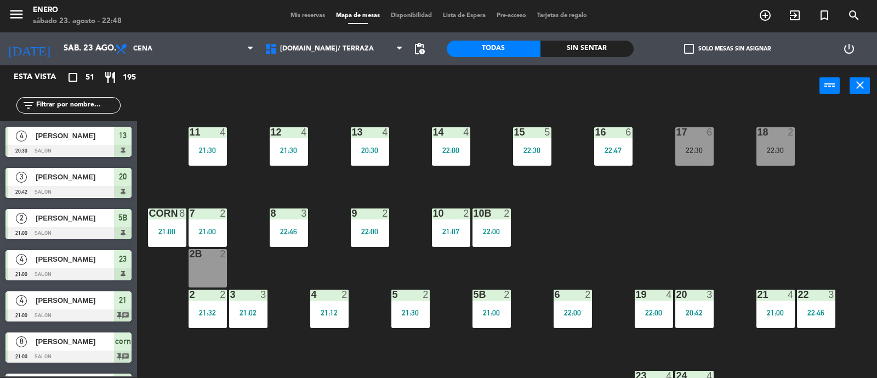
click at [210, 269] on div "2B 2" at bounding box center [208, 268] width 38 height 38
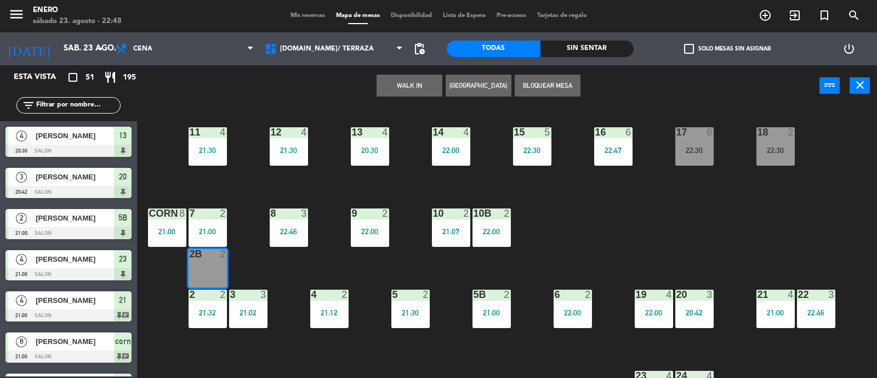
click at [390, 84] on button "WALK IN" at bounding box center [410, 86] width 66 height 22
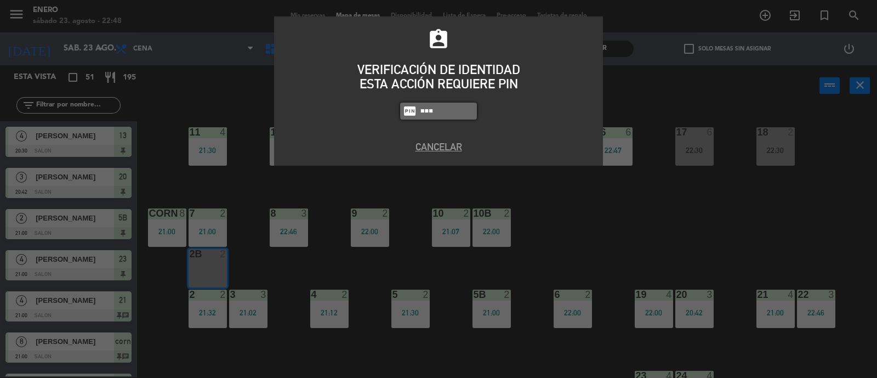
type input "6082"
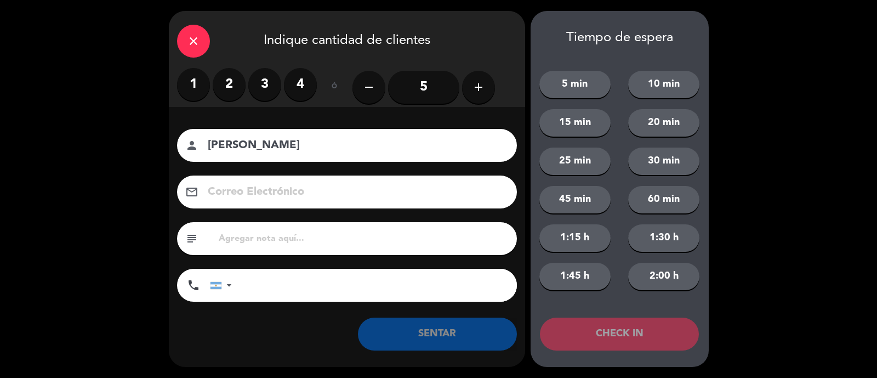
type input "[PERSON_NAME]"
click at [228, 86] on label "2" at bounding box center [229, 84] width 33 height 33
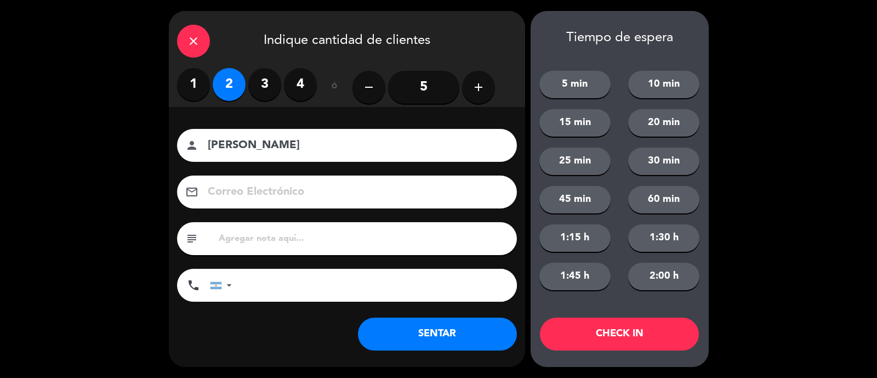
click at [443, 328] on button "SENTAR" at bounding box center [437, 334] width 159 height 33
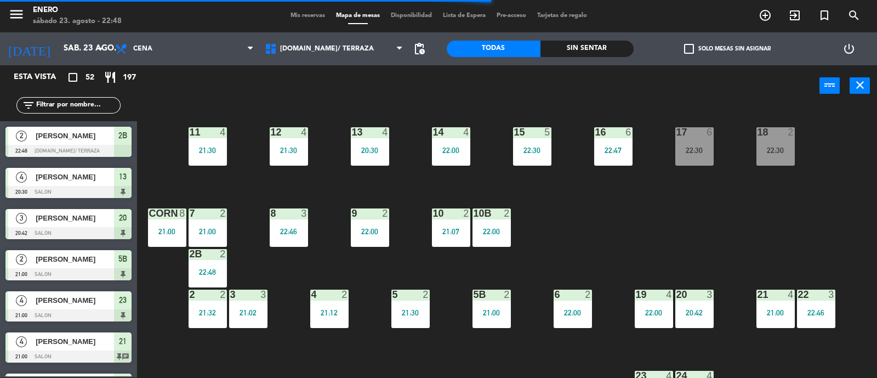
click at [285, 15] on span "Mis reservas" at bounding box center [308, 16] width 46 height 6
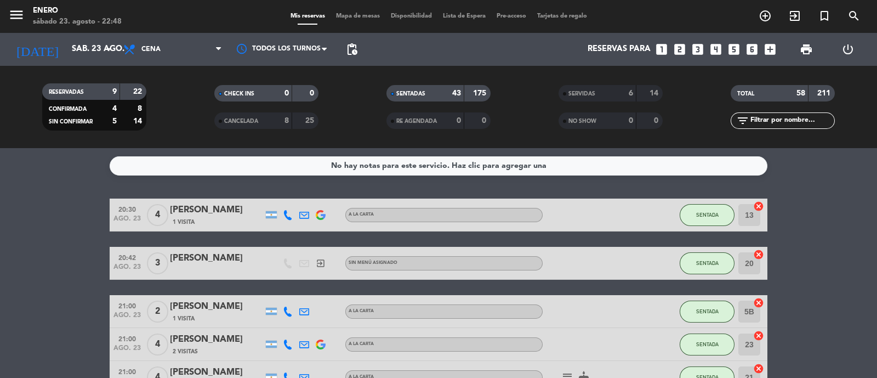
click at [817, 120] on input "text" at bounding box center [792, 121] width 85 height 12
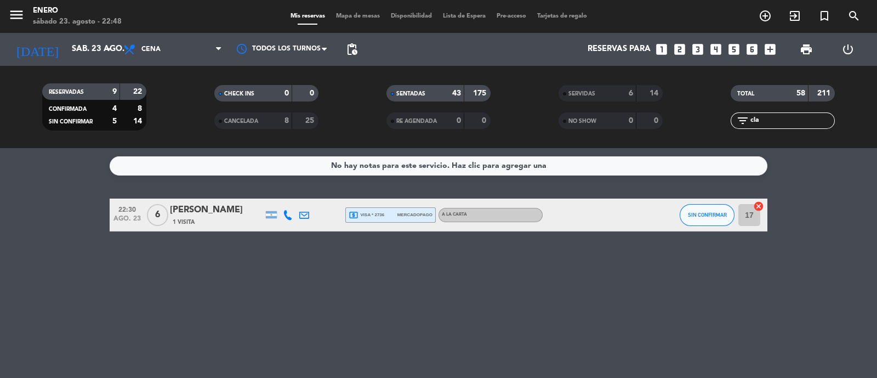
type input "cla"
click at [157, 217] on span "6" at bounding box center [157, 215] width 21 height 22
click at [223, 207] on div "[PERSON_NAME]" at bounding box center [216, 210] width 93 height 14
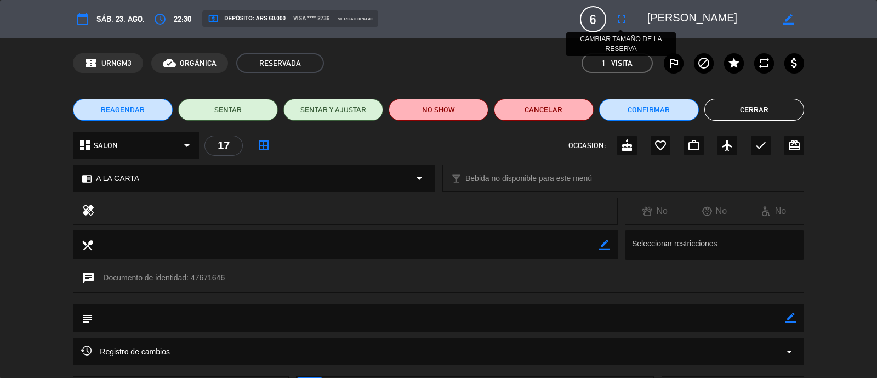
click at [625, 24] on icon "fullscreen" at bounding box center [621, 19] width 13 height 13
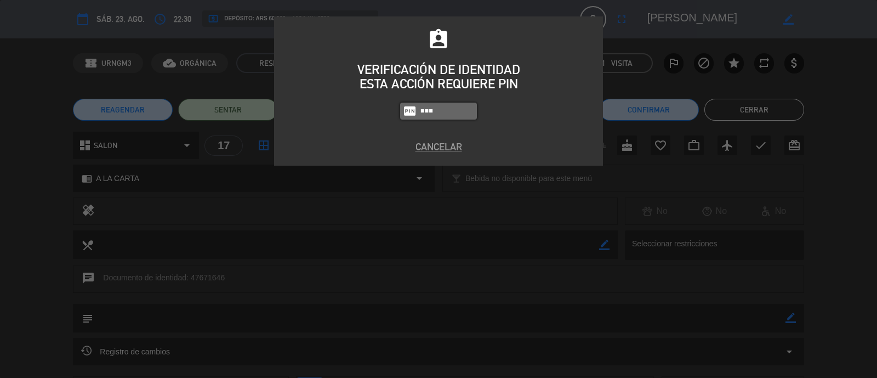
type input "6082"
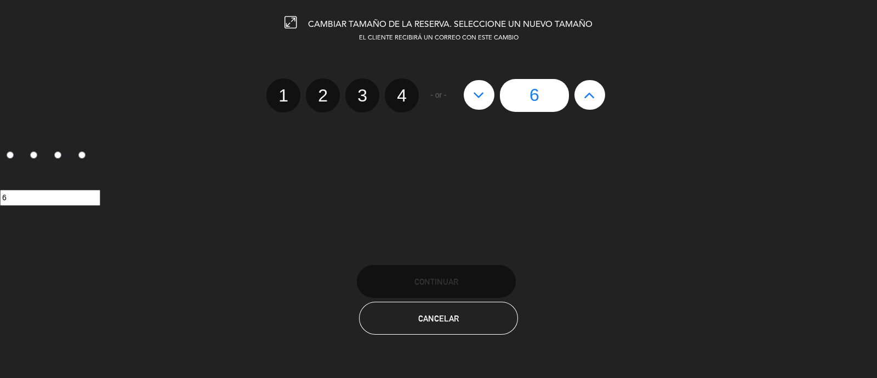
click at [485, 91] on button at bounding box center [479, 95] width 31 height 30
type input "5"
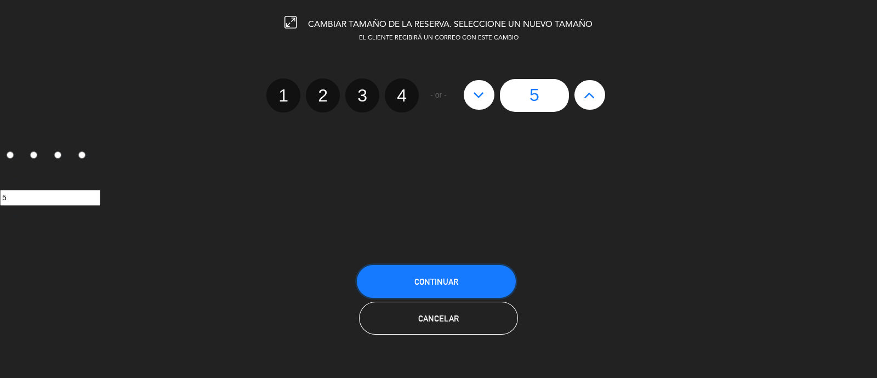
click at [451, 277] on span "Continuar" at bounding box center [437, 281] width 44 height 9
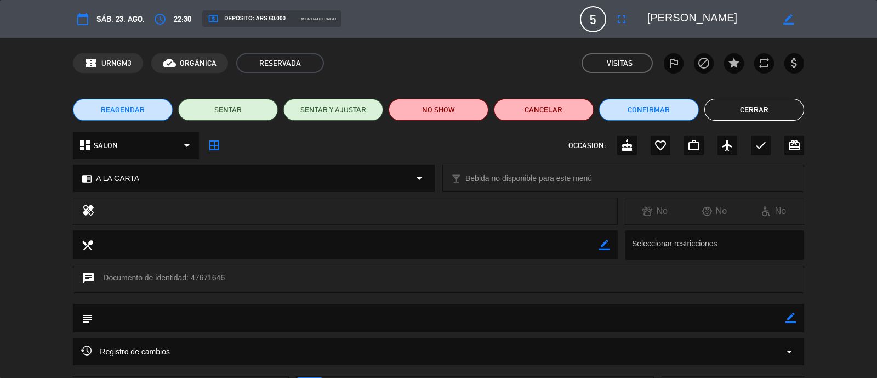
click at [745, 111] on button "Cerrar" at bounding box center [755, 110] width 100 height 22
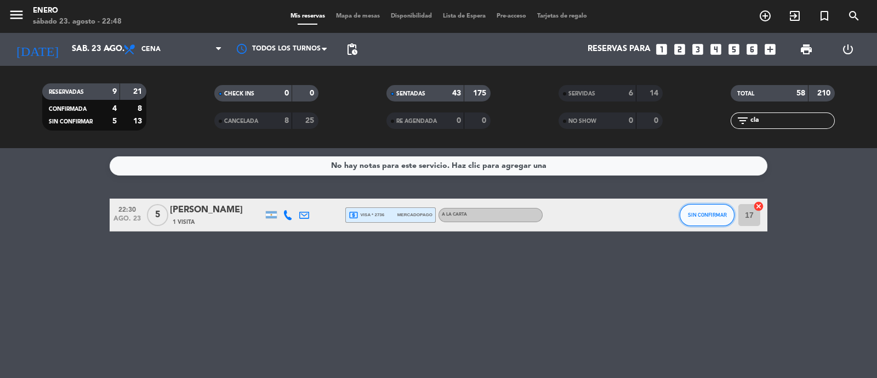
click at [704, 214] on span "SIN CONFIRMAR" at bounding box center [707, 215] width 39 height 6
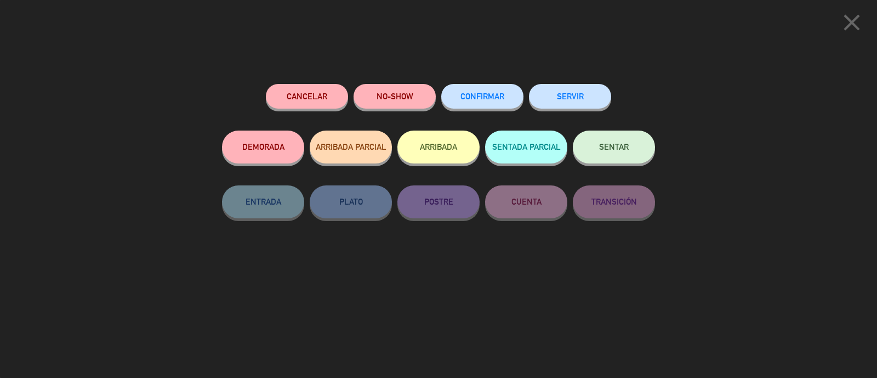
click at [616, 137] on button "SENTAR" at bounding box center [614, 147] width 82 height 33
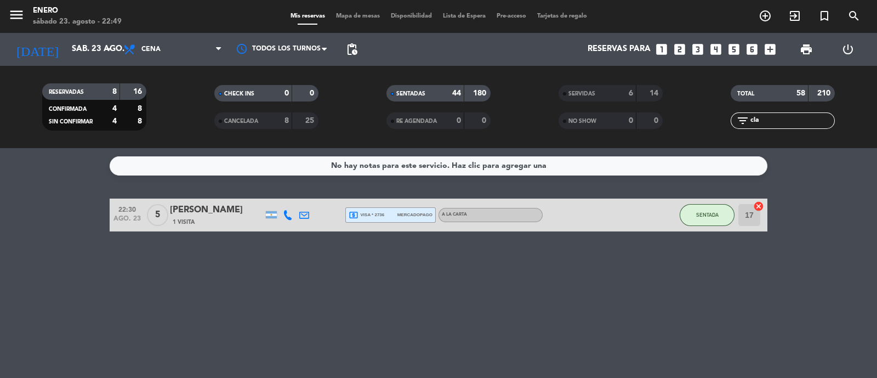
click at [769, 127] on div "filter_list cla" at bounding box center [783, 120] width 104 height 16
click at [777, 124] on input "cla" at bounding box center [792, 121] width 85 height 12
type input "c"
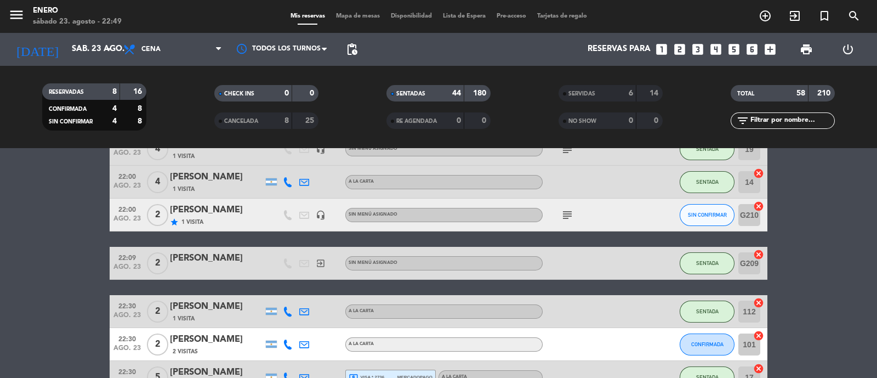
scroll to position [1270, 0]
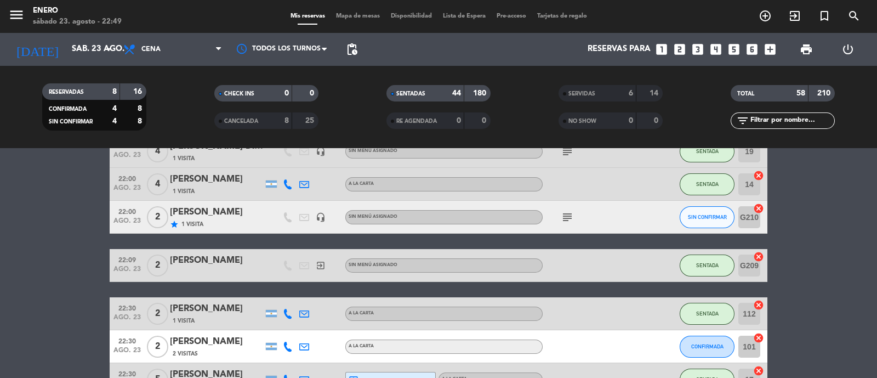
click at [721, 229] on div "SIN CONFIRMAR" at bounding box center [707, 217] width 55 height 32
click at [721, 212] on button "SIN CONFIRMAR" at bounding box center [707, 217] width 55 height 22
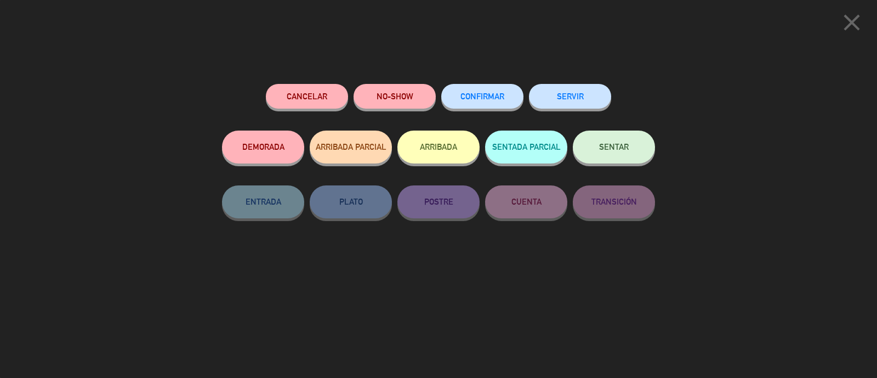
click at [599, 142] on button "SENTAR" at bounding box center [614, 147] width 82 height 33
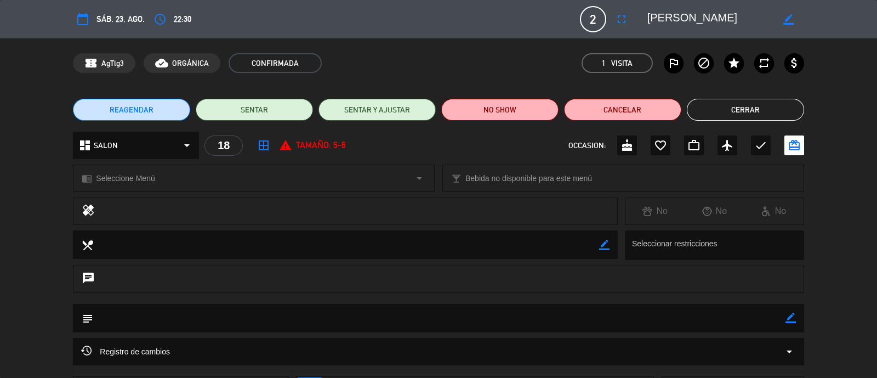
scroll to position [92, 0]
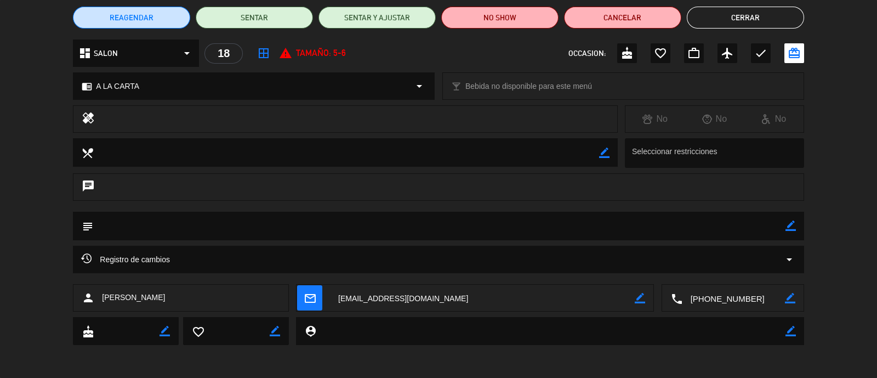
click at [726, 19] on button "Cerrar" at bounding box center [745, 18] width 117 height 22
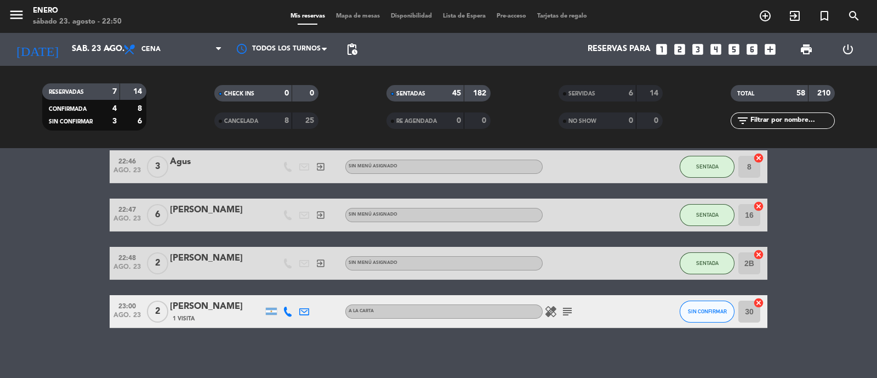
scroll to position [1862, 0]
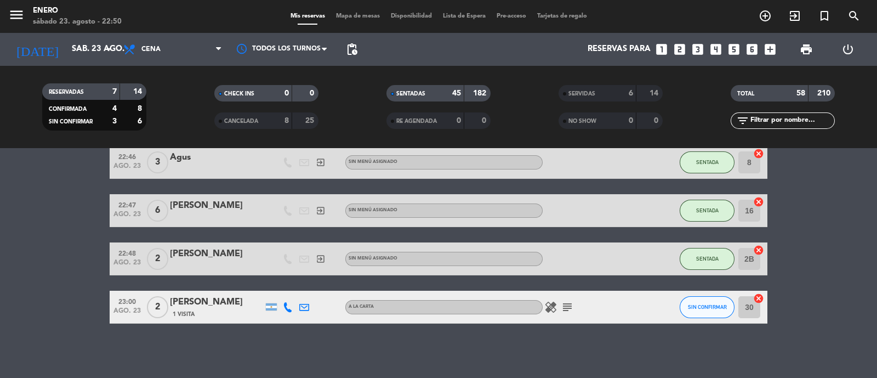
click at [568, 307] on icon "subject" at bounding box center [567, 307] width 13 height 13
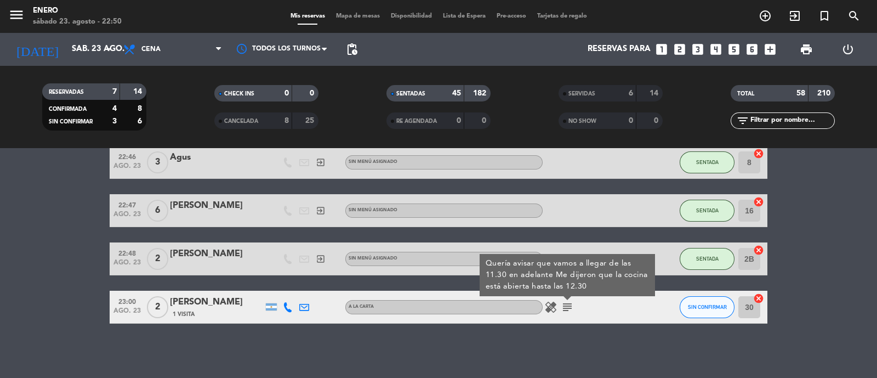
click at [568, 307] on icon "subject" at bounding box center [567, 307] width 13 height 13
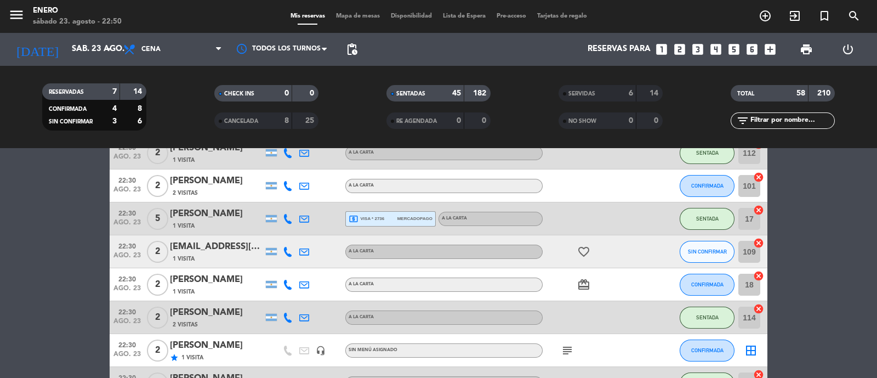
scroll to position [1473, 0]
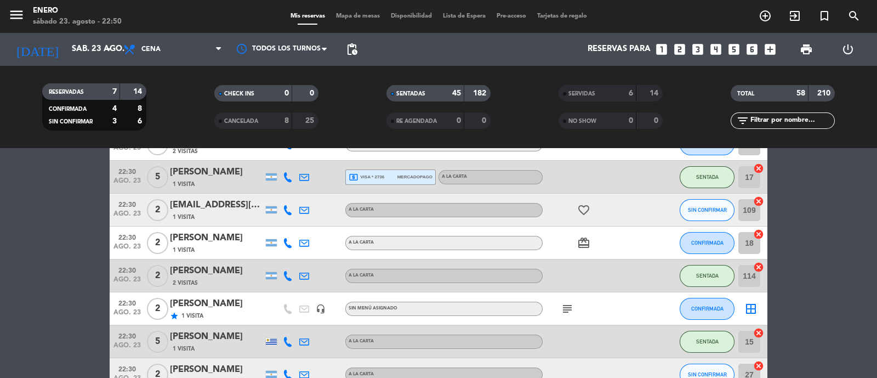
click at [581, 211] on icon "favorite_border" at bounding box center [583, 209] width 13 height 13
click at [356, 18] on span "Mapa de mesas" at bounding box center [358, 16] width 55 height 6
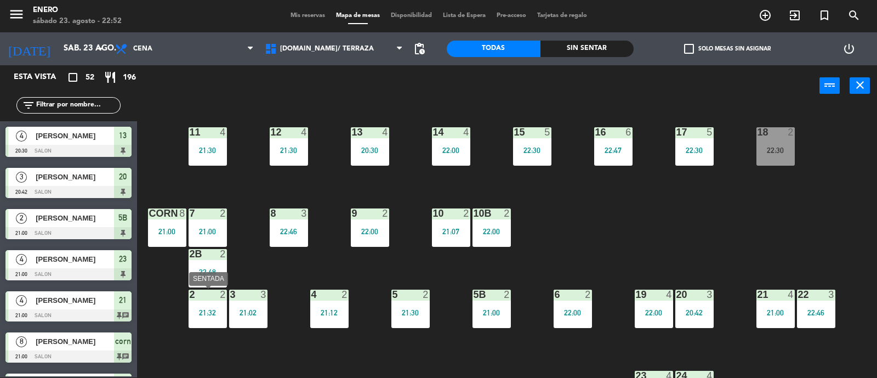
click at [213, 311] on div "21:32" at bounding box center [208, 313] width 38 height 8
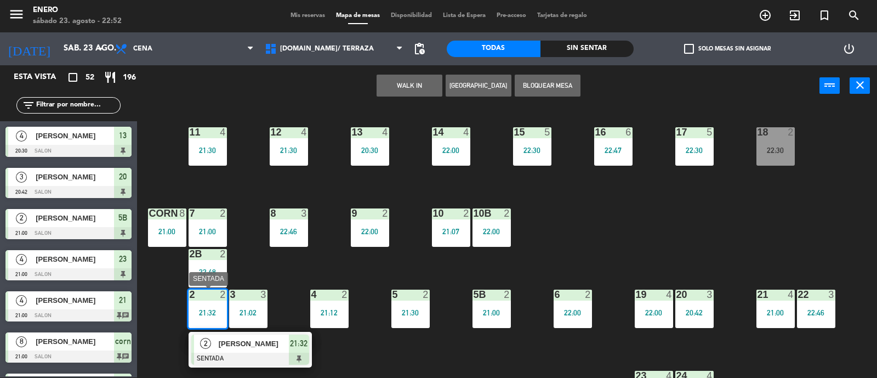
click at [244, 338] on span "[PERSON_NAME]" at bounding box center [254, 344] width 70 height 12
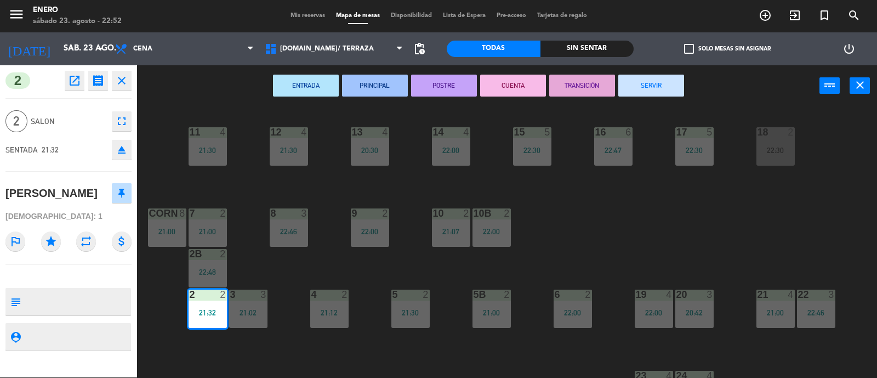
click at [648, 81] on button "SERVIR" at bounding box center [652, 86] width 66 height 22
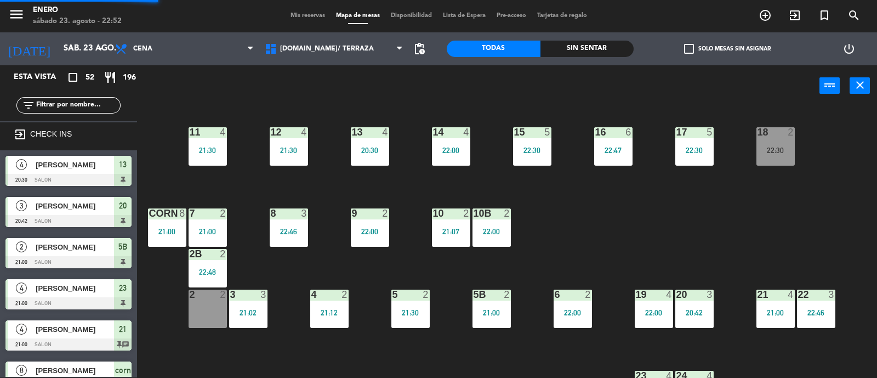
scroll to position [1, 0]
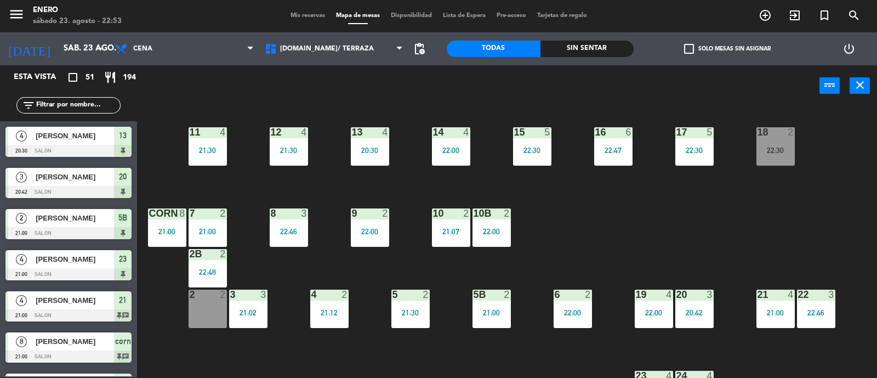
drag, startPoint x: 299, startPoint y: 8, endPoint x: 300, endPoint y: 14, distance: 5.5
click at [300, 10] on div "menu Enero [DATE] 23. agosto - 22:53 Mis reservas Mapa de mesas Disponibilidad …" at bounding box center [438, 15] width 877 height 33
click at [300, 14] on span "Mis reservas" at bounding box center [308, 16] width 46 height 6
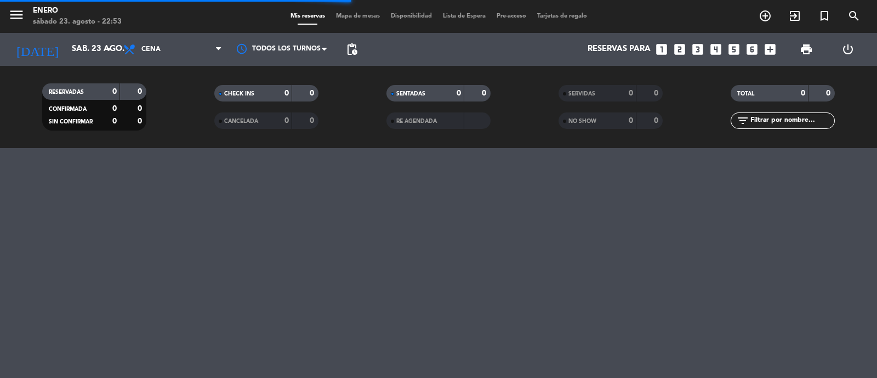
click at [776, 135] on div "TOTAL 0 0 filter_list" at bounding box center [783, 107] width 172 height 60
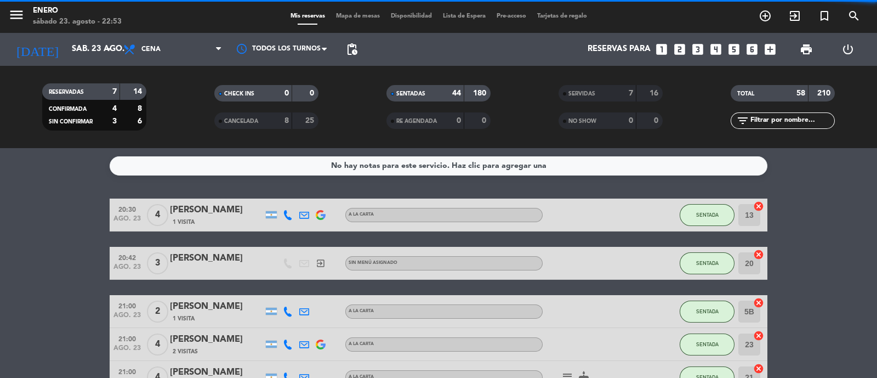
drag, startPoint x: 779, startPoint y: 122, endPoint x: 778, endPoint y: 111, distance: 11.6
click at [779, 122] on input "text" at bounding box center [792, 121] width 85 height 12
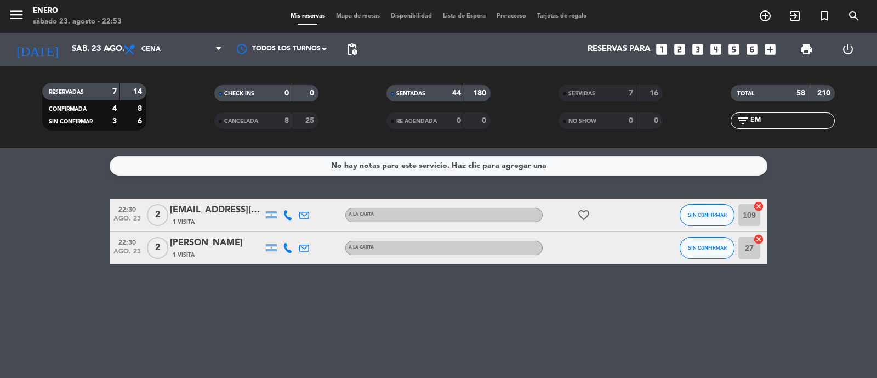
drag, startPoint x: 306, startPoint y: 297, endPoint x: 373, endPoint y: 297, distance: 66.9
click at [314, 297] on div "No hay notas para este servicio. Haz clic para agregar una 22:30 [DATE] 2 [EMAI…" at bounding box center [438, 263] width 877 height 230
click at [696, 202] on div "SIN CONFIRMAR" at bounding box center [707, 215] width 55 height 32
click at [720, 219] on button "SIN CONFIRMAR" at bounding box center [707, 215] width 55 height 22
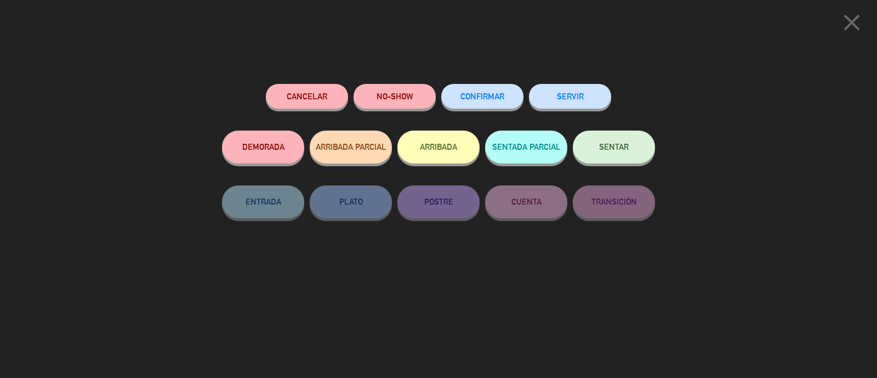
click at [465, 140] on button "ARRIBADA" at bounding box center [439, 147] width 82 height 33
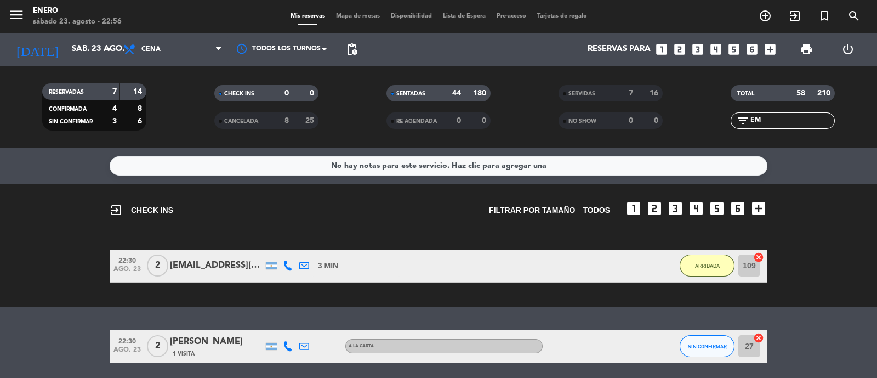
drag, startPoint x: 776, startPoint y: 126, endPoint x: 730, endPoint y: 121, distance: 45.8
click at [732, 119] on div "filter_list EM" at bounding box center [783, 120] width 104 height 16
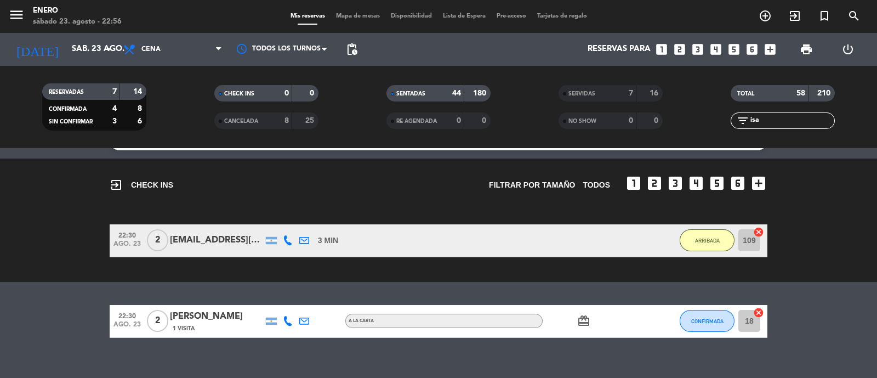
scroll to position [39, 0]
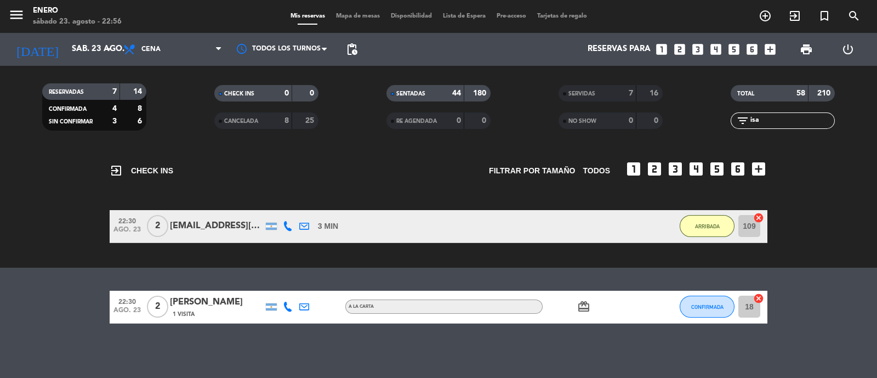
type input "isa"
click at [828, 281] on div "No hay notas para este servicio. Haz clic para agregar una exit_to_app CHECK IN…" at bounding box center [438, 263] width 877 height 230
click at [718, 298] on button "CONFIRMADA" at bounding box center [707, 307] width 55 height 22
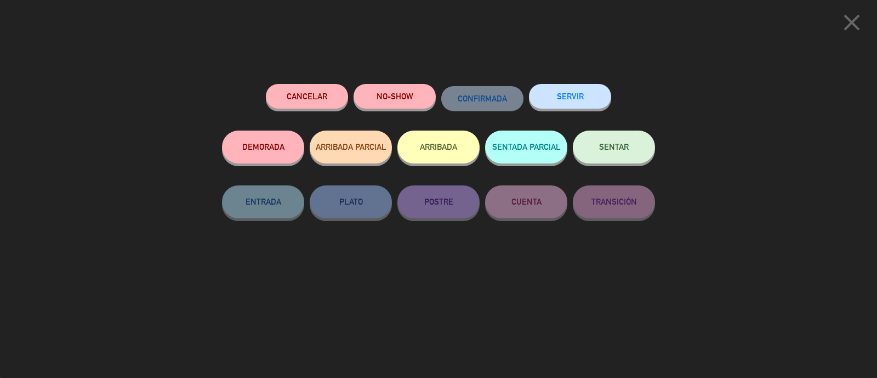
click at [433, 142] on button "ARRIBADA" at bounding box center [439, 147] width 82 height 33
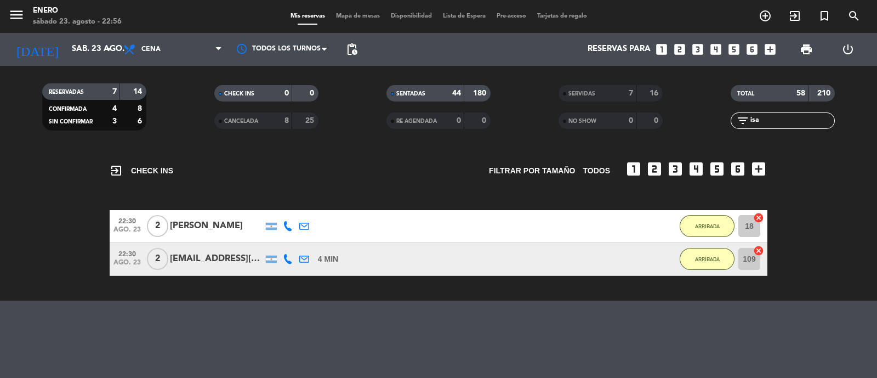
click at [365, 18] on span "Mapa de mesas" at bounding box center [358, 16] width 55 height 6
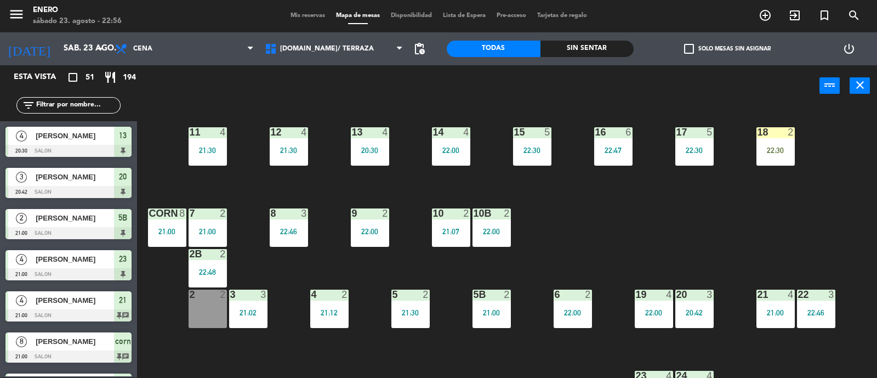
click at [791, 135] on div "2" at bounding box center [791, 132] width 7 height 10
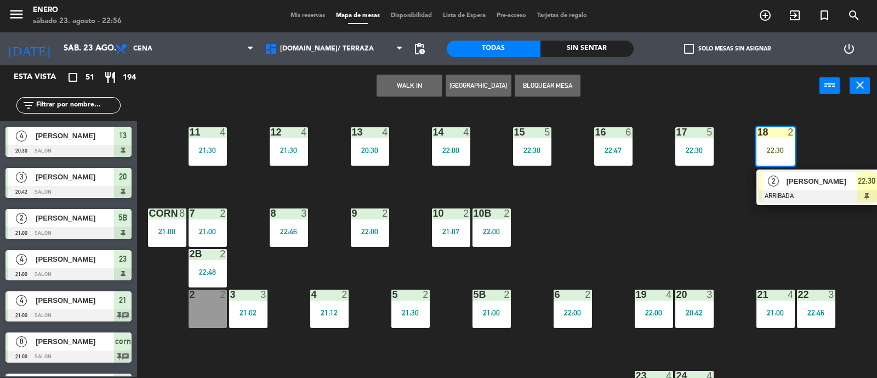
click at [790, 135] on div "2" at bounding box center [791, 132] width 7 height 10
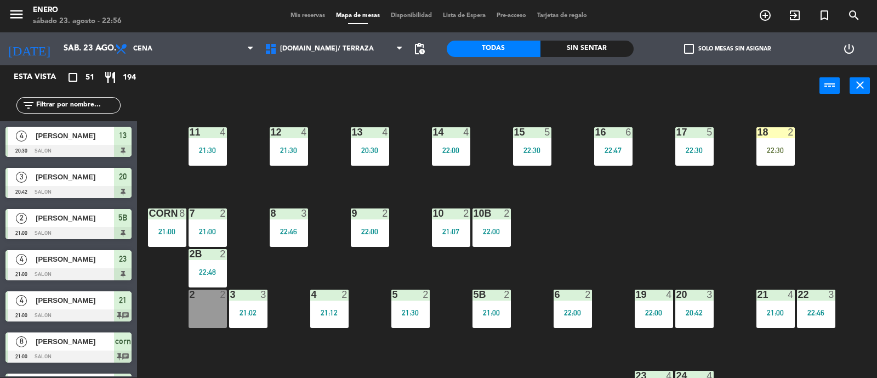
click at [80, 99] on input "text" at bounding box center [77, 105] width 85 height 12
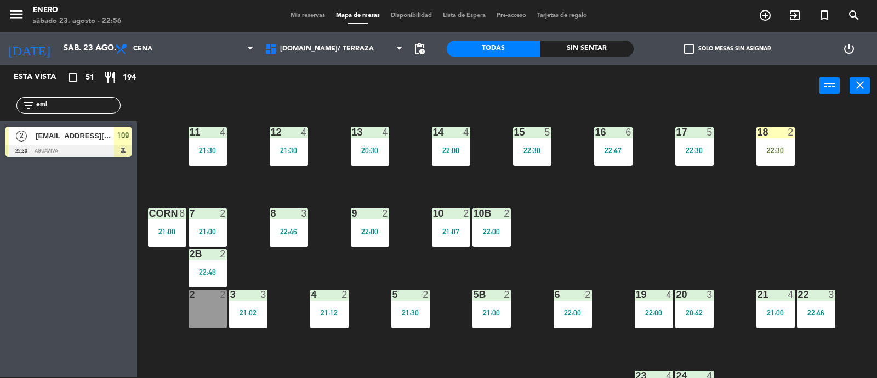
type input "emi"
click at [31, 189] on div "Esta vista crop_square 51 restaurant 194 filter_list emi 2 [EMAIL_ADDRESS][DOMA…" at bounding box center [68, 221] width 137 height 312
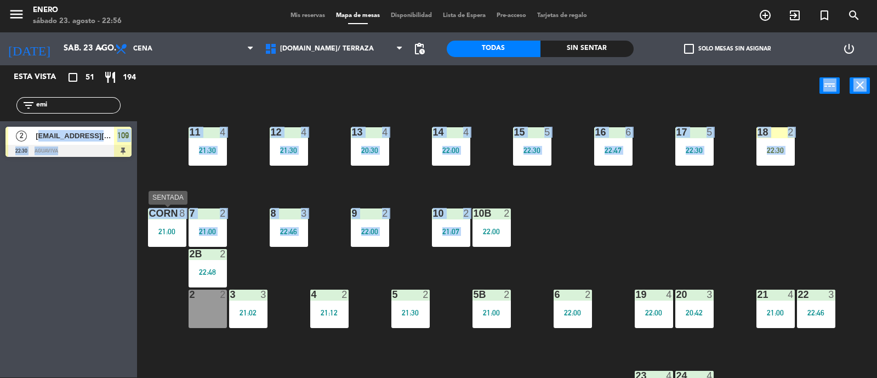
drag, startPoint x: 74, startPoint y: 144, endPoint x: 146, endPoint y: 226, distance: 109.2
click at [148, 232] on div "Esta vista crop_square 51 restaurant 194 filter_list emi 2 [EMAIL_ADDRESS][DOMA…" at bounding box center [438, 221] width 877 height 313
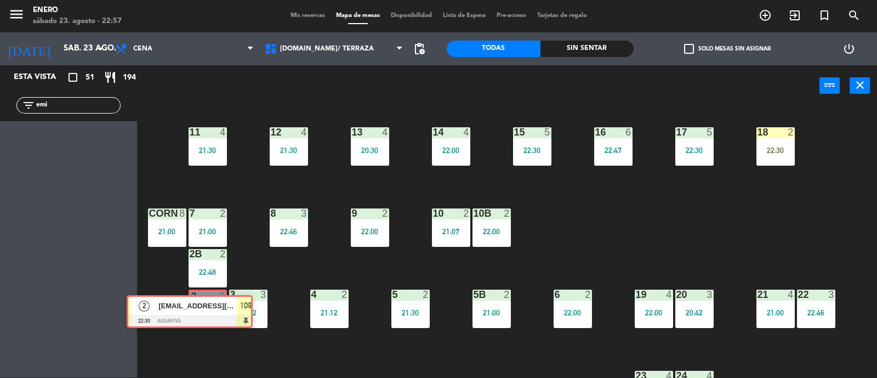
drag, startPoint x: 96, startPoint y: 134, endPoint x: 217, endPoint y: 303, distance: 207.6
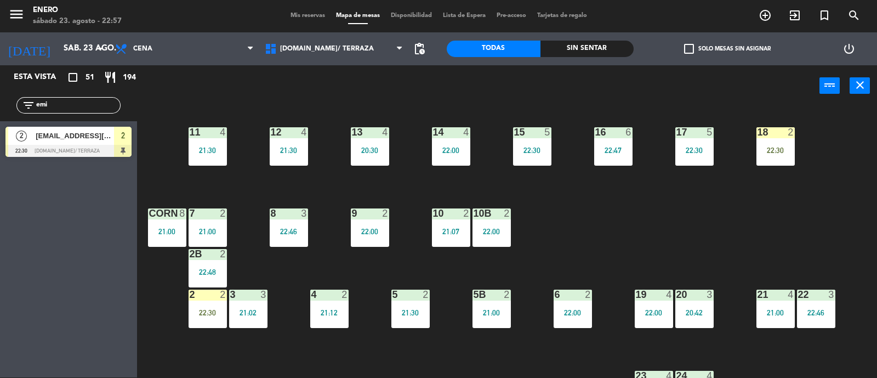
click at [215, 298] on div at bounding box center [208, 295] width 18 height 10
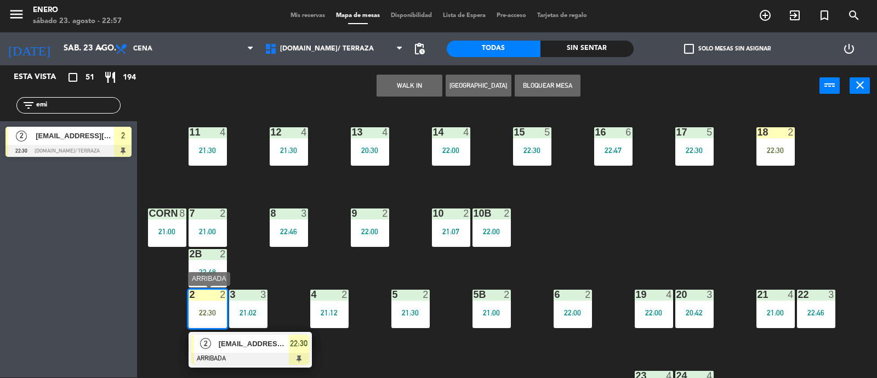
click at [263, 342] on span "[EMAIL_ADDRESS][DOMAIN_NAME]" at bounding box center [254, 344] width 70 height 12
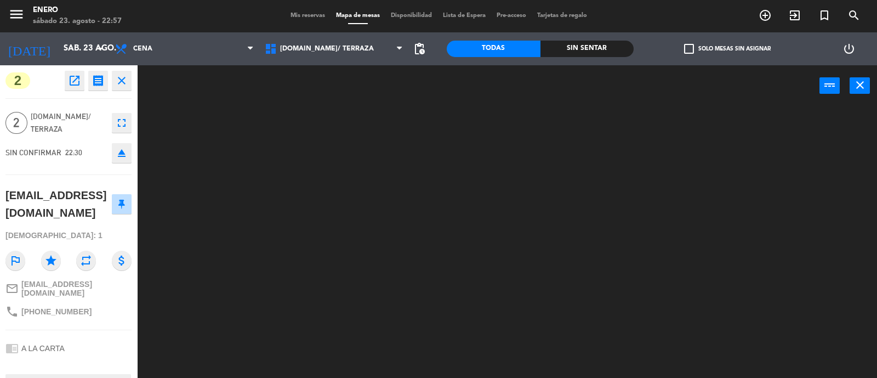
click at [545, 164] on div at bounding box center [512, 242] width 732 height 271
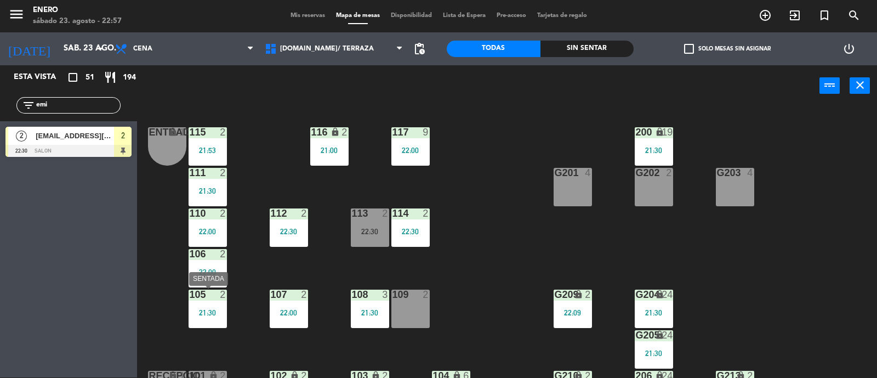
drag, startPoint x: 205, startPoint y: 323, endPoint x: 245, endPoint y: 310, distance: 42.7
click at [205, 322] on div "105 2 21:30" at bounding box center [208, 309] width 38 height 38
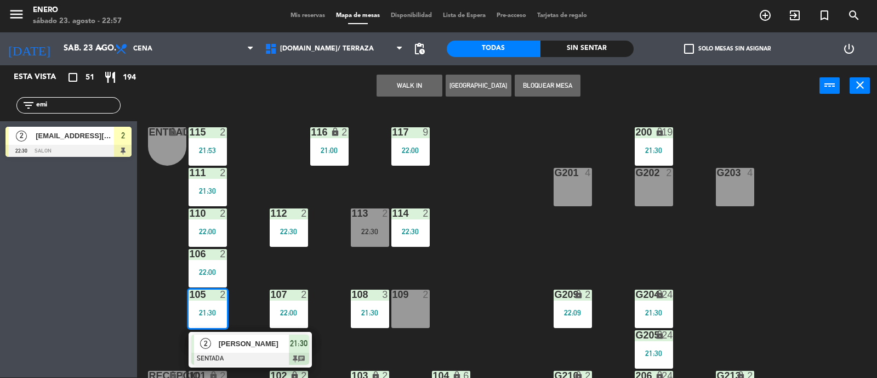
click at [262, 280] on div "Entrada lock 1 116 lock 2 21:00 117 9 22:00 115 2 21:53 200 lock 19 21:30 111 2…" at bounding box center [512, 242] width 732 height 271
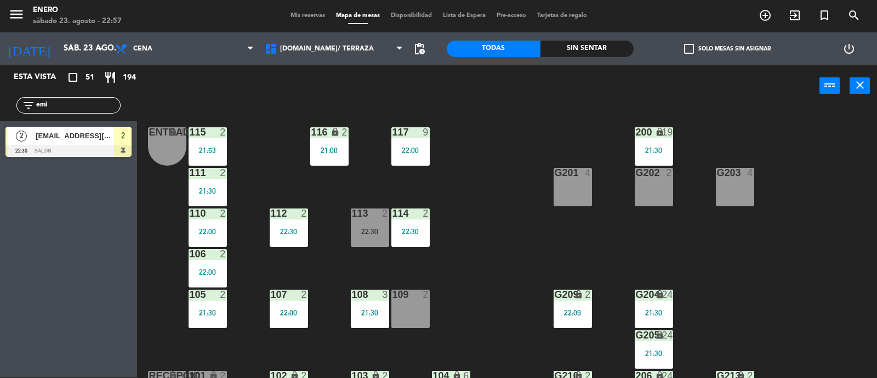
click at [90, 145] on div at bounding box center [68, 151] width 126 height 12
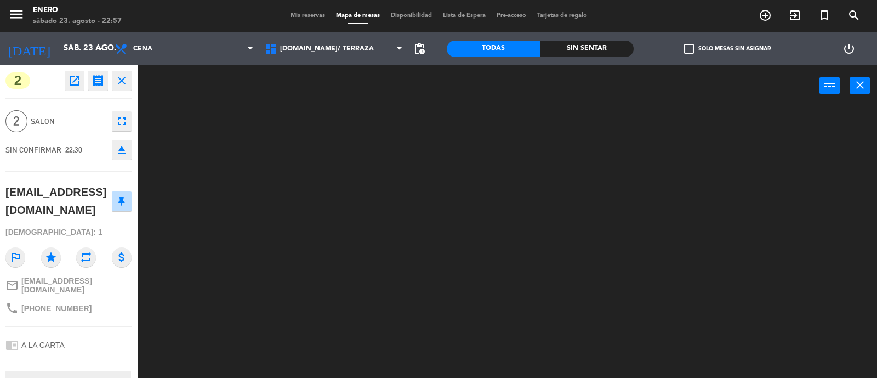
click at [306, 18] on span "Mis reservas" at bounding box center [308, 16] width 46 height 6
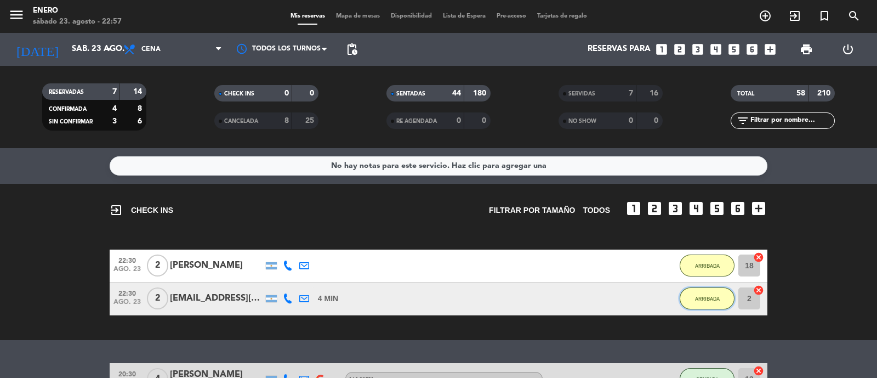
click at [703, 290] on button "ARRIBADA" at bounding box center [707, 298] width 55 height 22
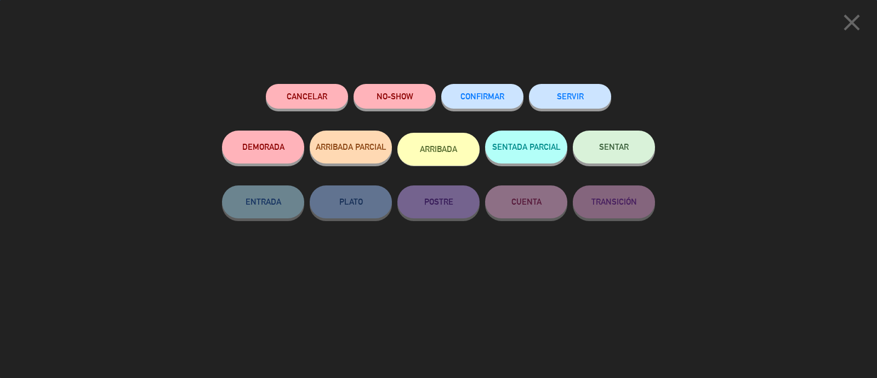
click at [601, 157] on button "SENTAR" at bounding box center [614, 147] width 82 height 33
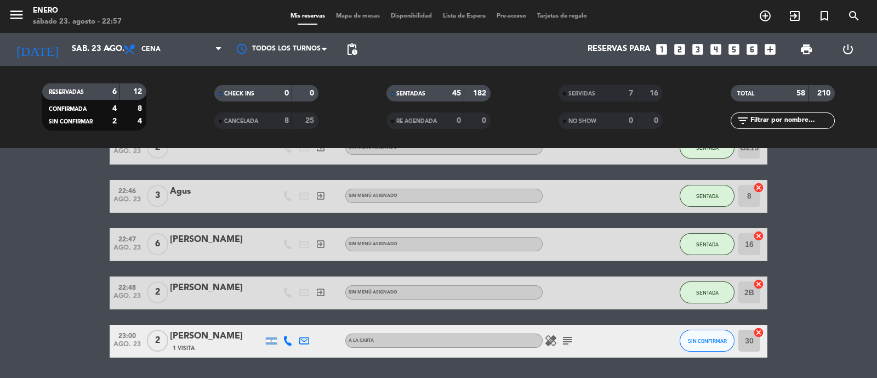
scroll to position [1872, 0]
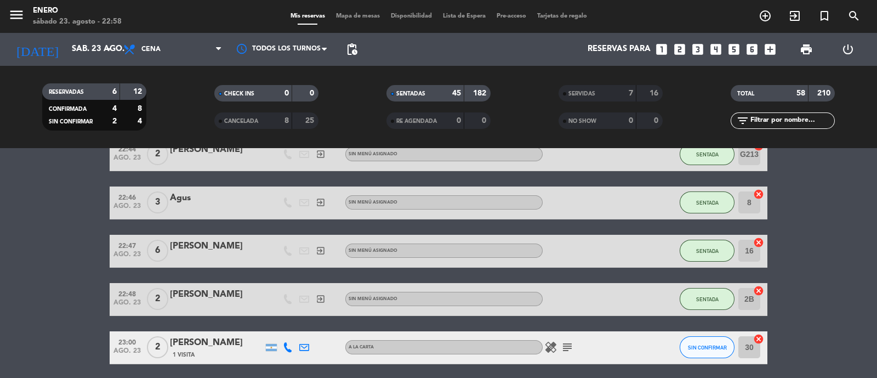
drag, startPoint x: 786, startPoint y: 124, endPoint x: 770, endPoint y: 122, distance: 16.7
click at [786, 124] on input "text" at bounding box center [792, 121] width 85 height 12
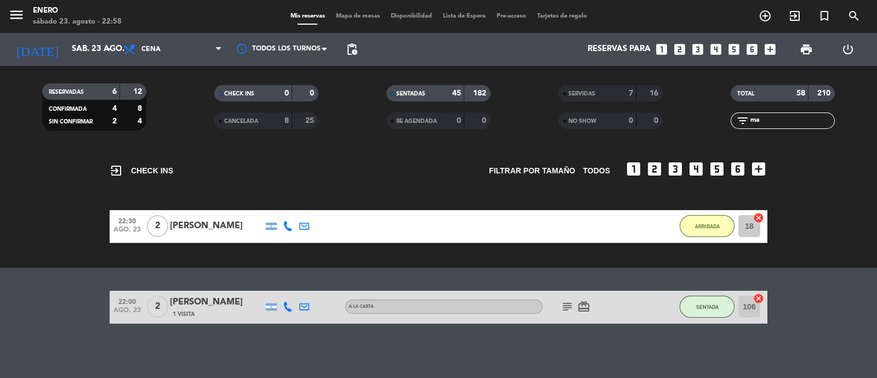
scroll to position [366, 0]
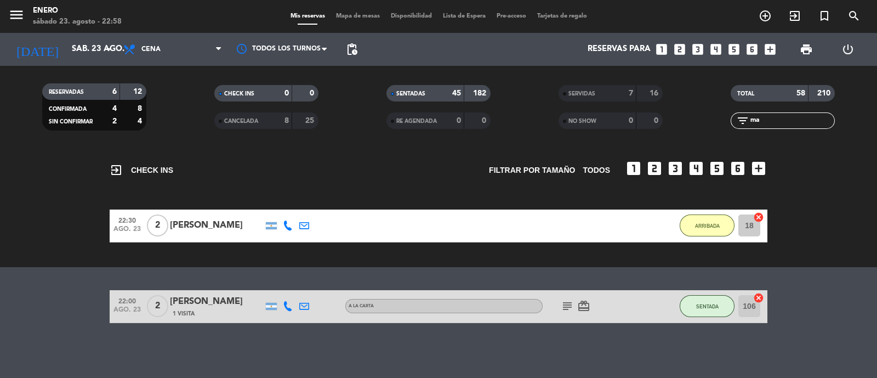
type input "m"
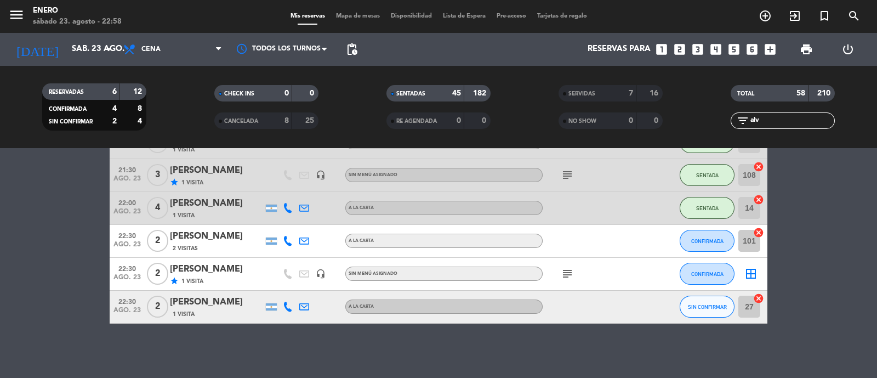
scroll to position [39, 0]
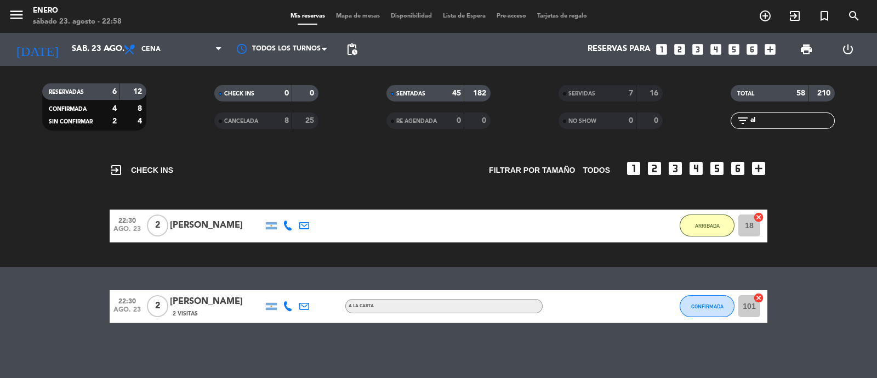
type input "a"
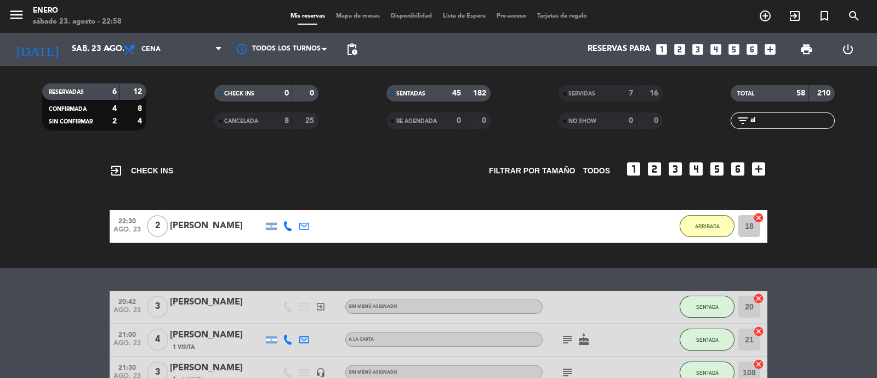
type input "a"
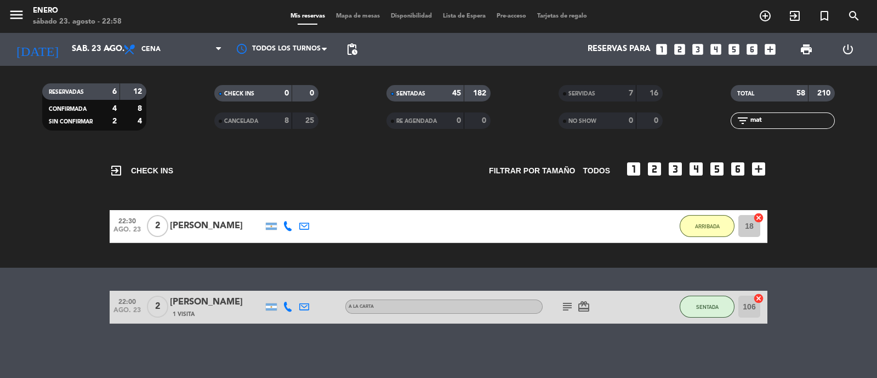
type input "mat"
click at [528, 350] on div "No hay notas para este servicio. Haz clic para agregar una exit_to_app CHECK IN…" at bounding box center [438, 263] width 877 height 230
click at [558, 314] on div "subject card_giftcard" at bounding box center [592, 307] width 99 height 32
click at [566, 310] on icon "subject" at bounding box center [567, 306] width 13 height 13
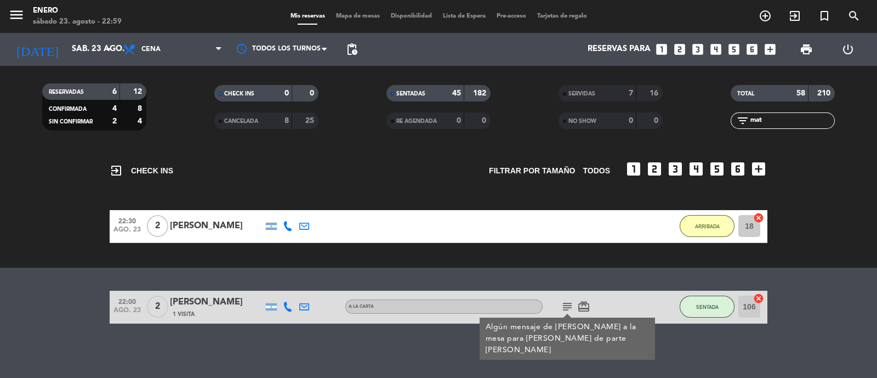
click at [566, 310] on icon "subject" at bounding box center [567, 306] width 13 height 13
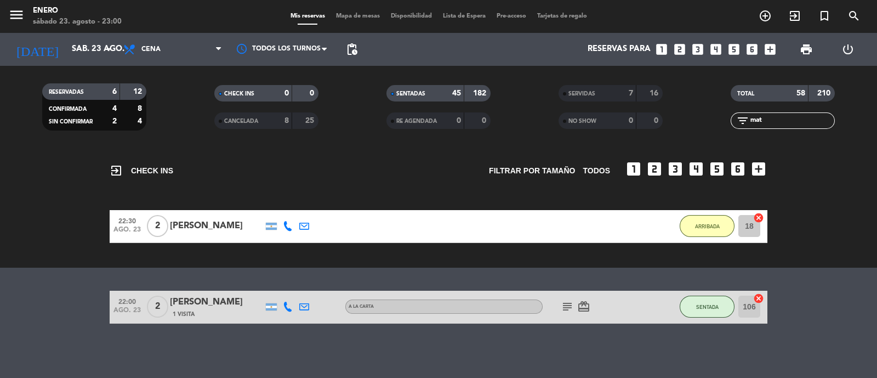
click at [757, 295] on icon "cancel" at bounding box center [759, 298] width 11 height 11
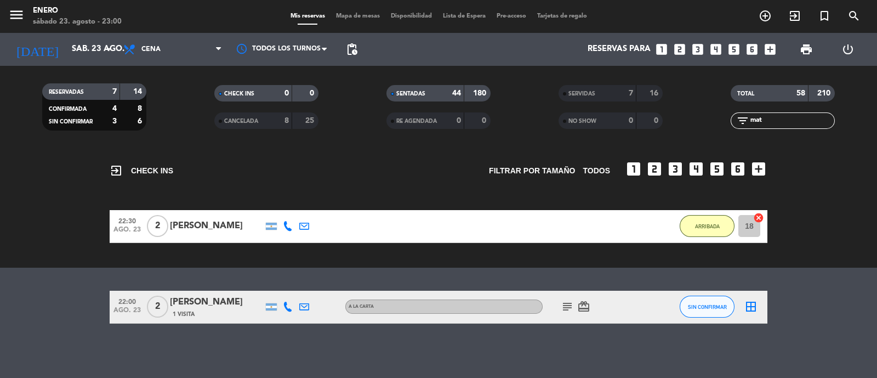
click at [750, 305] on icon "border_all" at bounding box center [751, 306] width 13 height 13
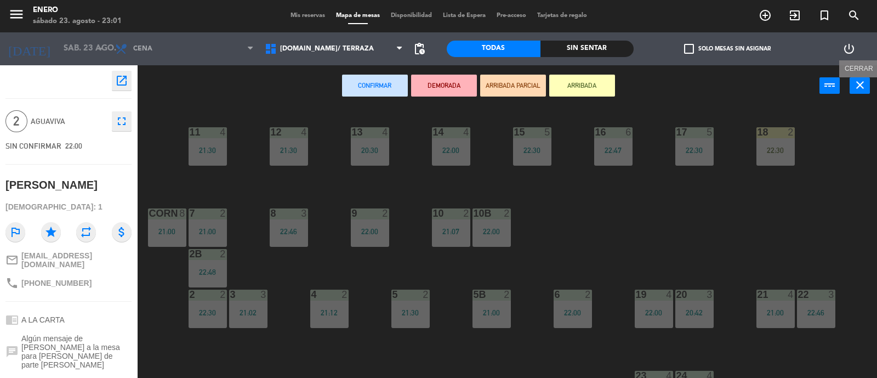
click at [862, 83] on icon "close" at bounding box center [860, 84] width 13 height 13
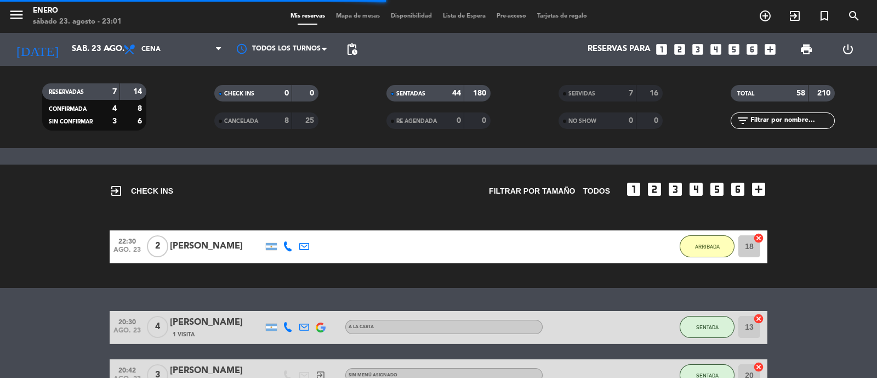
click at [359, 18] on span "Mapa de mesas" at bounding box center [358, 16] width 55 height 6
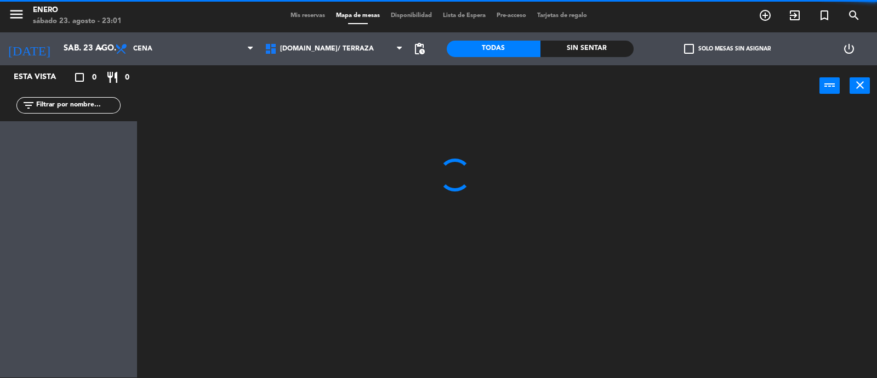
drag, startPoint x: 87, startPoint y: 97, endPoint x: 91, endPoint y: 101, distance: 5.8
click at [88, 98] on div "filter_list" at bounding box center [68, 105] width 104 height 16
click at [92, 103] on input "text" at bounding box center [77, 105] width 85 height 12
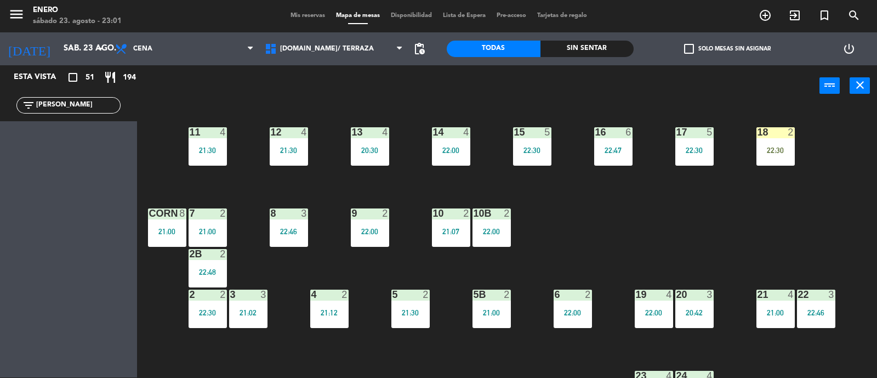
click at [77, 100] on input "[PERSON_NAME]" at bounding box center [77, 105] width 85 height 12
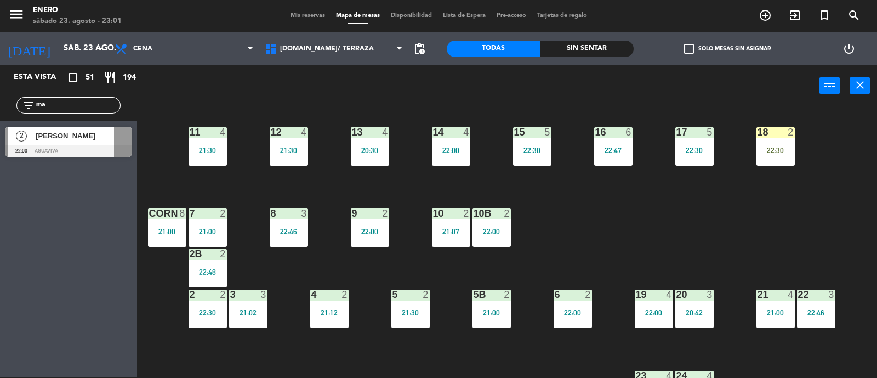
type input "m"
click at [343, 53] on span "[DOMAIN_NAME]/ TERRAZA" at bounding box center [334, 49] width 150 height 24
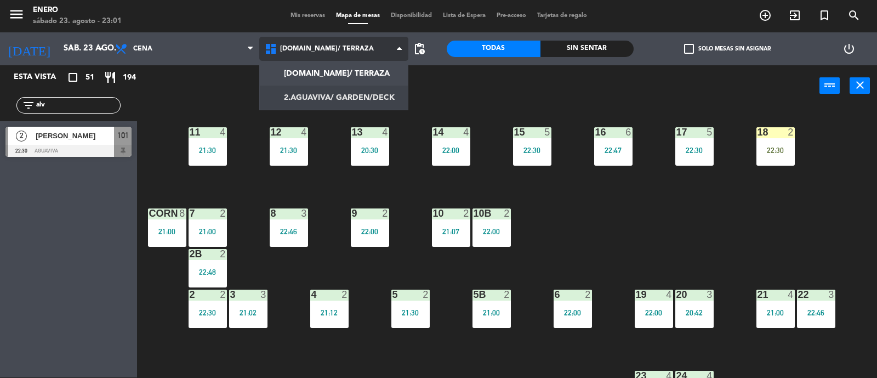
click at [337, 95] on ng-component "menu Enero [DATE] 23. agosto - 23:01 Mis reservas Mapa de mesas Disponibilidad …" at bounding box center [438, 188] width 877 height 379
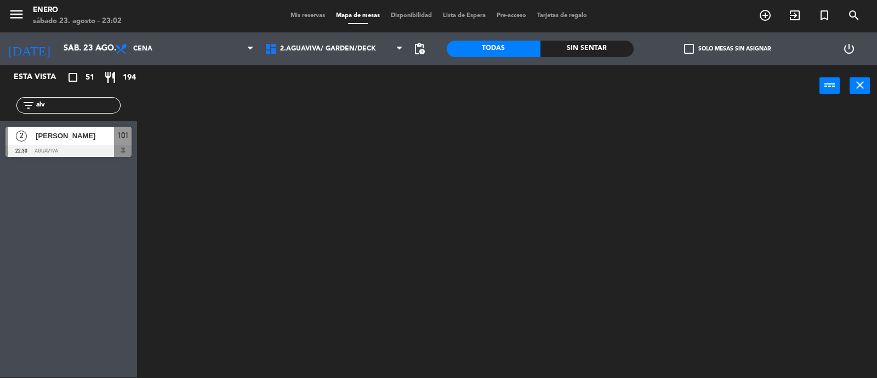
click at [66, 105] on input "alv" at bounding box center [77, 105] width 85 height 12
type input "a"
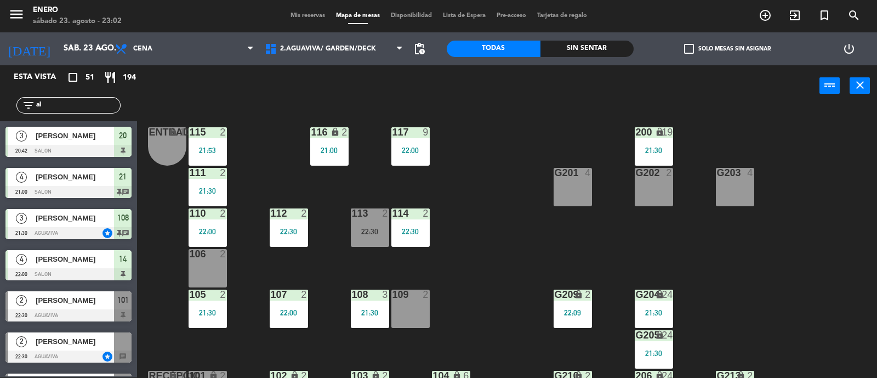
type input "alv"
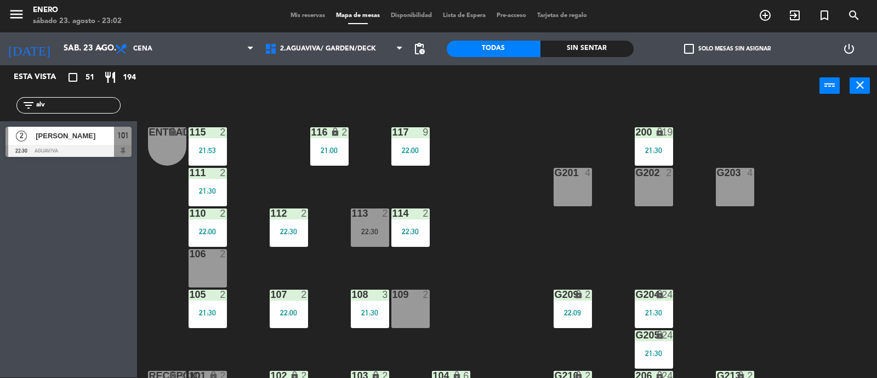
click at [304, 14] on span "Mis reservas" at bounding box center [308, 16] width 46 height 6
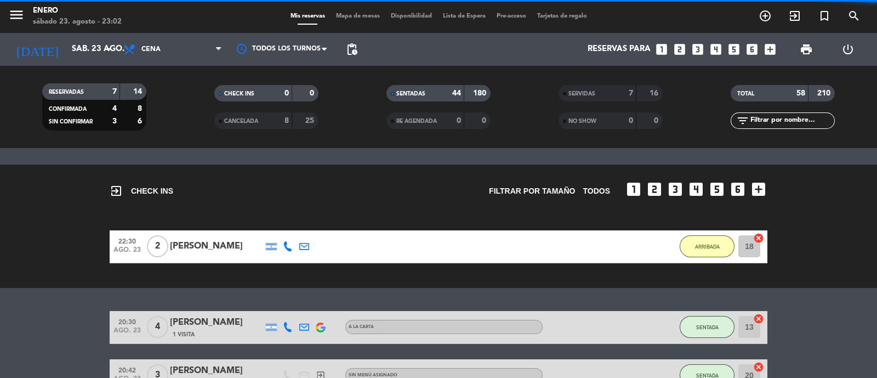
drag, startPoint x: 781, startPoint y: 121, endPoint x: 757, endPoint y: 121, distance: 24.7
click at [771, 124] on input "text" at bounding box center [792, 121] width 85 height 12
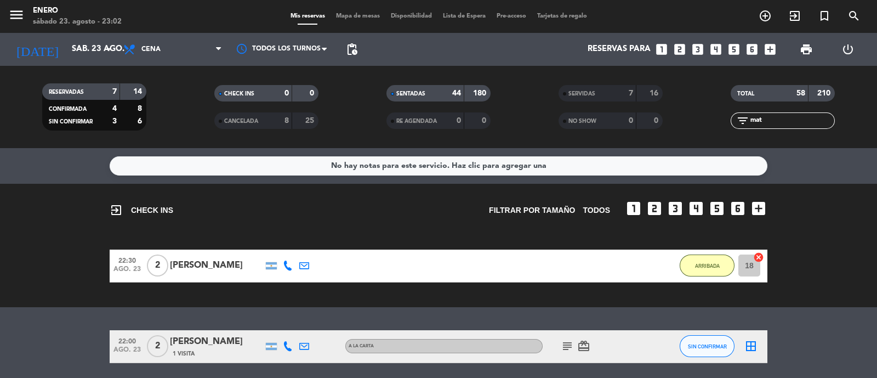
type input "mat"
click at [752, 347] on icon "border_all" at bounding box center [751, 345] width 13 height 13
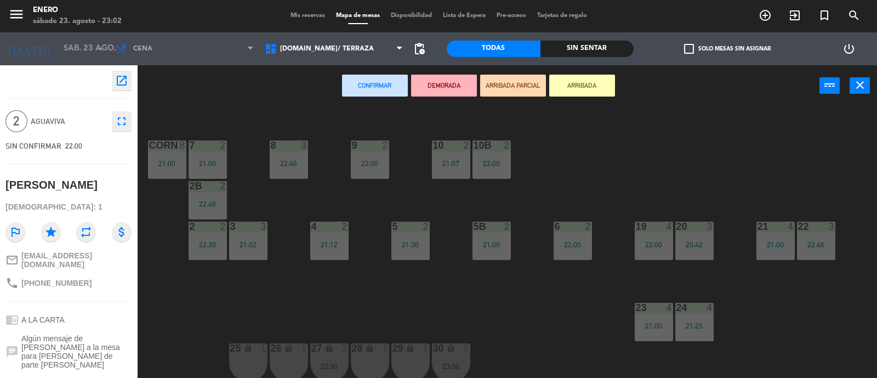
scroll to position [137, 0]
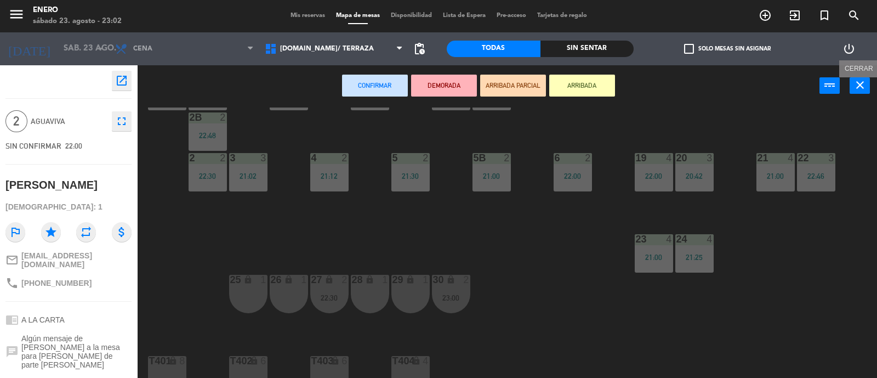
click at [867, 87] on button "close" at bounding box center [860, 85] width 20 height 16
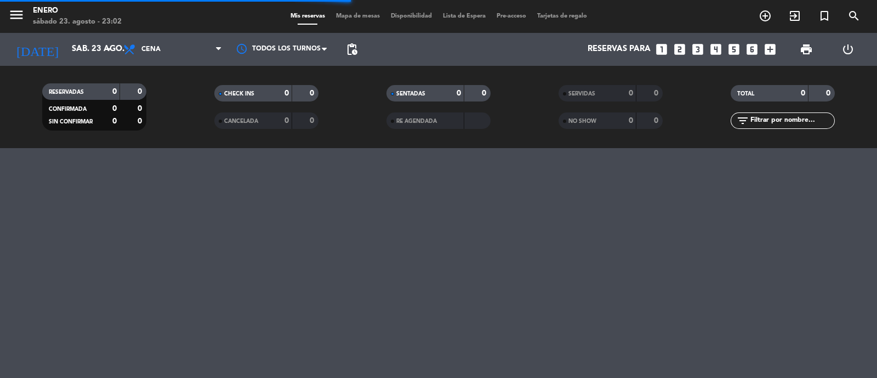
click at [348, 18] on span "Mapa de mesas" at bounding box center [358, 16] width 55 height 6
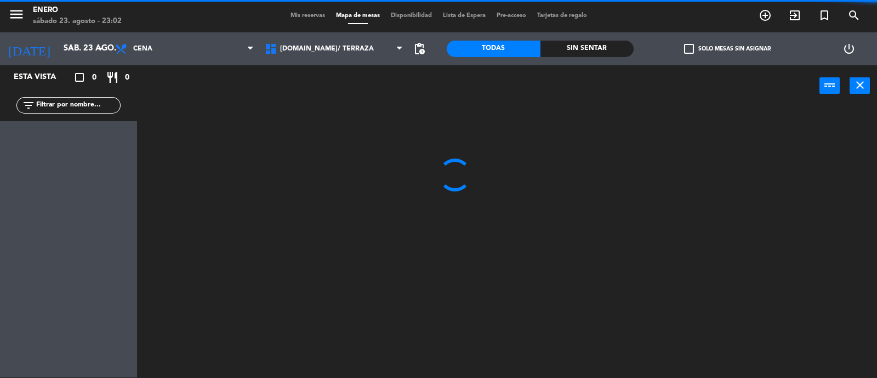
click at [327, 42] on span "[DOMAIN_NAME]/ TERRAZA" at bounding box center [334, 49] width 150 height 24
click at [330, 77] on ng-component "menu Enero [DATE] 23. agosto - 23:02 Mis reservas Mapa de mesas Disponibilidad …" at bounding box center [438, 188] width 877 height 379
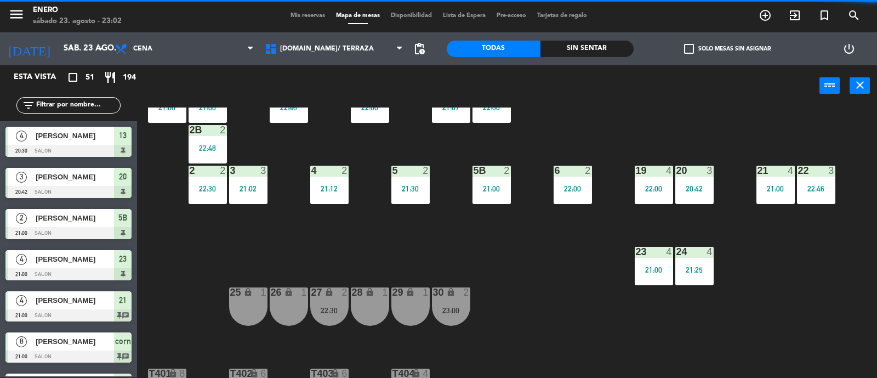
scroll to position [137, 0]
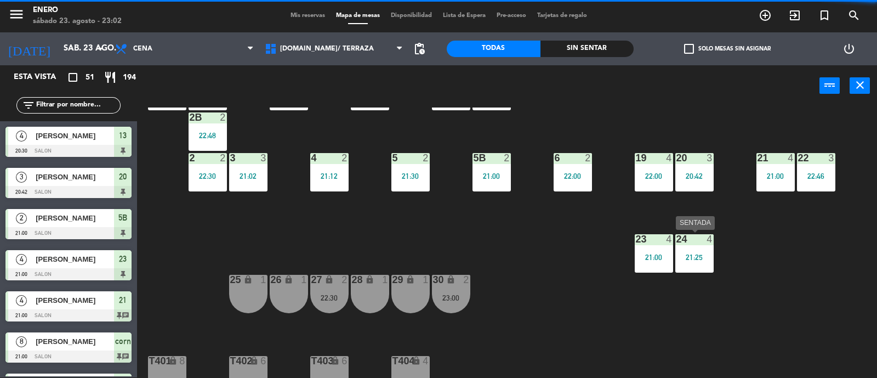
click at [704, 262] on div "24 4 21:25" at bounding box center [695, 253] width 38 height 38
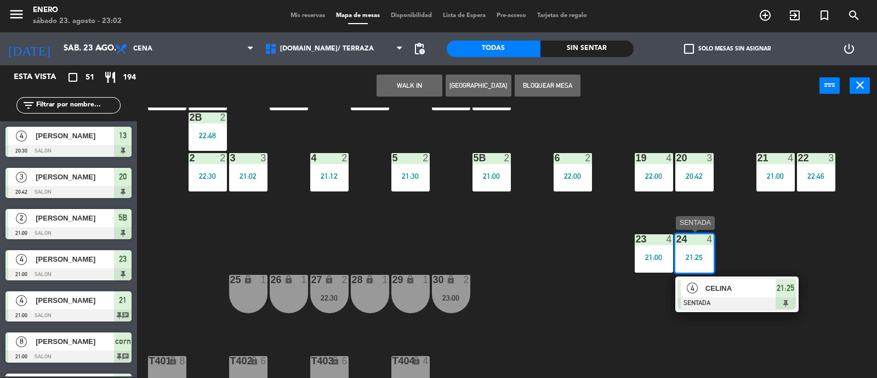
click at [756, 292] on span "CELINA" at bounding box center [741, 288] width 70 height 12
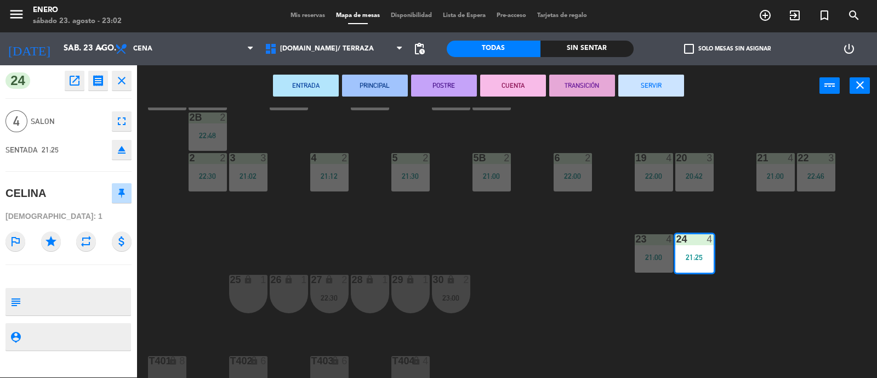
click at [638, 82] on button "SERVIR" at bounding box center [652, 86] width 66 height 22
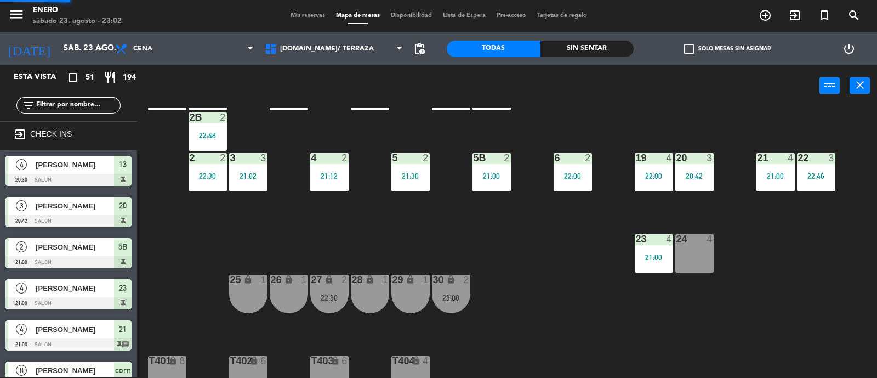
scroll to position [1, 0]
click at [690, 259] on div "24 4" at bounding box center [695, 253] width 38 height 38
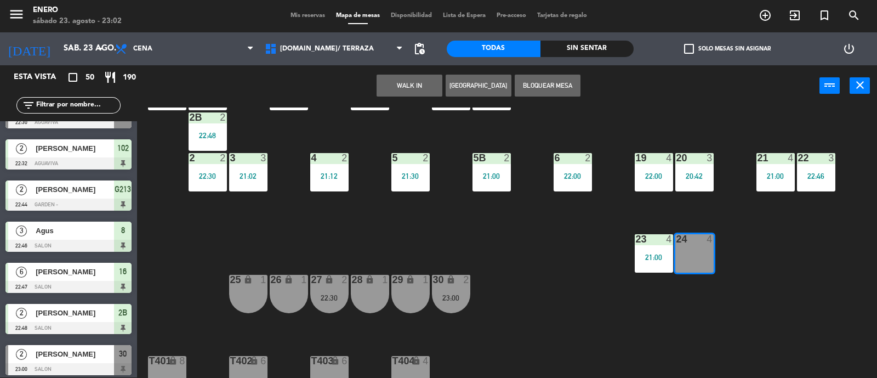
scroll to position [1801, 0]
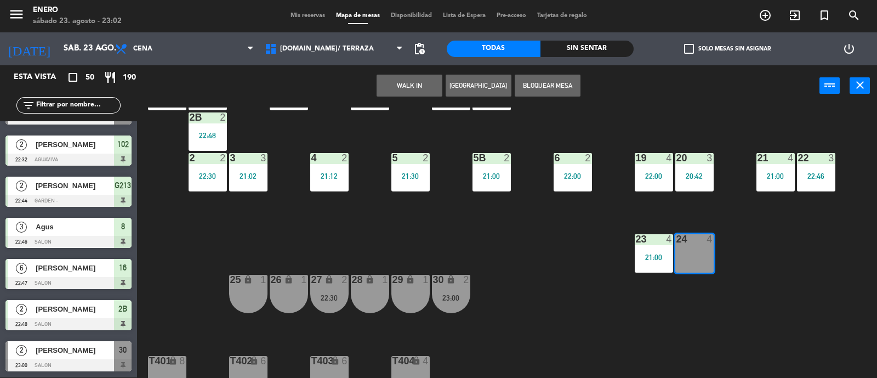
click at [77, 101] on input "text" at bounding box center [77, 105] width 85 height 12
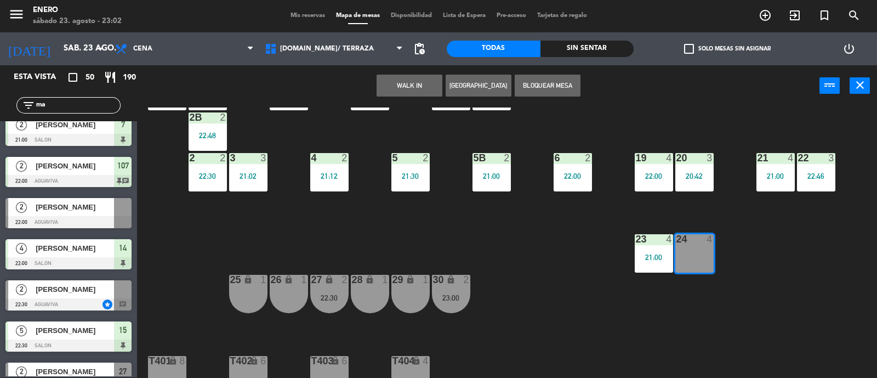
scroll to position [0, 0]
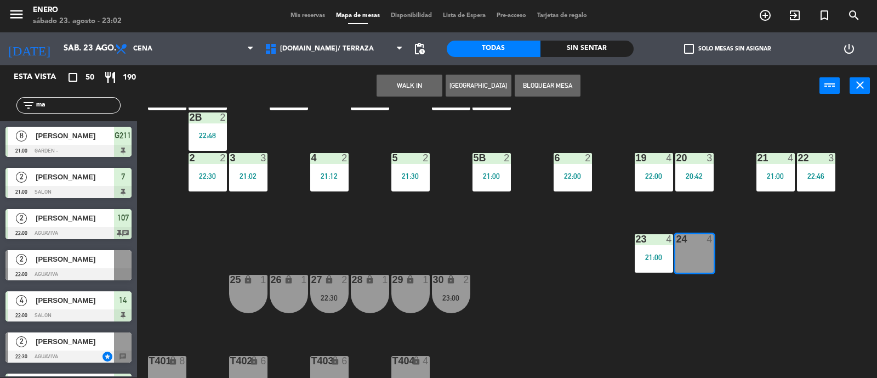
type input "ma"
click at [212, 232] on div "14 4 22:00 12 4 21:30 11 4 21:30 17 5 22:30 15 5 22:30 16 6 22:47 13 4 20:30 18…" at bounding box center [512, 242] width 732 height 271
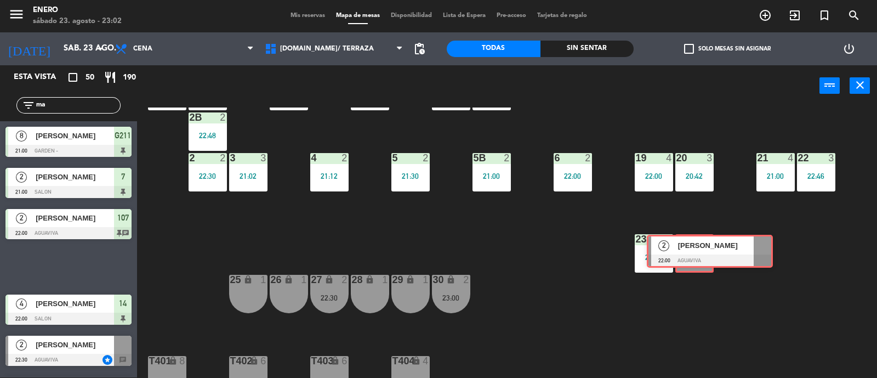
drag, startPoint x: 50, startPoint y: 263, endPoint x: 693, endPoint y: 248, distance: 642.4
click at [693, 248] on div "Esta vista crop_square 50 restaurant 190 filter_list ma 8 [PERSON_NAME] 21:00 G…" at bounding box center [438, 221] width 877 height 313
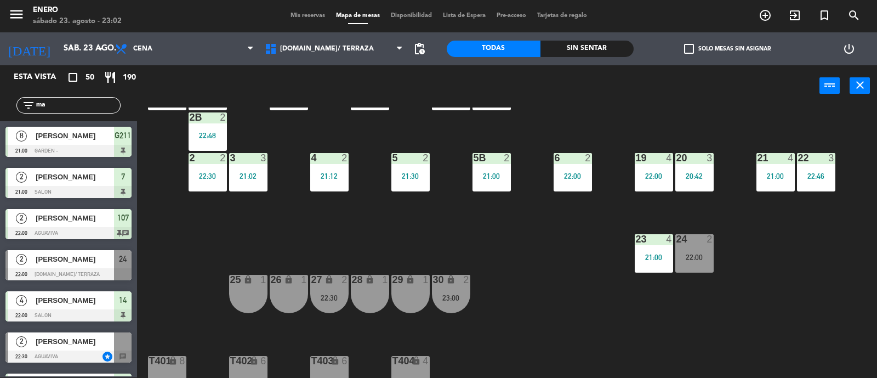
click at [693, 246] on div "24 2 22:00" at bounding box center [695, 253] width 38 height 38
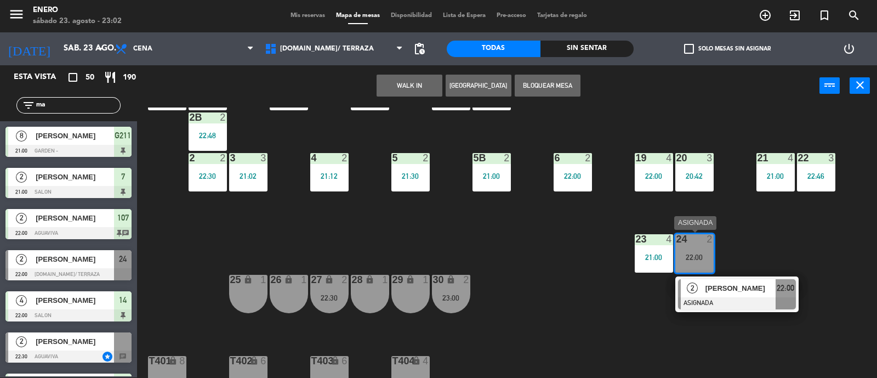
click at [741, 286] on span "[PERSON_NAME]" at bounding box center [741, 288] width 70 height 12
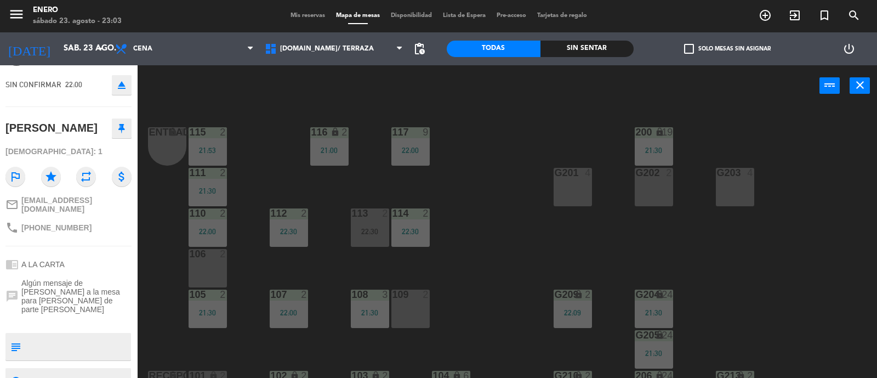
scroll to position [76, 0]
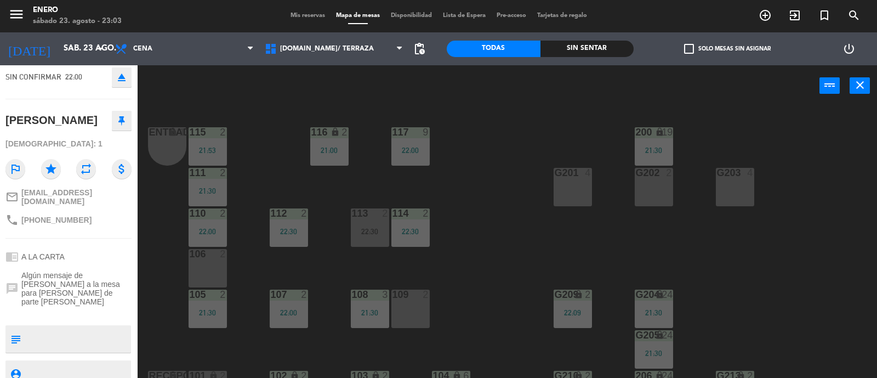
click at [507, 114] on div "Entrada lock 1 116 lock 2 21:00 117 9 22:00 115 2 21:53 200 lock 19 21:30 111 2…" at bounding box center [512, 242] width 732 height 271
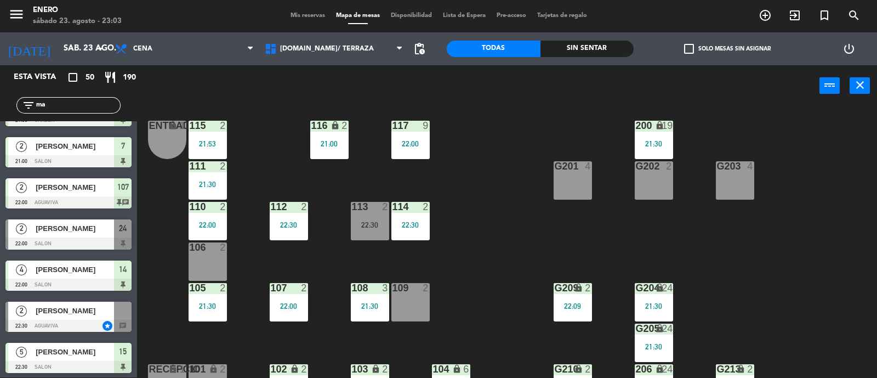
scroll to position [0, 0]
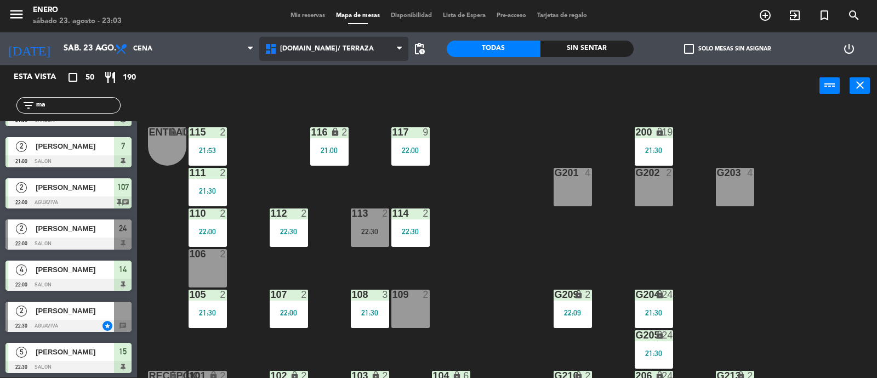
click at [313, 43] on span "[DOMAIN_NAME]/ TERRAZA" at bounding box center [334, 49] width 150 height 24
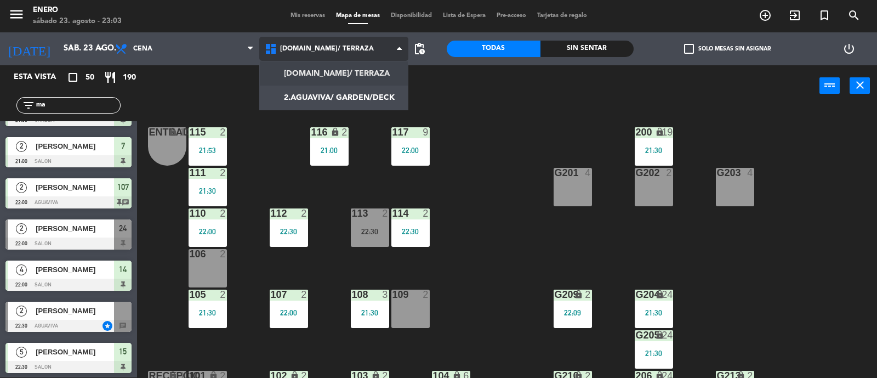
click at [333, 65] on ng-component "menu Enero [DATE] 23. agosto - 23:03 Mis reservas Mapa de mesas Disponibilidad …" at bounding box center [438, 188] width 877 height 379
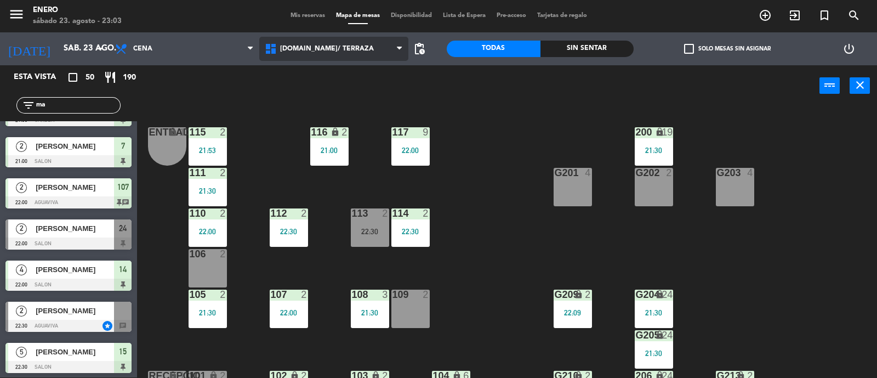
click at [337, 51] on span "[DOMAIN_NAME]/ TERRAZA" at bounding box center [327, 49] width 94 height 8
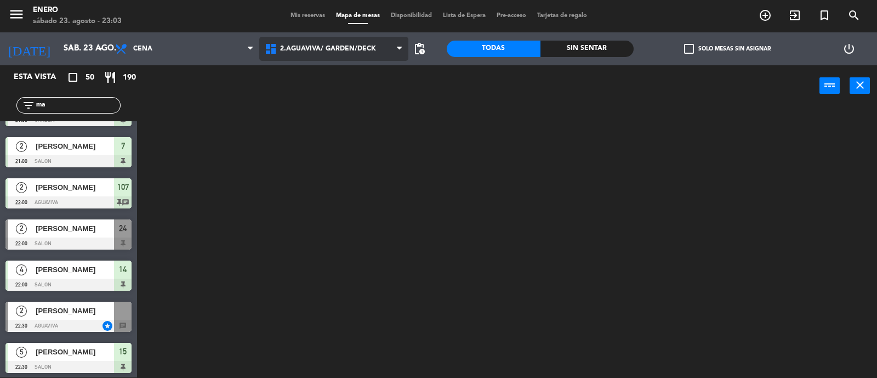
click at [344, 92] on ng-component "menu Enero [DATE] 23. agosto - 23:03 Mis reservas Mapa de mesas Disponibilidad …" at bounding box center [438, 188] width 877 height 379
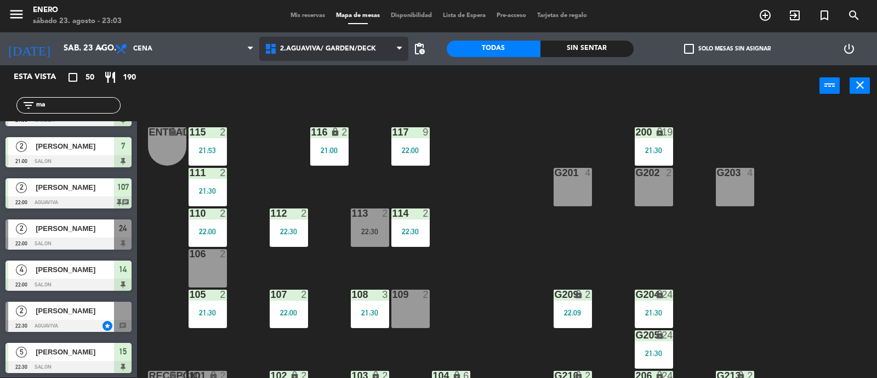
click at [346, 48] on span "2.AGUAVIVA/ GARDEN/DECK" at bounding box center [328, 49] width 96 height 8
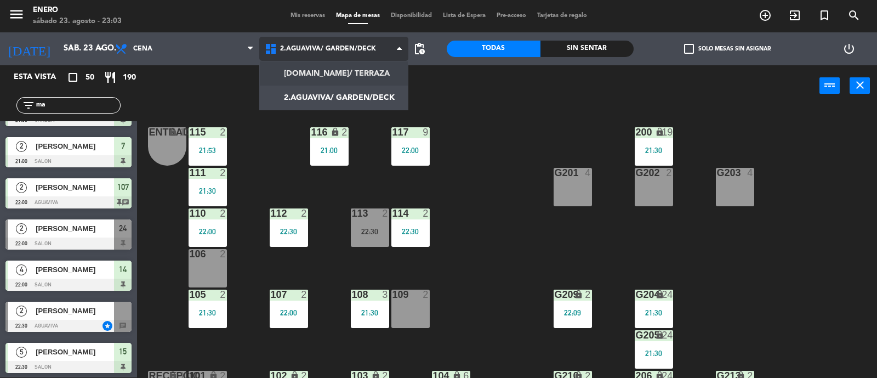
click at [351, 80] on ng-component "menu Enero [DATE] 23. agosto - 23:03 Mis reservas Mapa de mesas Disponibilidad …" at bounding box center [438, 188] width 877 height 379
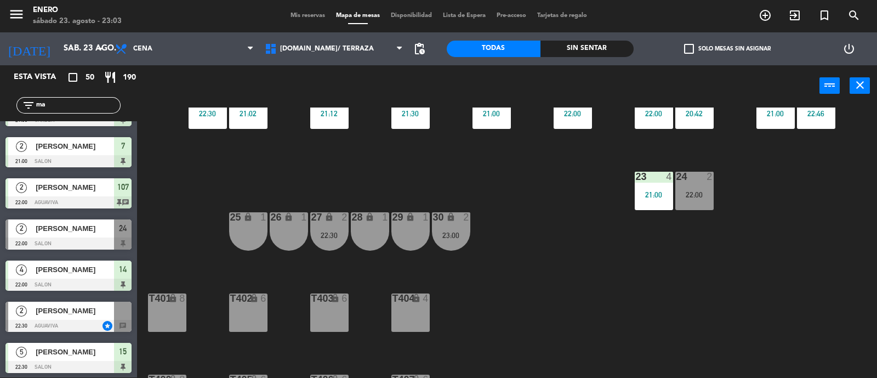
scroll to position [206, 0]
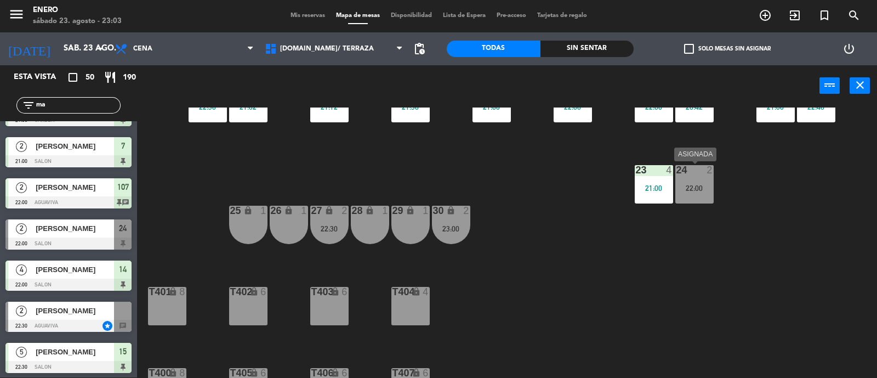
click at [704, 191] on div "22:00" at bounding box center [695, 188] width 38 height 8
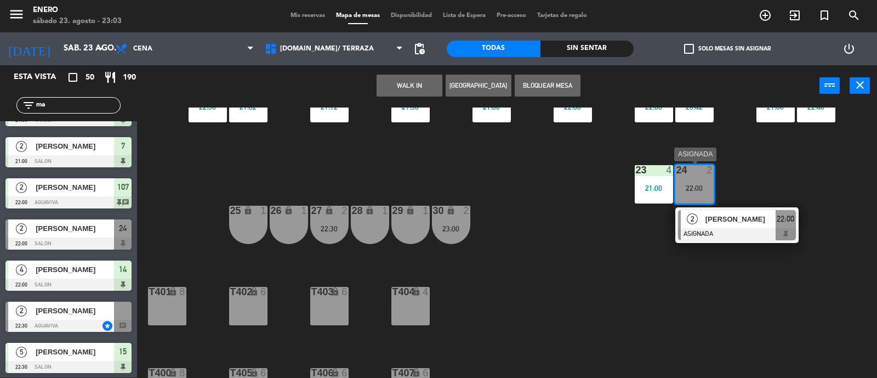
click at [726, 228] on div at bounding box center [737, 234] width 118 height 12
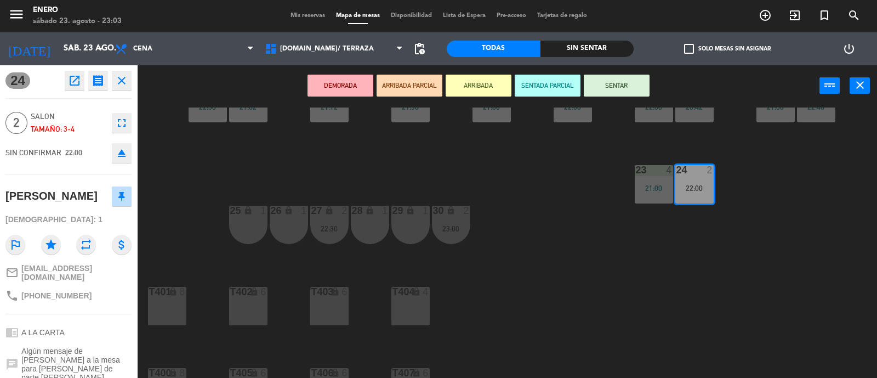
click at [627, 78] on button "SENTAR" at bounding box center [617, 86] width 66 height 22
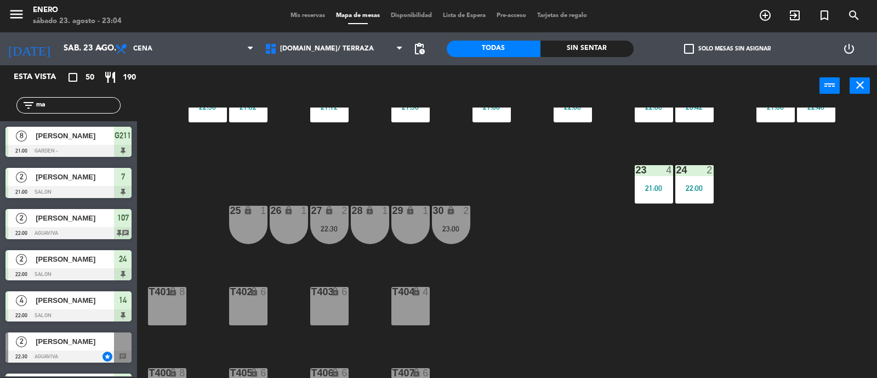
click at [585, 264] on div "14 4 22:00 12 4 21:30 11 4 21:30 17 5 22:30 15 5 22:30 16 6 22:47 13 4 20:30 18…" at bounding box center [512, 242] width 732 height 271
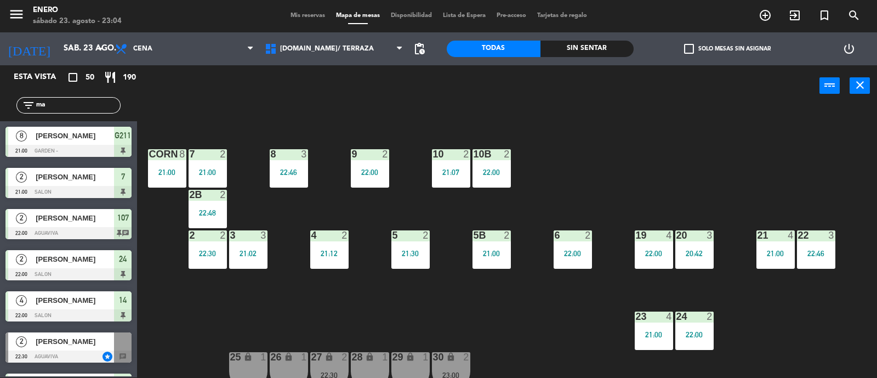
scroll to position [0, 0]
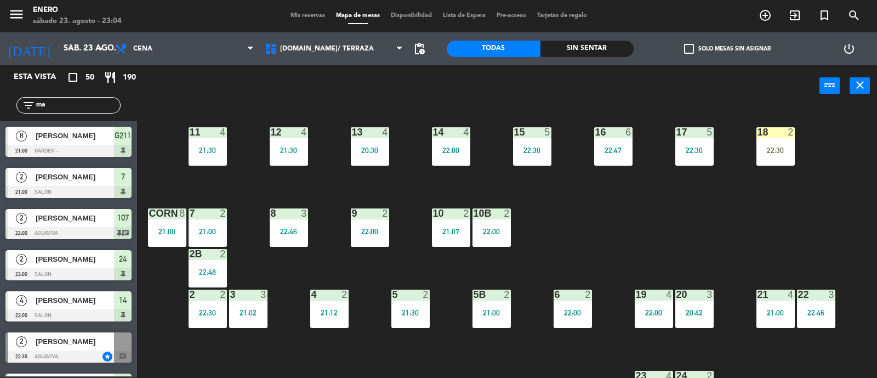
drag, startPoint x: 639, startPoint y: 287, endPoint x: 668, endPoint y: 210, distance: 82.1
click at [664, 211] on div "14 4 22:00 12 4 21:30 11 4 21:30 17 5 22:30 15 5 22:30 16 6 22:47 13 4 20:30 18…" at bounding box center [512, 242] width 732 height 271
click at [769, 153] on div "22:30" at bounding box center [776, 150] width 38 height 8
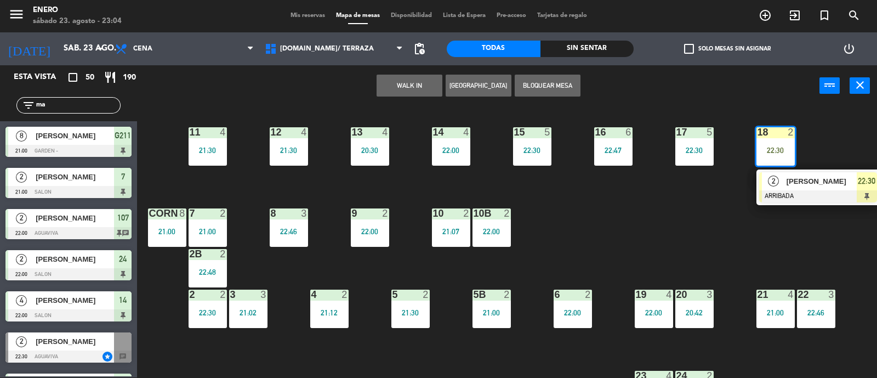
click at [784, 185] on div "2" at bounding box center [774, 181] width 24 height 18
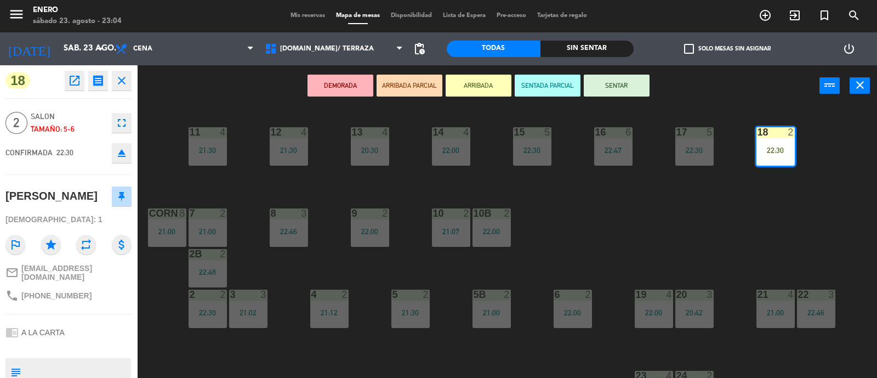
click at [690, 111] on div "14 4 22:00 12 4 21:30 11 4 21:30 17 5 22:30 15 5 22:30 16 6 22:47 13 4 20:30 18…" at bounding box center [512, 242] width 732 height 271
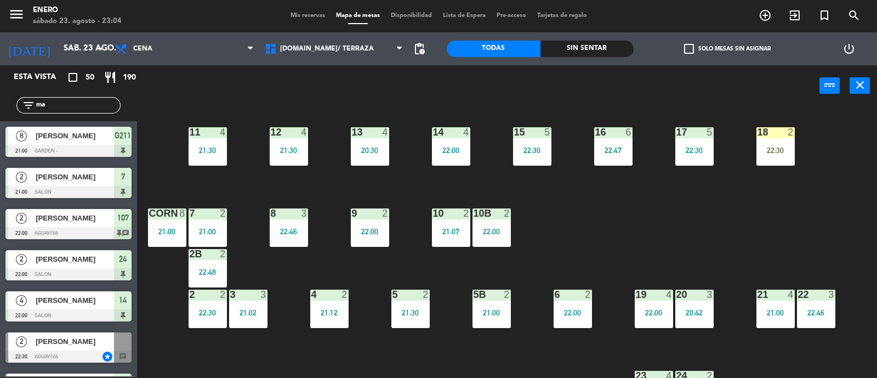
click at [776, 133] on div at bounding box center [776, 132] width 18 height 10
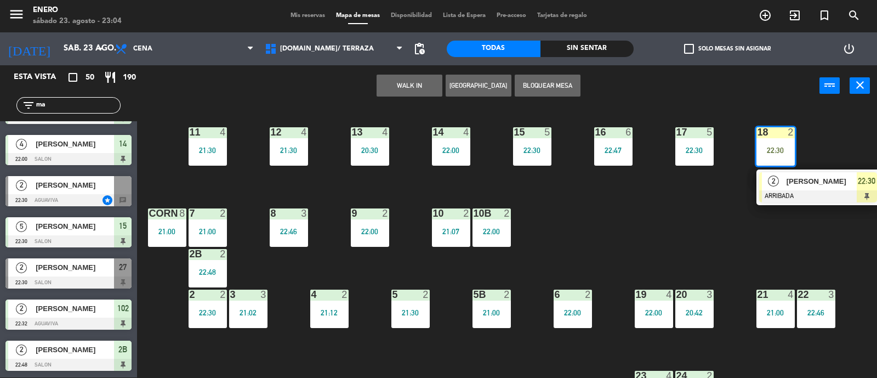
click at [671, 223] on div "14 4 22:00 12 4 21:30 11 4 21:30 17 5 22:30 15 5 22:30 16 6 22:47 13 4 20:30 18…" at bounding box center [512, 242] width 732 height 271
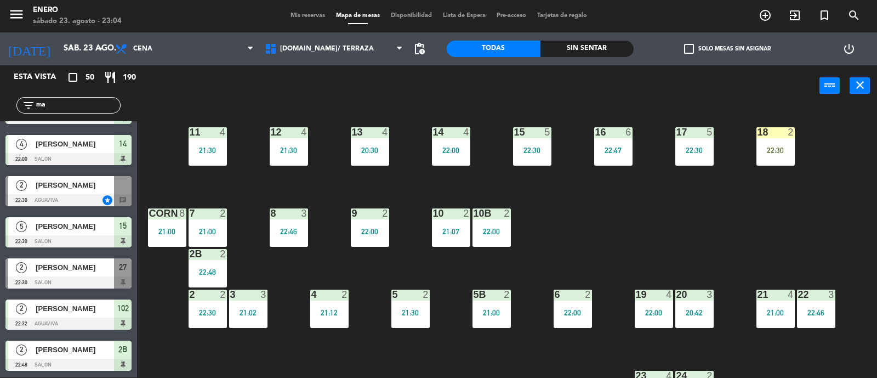
click at [201, 254] on div at bounding box center [208, 254] width 18 height 10
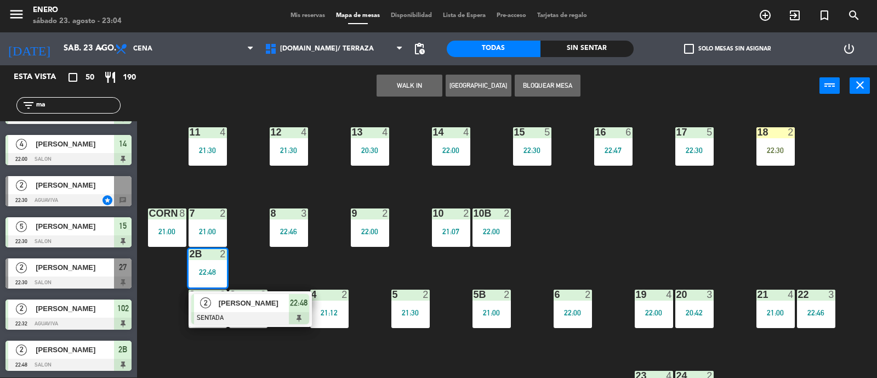
click at [249, 208] on div "14 4 22:00 12 4 21:30 11 4 21:30 17 5 22:30 15 5 22:30 16 6 22:47 13 4 20:30 18…" at bounding box center [512, 242] width 732 height 271
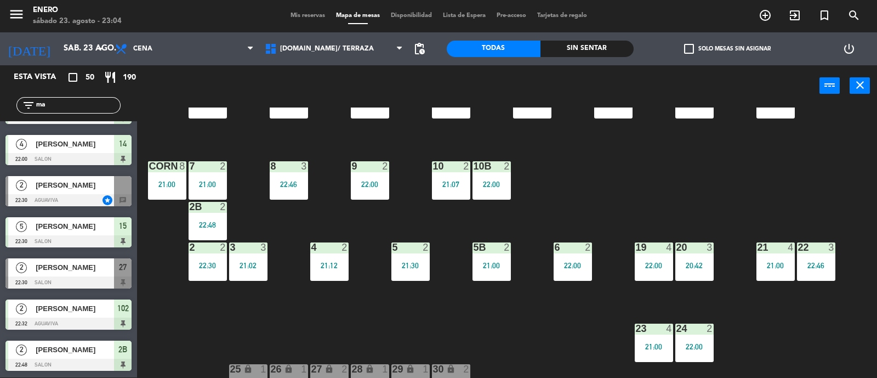
scroll to position [68, 0]
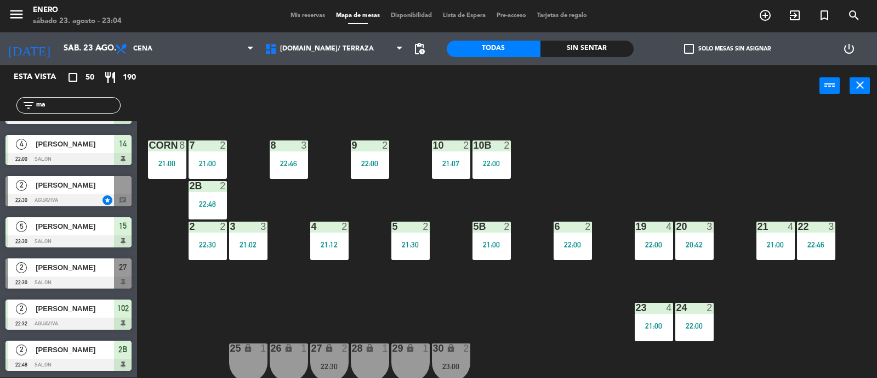
click at [713, 240] on div "20:42" at bounding box center [695, 244] width 38 height 8
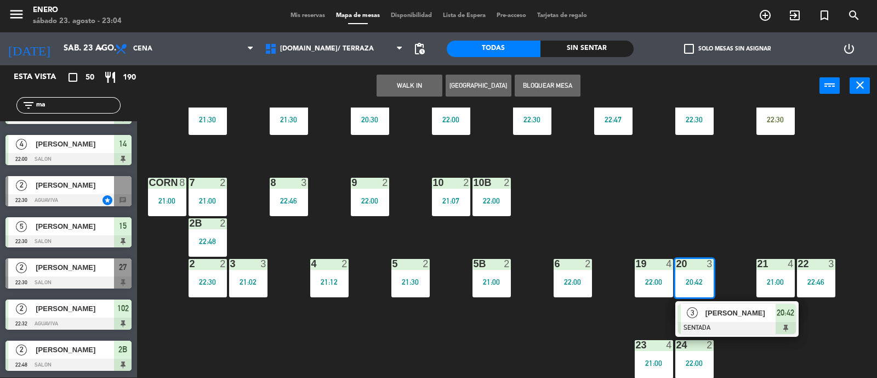
scroll to position [0, 0]
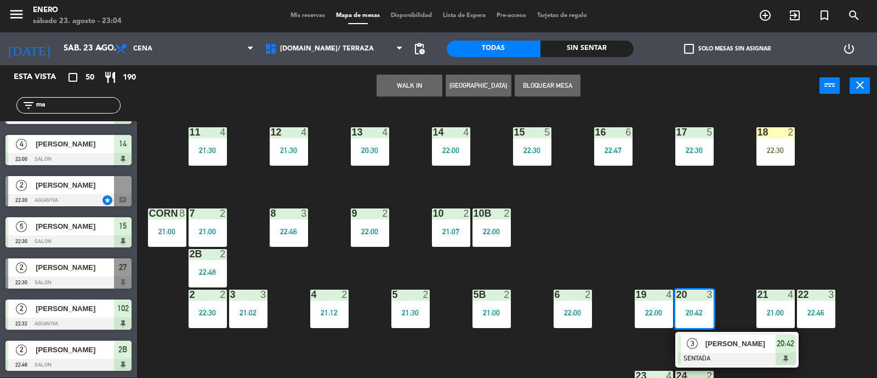
click at [707, 344] on span "[PERSON_NAME]" at bounding box center [741, 344] width 70 height 12
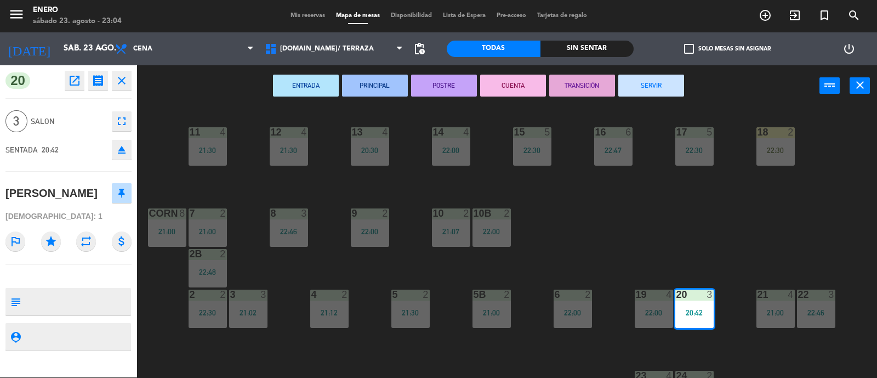
click at [653, 89] on button "SERVIR" at bounding box center [652, 86] width 66 height 22
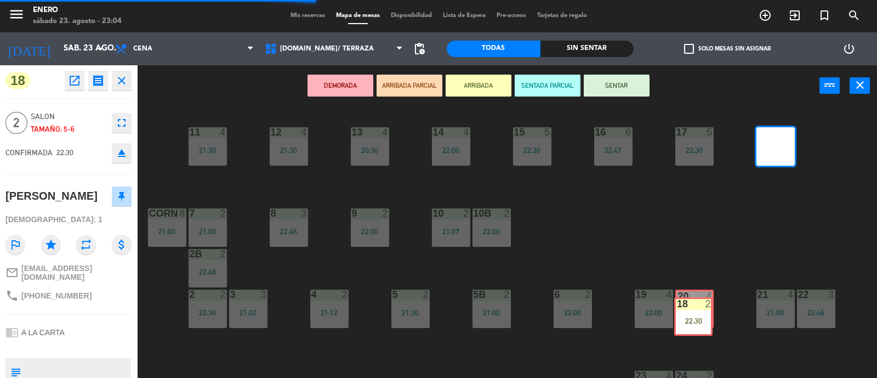
drag, startPoint x: 794, startPoint y: 144, endPoint x: 712, endPoint y: 314, distance: 189.1
click at [712, 314] on div "14 4 22:00 12 4 21:30 11 4 21:30 17 5 22:30 15 5 22:30 16 6 22:47 13 4 20:30 18…" at bounding box center [512, 242] width 732 height 271
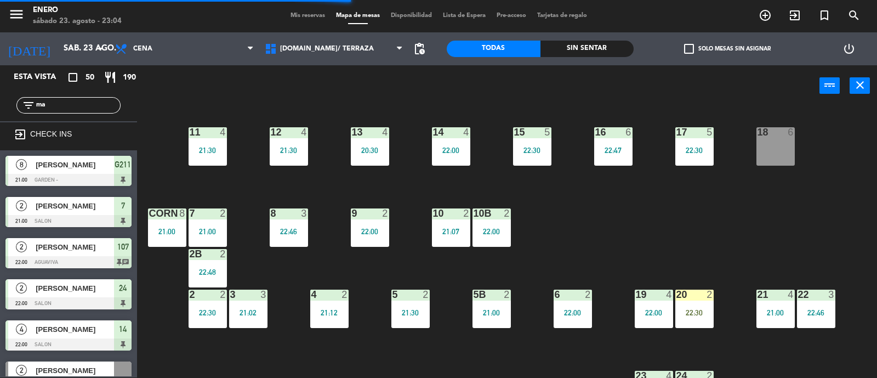
click at [699, 319] on div "20 2 22:30" at bounding box center [695, 309] width 38 height 38
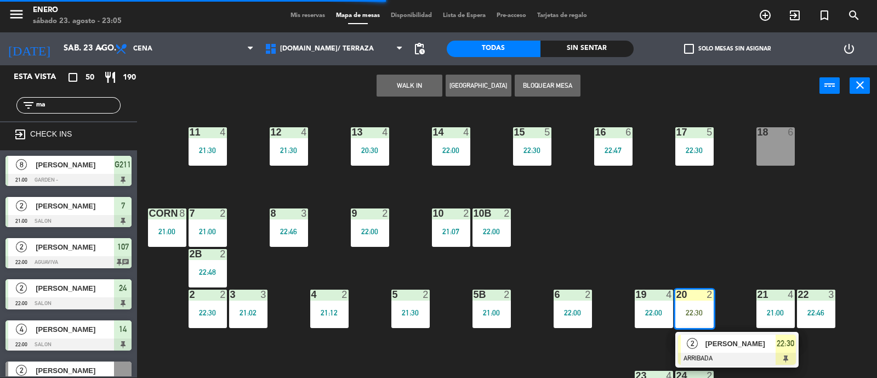
click at [695, 343] on span "2" at bounding box center [692, 343] width 11 height 11
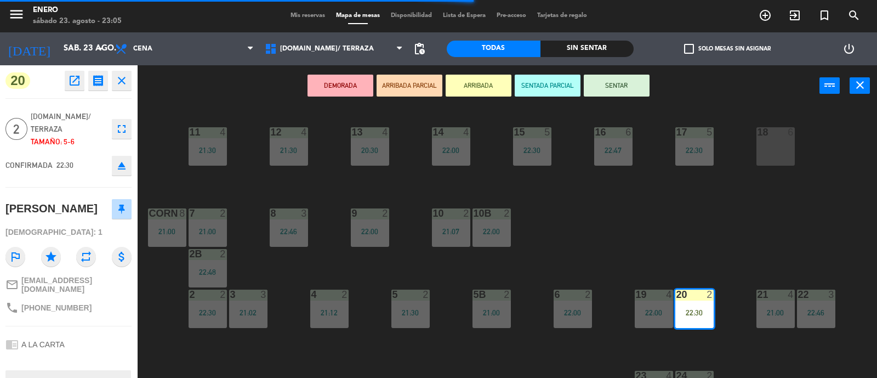
click at [622, 81] on button "SENTAR" at bounding box center [617, 86] width 66 height 22
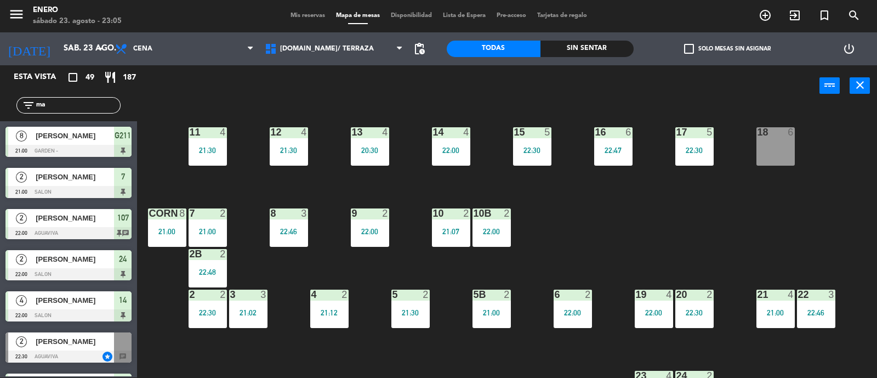
drag, startPoint x: 87, startPoint y: 96, endPoint x: 89, endPoint y: 105, distance: 9.6
click at [89, 105] on div "filter_list ma" at bounding box center [68, 105] width 137 height 32
drag, startPoint x: 89, startPoint y: 105, endPoint x: 26, endPoint y: 105, distance: 62.5
click at [26, 105] on div "filter_list ma" at bounding box center [68, 105] width 104 height 16
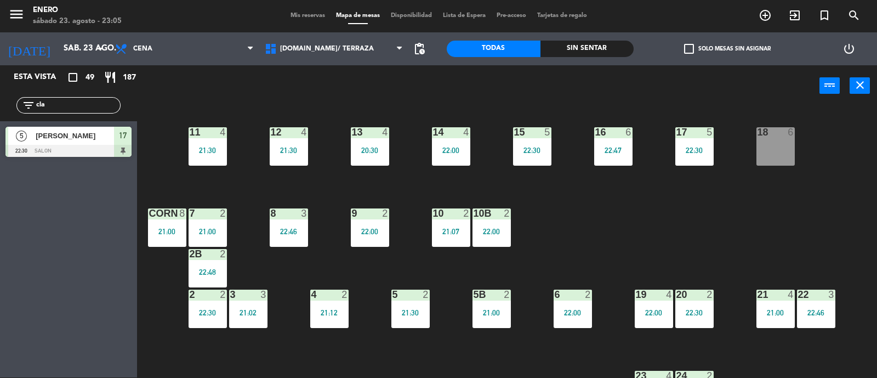
type input "cla"
click at [25, 174] on div "Esta vista crop_square 49 restaurant 187 filter_list cla 5 [PERSON_NAME] 22:30 …" at bounding box center [68, 221] width 137 height 312
click at [63, 149] on div at bounding box center [68, 151] width 126 height 12
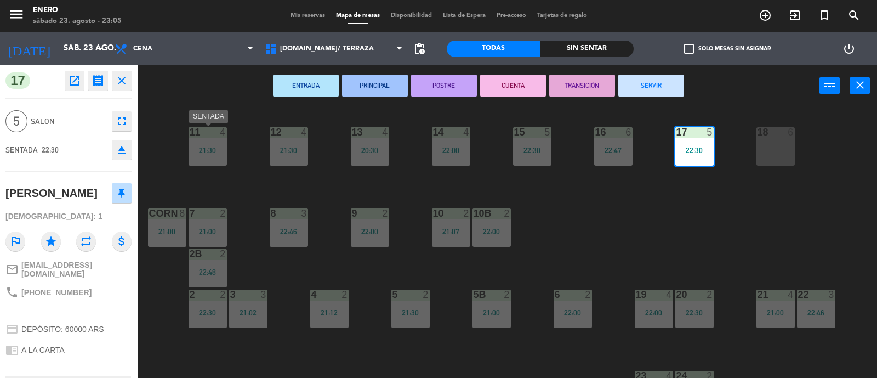
click at [192, 149] on div "21:30" at bounding box center [208, 150] width 38 height 8
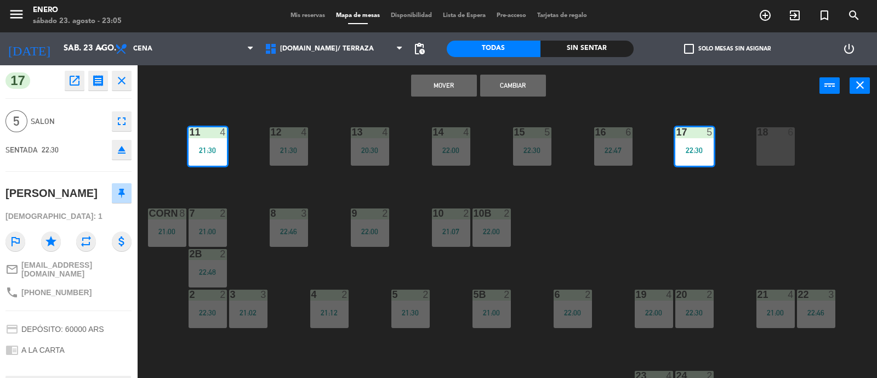
click at [165, 164] on div "14 4 22:00 12 4 21:30 11 4 21:30 17 5 22:30 15 5 22:30 16 6 22:47 13 4 20:30 18…" at bounding box center [512, 242] width 732 height 271
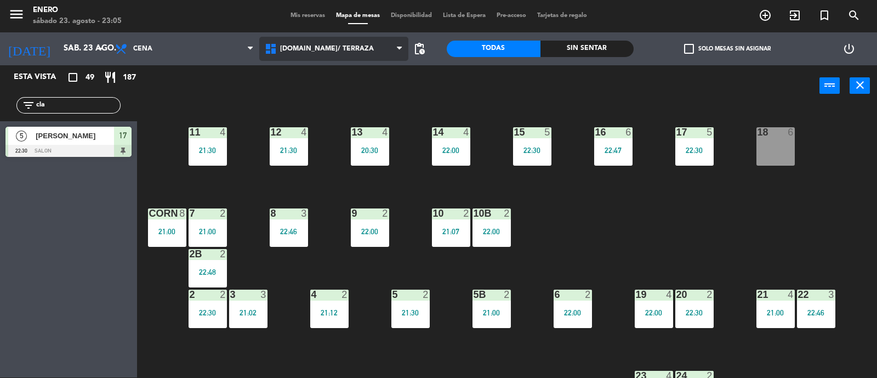
click at [330, 39] on span "[DOMAIN_NAME]/ TERRAZA" at bounding box center [334, 49] width 150 height 24
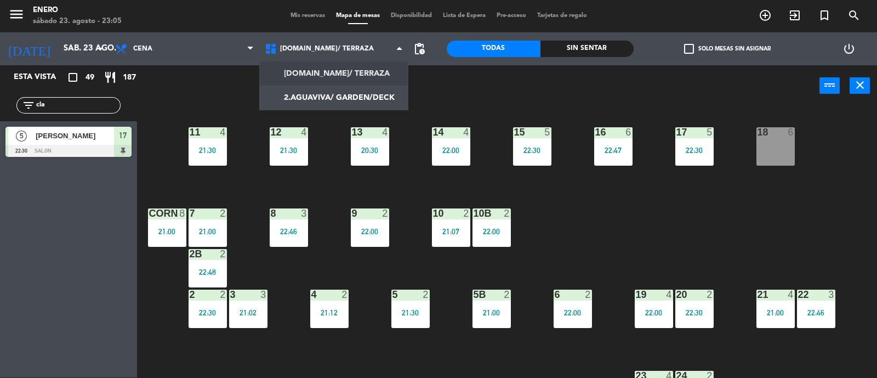
click at [304, 13] on span "Mis reservas" at bounding box center [308, 16] width 46 height 6
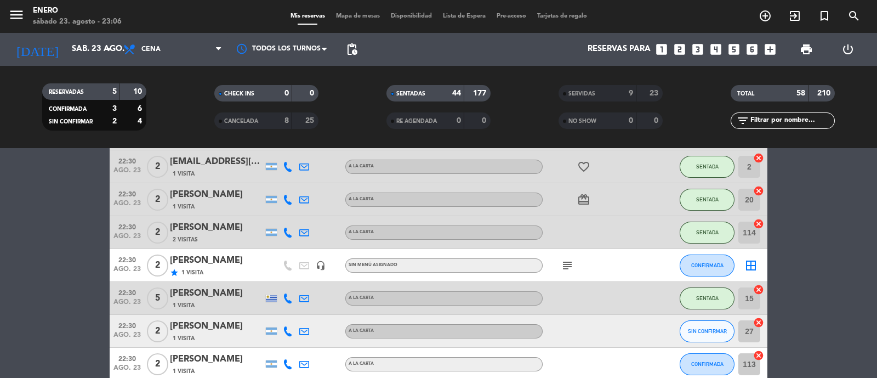
scroll to position [1440, 0]
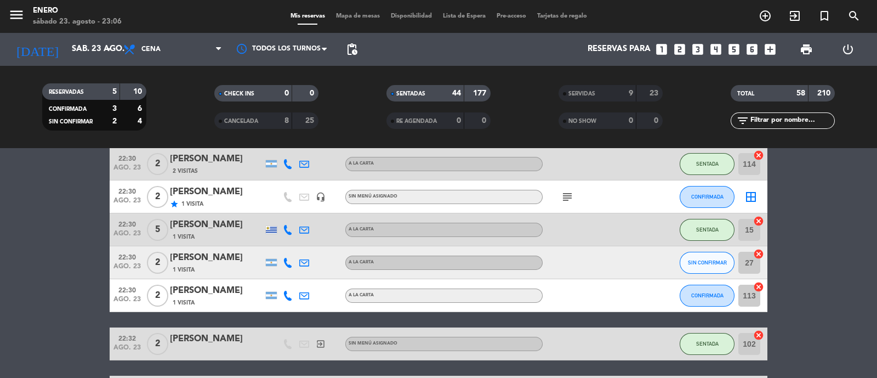
click at [803, 117] on input "text" at bounding box center [792, 121] width 85 height 12
type input "n"
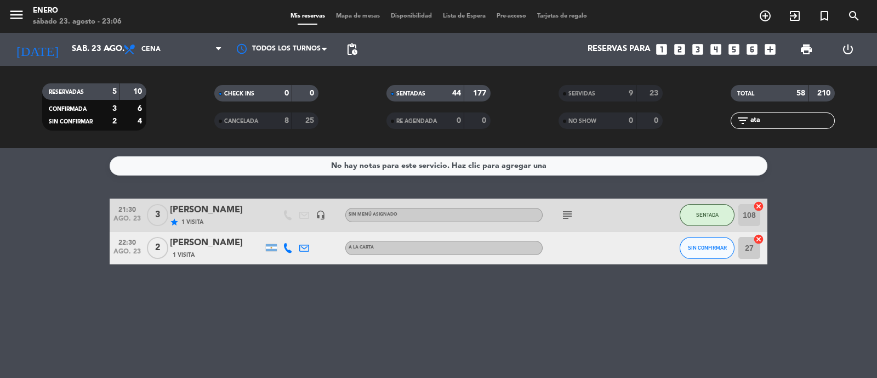
scroll to position [0, 0]
type input "ata"
click at [723, 251] on button "SIN CONFIRMAR" at bounding box center [707, 248] width 55 height 22
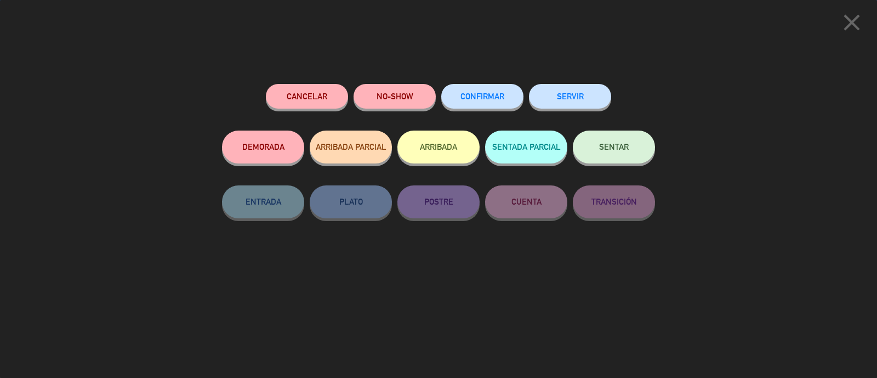
click at [594, 150] on button "SENTAR" at bounding box center [614, 147] width 82 height 33
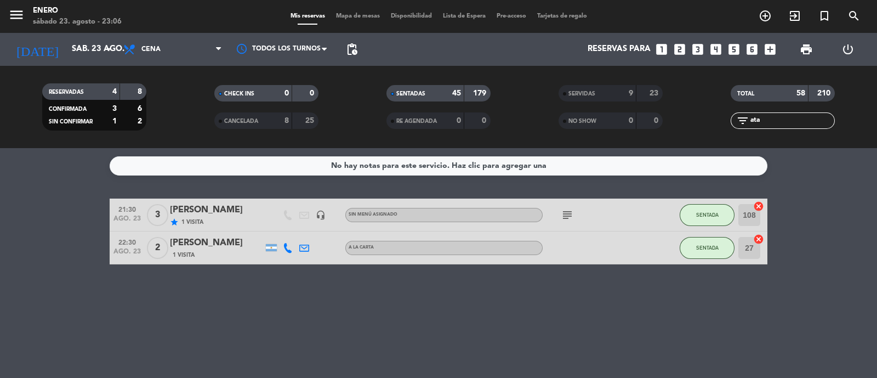
click at [360, 19] on span "Mapa de mesas" at bounding box center [358, 16] width 55 height 6
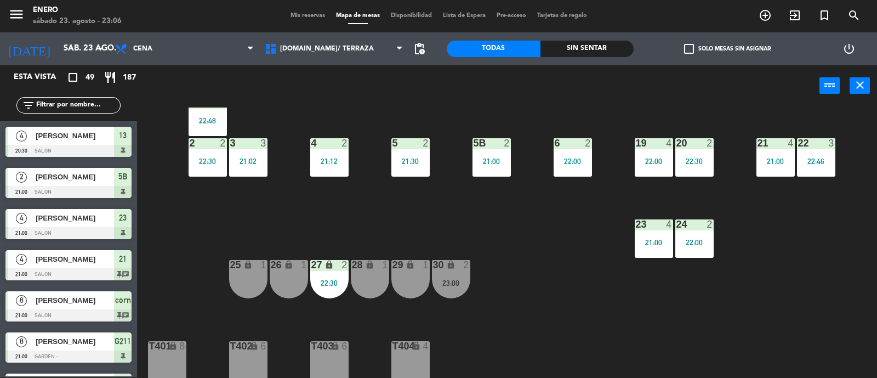
scroll to position [68, 0]
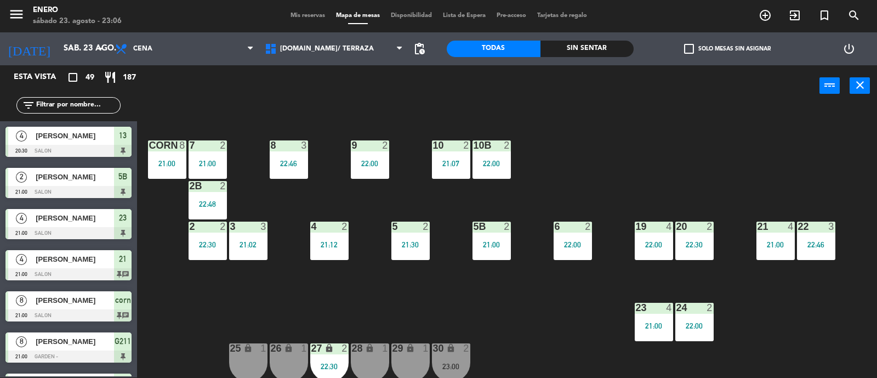
click at [293, 18] on span "Mis reservas" at bounding box center [308, 16] width 46 height 6
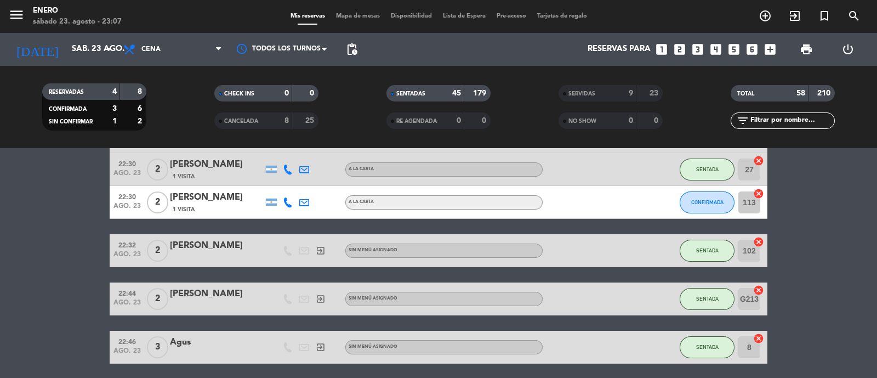
scroll to position [1512, 0]
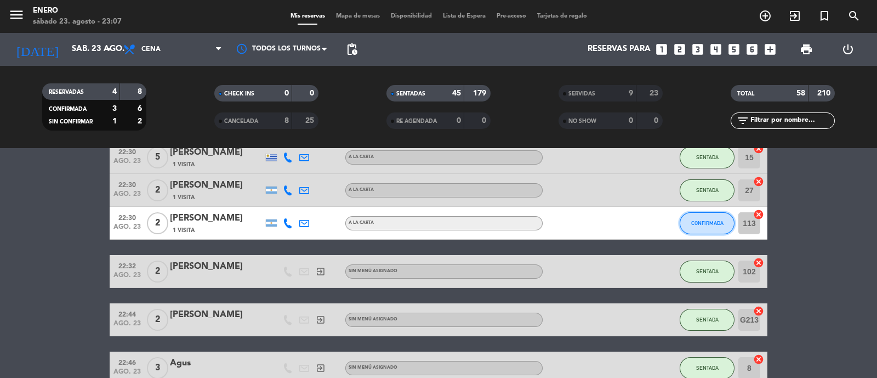
click at [698, 217] on button "CONFIRMADA" at bounding box center [707, 223] width 55 height 22
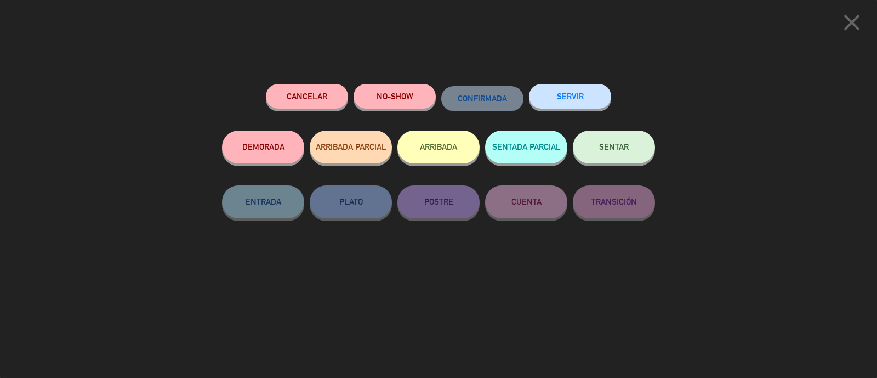
drag, startPoint x: 757, startPoint y: 72, endPoint x: 765, endPoint y: 70, distance: 8.7
click at [758, 72] on div "close Cancelar NO-SHOW CONFIRMADA SERVIR DEMORADA ARRIBADA PARCIAL ARRIBADA SEN…" at bounding box center [438, 189] width 877 height 378
click at [844, 33] on icon "close" at bounding box center [852, 22] width 27 height 27
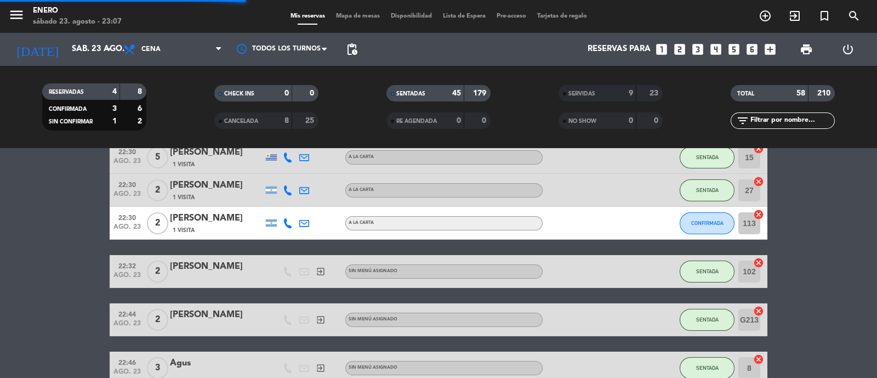
click at [344, 13] on span "Mapa de mesas" at bounding box center [358, 16] width 55 height 6
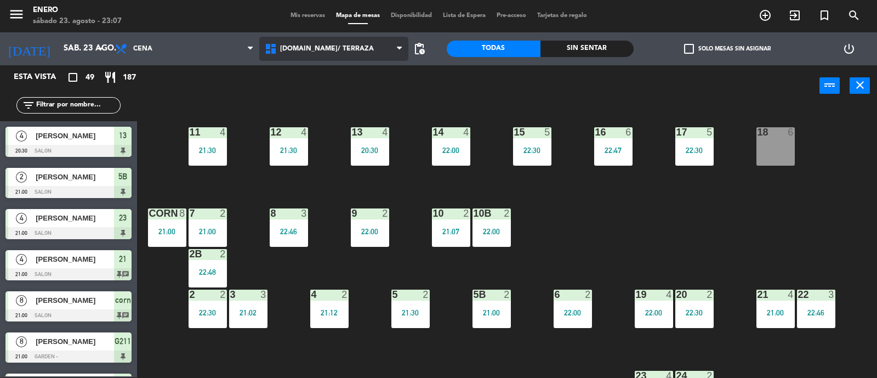
click at [332, 48] on span "[DOMAIN_NAME]/ TERRAZA" at bounding box center [327, 49] width 94 height 8
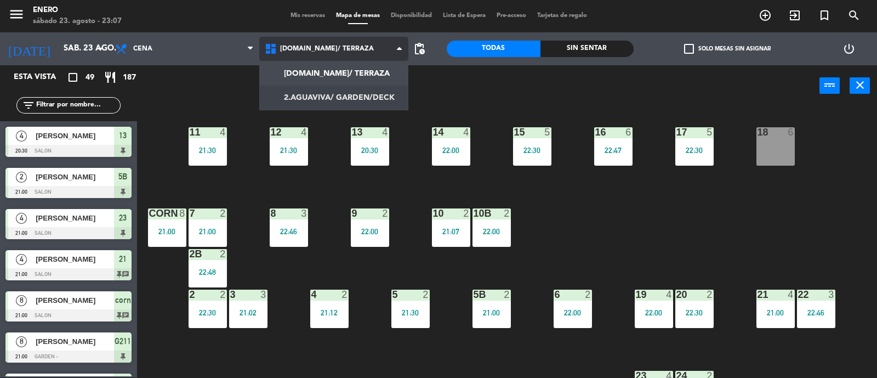
click at [349, 90] on ng-component "menu Enero [DATE] 23. agosto - 23:07 Mis reservas Mapa de mesas Disponibilidad …" at bounding box center [438, 188] width 877 height 379
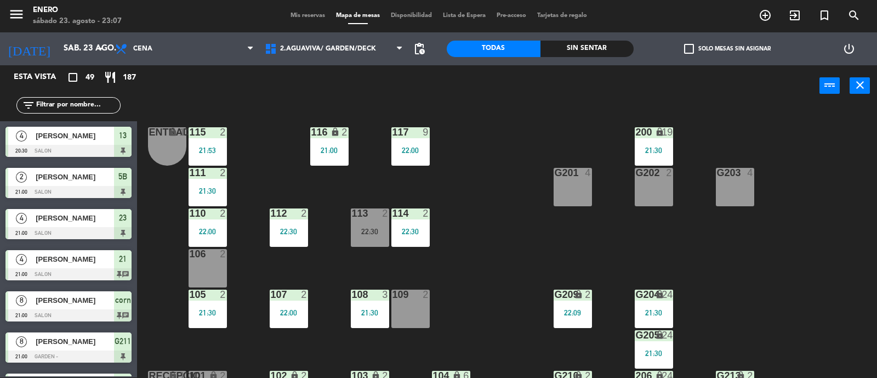
click at [77, 105] on input "text" at bounding box center [77, 105] width 85 height 12
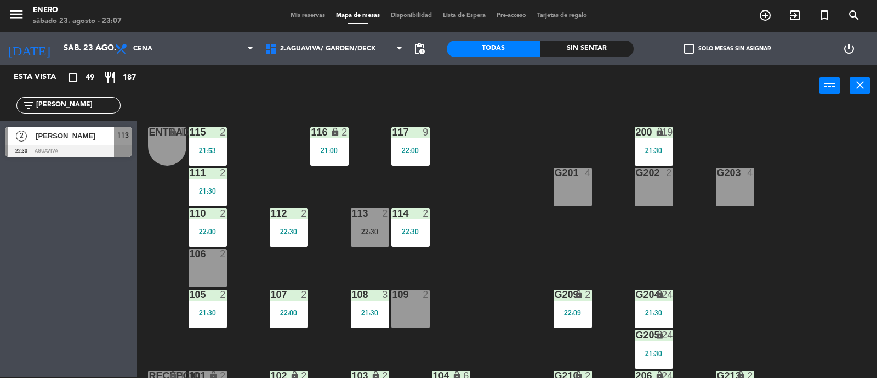
type input "[PERSON_NAME]"
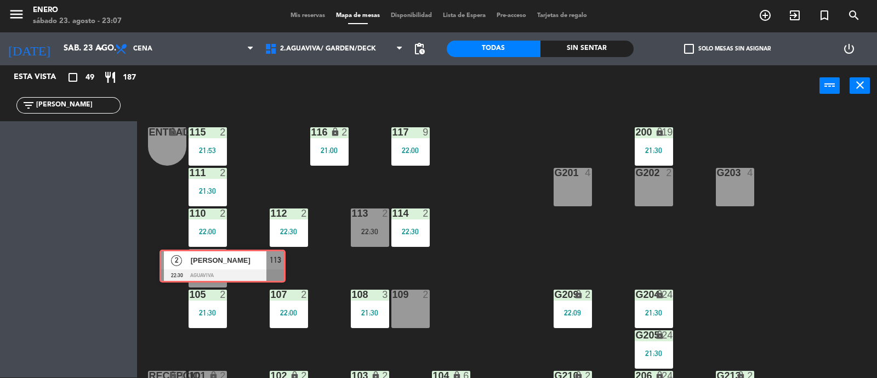
drag, startPoint x: 32, startPoint y: 141, endPoint x: 199, endPoint y: 269, distance: 210.5
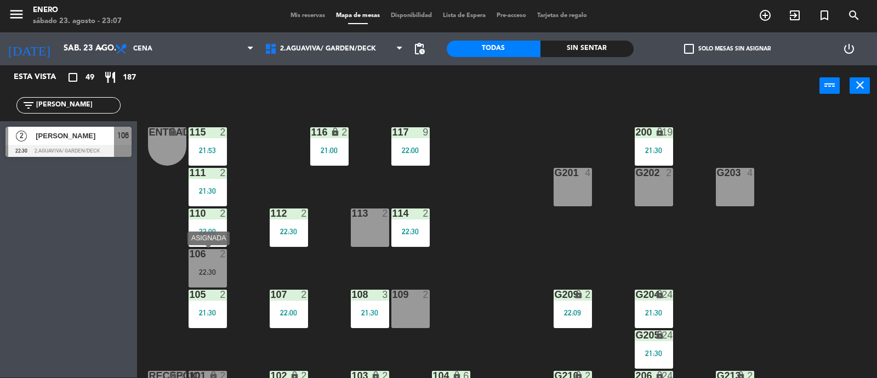
click at [212, 271] on div "22:30" at bounding box center [208, 272] width 38 height 8
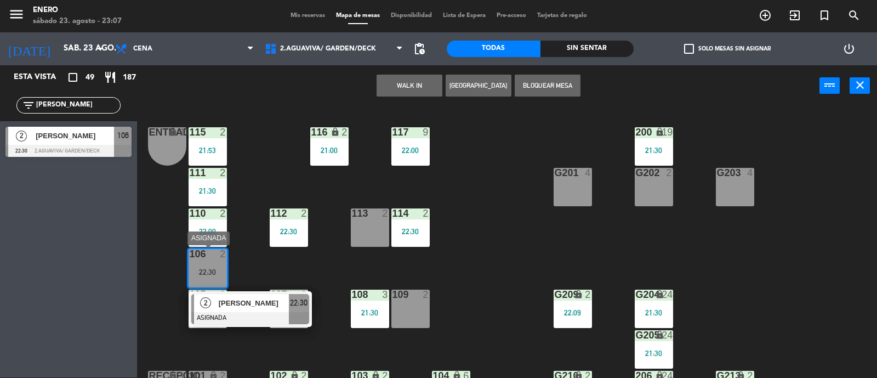
drag, startPoint x: 280, startPoint y: 314, endPoint x: 292, endPoint y: 316, distance: 11.7
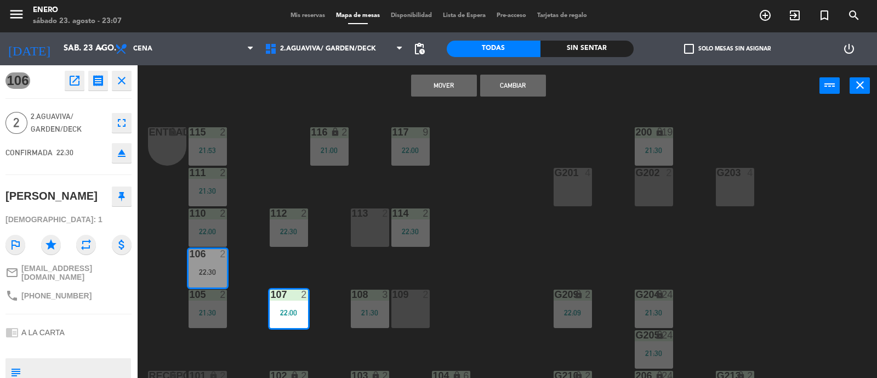
drag, startPoint x: 522, startPoint y: 200, endPoint x: 419, endPoint y: 201, distance: 102.6
click at [521, 201] on div "Entrada lock 1 116 lock 2 21:00 117 9 22:00 115 2 21:53 200 lock 19 21:30 111 2…" at bounding box center [512, 242] width 732 height 271
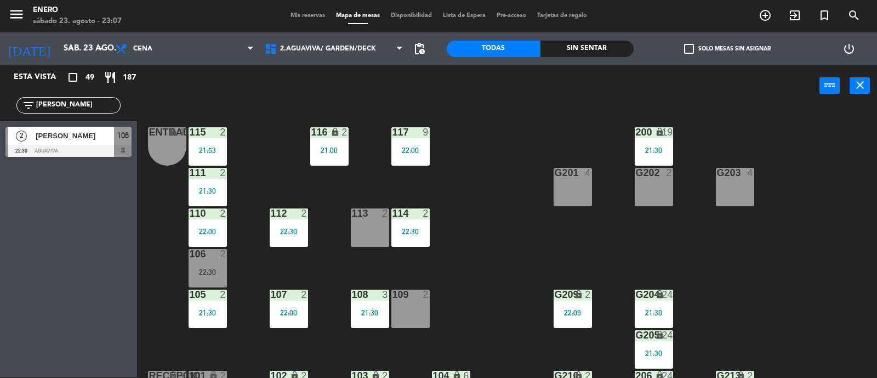
click at [209, 259] on div "106 2 22:30" at bounding box center [208, 268] width 38 height 38
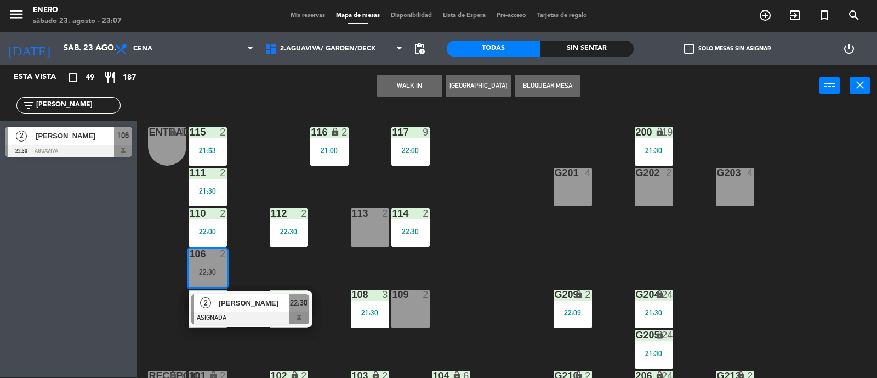
drag, startPoint x: 505, startPoint y: 179, endPoint x: 434, endPoint y: 209, distance: 77.1
click at [505, 180] on div "Entrada lock 1 116 lock 2 21:00 117 9 22:00 115 2 21:53 200 lock 19 21:30 111 2…" at bounding box center [512, 242] width 732 height 271
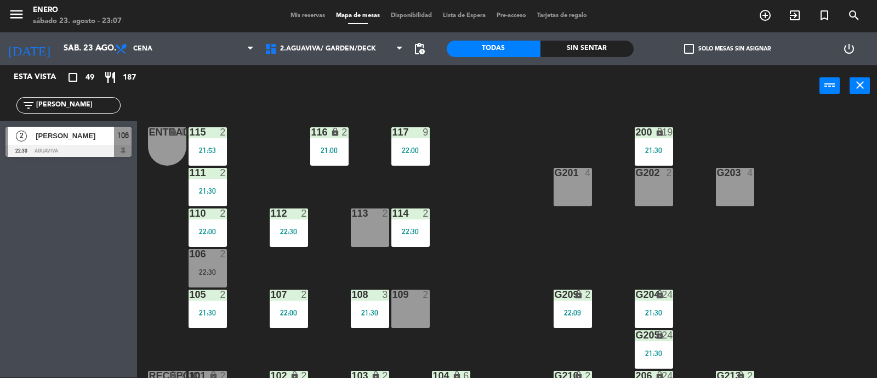
click at [204, 264] on div "106 2 22:30" at bounding box center [208, 268] width 38 height 38
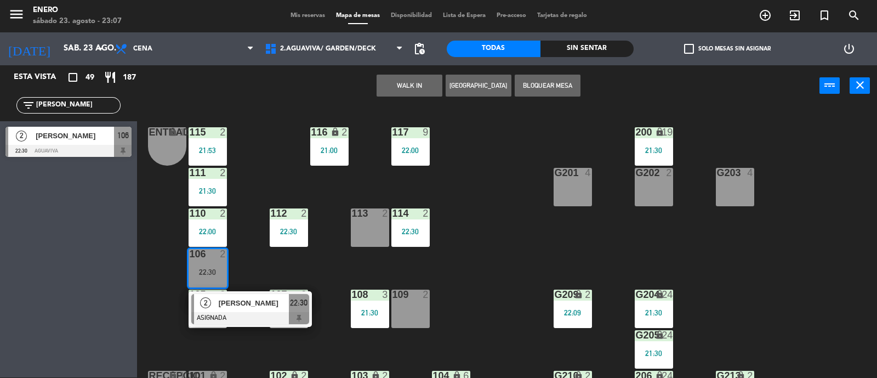
drag, startPoint x: 214, startPoint y: 311, endPoint x: 480, endPoint y: 167, distance: 302.3
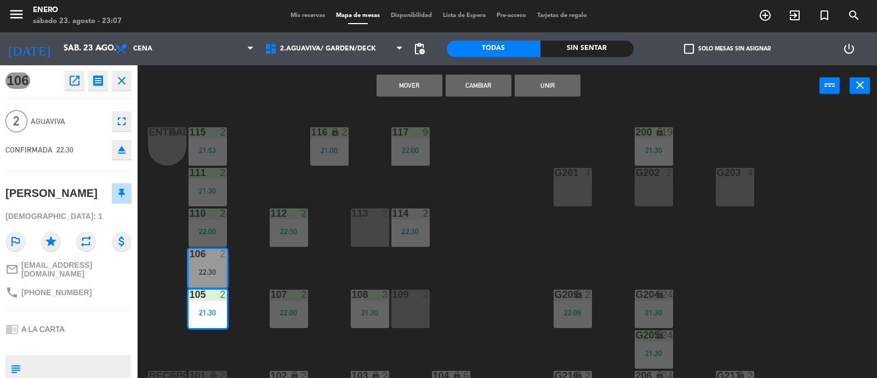
click at [239, 174] on div "Entrada lock 1 116 lock 2 21:00 117 9 22:00 115 2 21:53 200 lock 19 21:30 111 2…" at bounding box center [512, 242] width 732 height 271
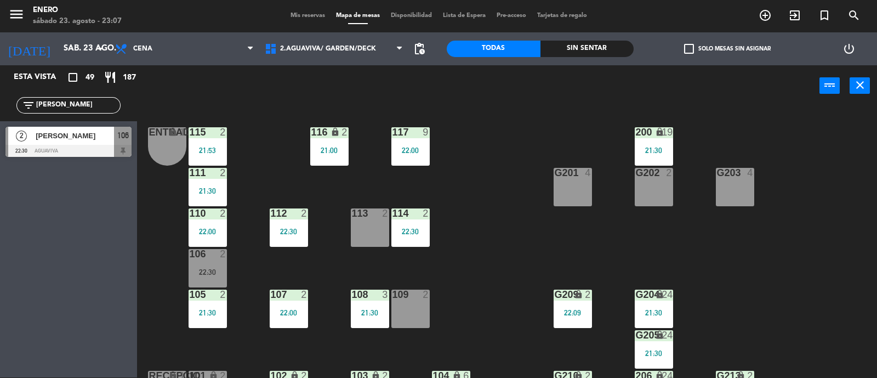
click at [195, 263] on div "106 2 22:30" at bounding box center [208, 268] width 38 height 38
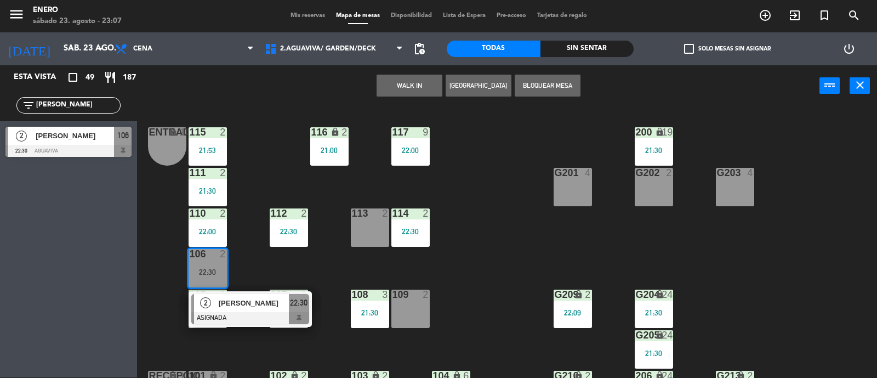
click at [280, 310] on div "[PERSON_NAME]" at bounding box center [253, 303] width 71 height 18
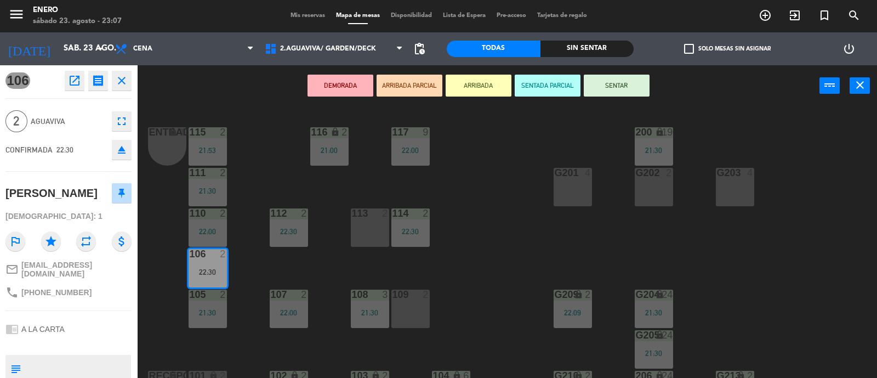
click at [627, 81] on button "SENTAR" at bounding box center [617, 86] width 66 height 22
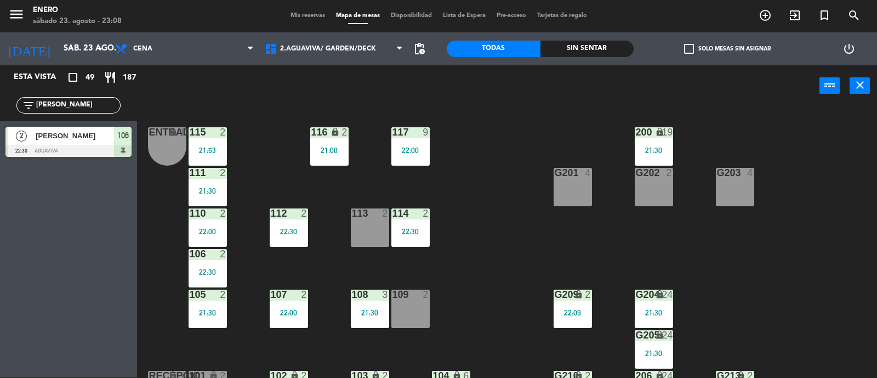
click at [285, 15] on span "Mis reservas" at bounding box center [308, 16] width 46 height 6
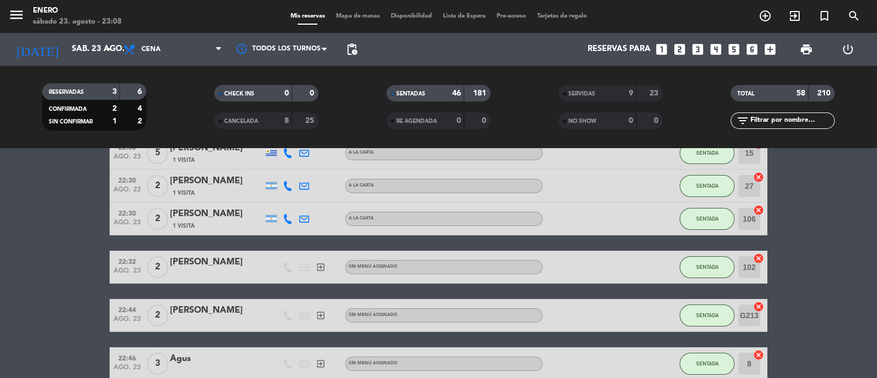
scroll to position [1512, 0]
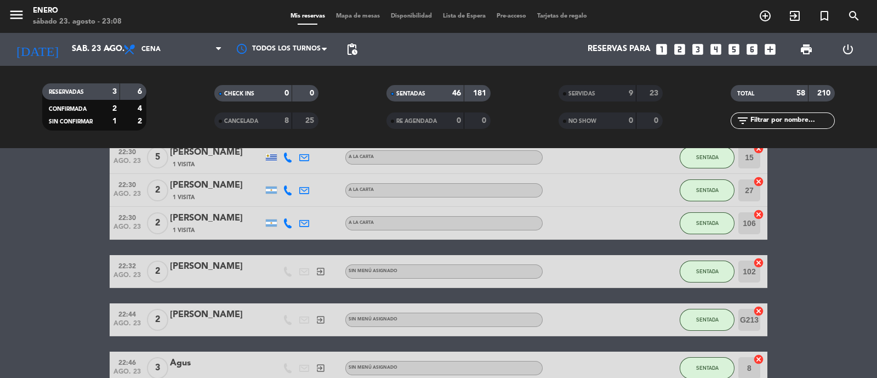
click at [366, 19] on span "Mapa de mesas" at bounding box center [358, 16] width 55 height 6
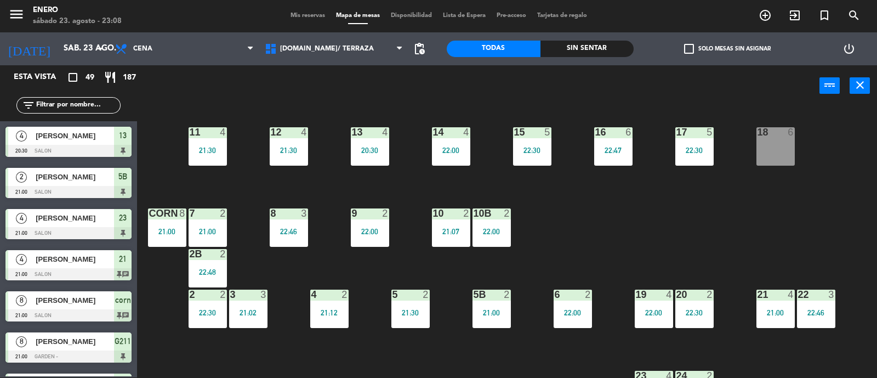
click at [304, 14] on span "Mis reservas" at bounding box center [308, 16] width 46 height 6
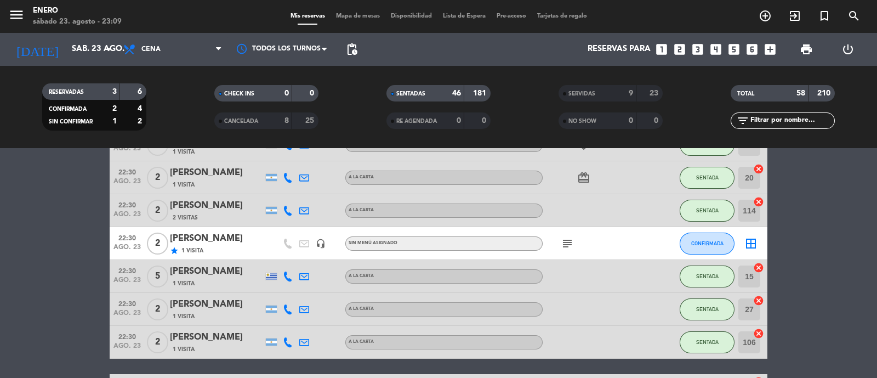
scroll to position [1440, 0]
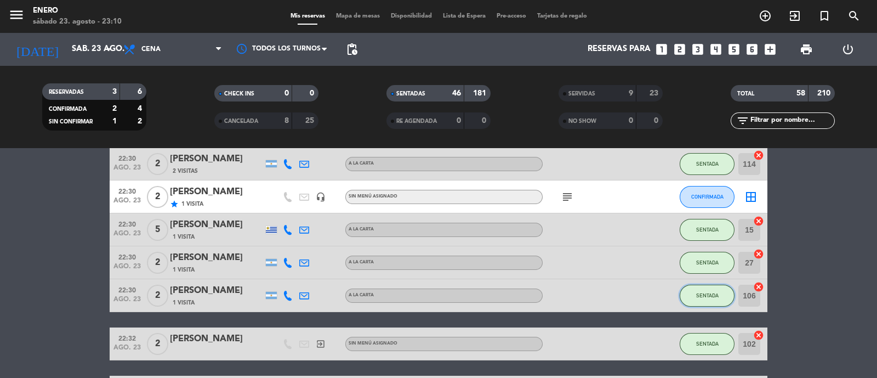
click at [716, 291] on button "SENTADA" at bounding box center [707, 296] width 55 height 22
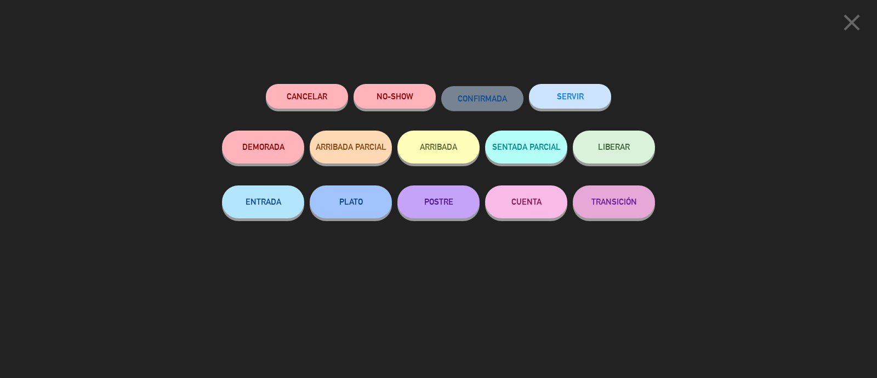
click at [300, 92] on button "Cancelar" at bounding box center [307, 96] width 82 height 25
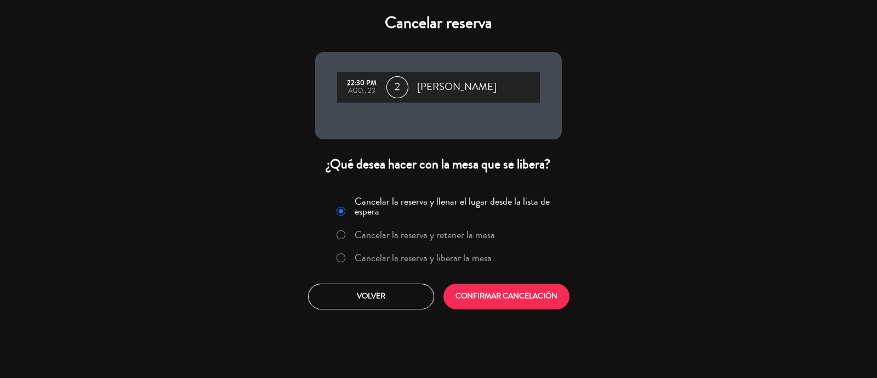
click at [458, 242] on label "Cancelar la reserva y retener la mesa" at bounding box center [416, 235] width 170 height 20
click at [460, 262] on label "Cancelar la reserva y liberar la mesa" at bounding box center [423, 258] width 137 height 10
click at [519, 301] on button "CONFIRMAR CANCELACIÓN" at bounding box center [507, 297] width 126 height 26
